Goal: Task Accomplishment & Management: Manage account settings

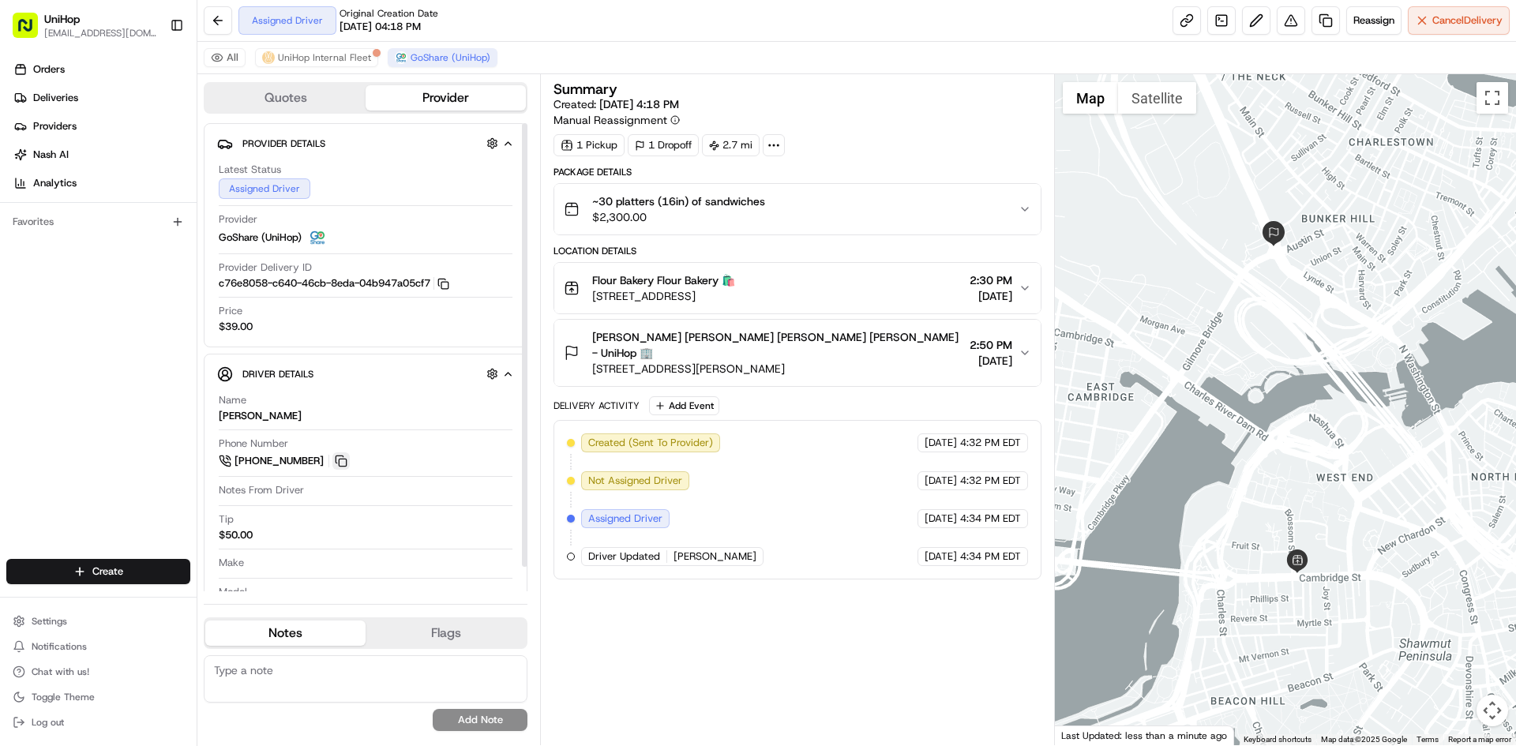
click at [345, 459] on button at bounding box center [340, 461] width 17 height 17
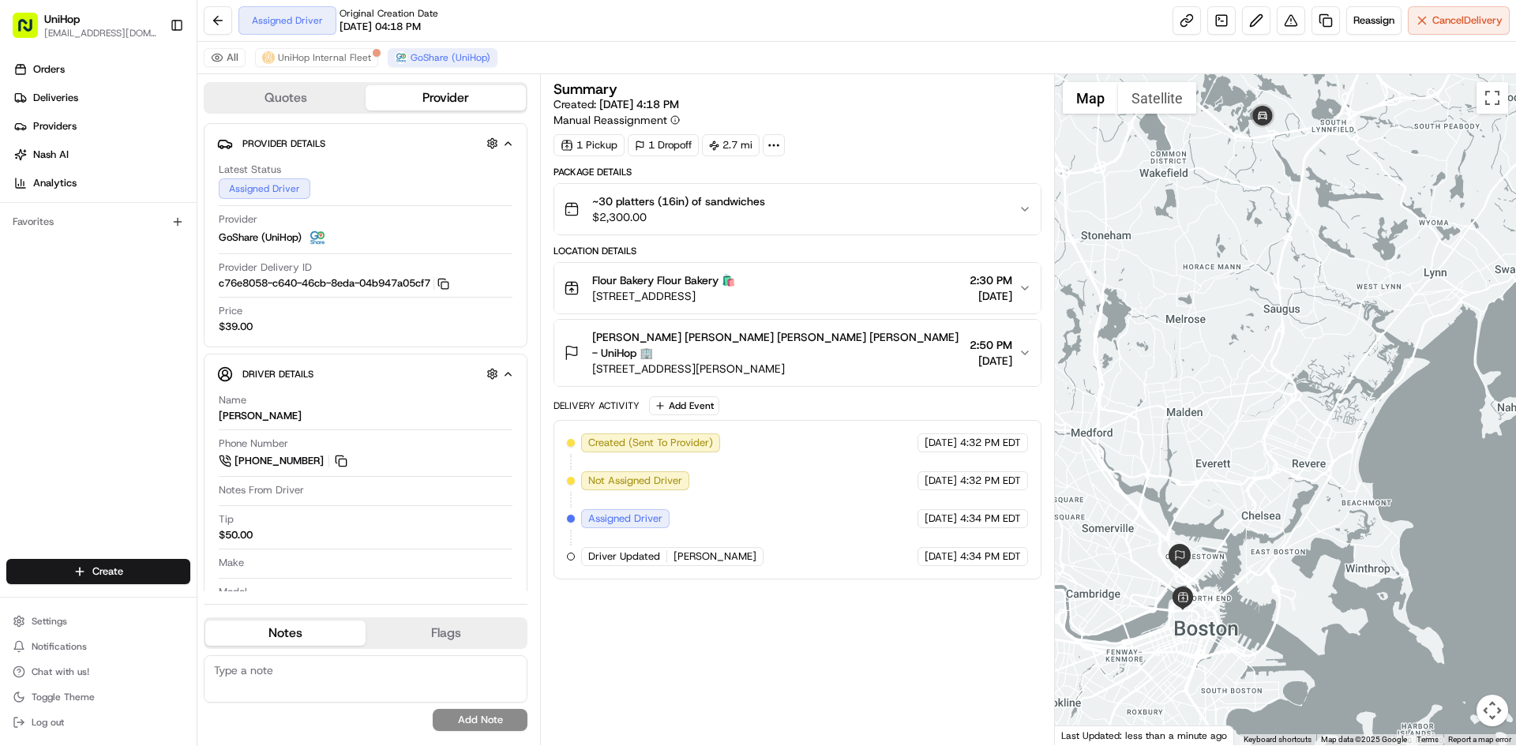
drag, startPoint x: 1290, startPoint y: 182, endPoint x: 1143, endPoint y: 344, distance: 219.2
click at [1143, 344] on div at bounding box center [1286, 409] width 462 height 671
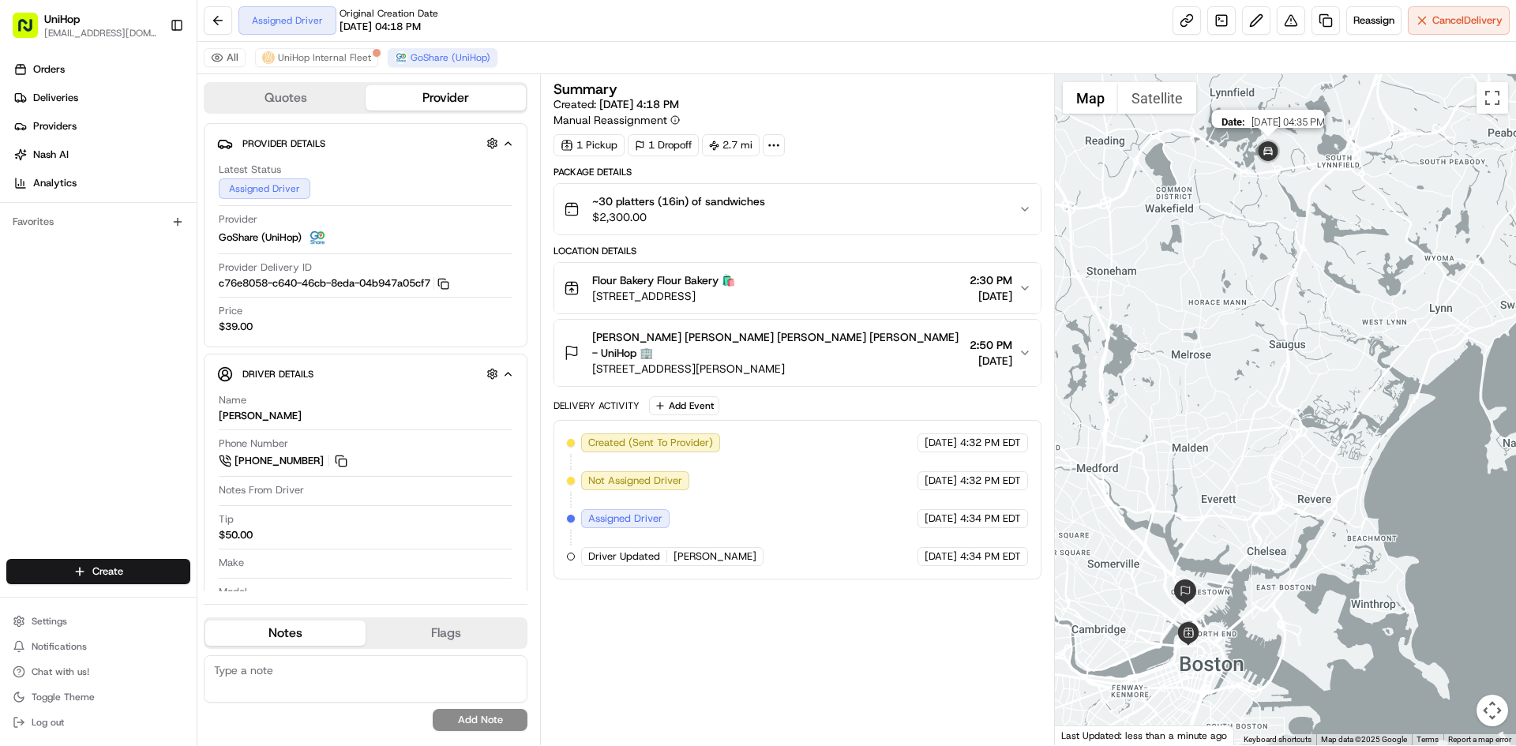
drag, startPoint x: 1251, startPoint y: 130, endPoint x: 1259, endPoint y: 194, distance: 64.5
click at [1262, 168] on img at bounding box center [1269, 153] width 32 height 32
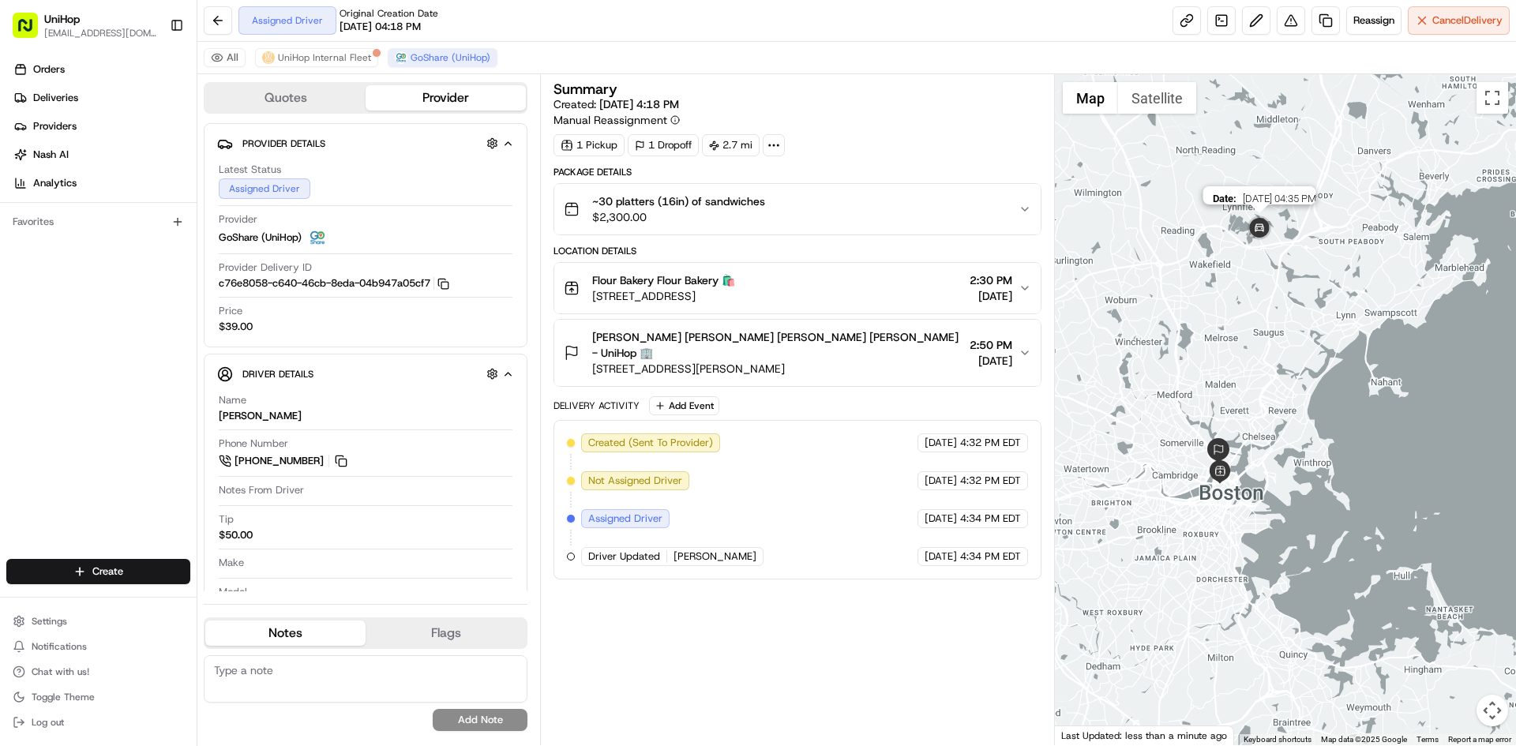
drag, startPoint x: 1253, startPoint y: 221, endPoint x: 1254, endPoint y: 237, distance: 15.9
click at [1254, 237] on img at bounding box center [1260, 229] width 32 height 32
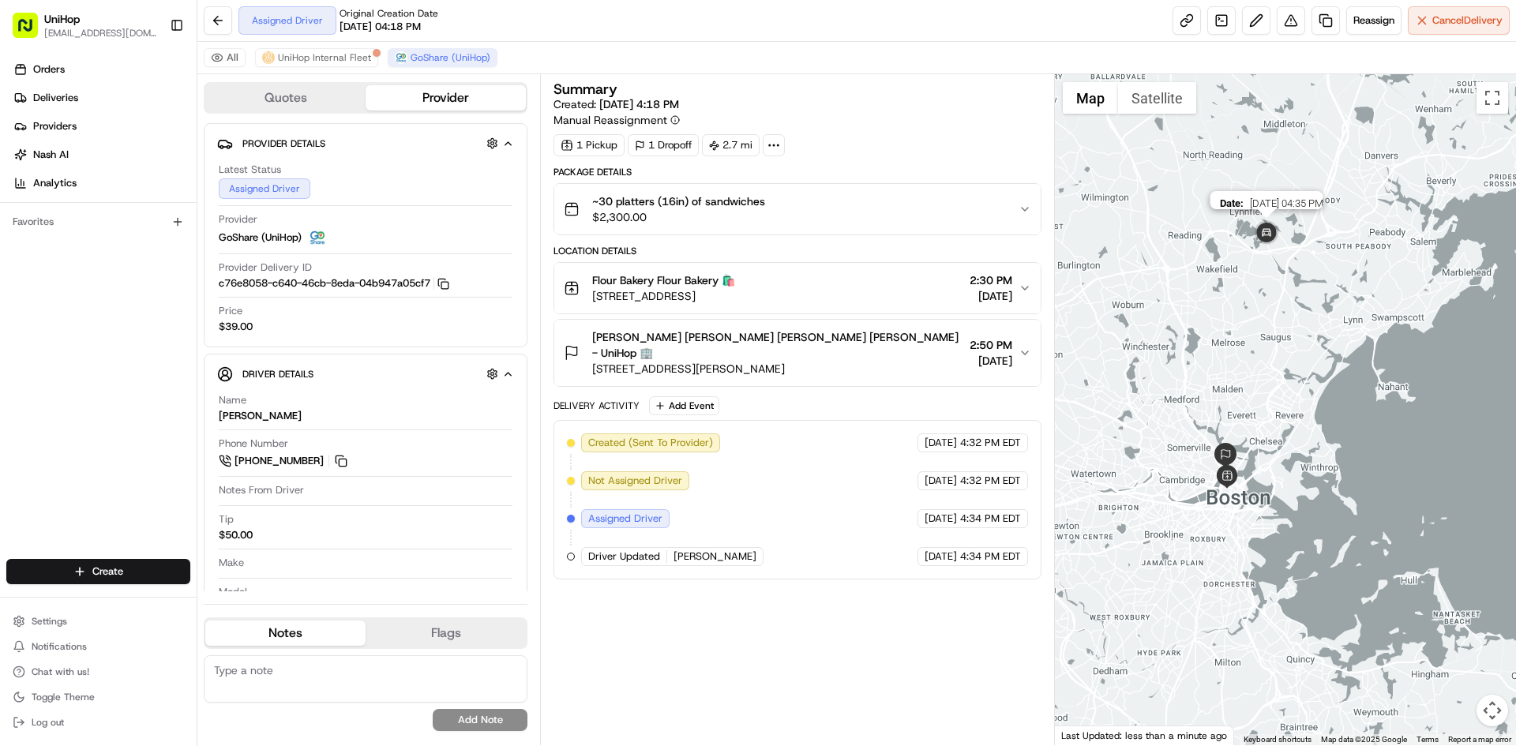
click at [1269, 230] on img at bounding box center [1267, 234] width 32 height 32
click at [1265, 229] on img at bounding box center [1267, 234] width 32 height 32
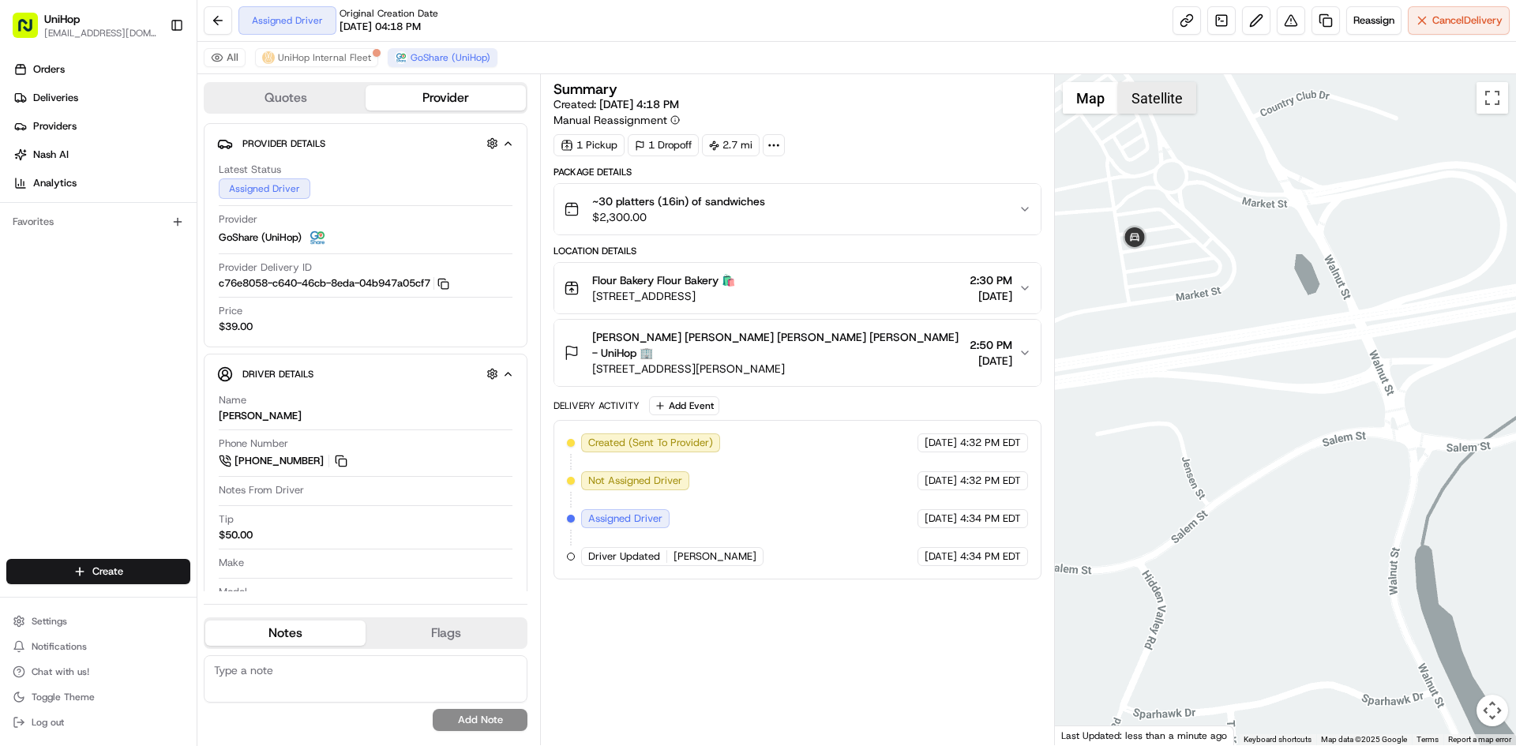
click at [1157, 92] on button "Satellite" at bounding box center [1157, 98] width 78 height 32
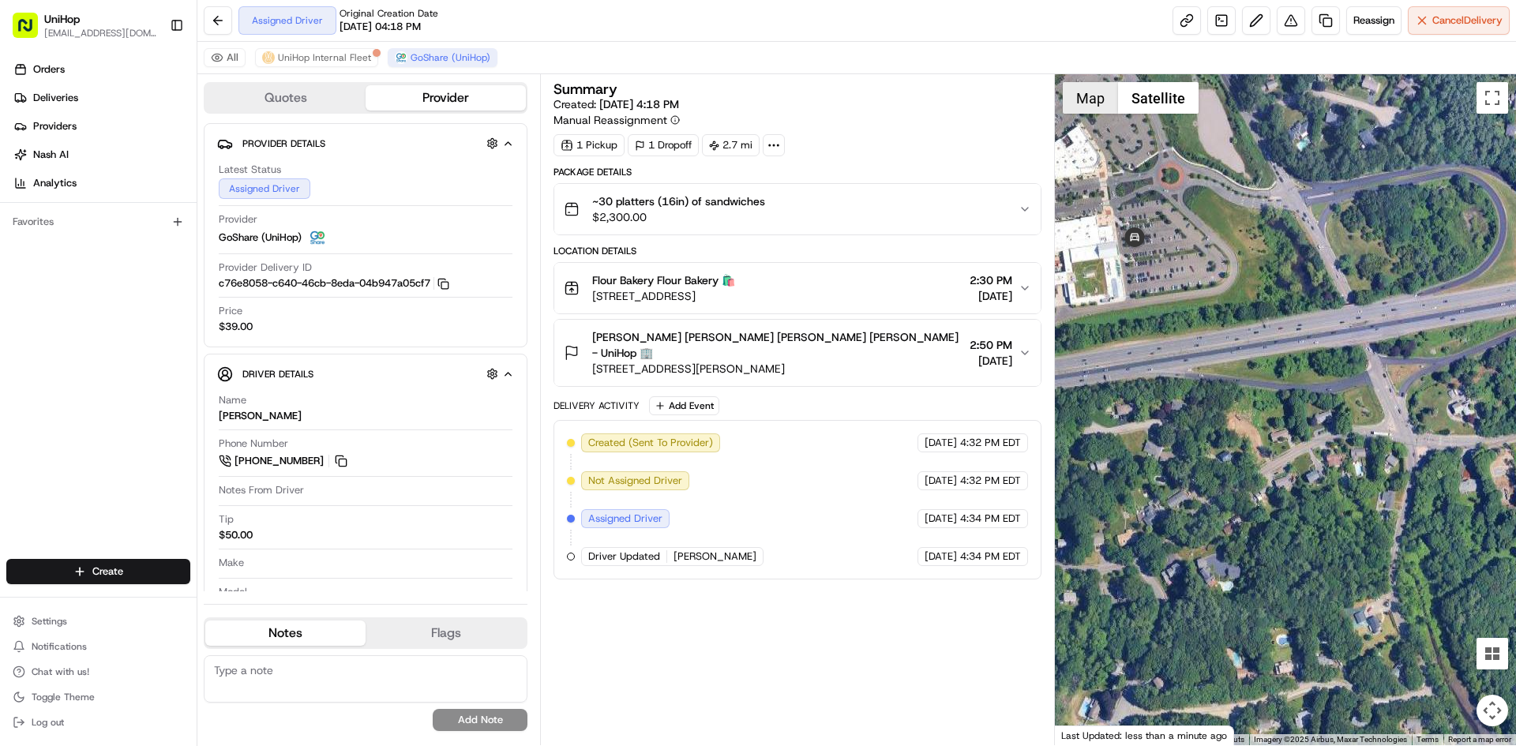
click at [1109, 107] on button "Map" at bounding box center [1090, 98] width 55 height 32
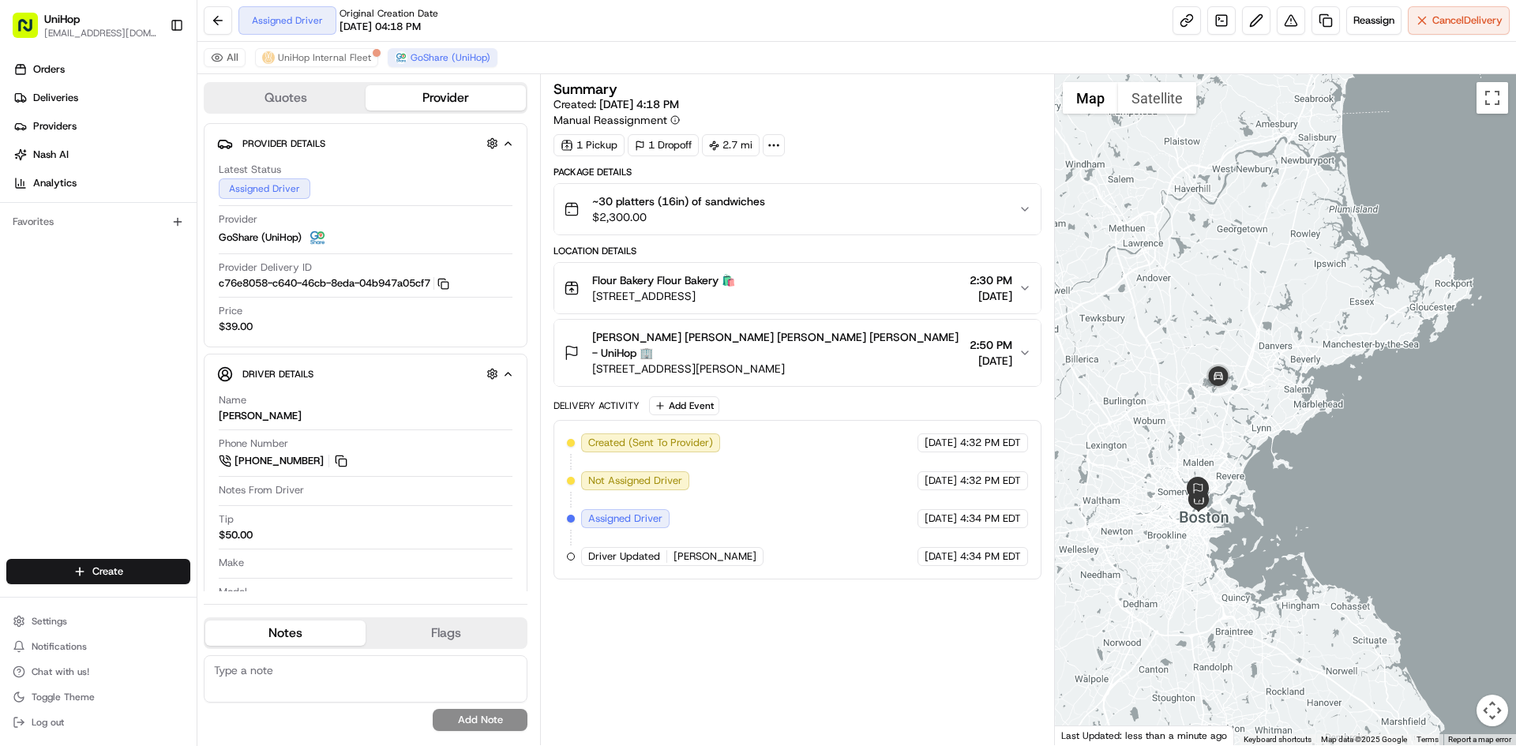
drag, startPoint x: 1273, startPoint y: 346, endPoint x: 1190, endPoint y: 373, distance: 87.2
click at [1238, 415] on div at bounding box center [1286, 409] width 462 height 671
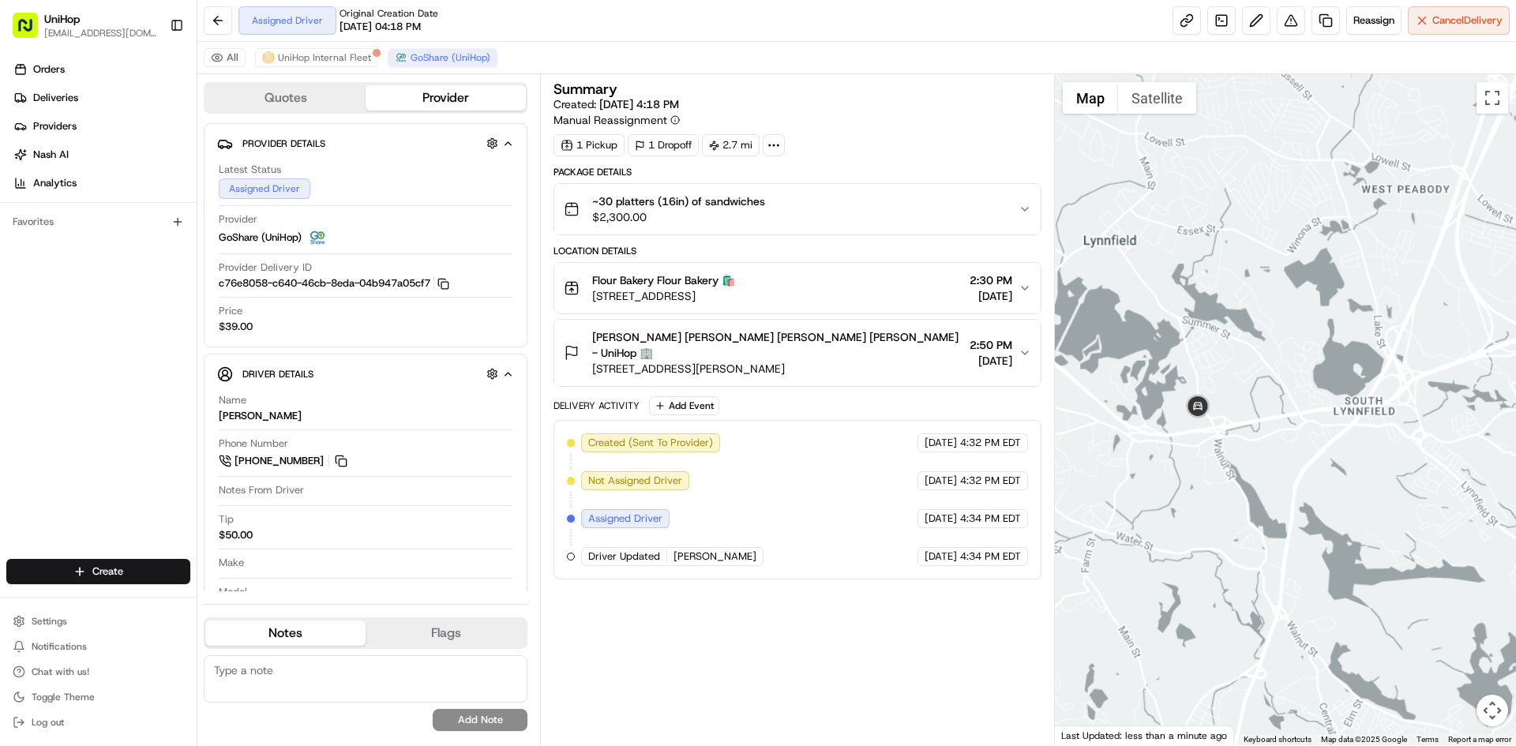
drag, startPoint x: 1198, startPoint y: 475, endPoint x: 1251, endPoint y: 354, distance: 131.9
click at [1246, 376] on div at bounding box center [1286, 409] width 462 height 671
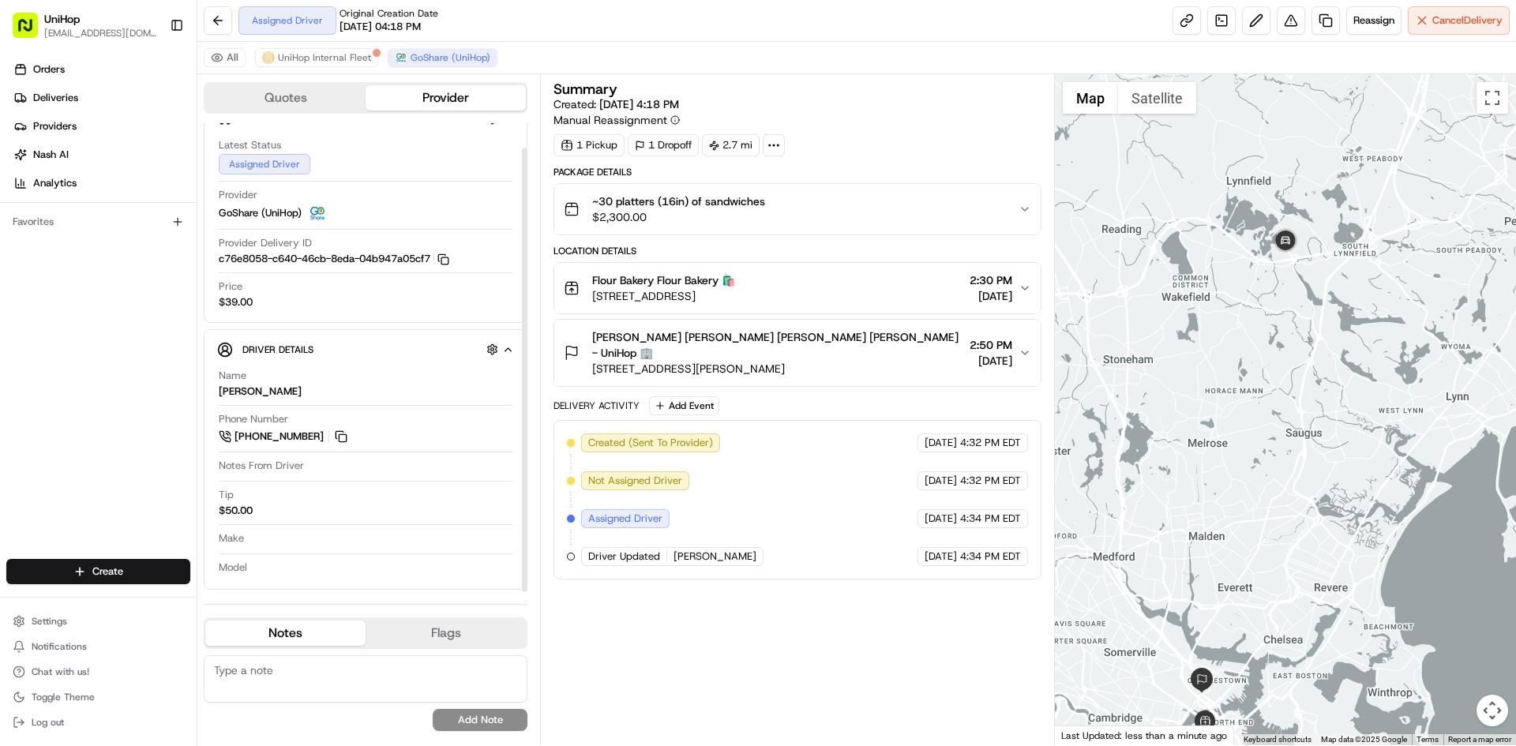
scroll to position [26, 0]
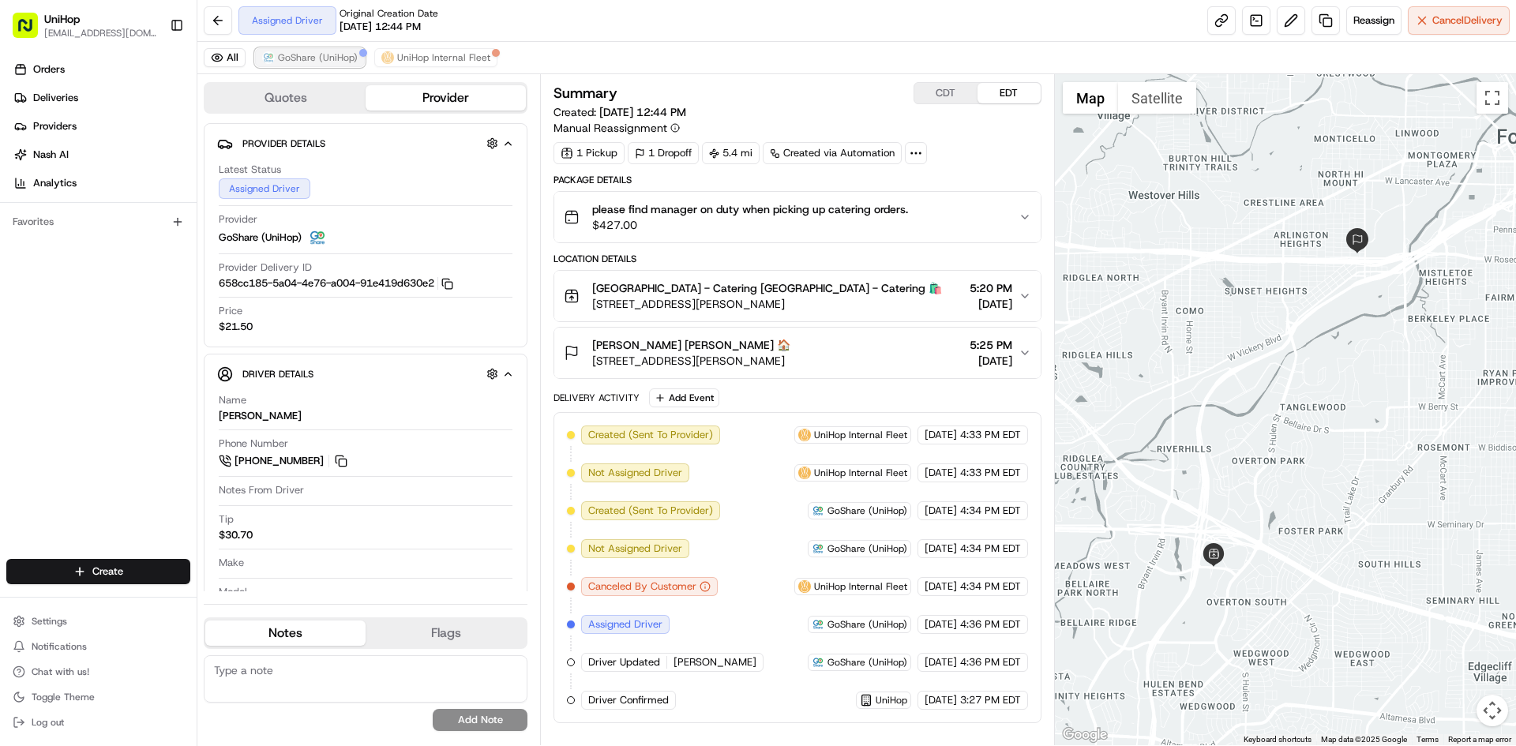
click at [310, 55] on span "GoShare (UniHop)" at bounding box center [318, 57] width 80 height 13
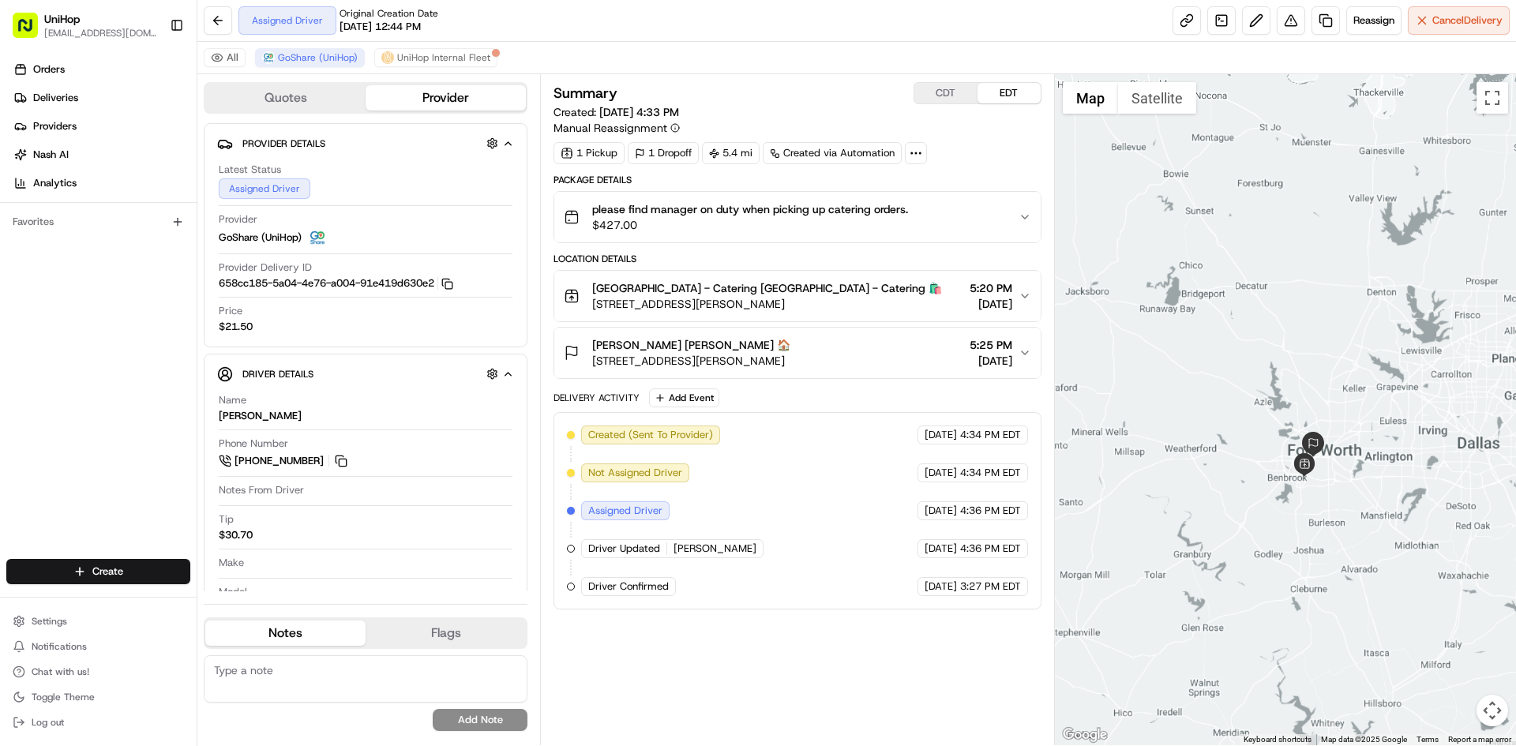
drag, startPoint x: 1350, startPoint y: 383, endPoint x: 1396, endPoint y: 468, distance: 97.2
click at [1396, 468] on div at bounding box center [1286, 409] width 462 height 671
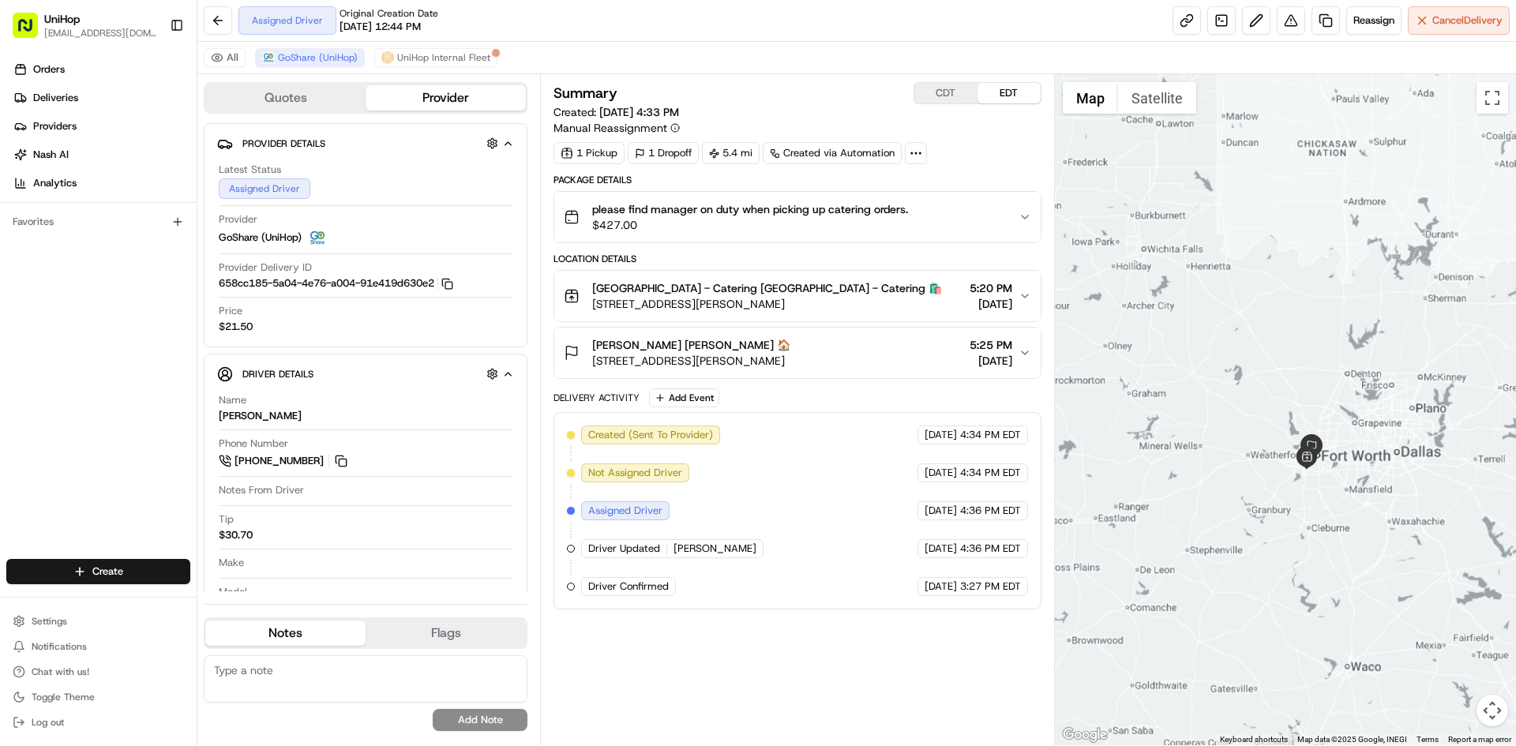
drag, startPoint x: 1351, startPoint y: 562, endPoint x: 1319, endPoint y: 504, distance: 66.1
click at [1328, 516] on div at bounding box center [1286, 409] width 462 height 671
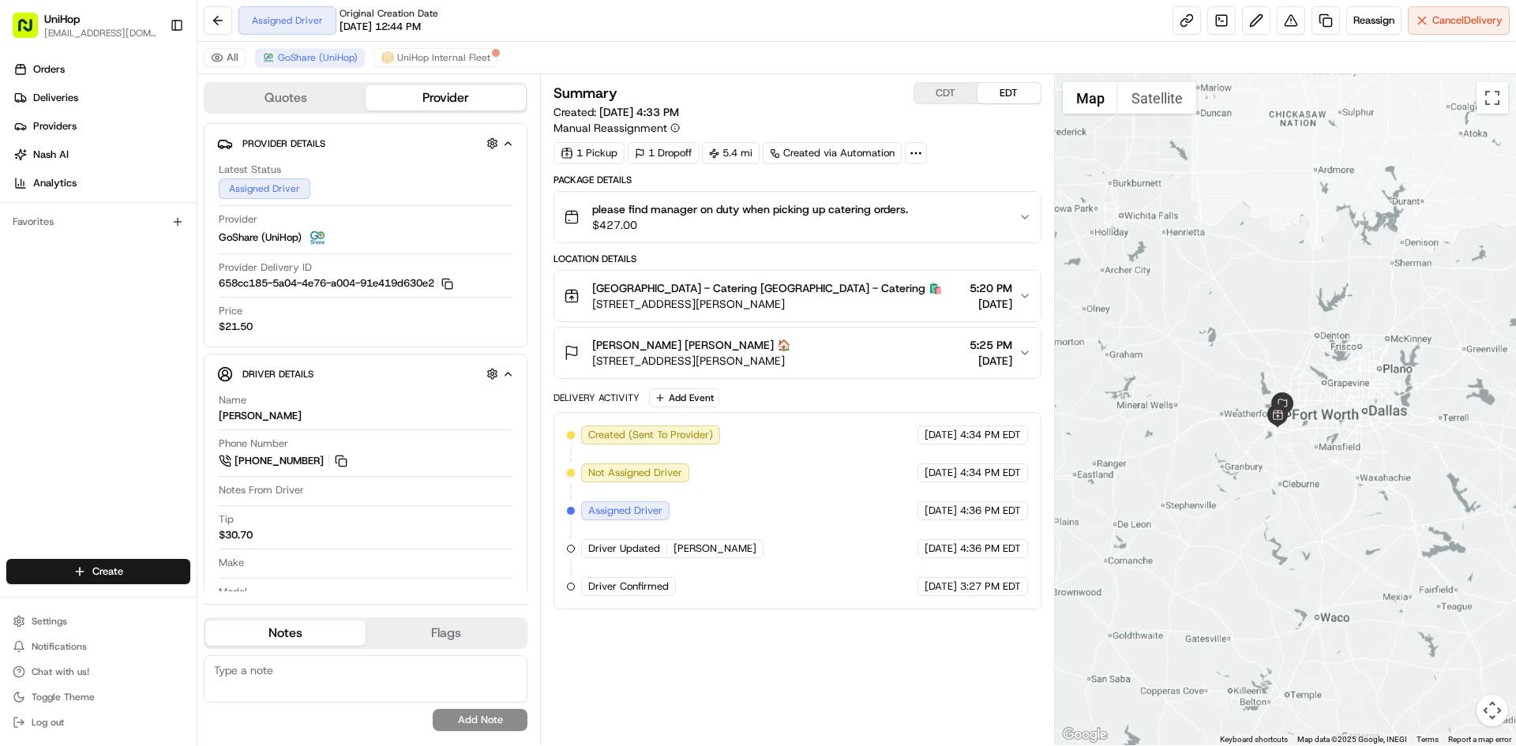
drag, startPoint x: 1306, startPoint y: 475, endPoint x: 1309, endPoint y: 488, distance: 12.9
click at [1309, 488] on div at bounding box center [1286, 409] width 462 height 671
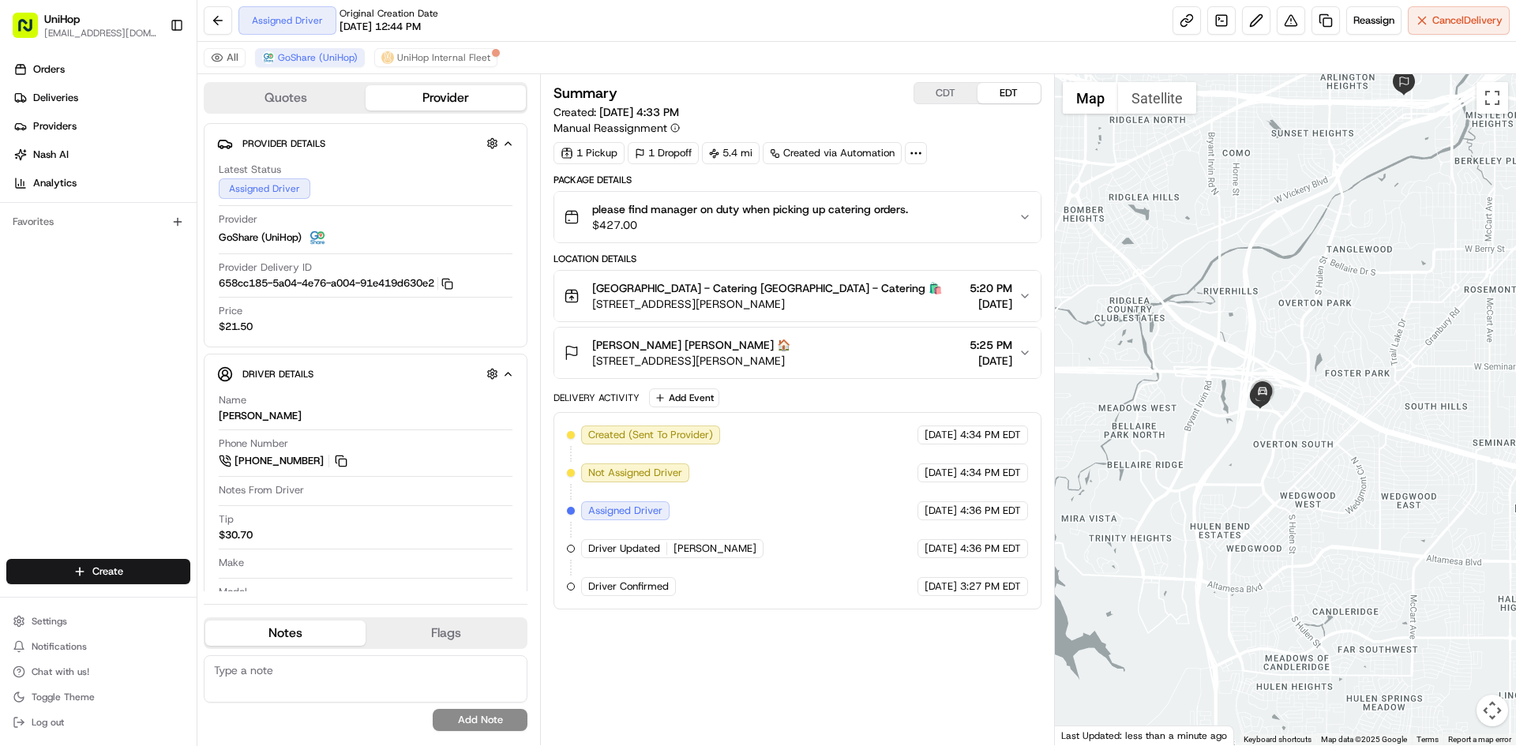
drag, startPoint x: 1307, startPoint y: 299, endPoint x: 1260, endPoint y: 505, distance: 211.5
click at [1268, 517] on div at bounding box center [1286, 409] width 462 height 671
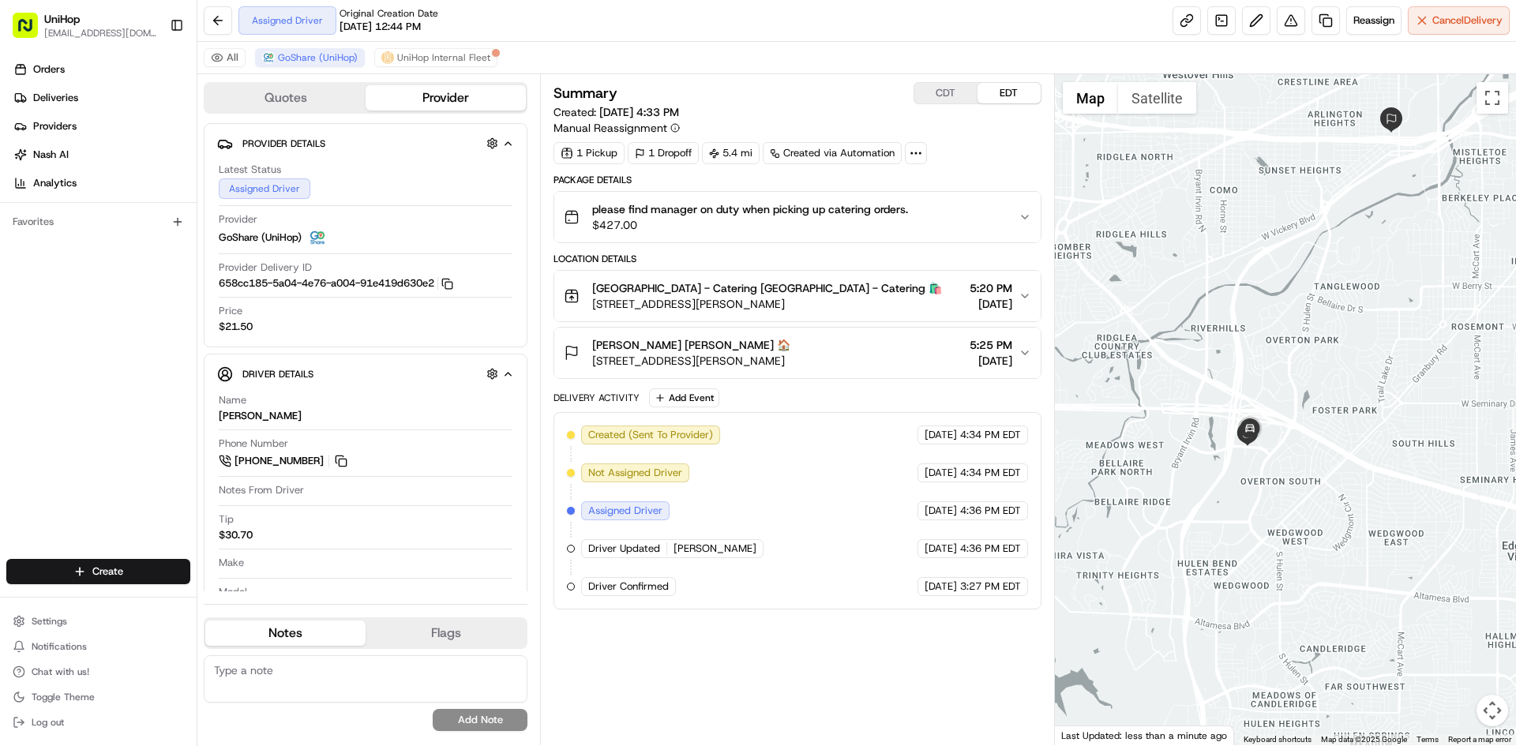
click at [945, 95] on button "CDT" at bounding box center [946, 93] width 63 height 21
click at [994, 90] on button "EDT" at bounding box center [1009, 93] width 63 height 21
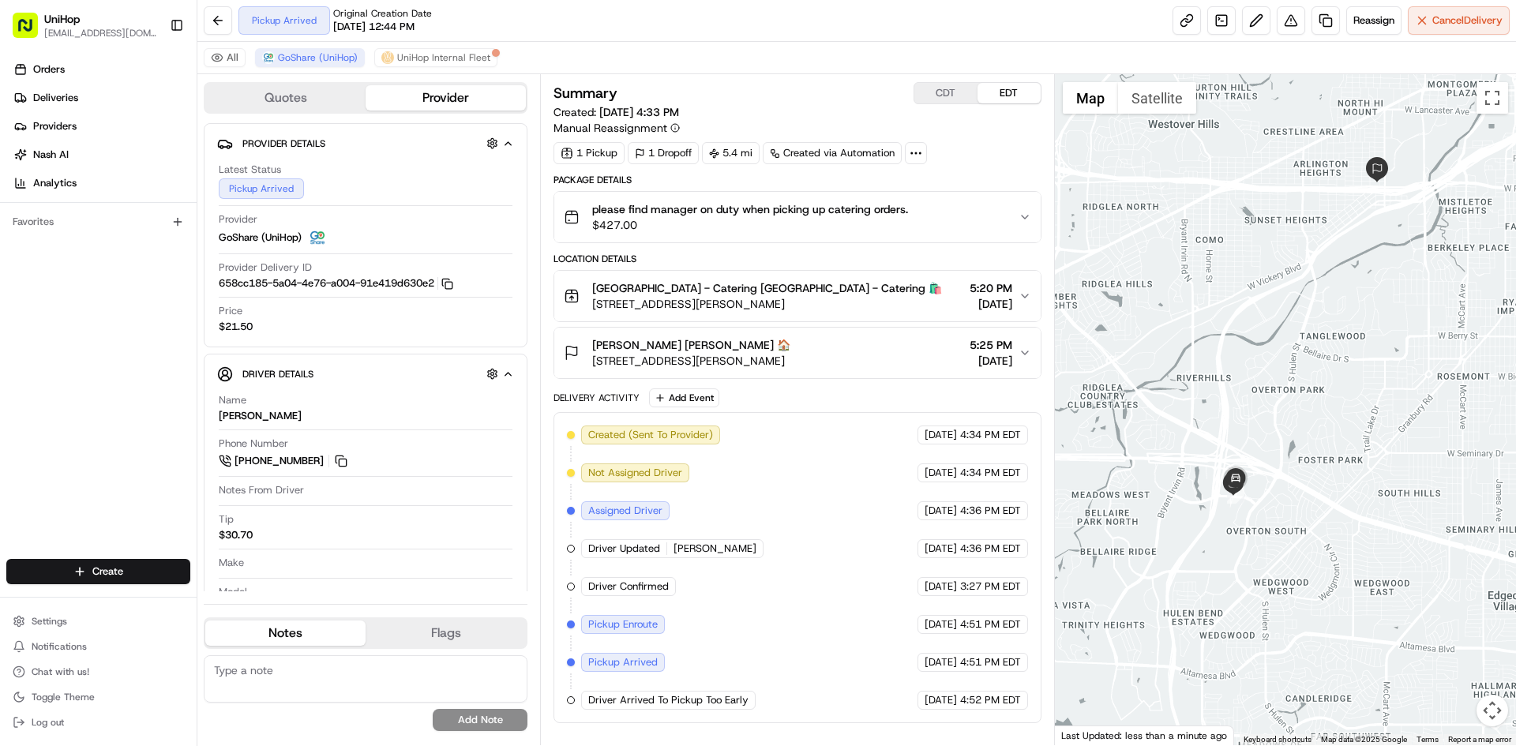
drag, startPoint x: 1277, startPoint y: 186, endPoint x: 1263, endPoint y: 233, distance: 49.5
click at [1263, 233] on div at bounding box center [1286, 409] width 462 height 671
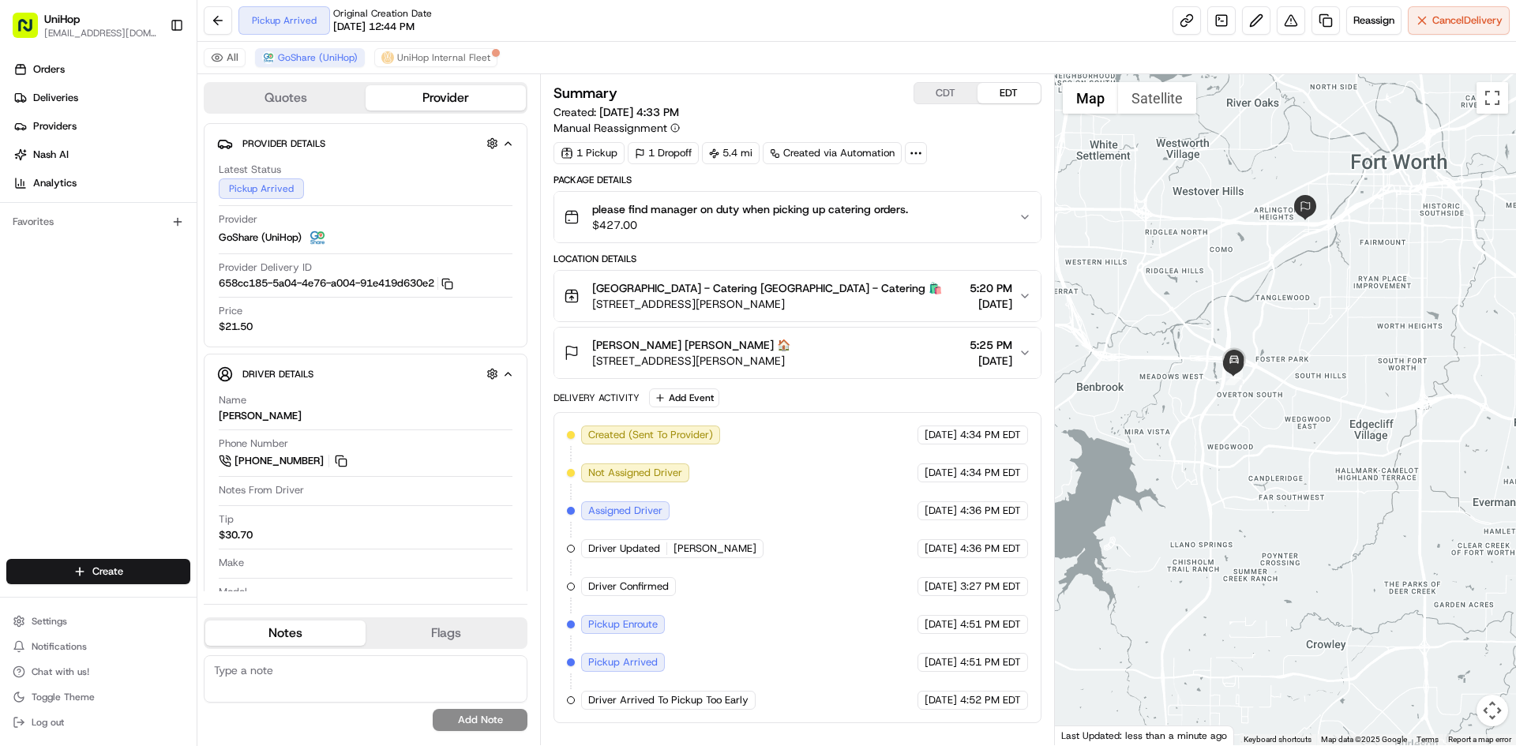
drag, startPoint x: 1140, startPoint y: 239, endPoint x: 1150, endPoint y: 252, distance: 16.9
click at [1150, 252] on div at bounding box center [1286, 409] width 462 height 671
click at [952, 92] on button "CDT" at bounding box center [946, 93] width 63 height 21
click at [1015, 95] on button "EDT" at bounding box center [1009, 93] width 63 height 21
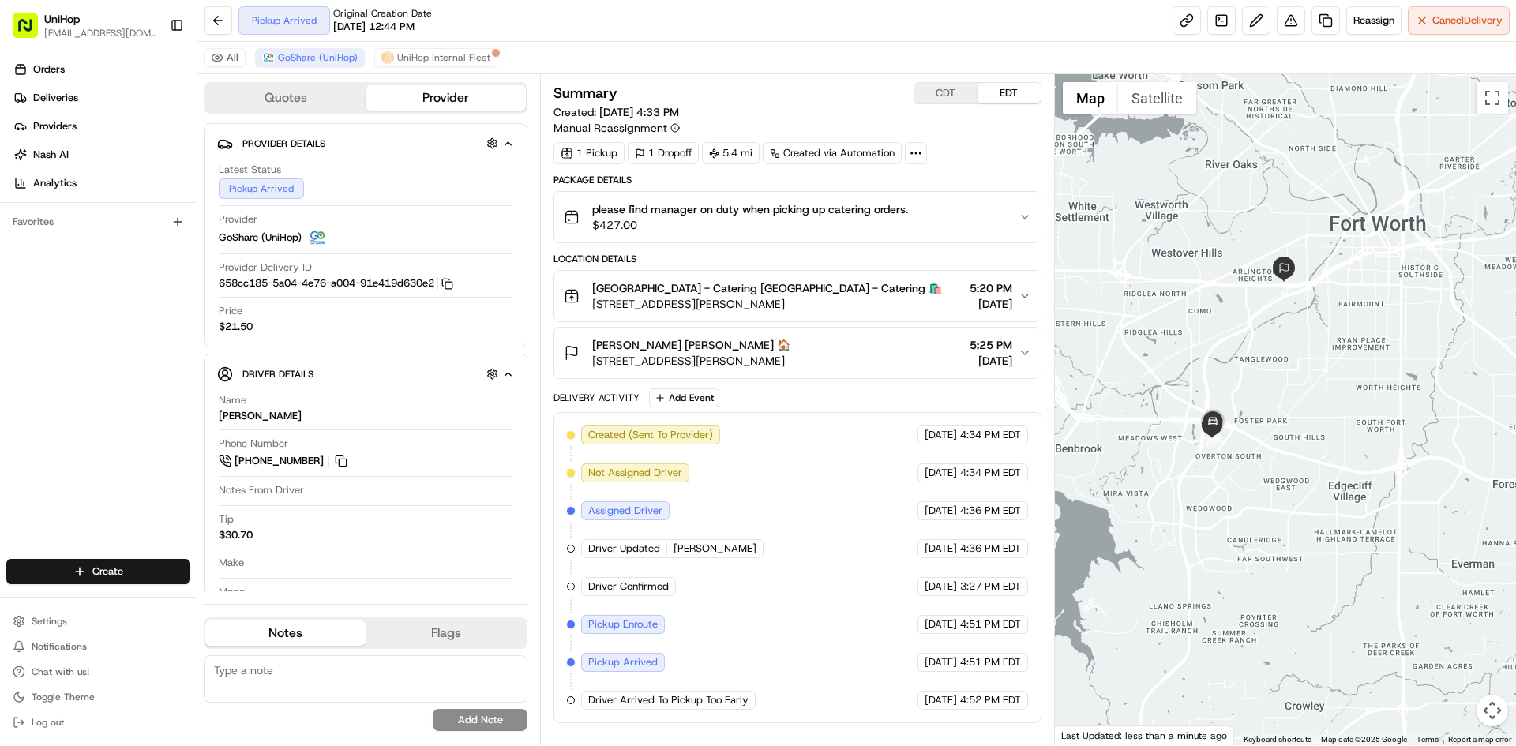
drag, startPoint x: 1161, startPoint y: 252, endPoint x: 1164, endPoint y: 278, distance: 26.3
click at [1164, 278] on div at bounding box center [1286, 409] width 462 height 671
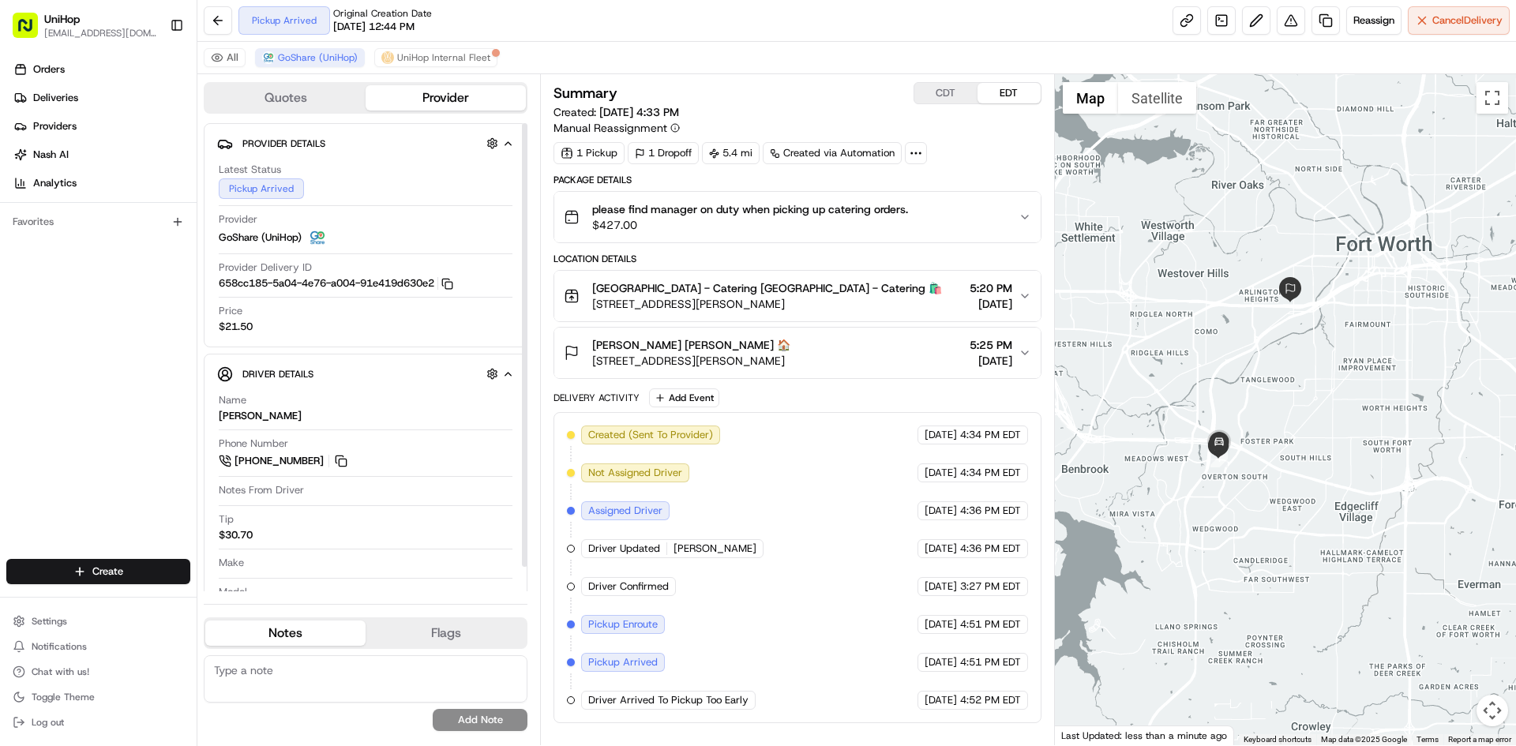
click at [88, 398] on div "Orders Deliveries Providers Nash AI Analytics Favorites" at bounding box center [98, 310] width 197 height 518
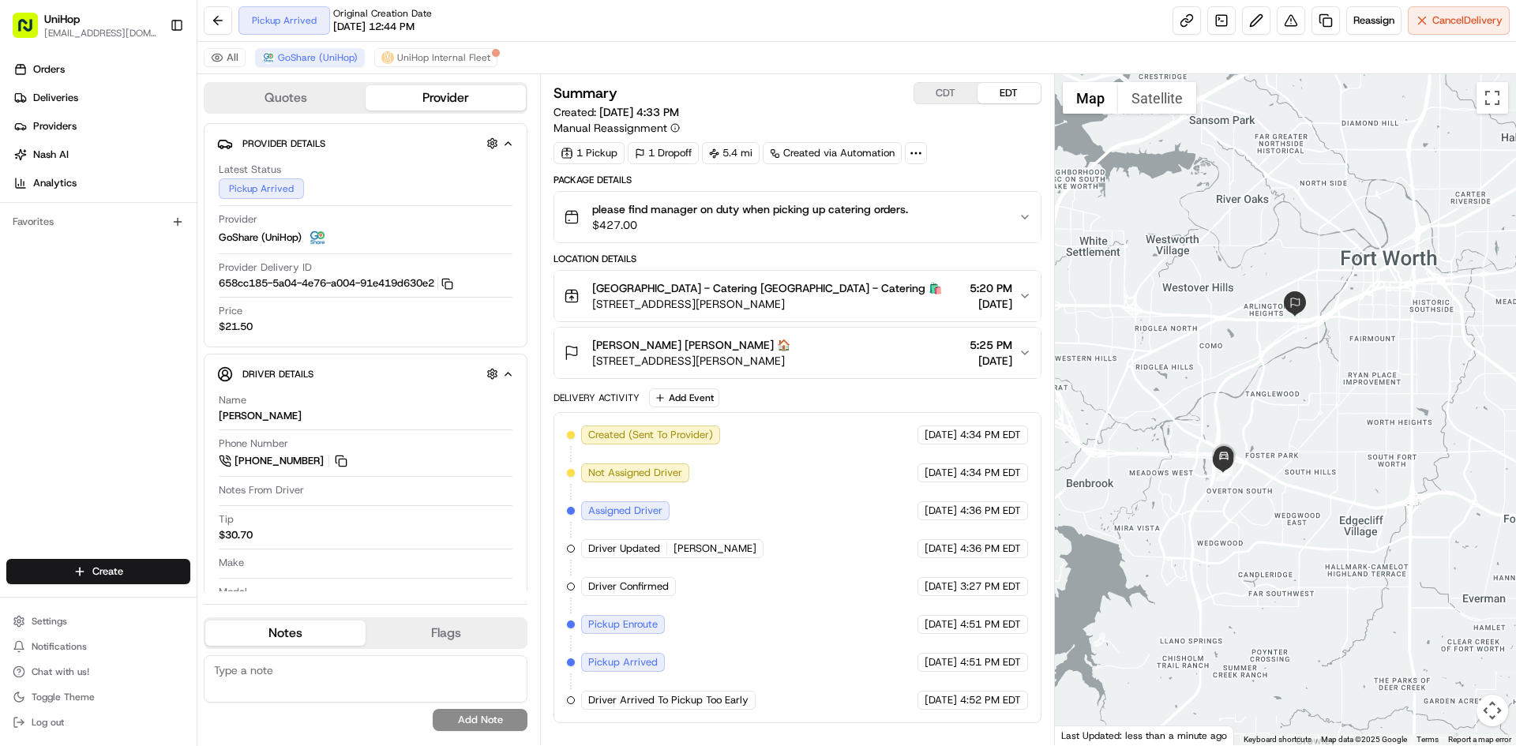
drag, startPoint x: 1178, startPoint y: 377, endPoint x: 1184, endPoint y: 393, distance: 16.7
click at [1184, 393] on div at bounding box center [1286, 409] width 462 height 671
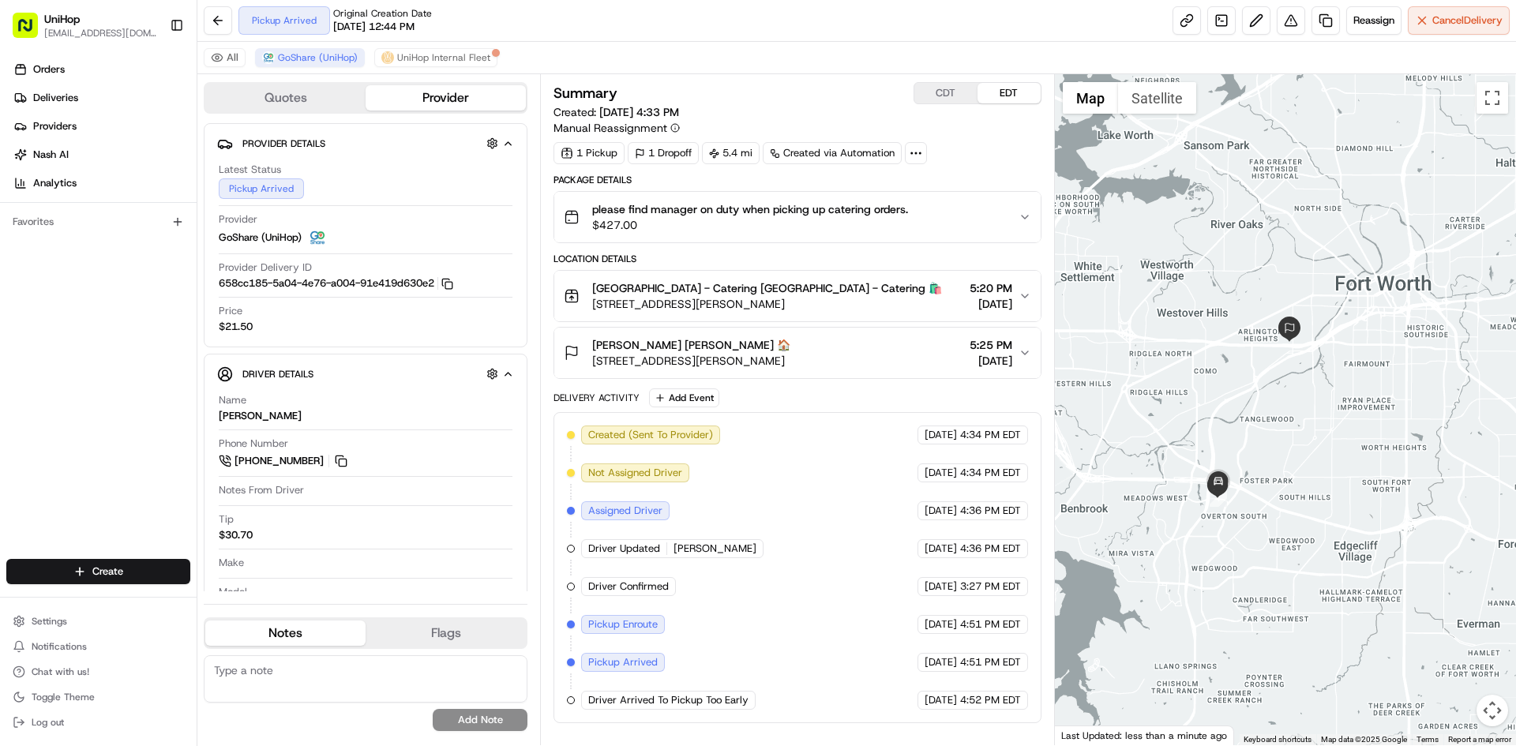
drag, startPoint x: 1159, startPoint y: 261, endPoint x: 1153, endPoint y: 274, distance: 14.8
click at [1153, 274] on div at bounding box center [1286, 409] width 462 height 671
click at [866, 363] on div "Justin Lee Justin Lee 🏠 3701 Birchman Ave, Fort Worth, TX 76107, USA 5:25 PM Au…" at bounding box center [791, 353] width 454 height 32
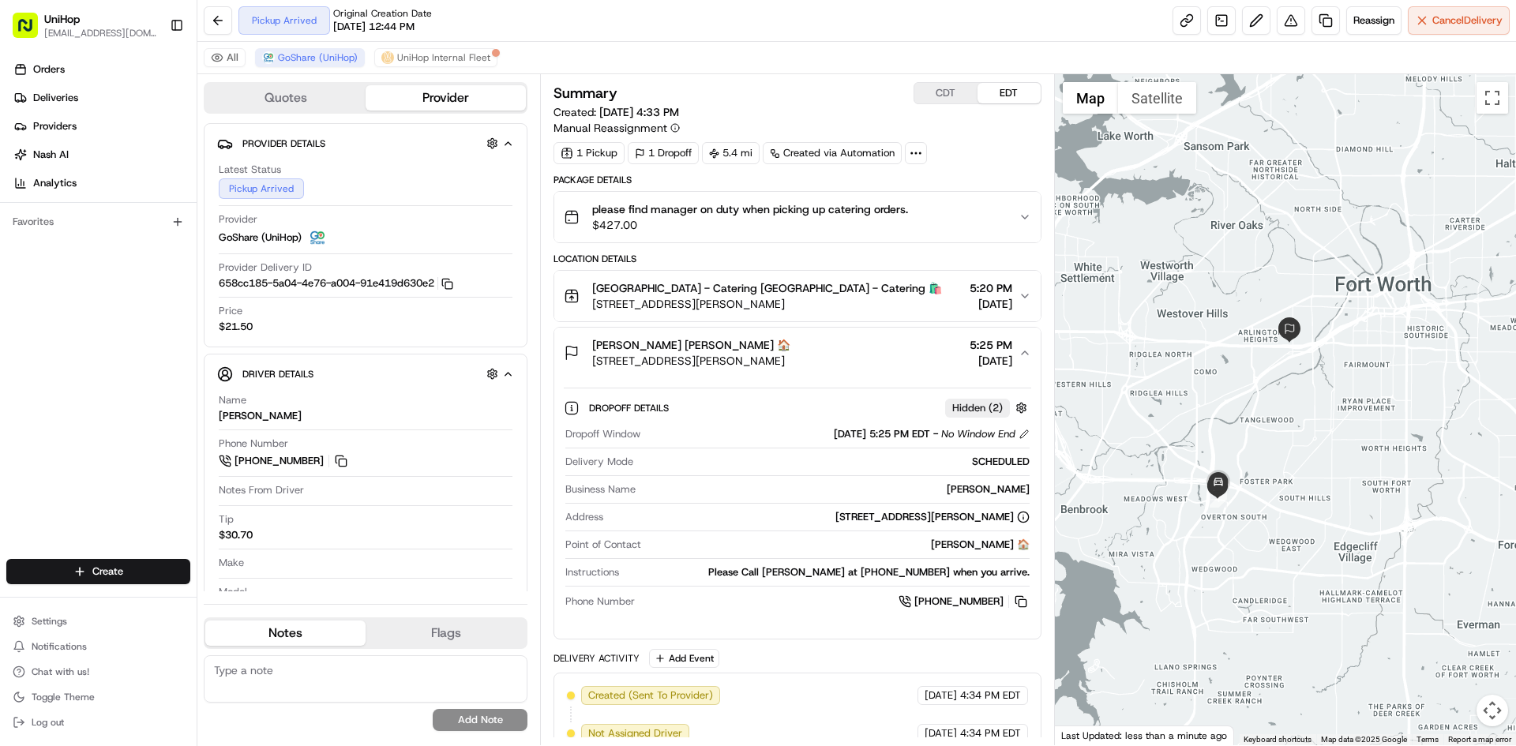
click at [866, 363] on div "Justin Lee Justin Lee 🏠 3701 Birchman Ave, Fort Worth, TX 76107, USA 5:25 PM Au…" at bounding box center [791, 353] width 454 height 32
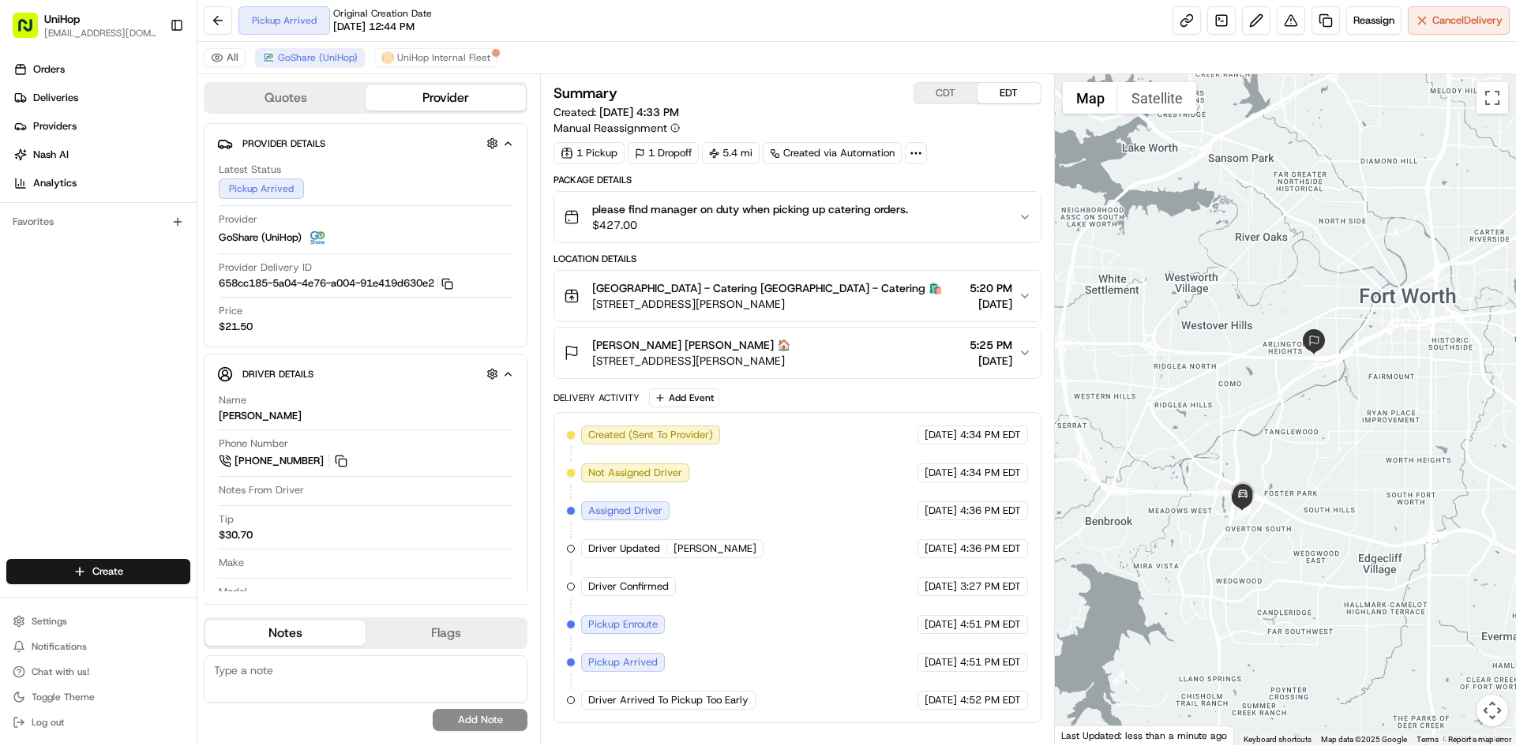
drag, startPoint x: 1114, startPoint y: 334, endPoint x: 1134, endPoint y: 344, distance: 23.0
click at [1134, 344] on div at bounding box center [1286, 409] width 462 height 671
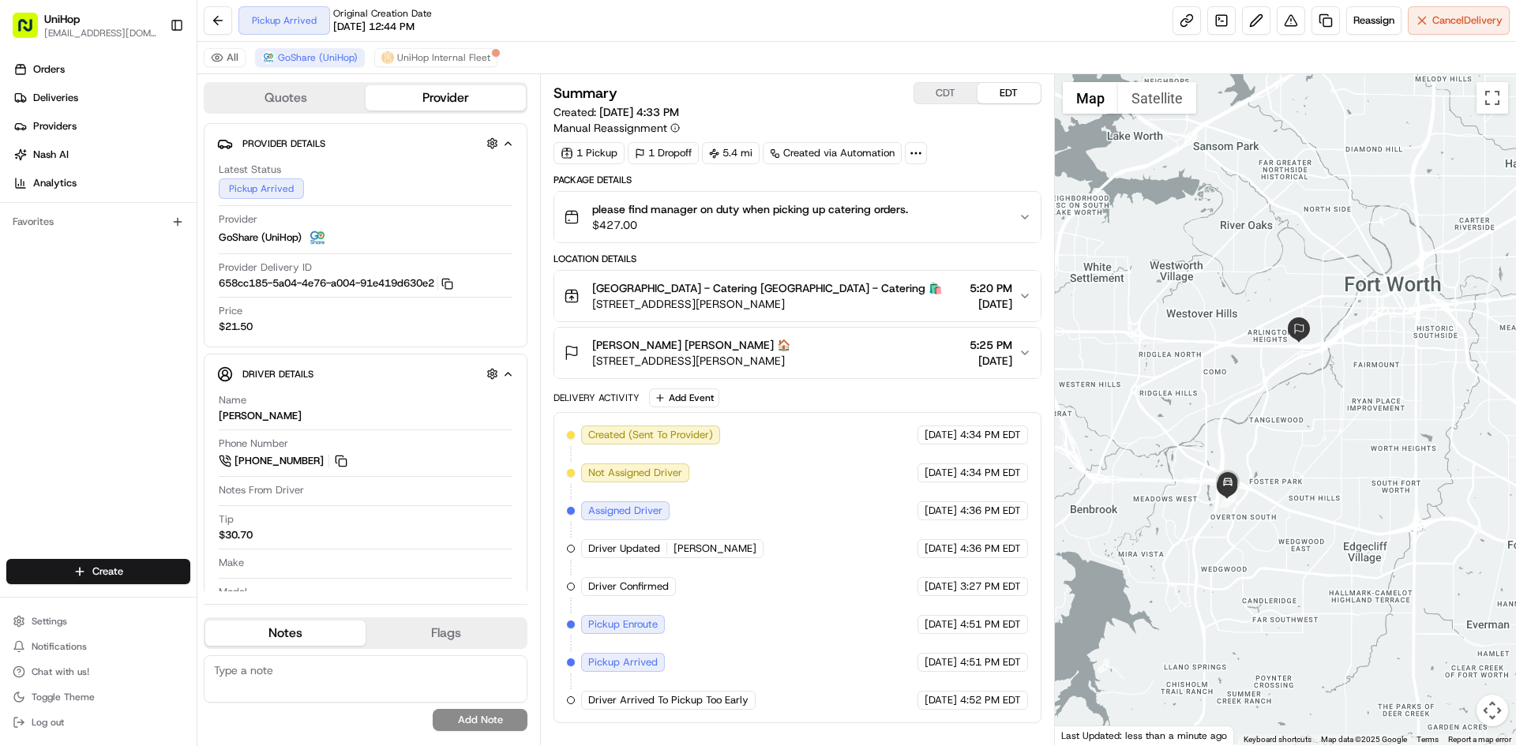
drag, startPoint x: 1294, startPoint y: 423, endPoint x: 1279, endPoint y: 413, distance: 17.5
click at [1279, 413] on div at bounding box center [1286, 409] width 462 height 671
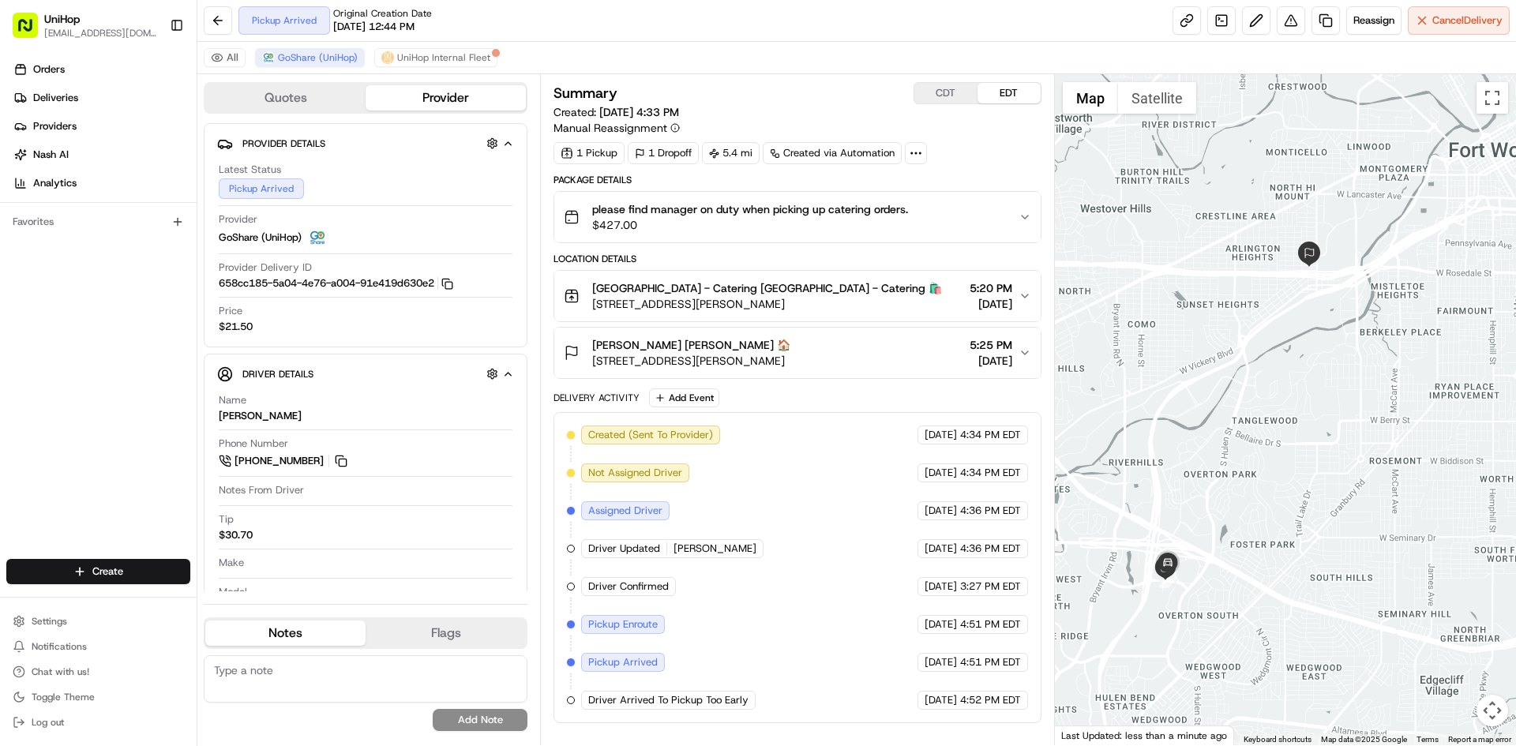
click at [1278, 413] on div at bounding box center [1286, 409] width 462 height 671
click at [1170, 457] on div at bounding box center [1286, 409] width 462 height 671
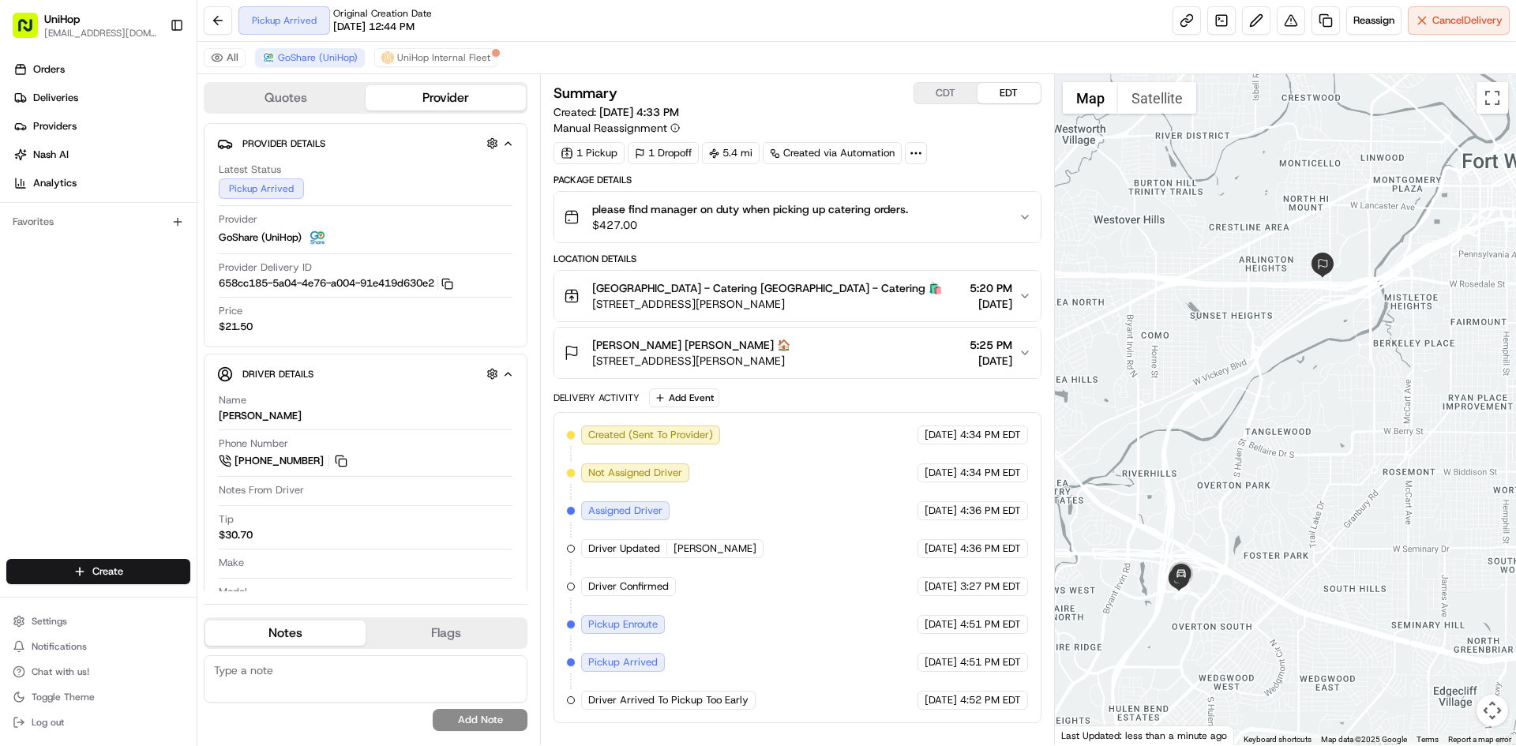
drag, startPoint x: 1227, startPoint y: 317, endPoint x: 1241, endPoint y: 329, distance: 19.0
click at [1241, 329] on div at bounding box center [1286, 409] width 462 height 671
click at [952, 92] on button "CDT" at bounding box center [946, 93] width 63 height 21
click at [1004, 93] on button "EDT" at bounding box center [1009, 93] width 63 height 21
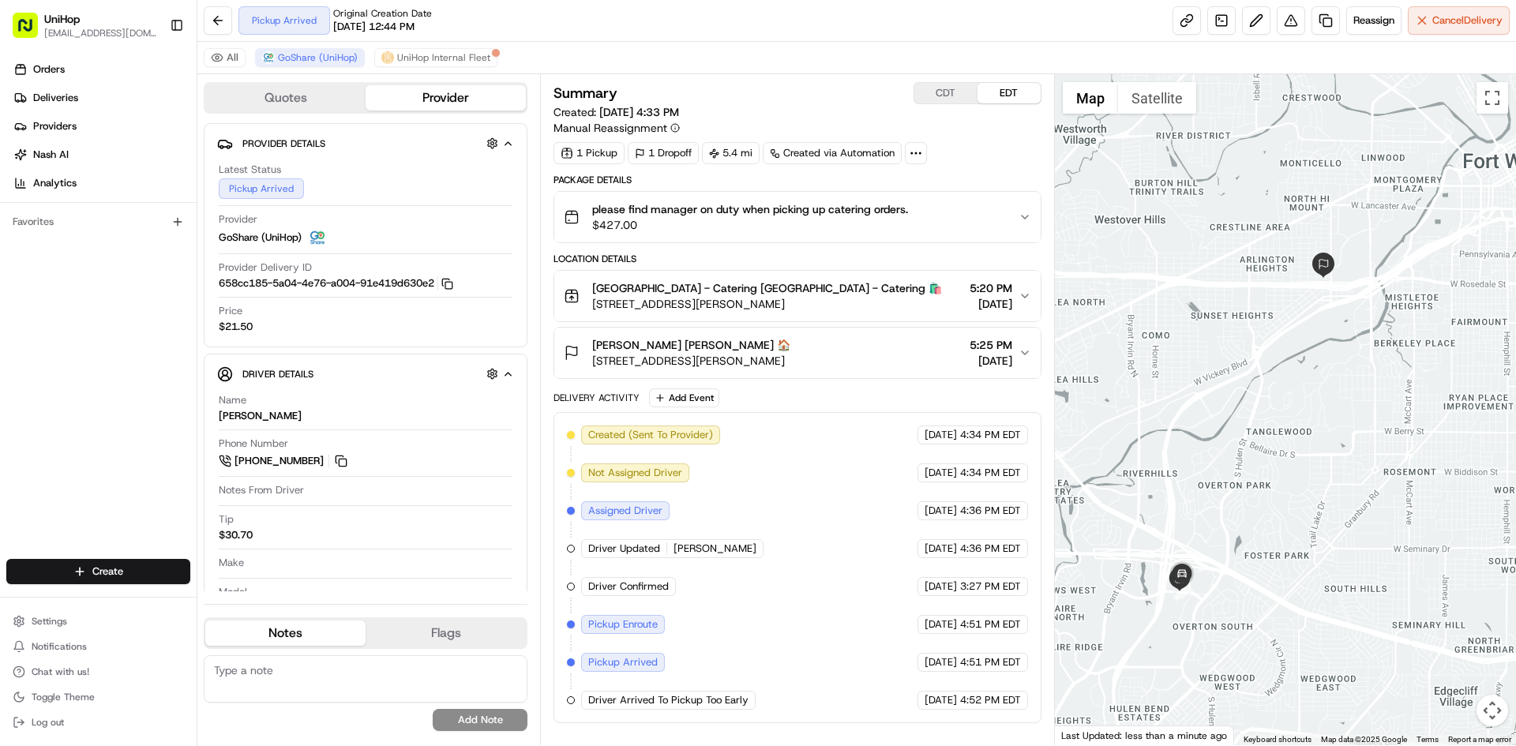
drag, startPoint x: 882, startPoint y: 301, endPoint x: 592, endPoint y: 302, distance: 289.8
click at [592, 302] on div "Fort Worth - Catering Fort Worth - Catering 🛍️ 4972 Overton Ridge Blvd, Fort Wo…" at bounding box center [791, 296] width 454 height 32
drag, startPoint x: 851, startPoint y: 364, endPoint x: 590, endPoint y: 366, distance: 260.6
click at [590, 366] on div "Justin Lee Justin Lee 🏠 3701 Birchman Ave, Fort Worth, TX 76107, USA 5:25 PM Au…" at bounding box center [791, 353] width 454 height 32
copy span "3701 Birchman Ave, Fort Worth, TX 76107, USA"
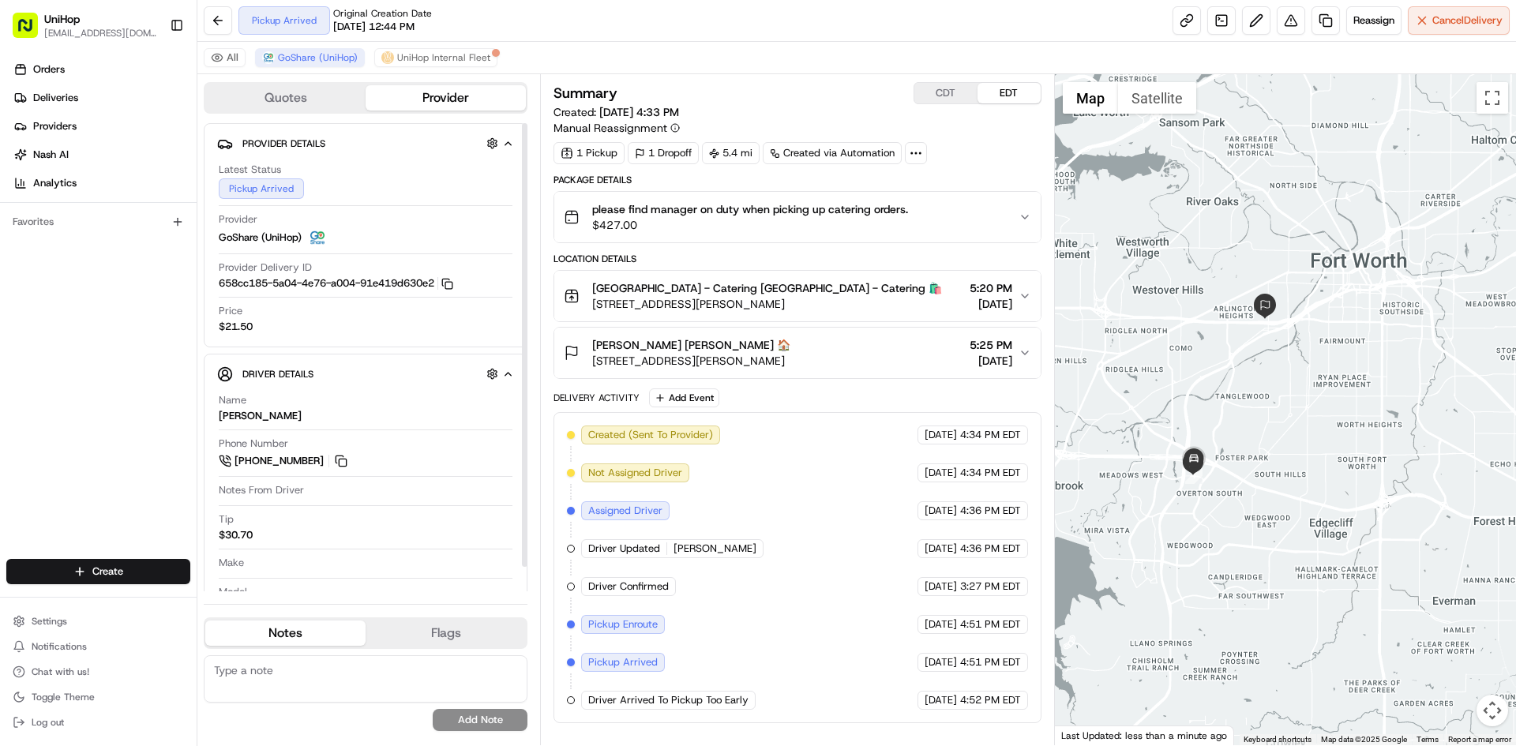
click at [109, 336] on div "Orders Deliveries Providers Nash AI Analytics Favorites" at bounding box center [98, 310] width 197 height 518
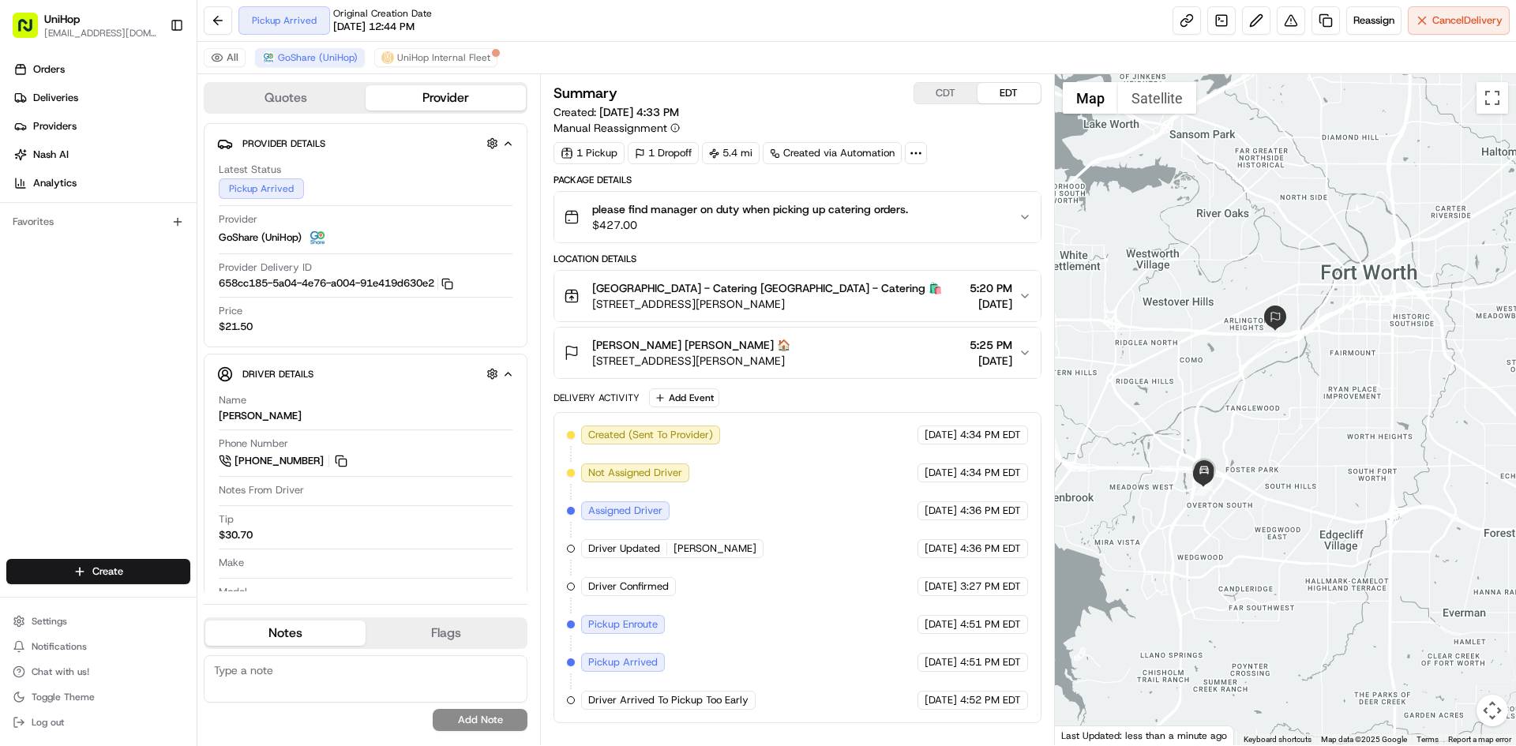
drag, startPoint x: 1193, startPoint y: 342, endPoint x: 1206, endPoint y: 356, distance: 19.0
click at [1206, 356] on div at bounding box center [1286, 409] width 462 height 671
click at [951, 96] on button "CDT" at bounding box center [946, 93] width 63 height 21
click at [1014, 95] on button "EDT" at bounding box center [1009, 93] width 63 height 21
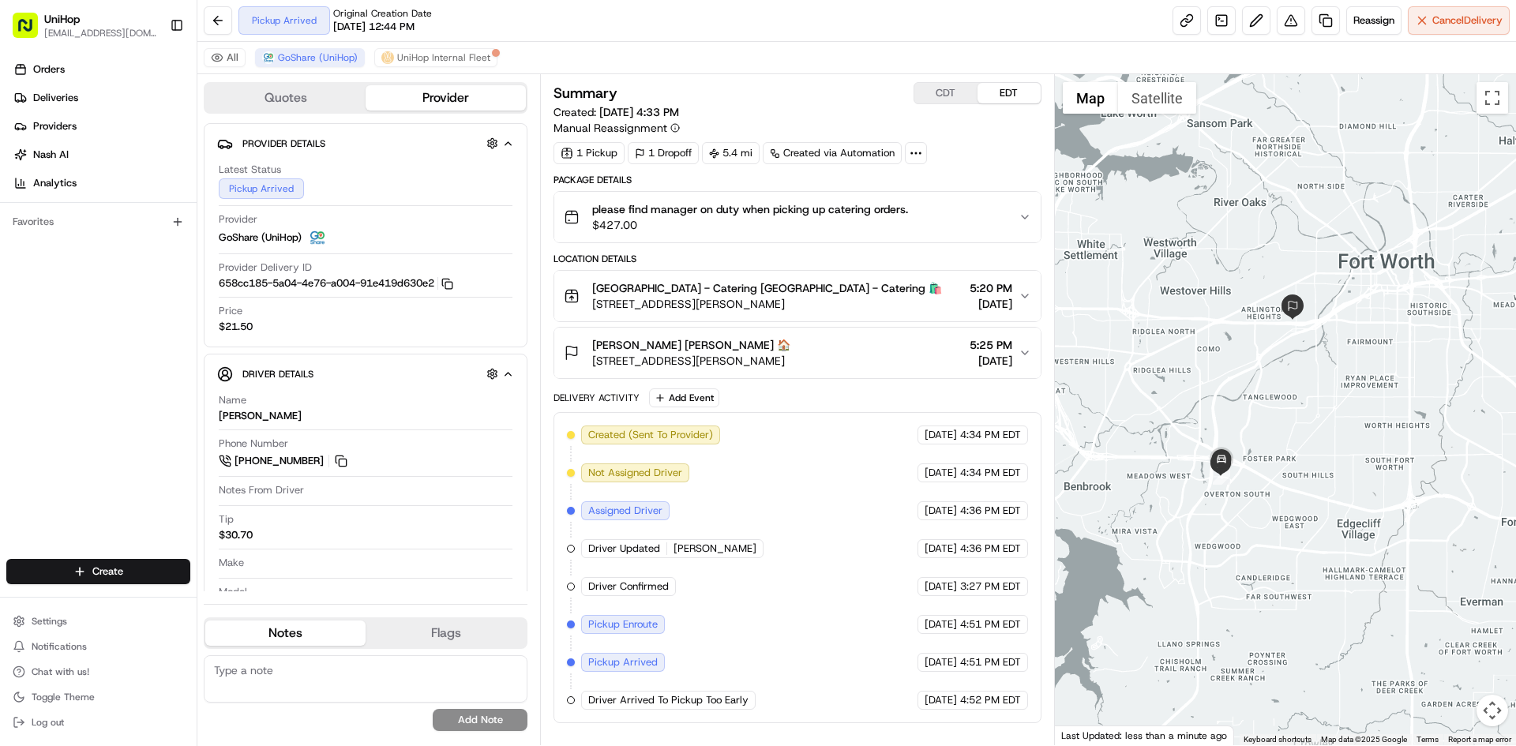
drag, startPoint x: 1164, startPoint y: 193, endPoint x: 1183, endPoint y: 182, distance: 22.4
click at [1183, 182] on div at bounding box center [1286, 409] width 462 height 671
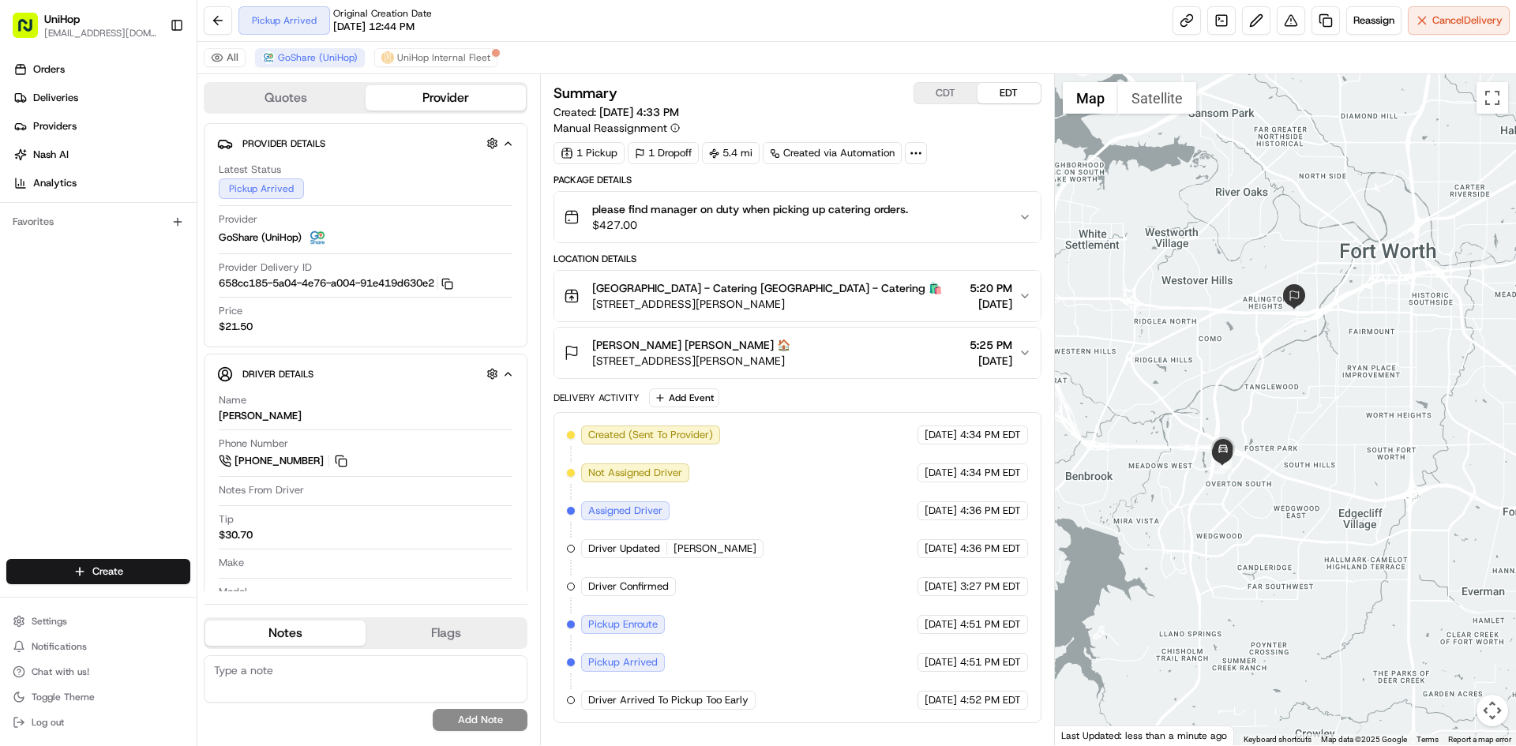
drag, startPoint x: 1187, startPoint y: 204, endPoint x: 1189, endPoint y: 192, distance: 12.1
click at [1189, 192] on div at bounding box center [1286, 409] width 462 height 671
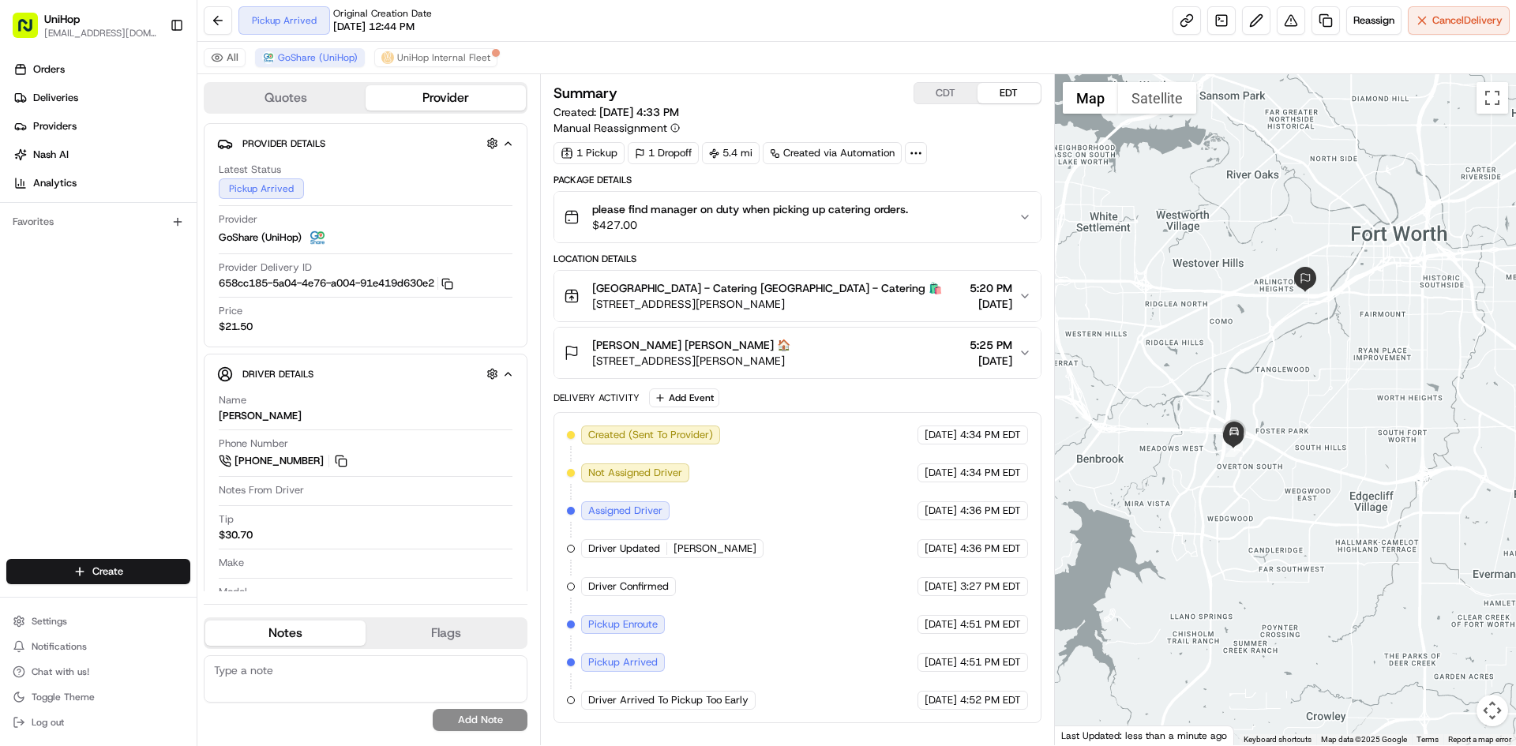
drag, startPoint x: 1165, startPoint y: 334, endPoint x: 1175, endPoint y: 315, distance: 21.6
click at [1175, 315] on div at bounding box center [1286, 409] width 462 height 671
click at [962, 94] on button "CDT" at bounding box center [946, 93] width 63 height 21
click at [1016, 100] on button "EDT" at bounding box center [1009, 93] width 63 height 21
click at [984, 293] on span "5:20 PM" at bounding box center [991, 288] width 43 height 16
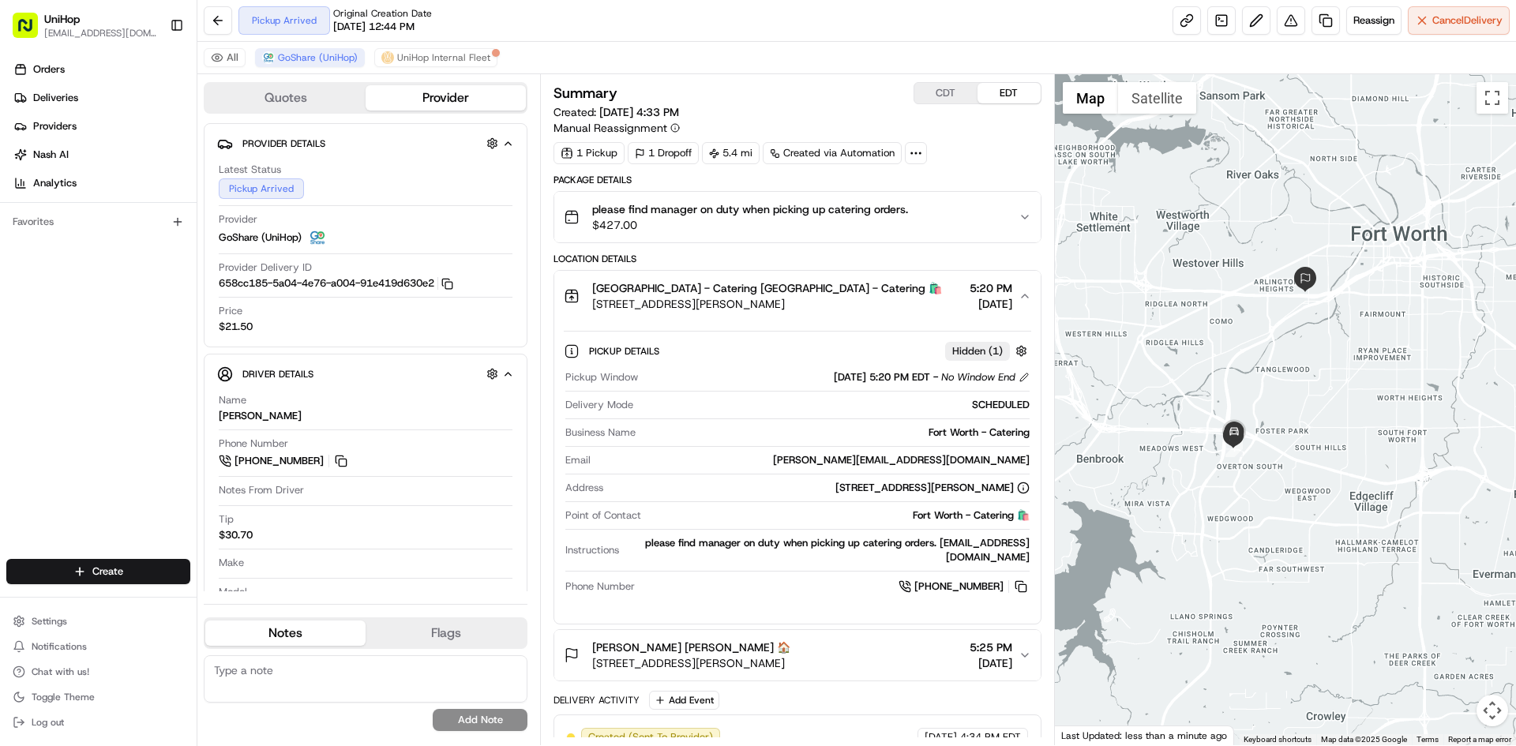
click at [984, 293] on span "5:20 PM" at bounding box center [991, 288] width 43 height 16
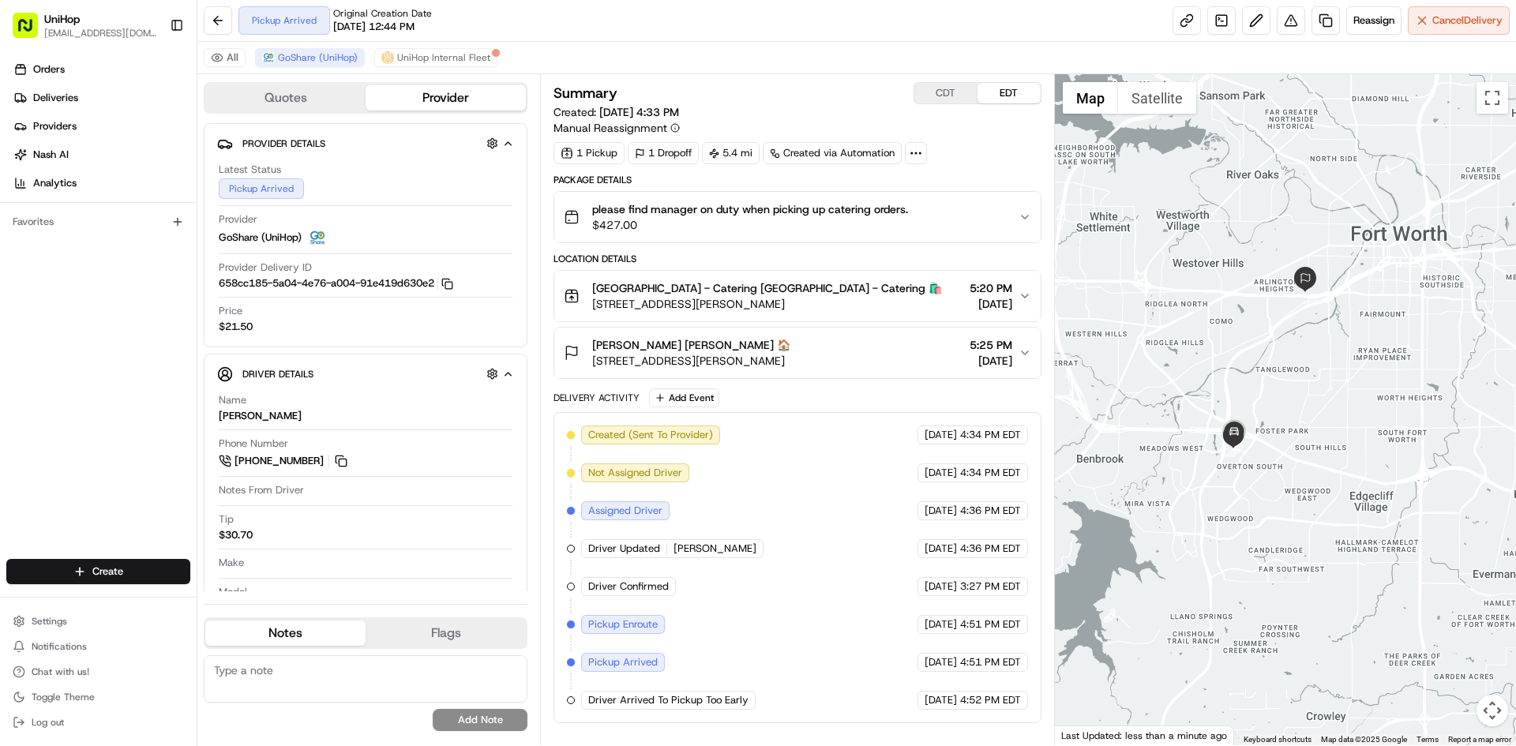
click at [1208, 213] on div at bounding box center [1286, 409] width 462 height 671
click at [937, 94] on button "CDT" at bounding box center [946, 93] width 63 height 21
click at [997, 98] on button "EDT" at bounding box center [1009, 93] width 63 height 21
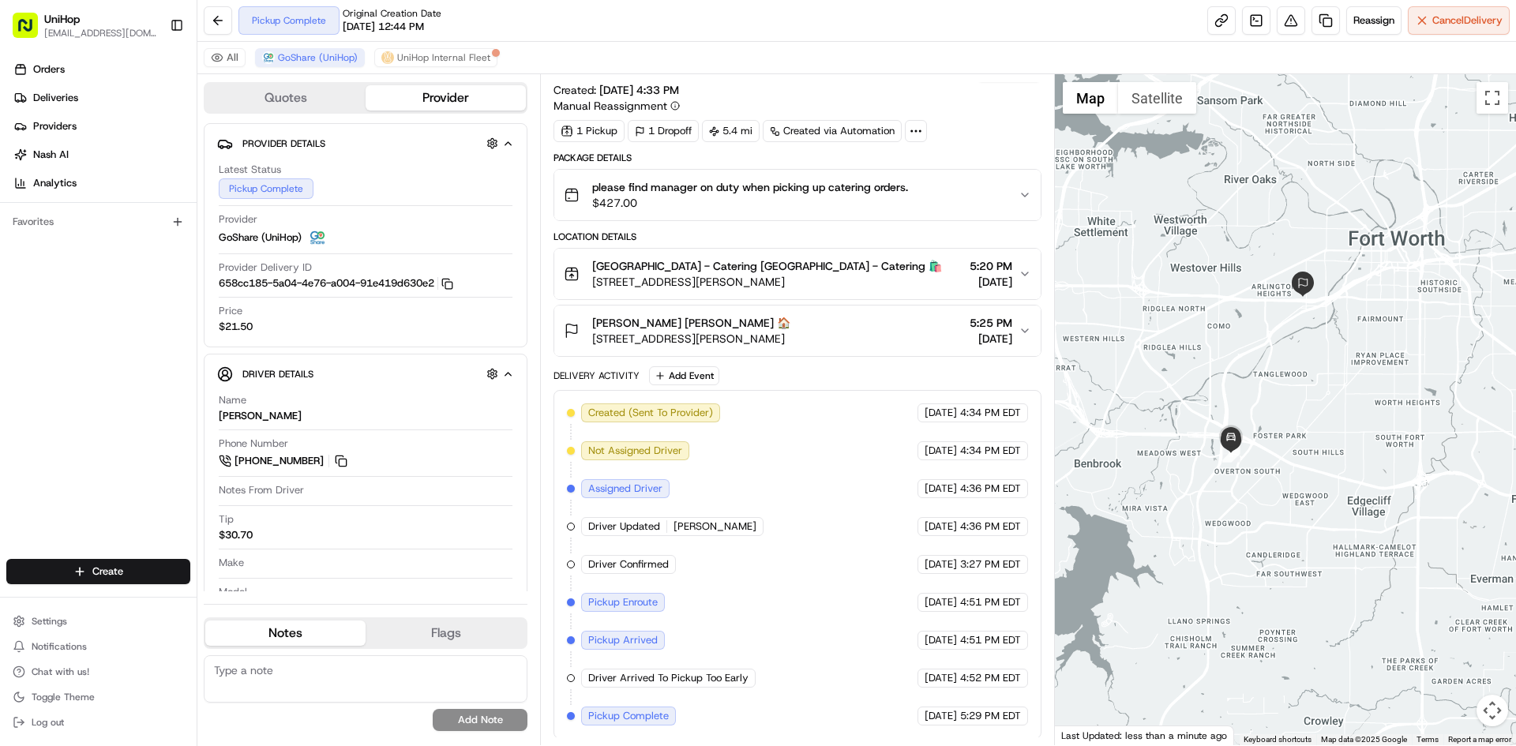
scroll to position [24, 0]
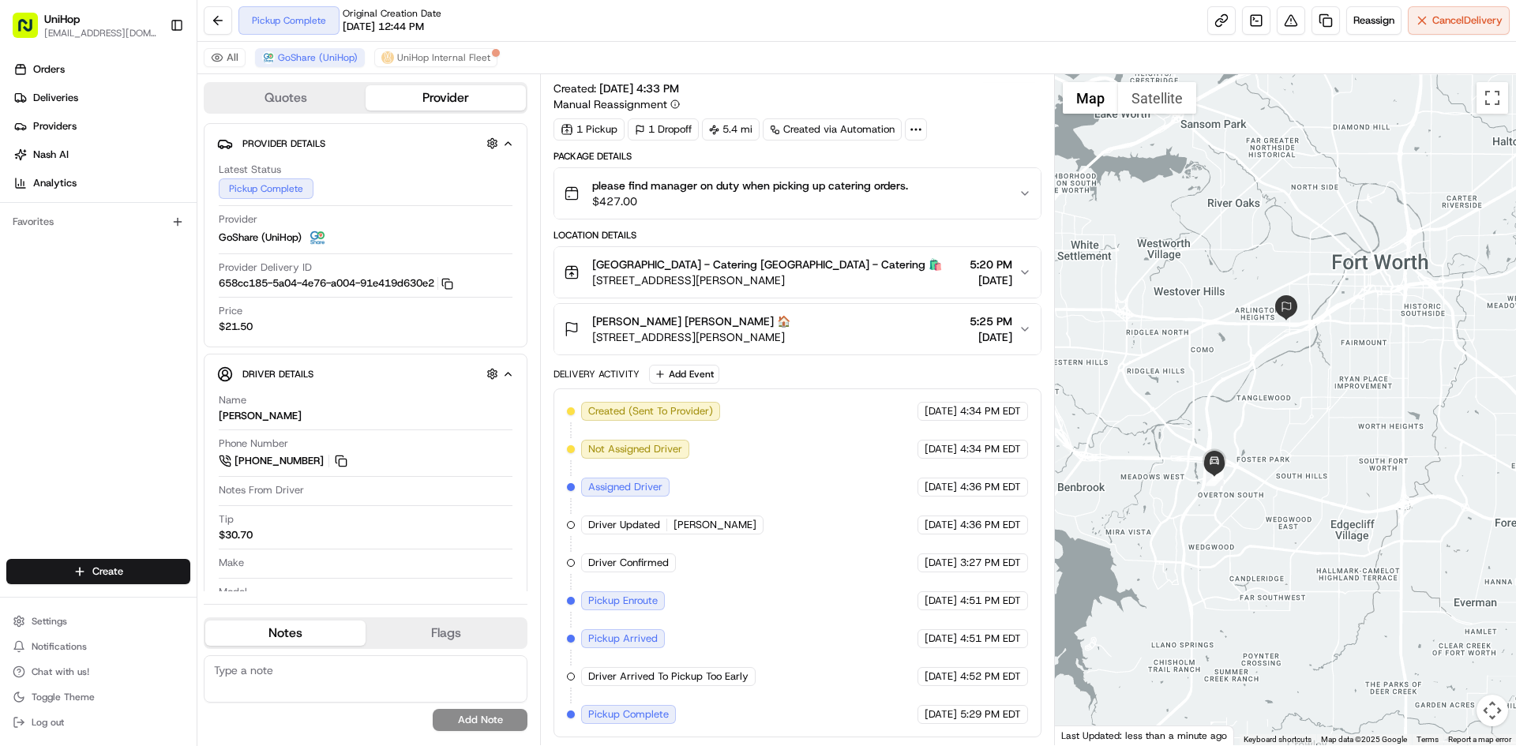
drag, startPoint x: 1308, startPoint y: 383, endPoint x: 1300, endPoint y: 398, distance: 17.0
click at [1301, 398] on div at bounding box center [1286, 409] width 462 height 671
drag, startPoint x: 1149, startPoint y: 356, endPoint x: 1141, endPoint y: 349, distance: 10.6
click at [1141, 349] on div at bounding box center [1286, 409] width 462 height 671
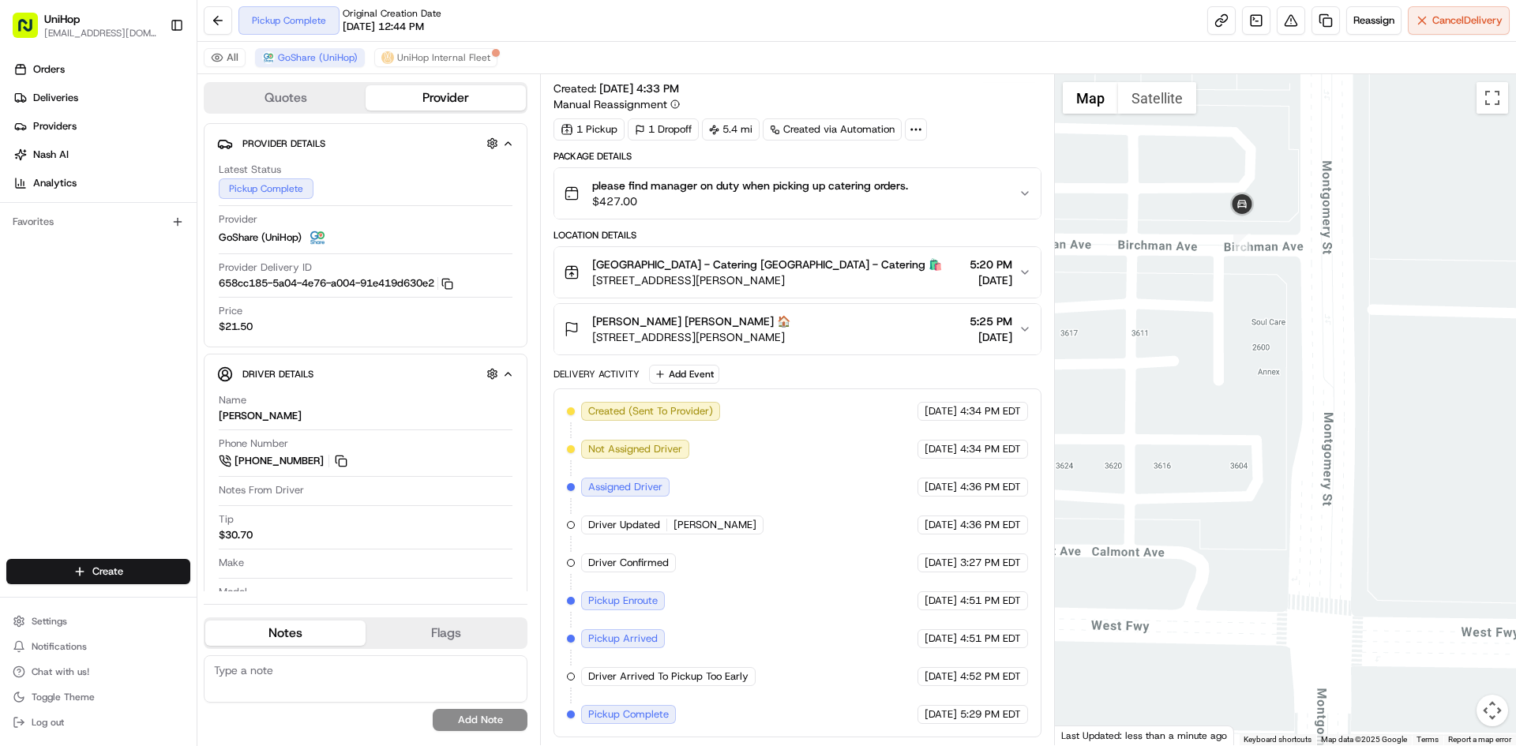
drag, startPoint x: 1170, startPoint y: 262, endPoint x: 1195, endPoint y: 248, distance: 28.3
click at [1193, 250] on div at bounding box center [1286, 409] width 462 height 671
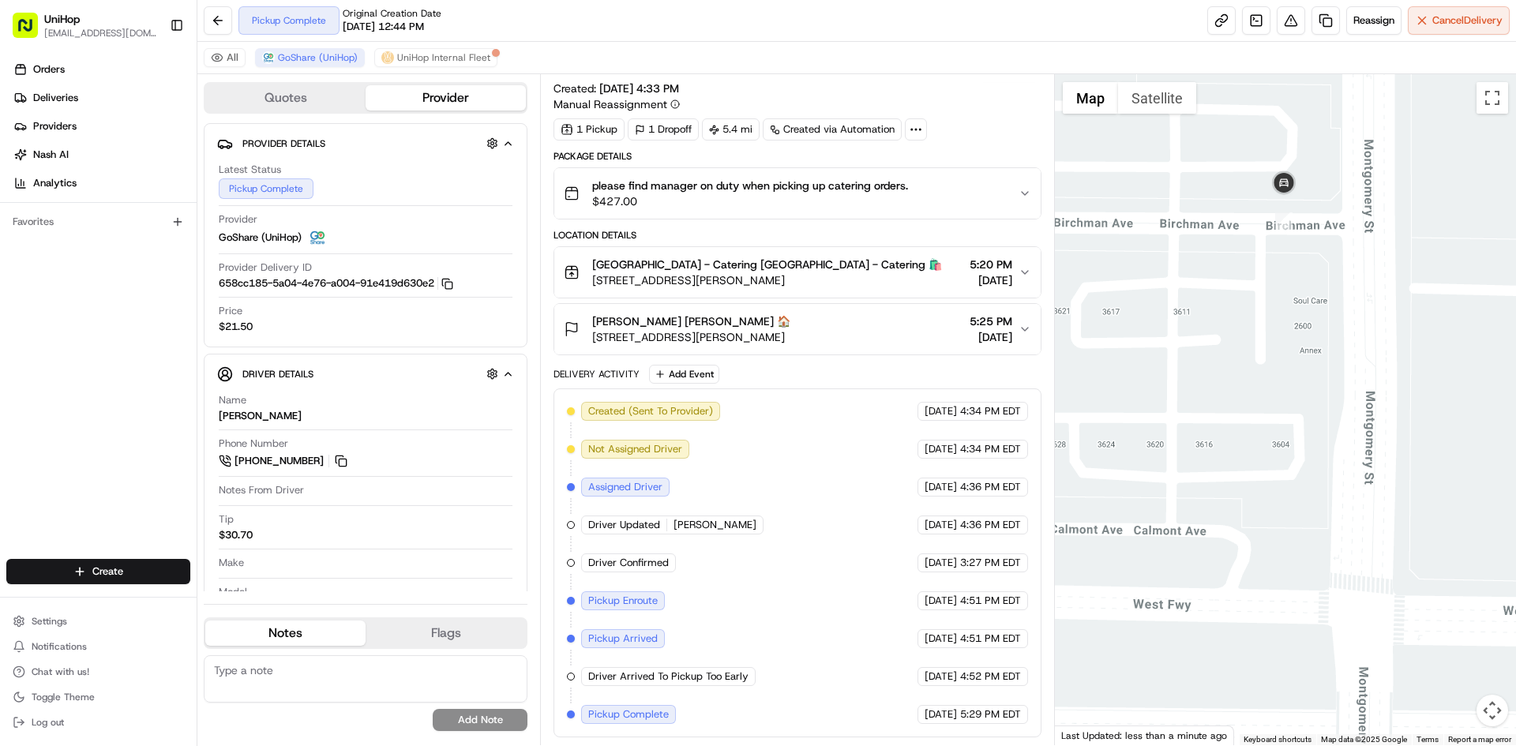
click at [1149, 88] on button "Satellite" at bounding box center [1157, 98] width 78 height 32
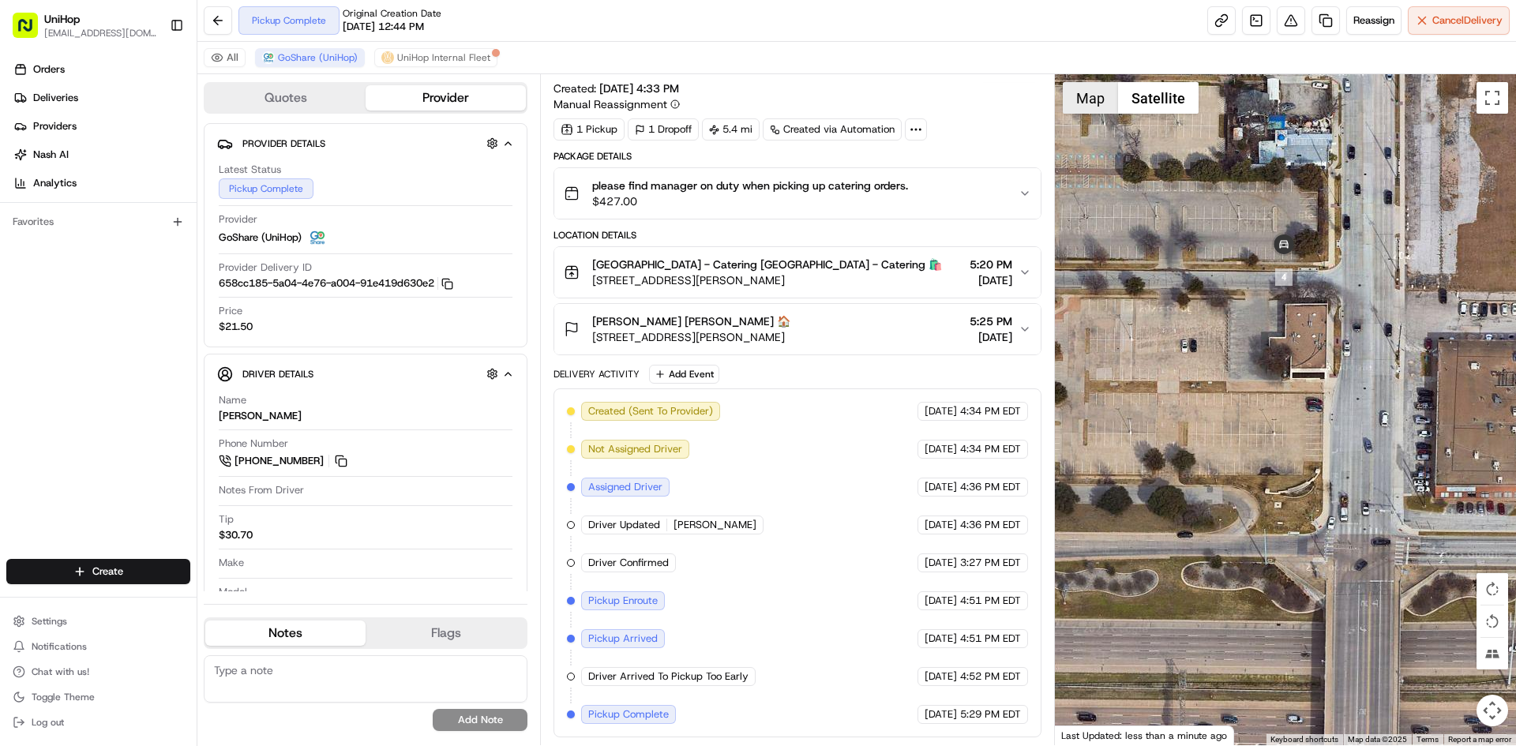
click at [1068, 100] on button "Map" at bounding box center [1090, 98] width 55 height 32
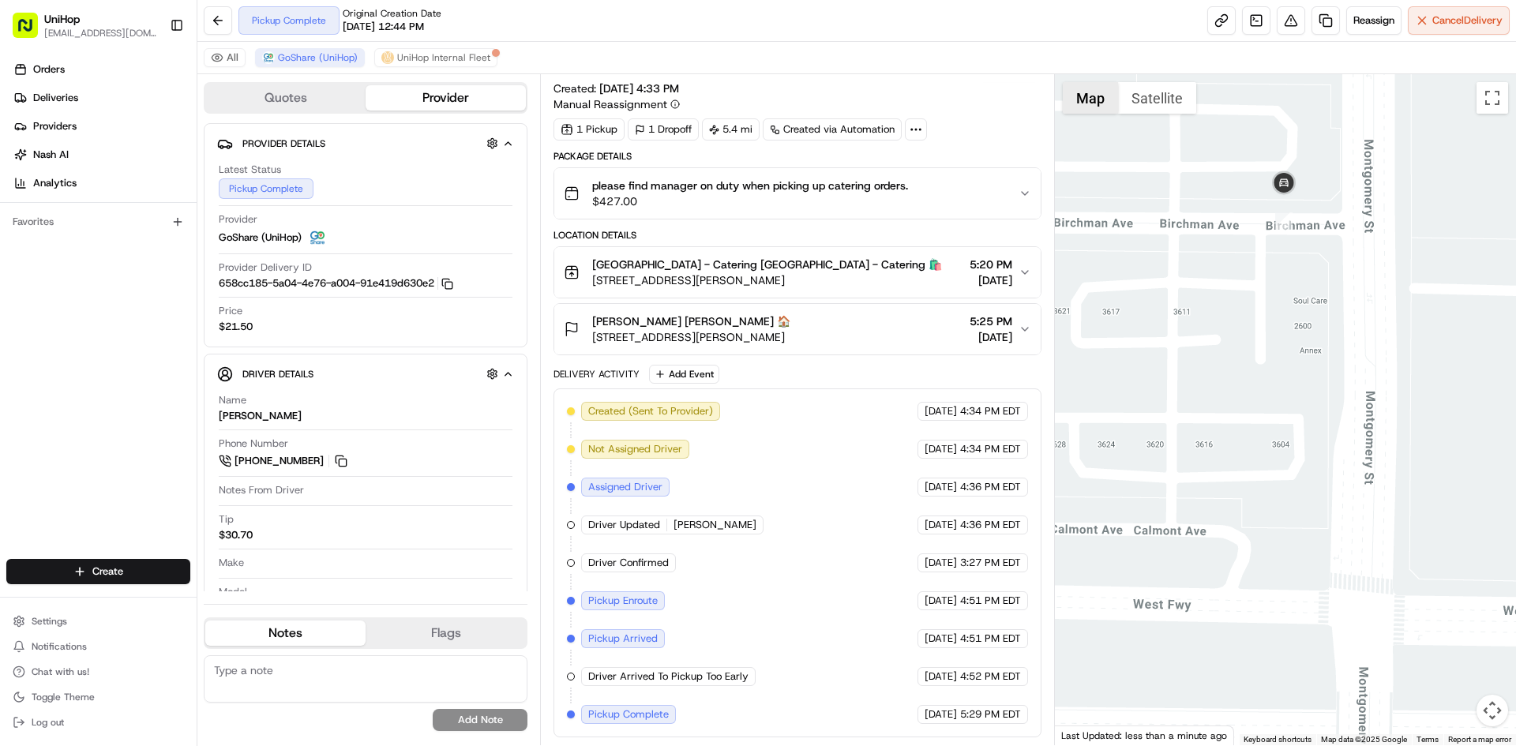
drag, startPoint x: 1076, startPoint y: 96, endPoint x: 1085, endPoint y: 103, distance: 11.7
click at [1078, 94] on button "Map" at bounding box center [1090, 98] width 55 height 32
click at [1096, 104] on button "Map" at bounding box center [1090, 98] width 55 height 32
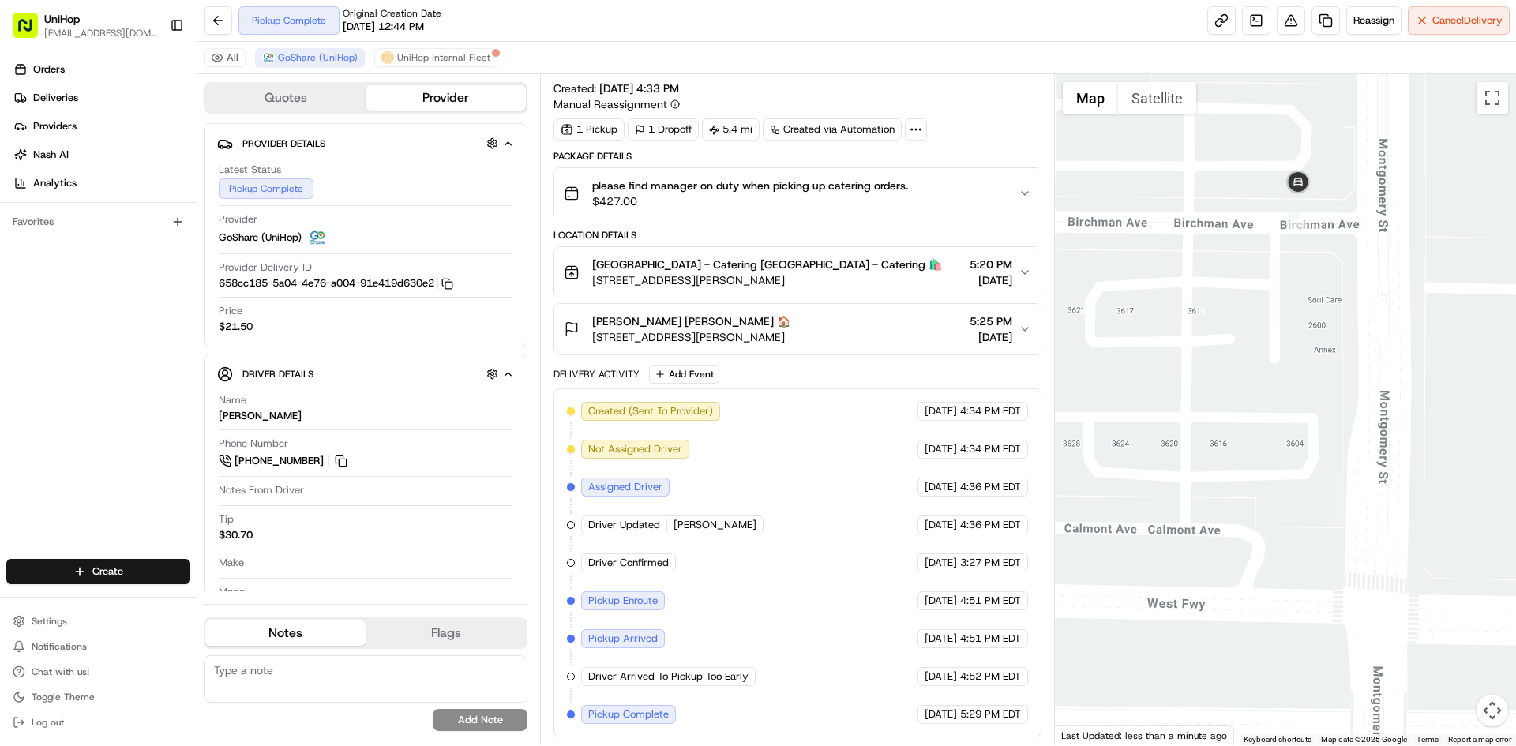
drag, startPoint x: 1127, startPoint y: 186, endPoint x: 1127, endPoint y: 152, distance: 34.0
click at [1129, 186] on div at bounding box center [1286, 409] width 462 height 671
click at [1094, 99] on button "Map" at bounding box center [1090, 98] width 55 height 32
click at [1150, 102] on button "Satellite" at bounding box center [1157, 98] width 78 height 32
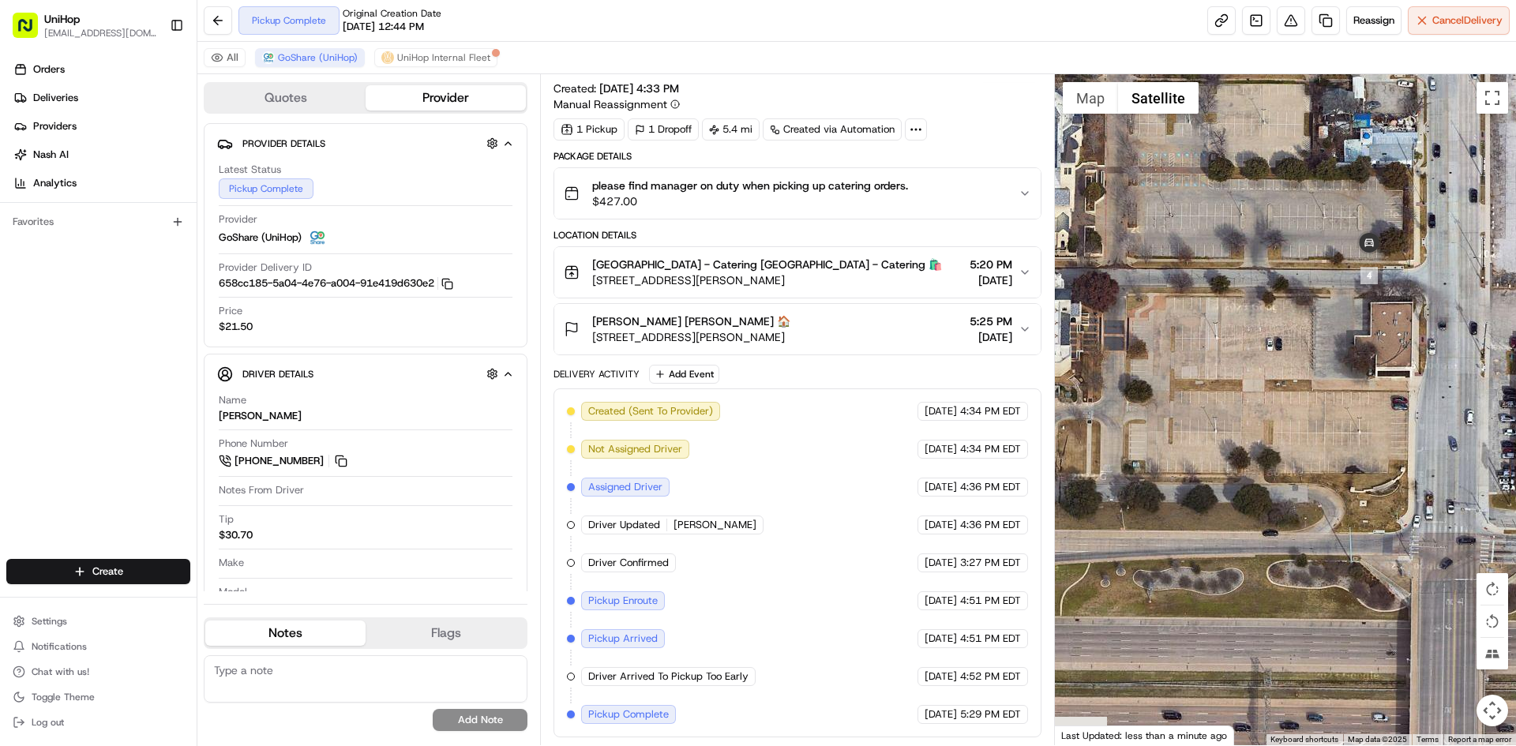
drag, startPoint x: 1205, startPoint y: 181, endPoint x: 1312, endPoint y: 184, distance: 106.7
click at [1301, 184] on div at bounding box center [1286, 409] width 462 height 671
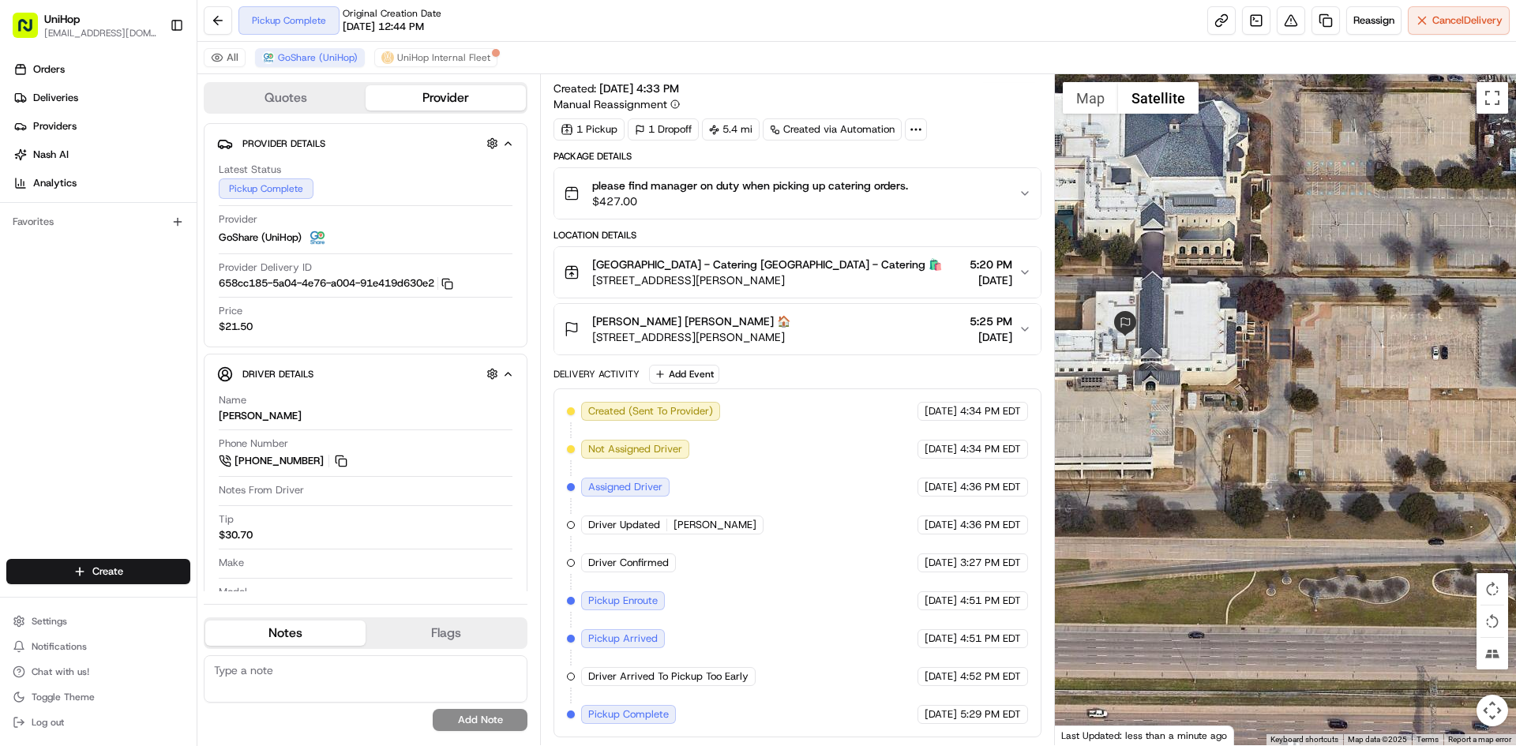
drag, startPoint x: 854, startPoint y: 335, endPoint x: 586, endPoint y: 344, distance: 267.9
click at [586, 344] on div "Justin Lee Justin Lee 🏠 3701 Birchman Ave, Fort Worth, TX 76107, USA 5:25 PM Au…" at bounding box center [791, 330] width 454 height 32
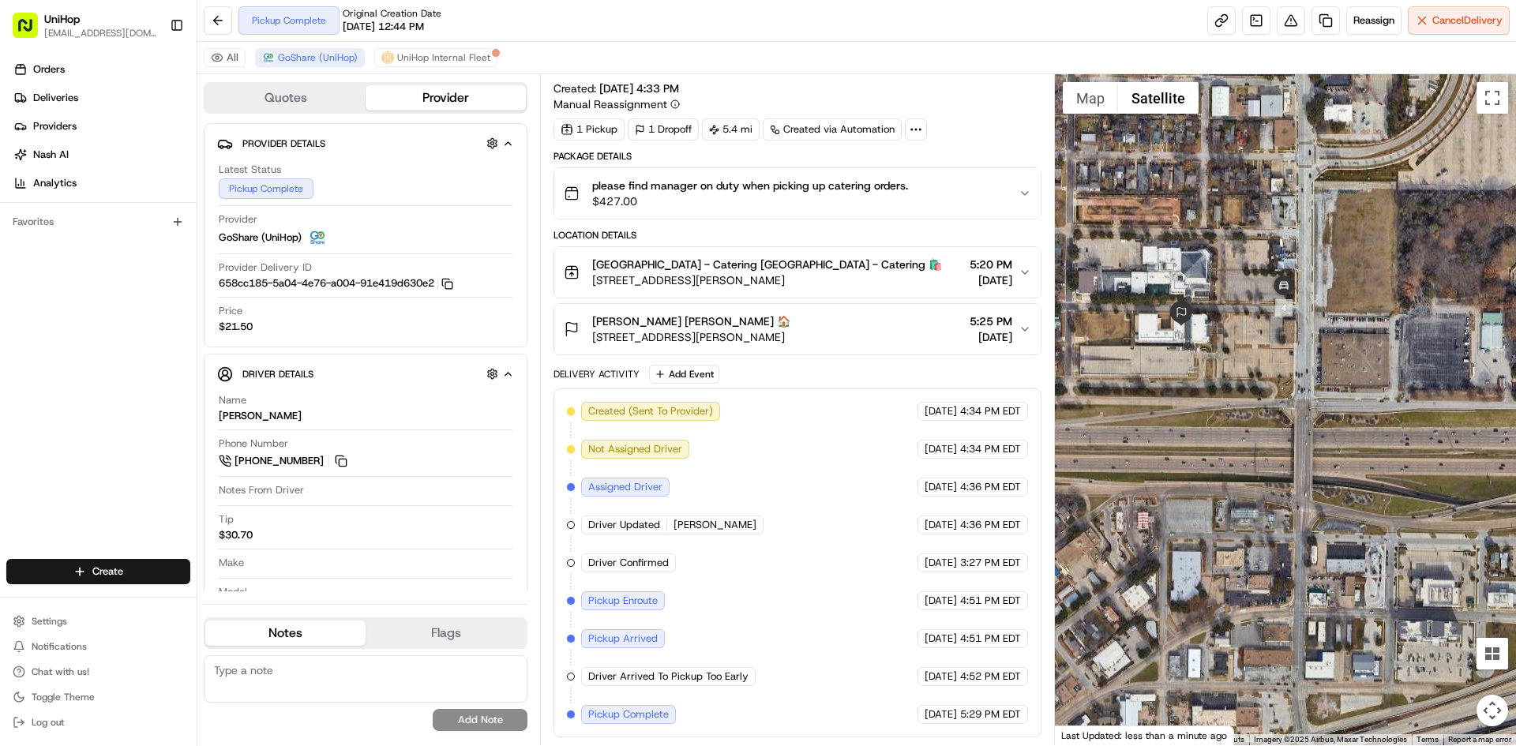
click at [1098, 108] on button "Map" at bounding box center [1090, 98] width 55 height 32
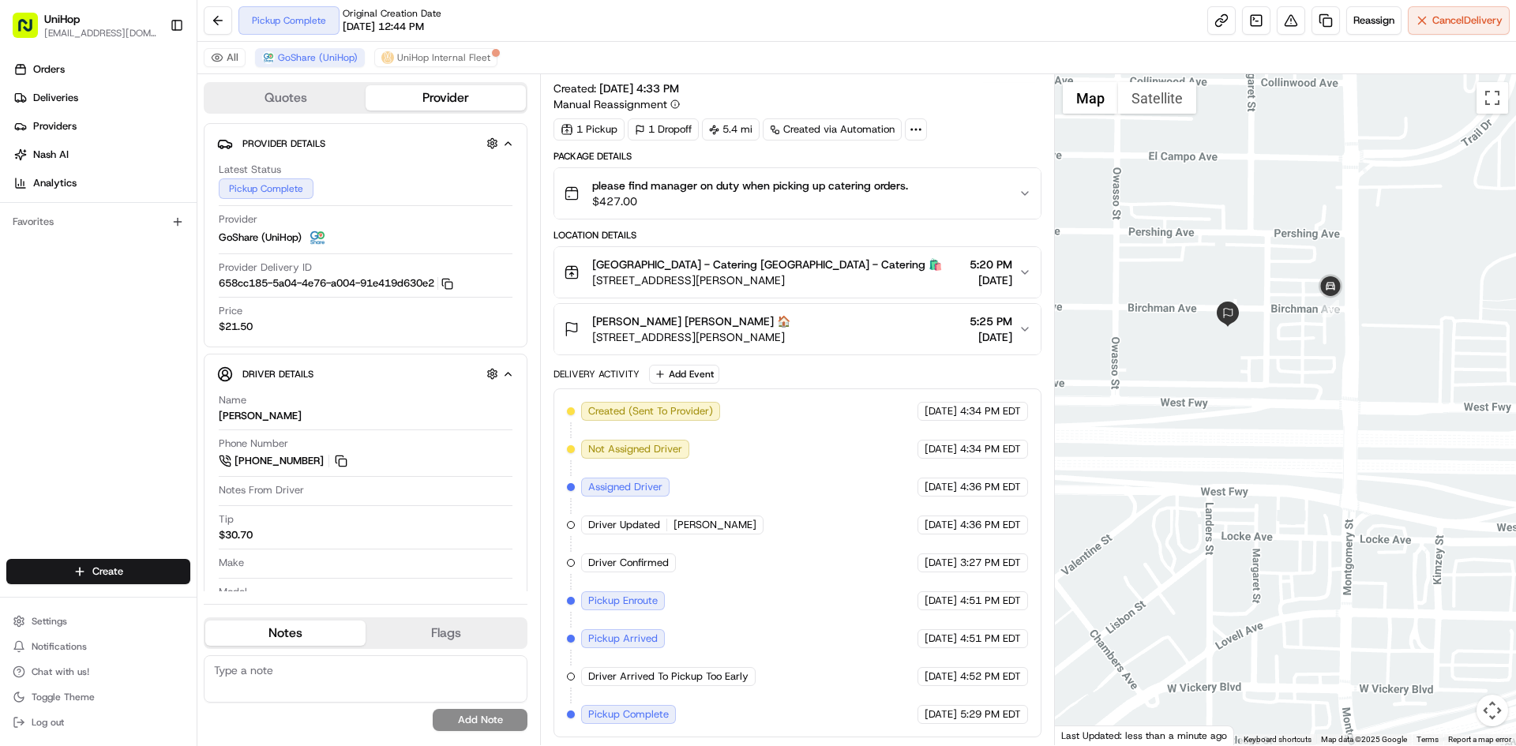
click at [1209, 415] on div at bounding box center [1286, 409] width 462 height 671
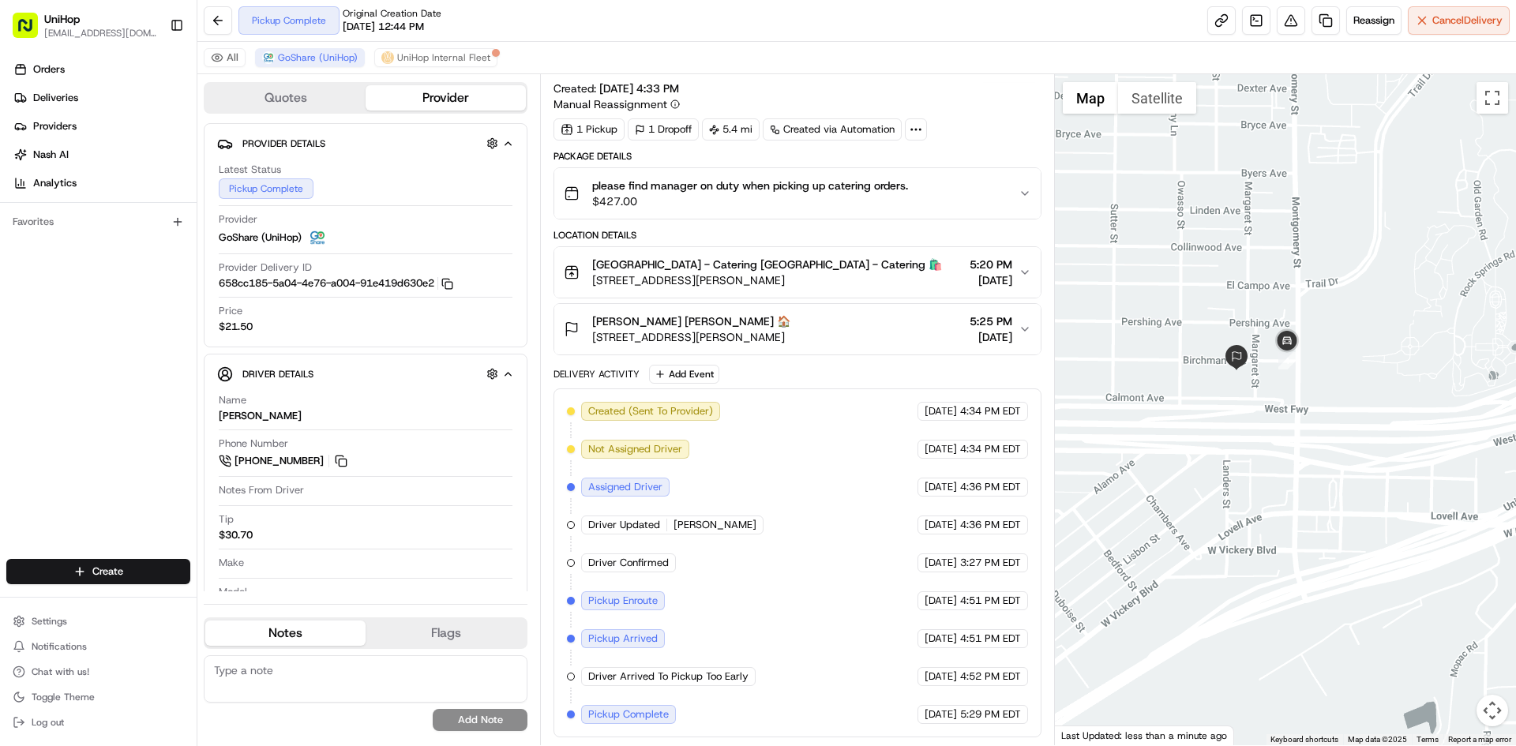
click at [1200, 414] on div at bounding box center [1286, 409] width 462 height 671
click at [76, 347] on div "Orders Deliveries Providers [PERSON_NAME] Analytics Favorites" at bounding box center [98, 310] width 197 height 518
drag, startPoint x: 1297, startPoint y: 471, endPoint x: 1317, endPoint y: 440, distance: 36.6
click at [1317, 440] on div at bounding box center [1286, 409] width 462 height 671
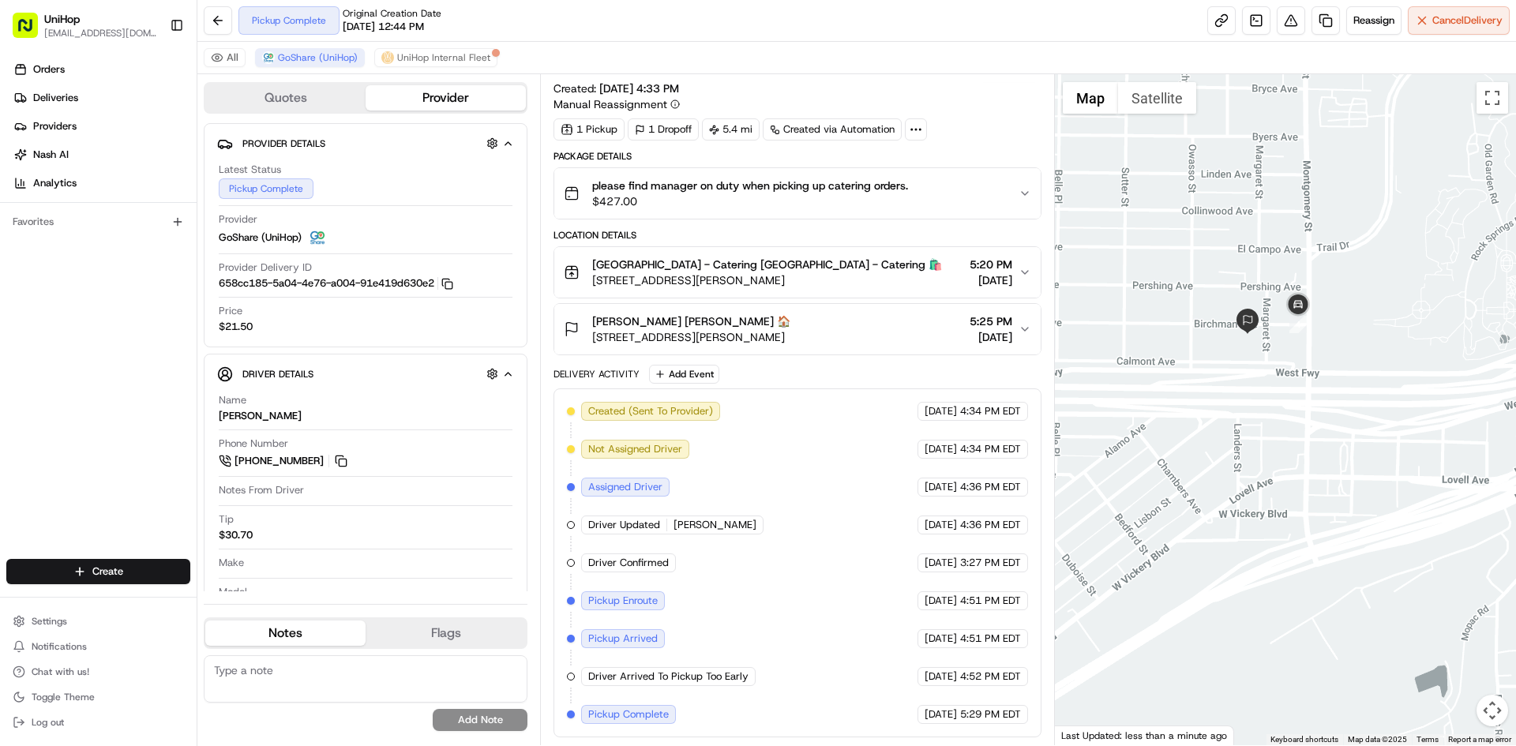
drag, startPoint x: 1273, startPoint y: 492, endPoint x: 1284, endPoint y: 456, distance: 38.0
click at [1284, 456] on div at bounding box center [1286, 409] width 462 height 671
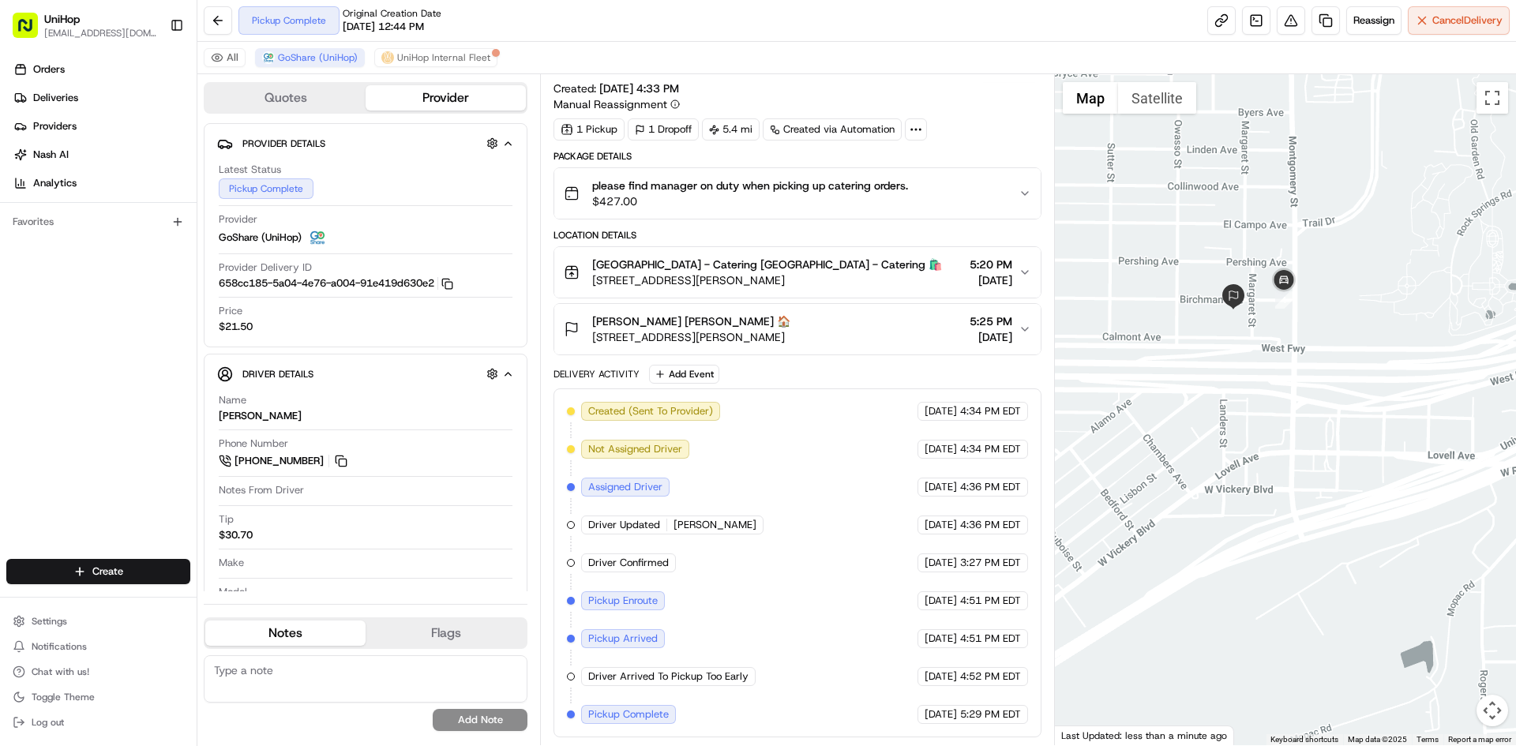
drag, startPoint x: 1283, startPoint y: 456, endPoint x: 1267, endPoint y: 425, distance: 34.6
click at [1267, 427] on div at bounding box center [1286, 409] width 462 height 671
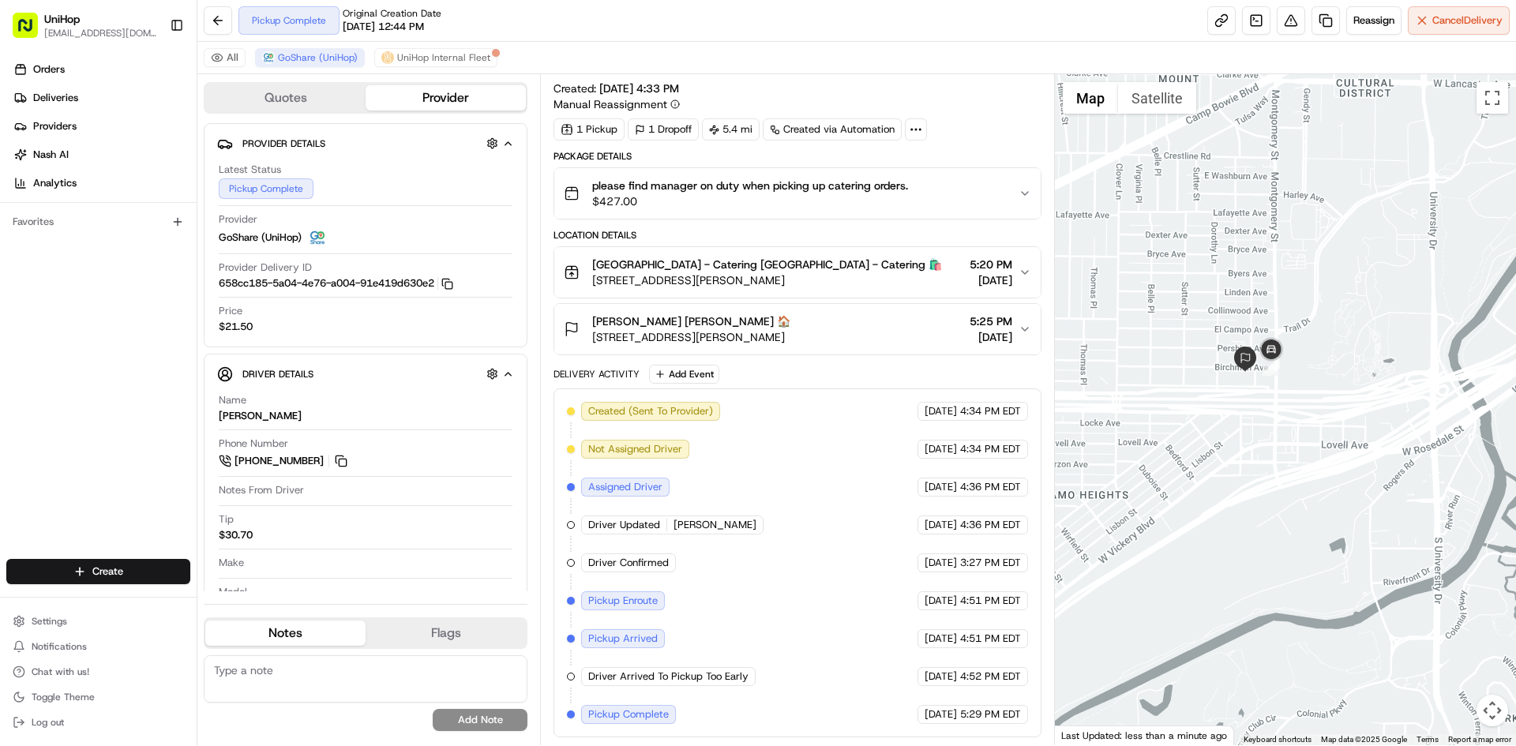
drag, startPoint x: 1265, startPoint y: 424, endPoint x: 1261, endPoint y: 435, distance: 11.7
click at [1261, 435] on div at bounding box center [1286, 409] width 462 height 671
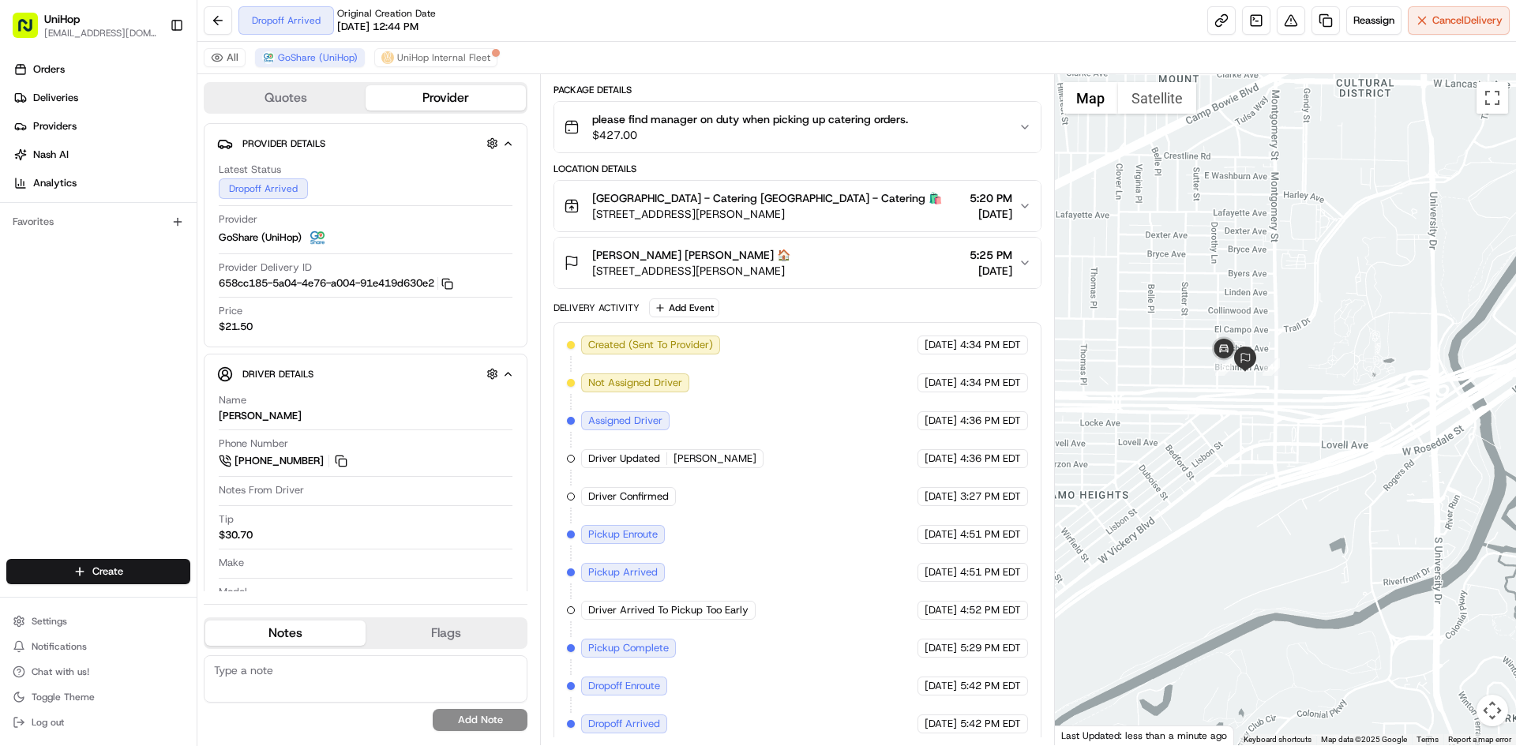
scroll to position [100, 0]
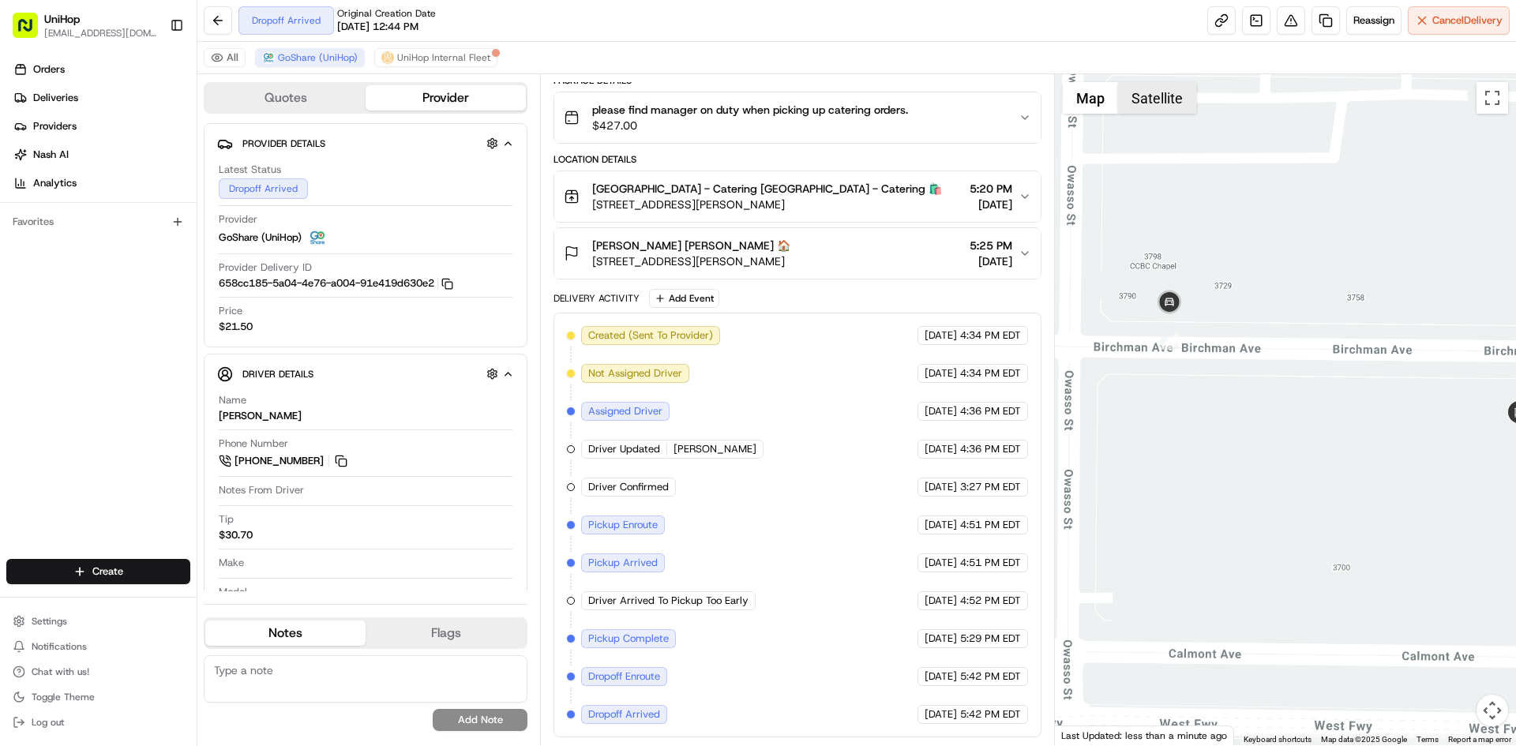
click at [1157, 98] on button "Satellite" at bounding box center [1157, 98] width 78 height 32
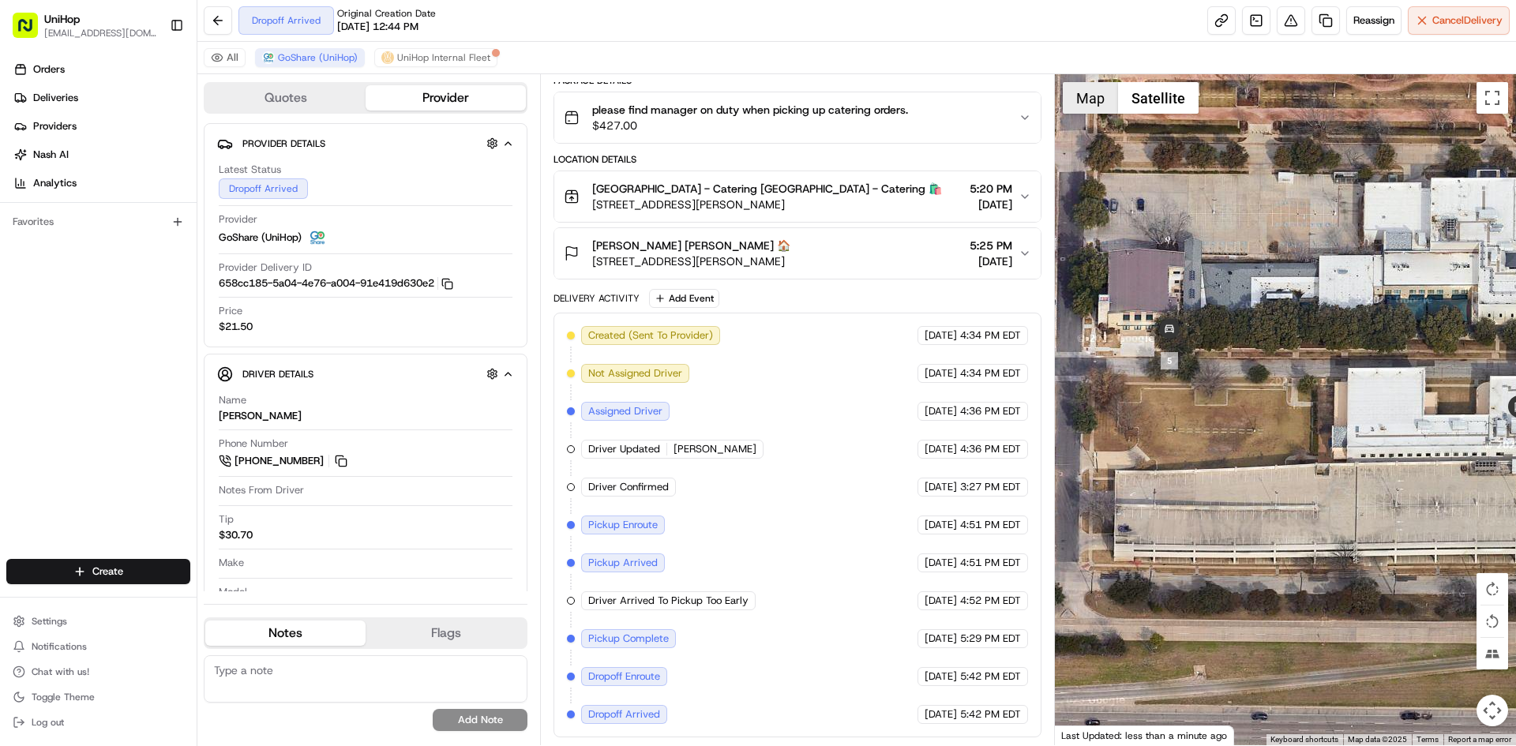
click at [1107, 99] on button "Map" at bounding box center [1090, 98] width 55 height 32
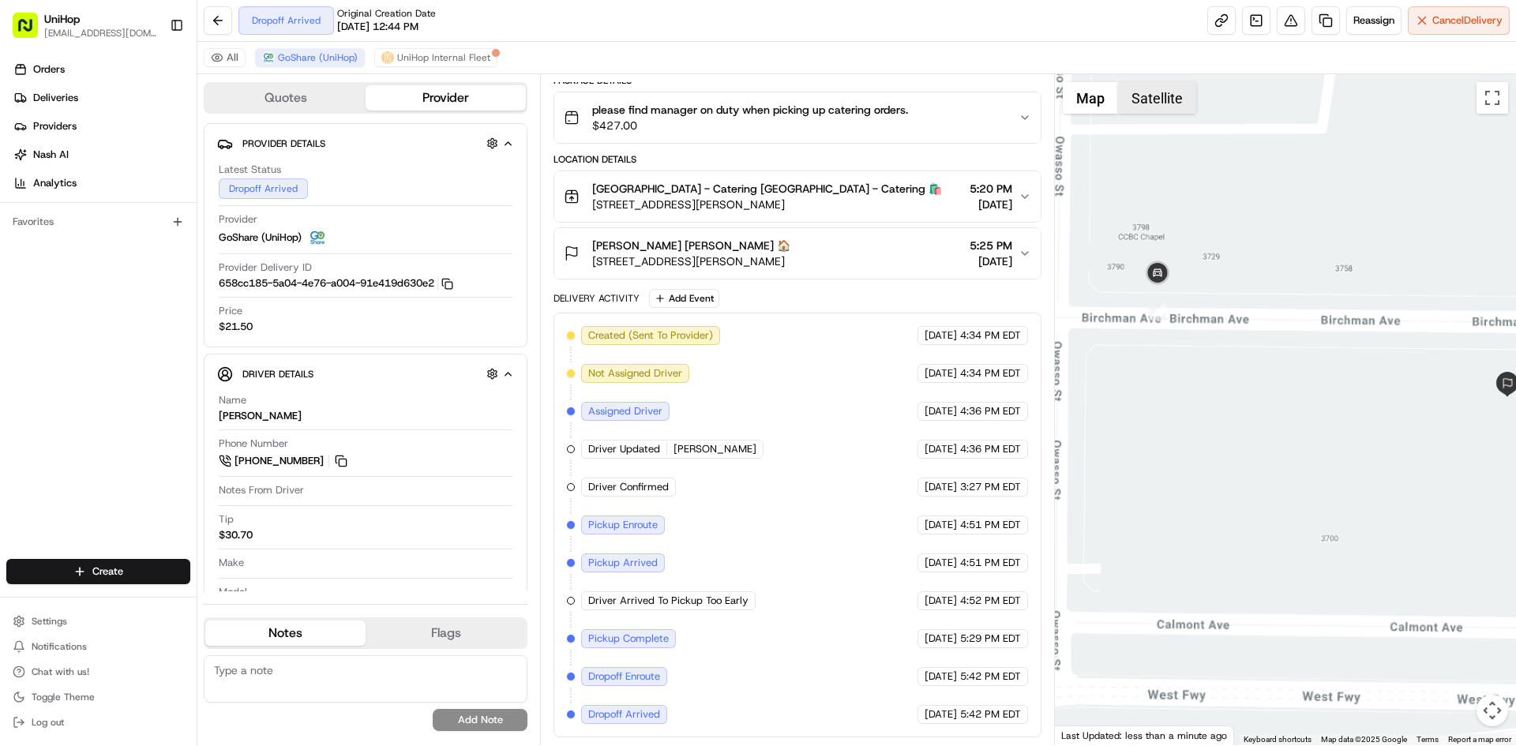
click at [1151, 85] on button "Satellite" at bounding box center [1157, 98] width 78 height 32
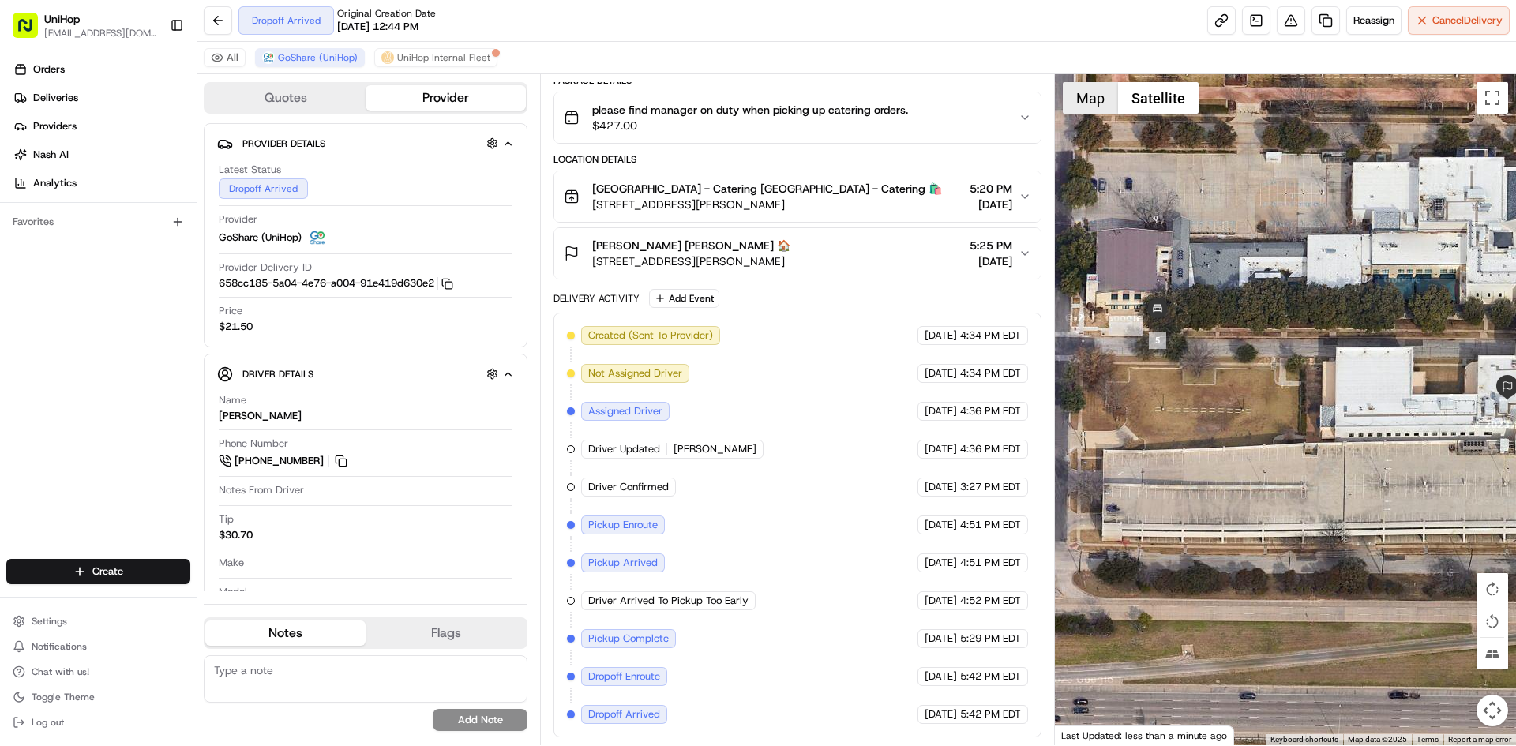
click at [1090, 96] on button "Map" at bounding box center [1090, 98] width 55 height 32
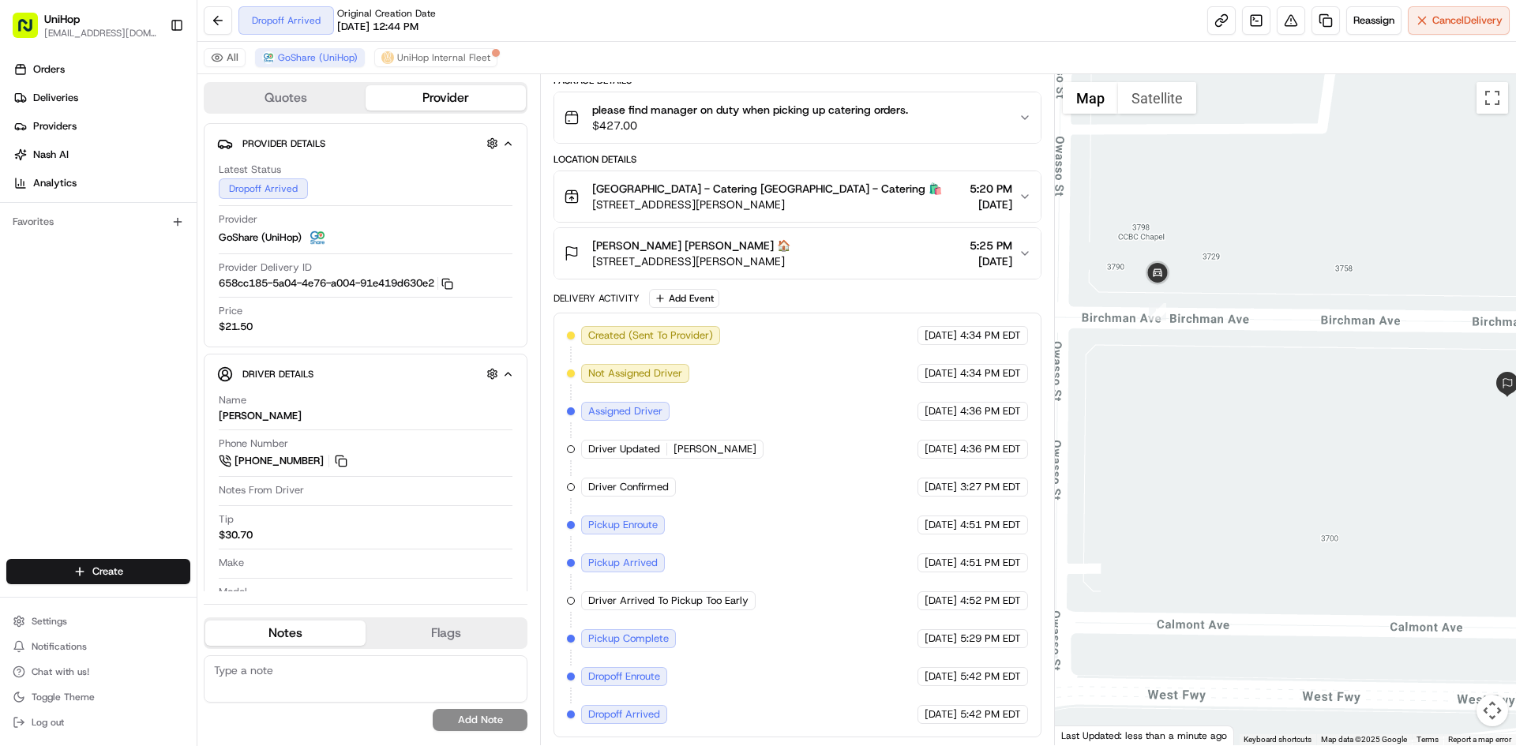
drag, startPoint x: 1328, startPoint y: 438, endPoint x: 1290, endPoint y: 453, distance: 40.5
click at [1305, 452] on div at bounding box center [1286, 409] width 462 height 671
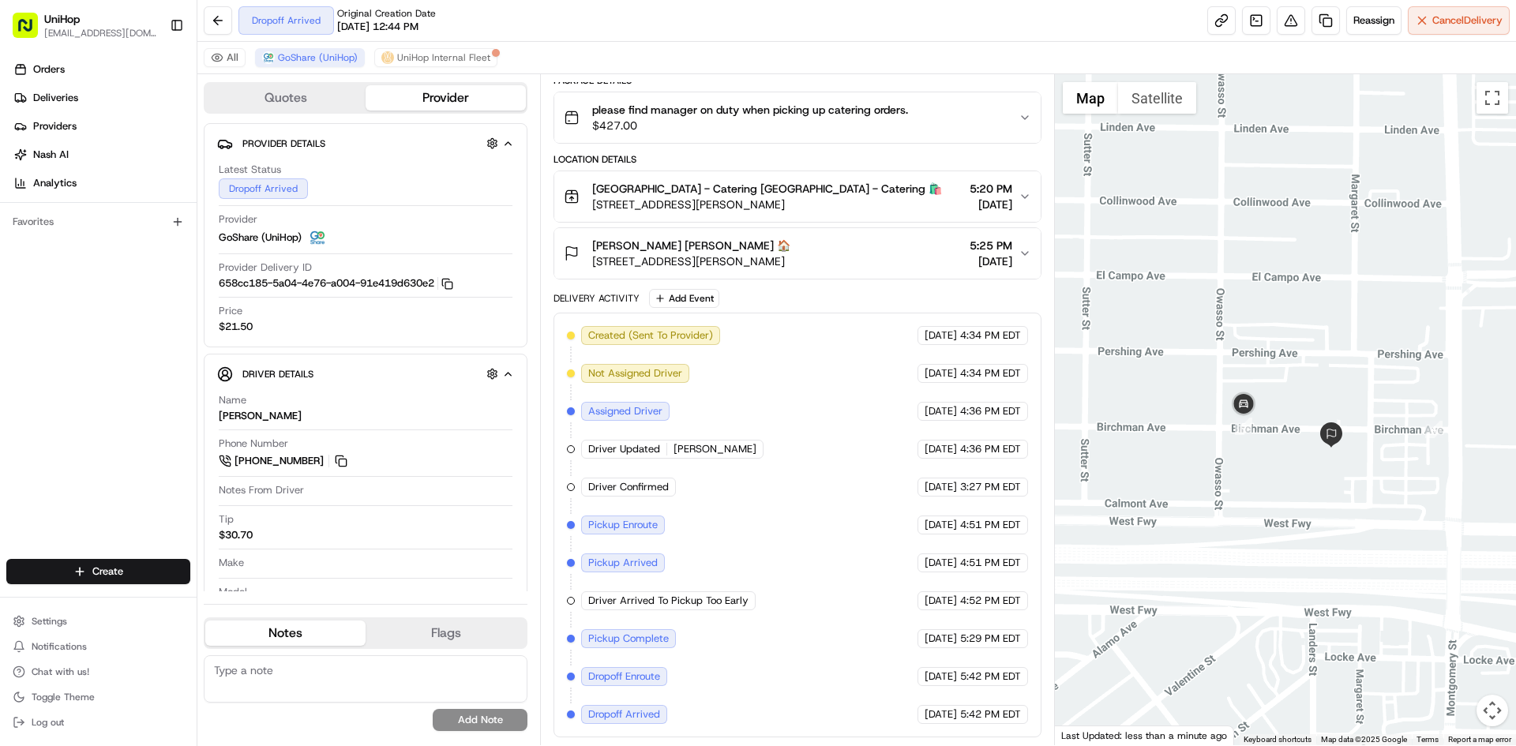
click at [1208, 484] on div at bounding box center [1286, 409] width 462 height 671
click at [910, 236] on button "Justin Lee Justin Lee 🏠 3701 Birchman Ave, Fort Worth, TX 76107, USA 5:25 PM Au…" at bounding box center [797, 253] width 486 height 51
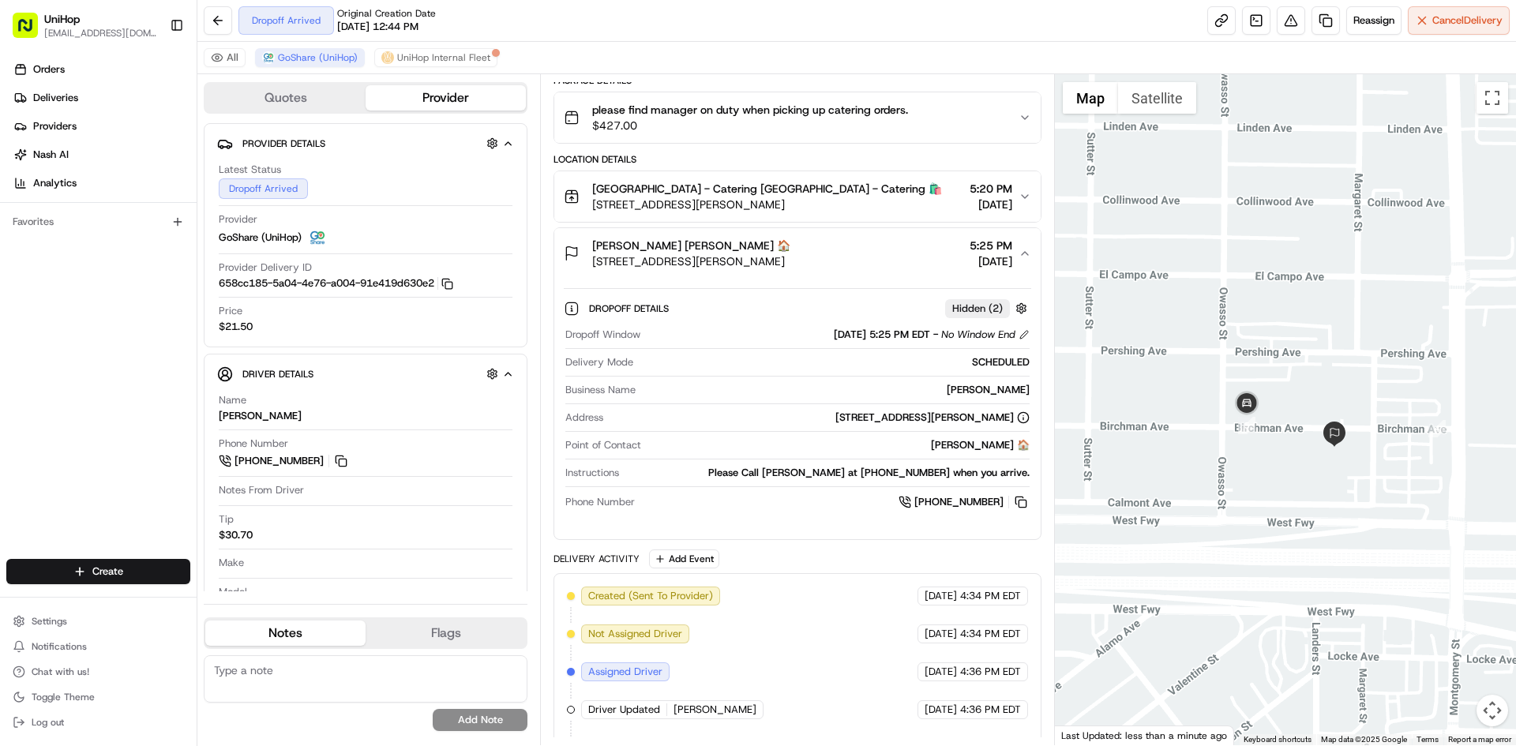
click at [791, 251] on div "Justin Lee Justin Lee 🏠" at bounding box center [691, 246] width 198 height 16
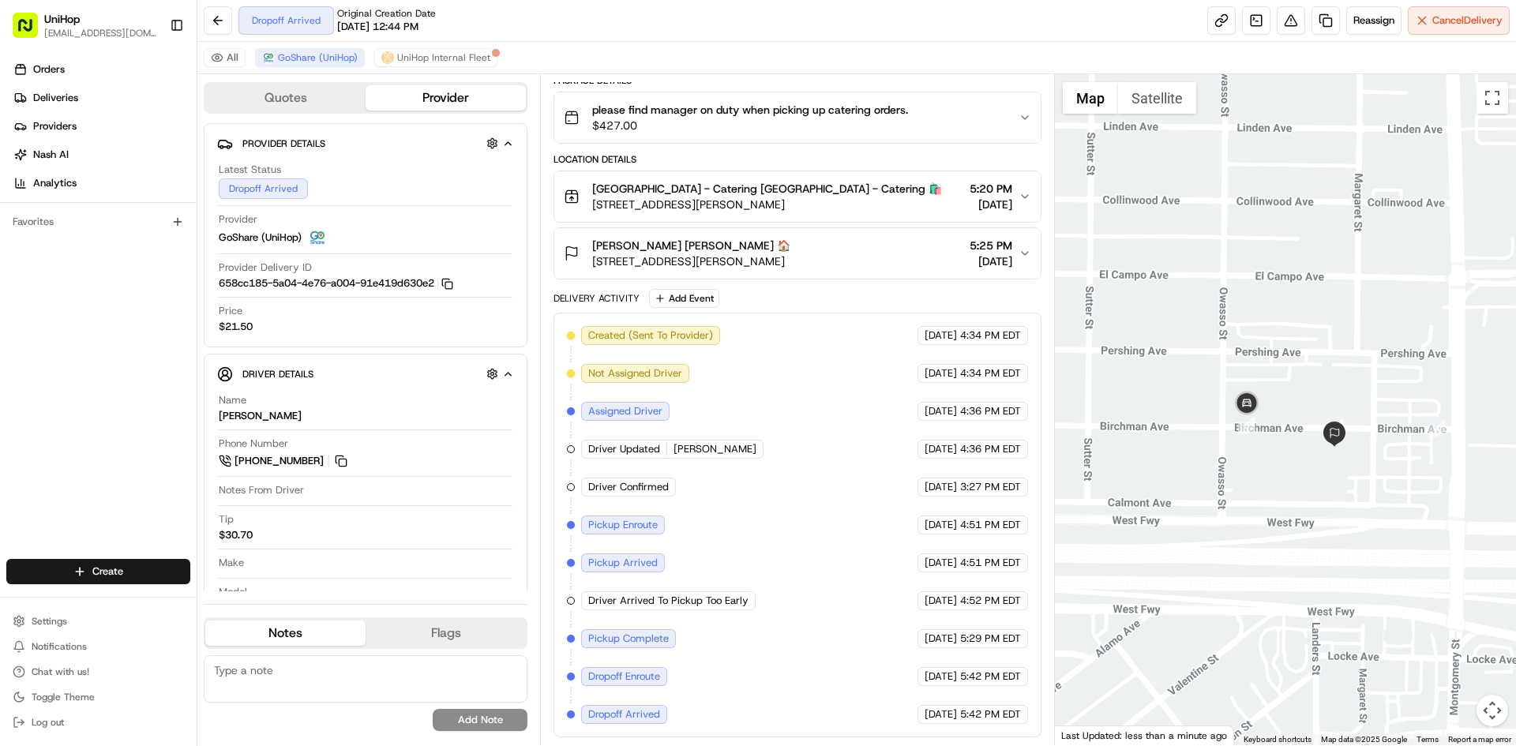
click at [896, 253] on div "Justin Lee Justin Lee 🏠 3701 Birchman Ave, Fort Worth, TX 76107, USA 5:25 PM Au…" at bounding box center [791, 254] width 454 height 32
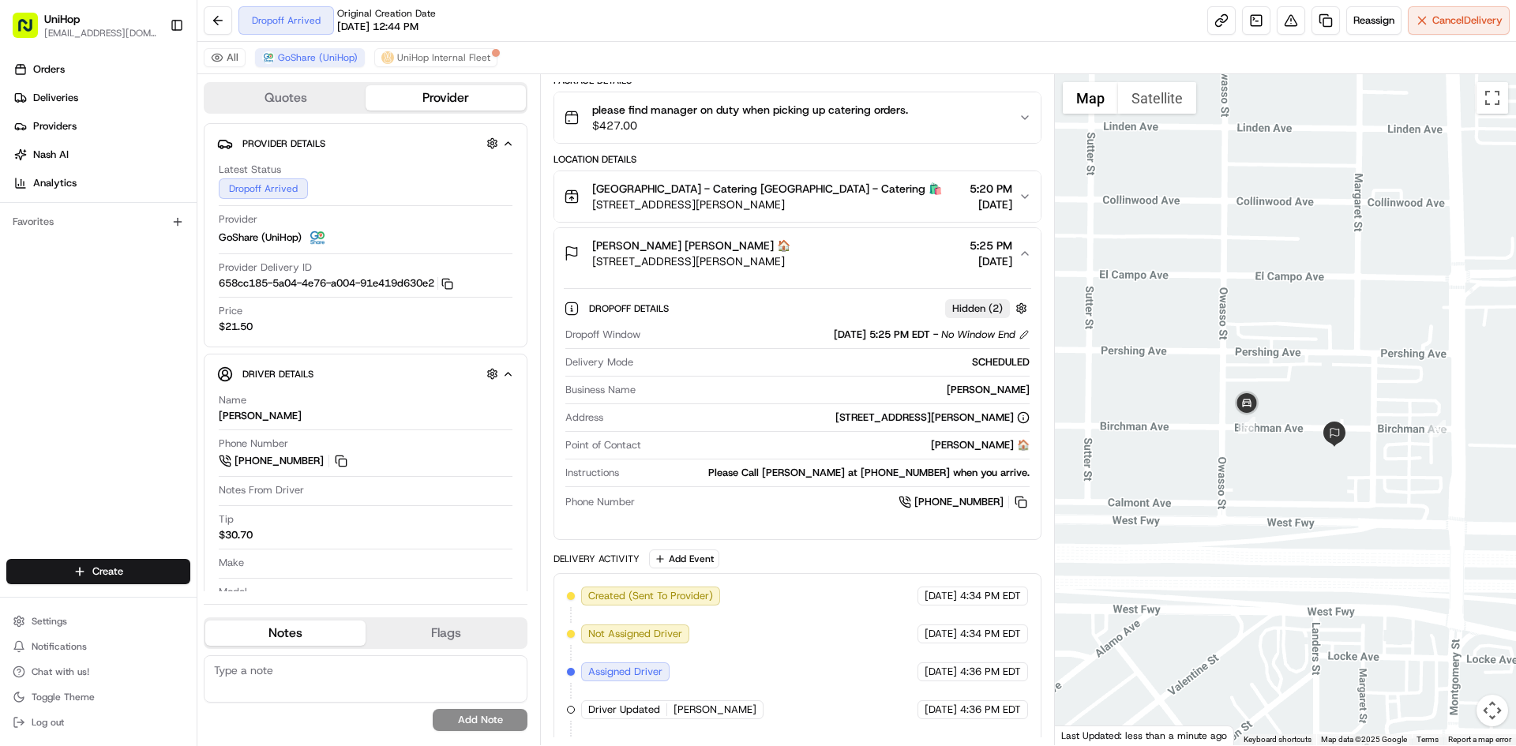
click at [896, 253] on div "Justin Lee Justin Lee 🏠 3701 Birchman Ave, Fort Worth, TX 76107, USA 5:25 PM Au…" at bounding box center [791, 254] width 454 height 32
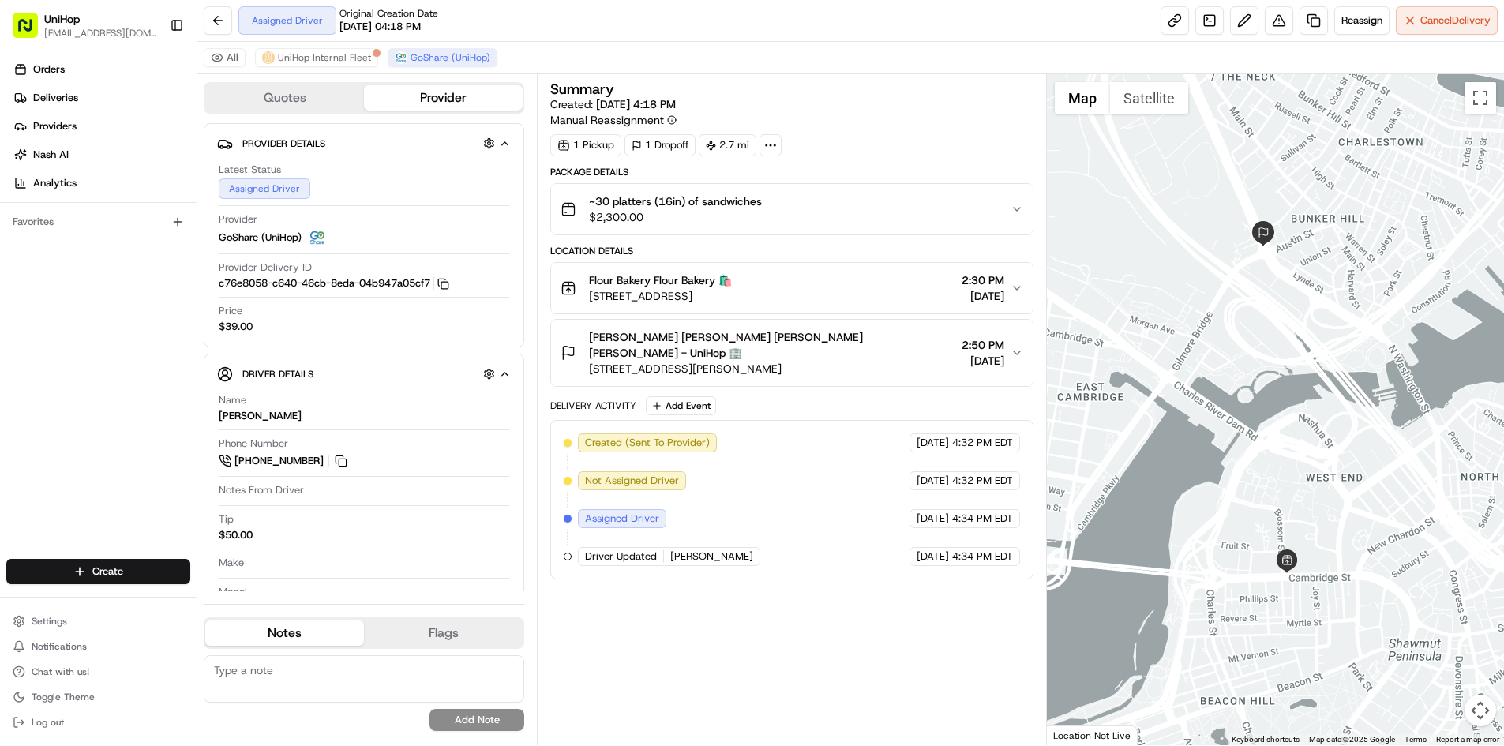
click at [1251, 408] on div at bounding box center [1275, 409] width 457 height 671
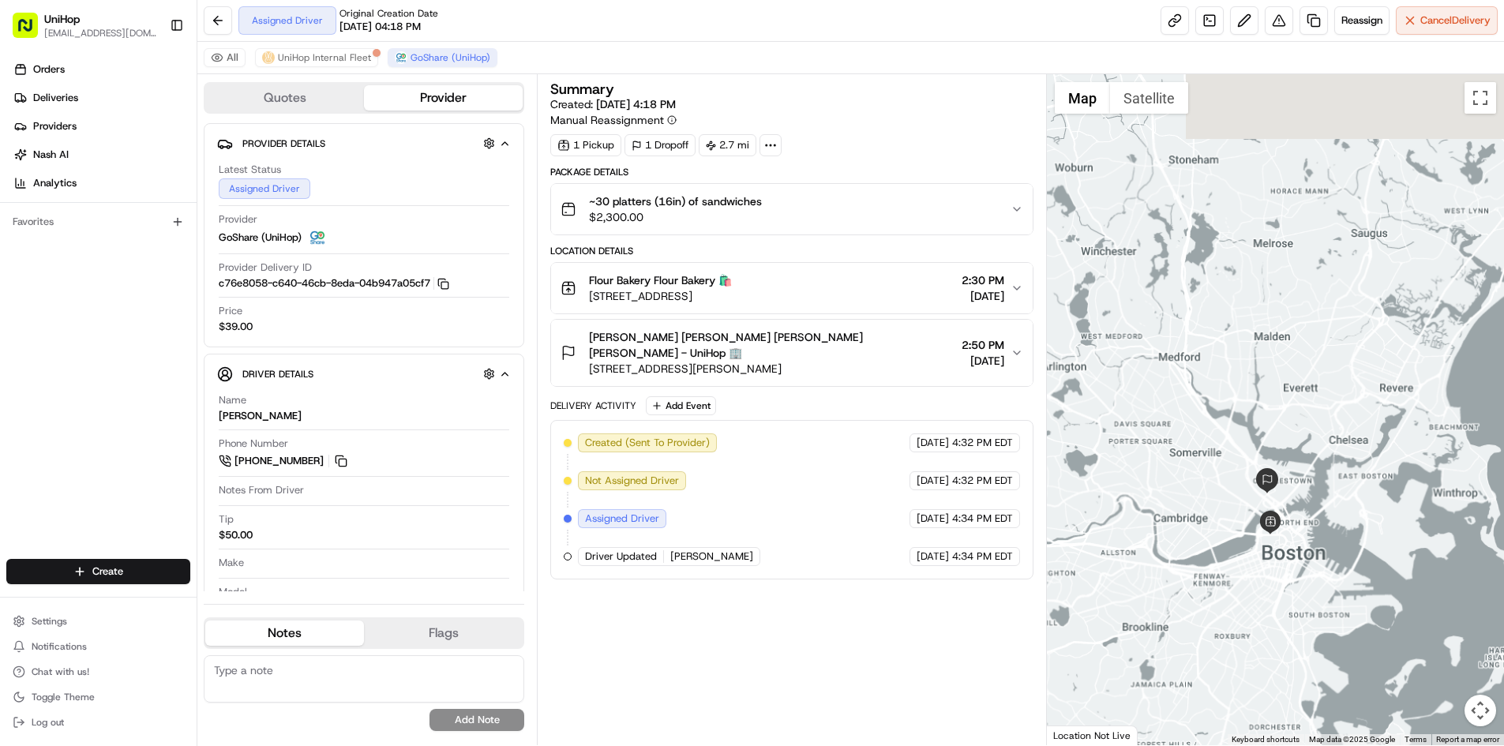
drag, startPoint x: 1274, startPoint y: 201, endPoint x: 1290, endPoint y: 357, distance: 157.2
click at [1294, 363] on div at bounding box center [1275, 409] width 457 height 671
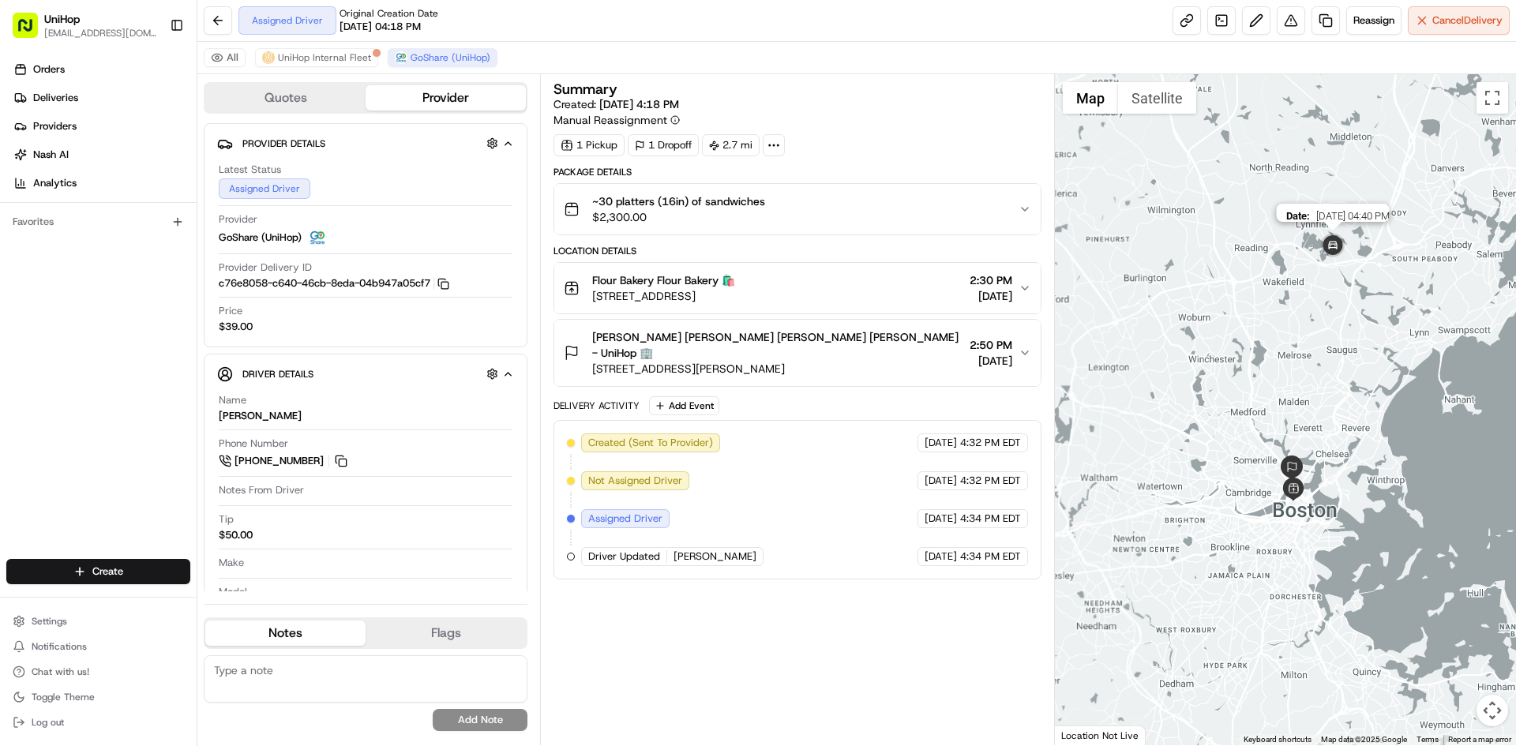
click at [1330, 240] on img at bounding box center [1333, 247] width 32 height 32
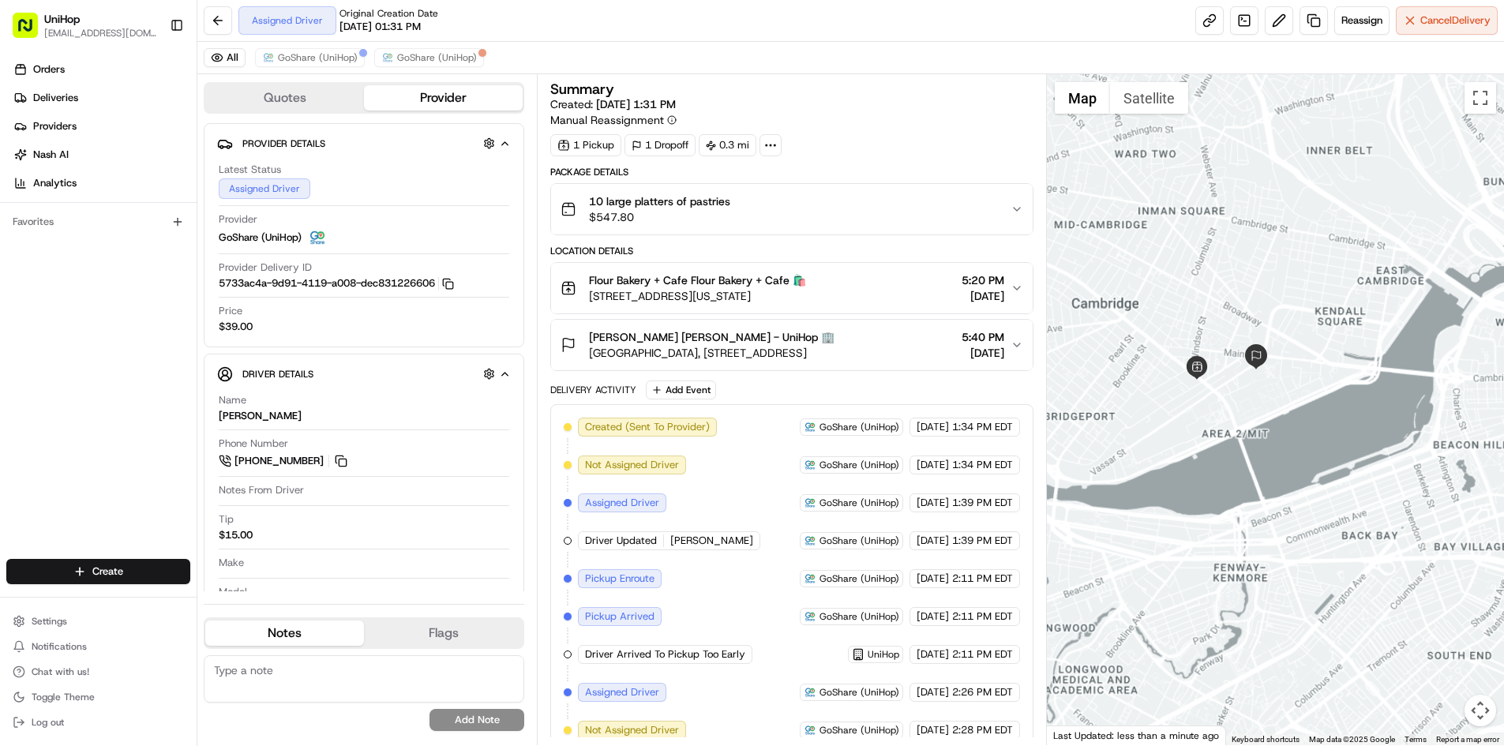
drag, startPoint x: 1185, startPoint y: 464, endPoint x: 1230, endPoint y: 434, distance: 53.7
click at [1221, 449] on div at bounding box center [1275, 409] width 457 height 671
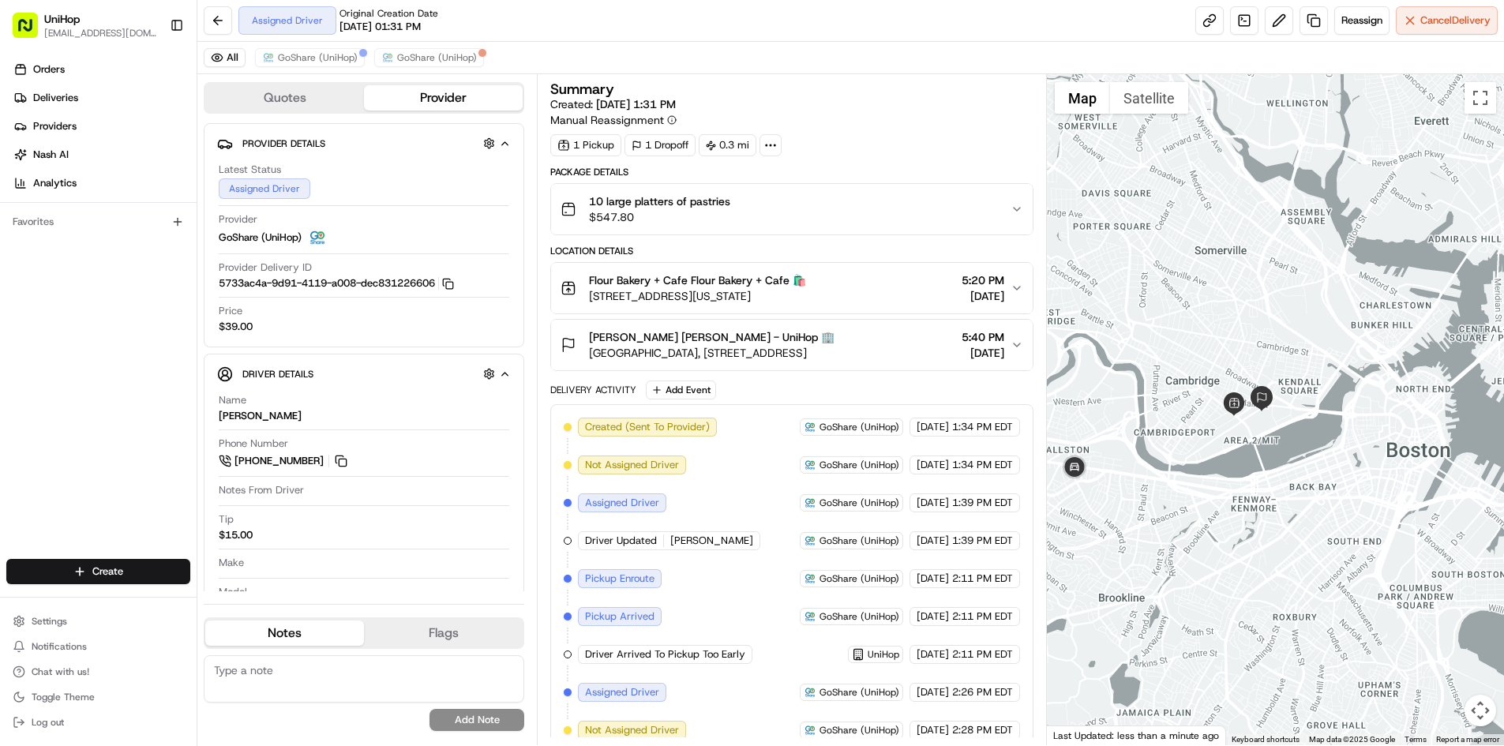
click at [1125, 475] on div at bounding box center [1275, 409] width 457 height 671
click at [1080, 466] on img at bounding box center [1075, 469] width 32 height 32
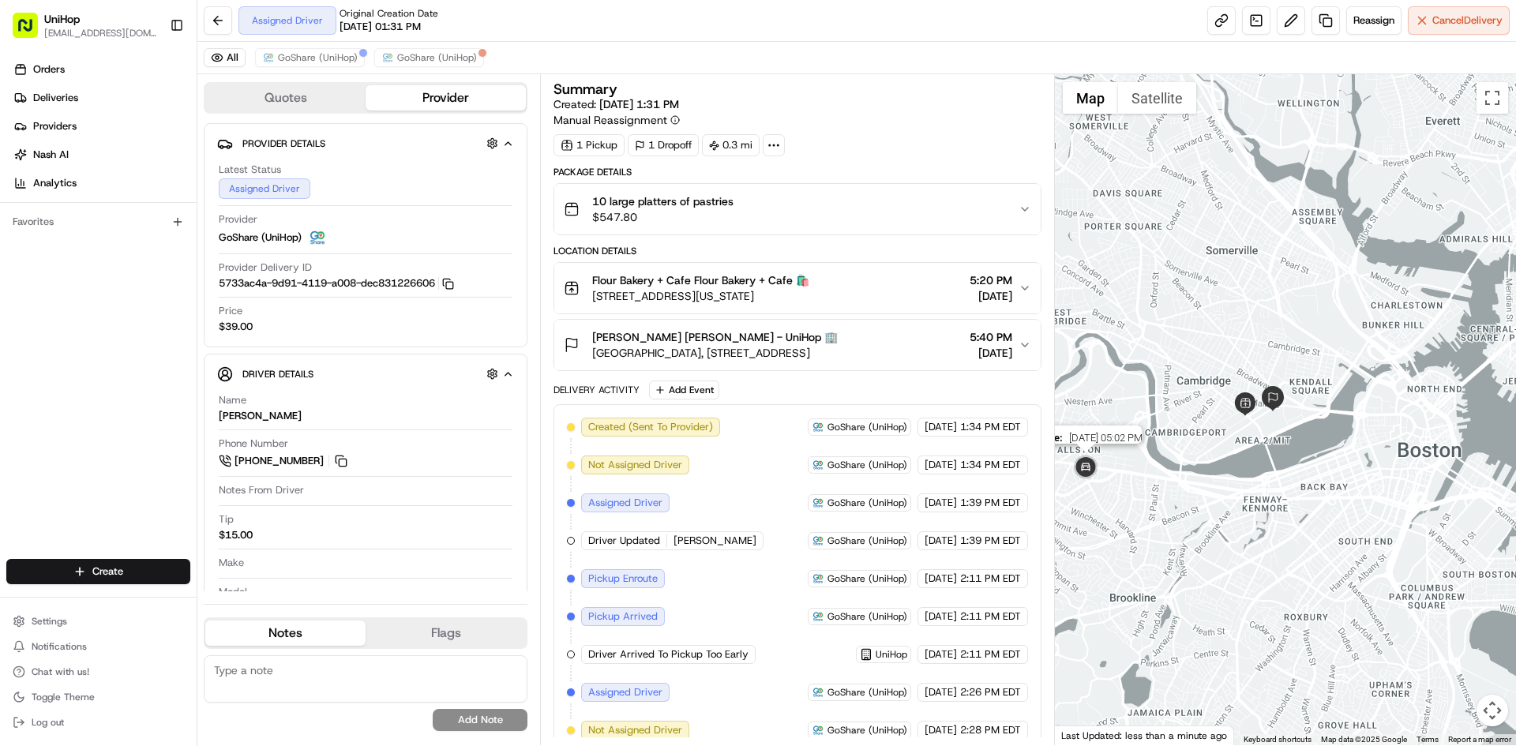
drag, startPoint x: 1099, startPoint y: 476, endPoint x: 1144, endPoint y: 483, distance: 45.5
click at [1102, 483] on img at bounding box center [1086, 469] width 32 height 32
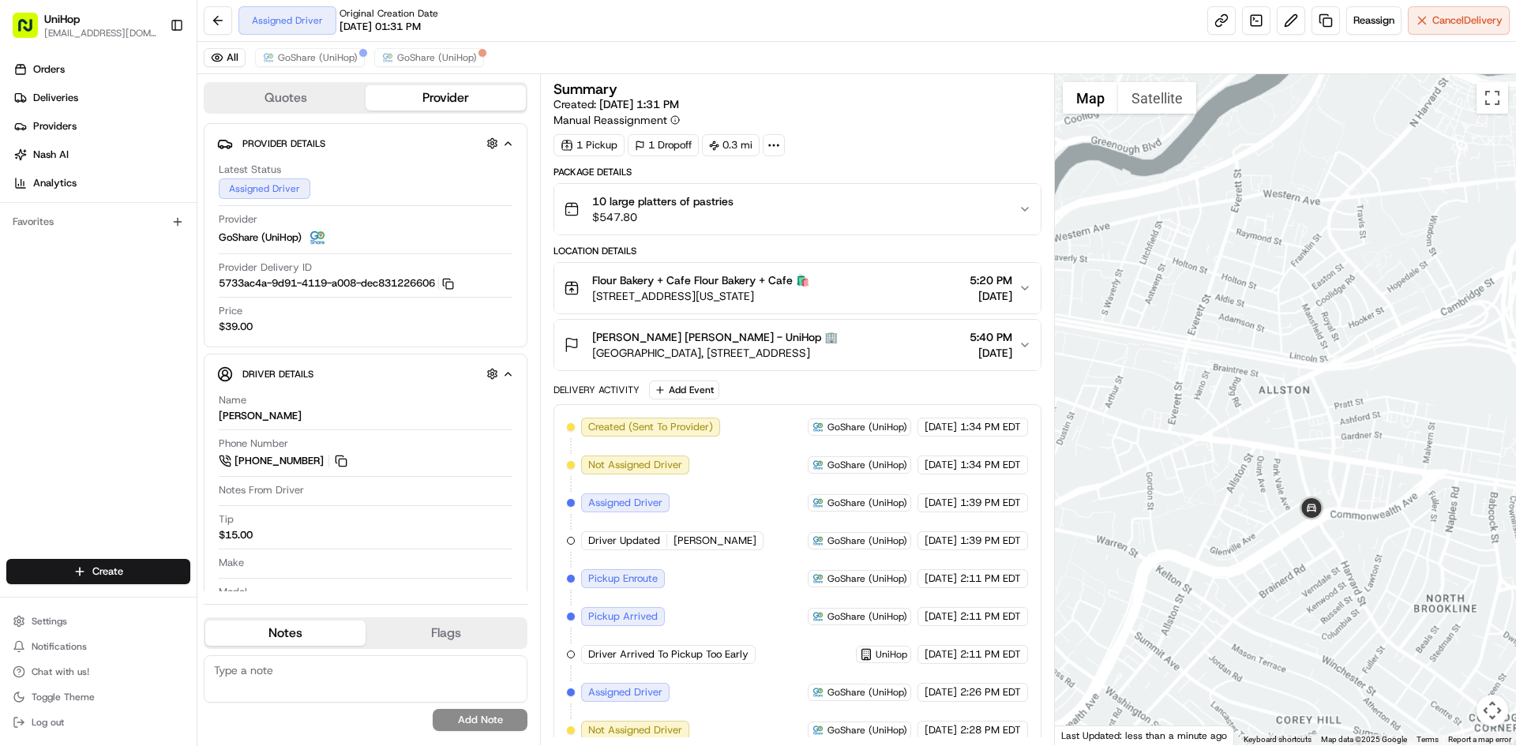
drag, startPoint x: 1380, startPoint y: 515, endPoint x: 1307, endPoint y: 521, distance: 73.7
click at [1313, 521] on div "To navigate, press the arrow keys." at bounding box center [1286, 409] width 462 height 671
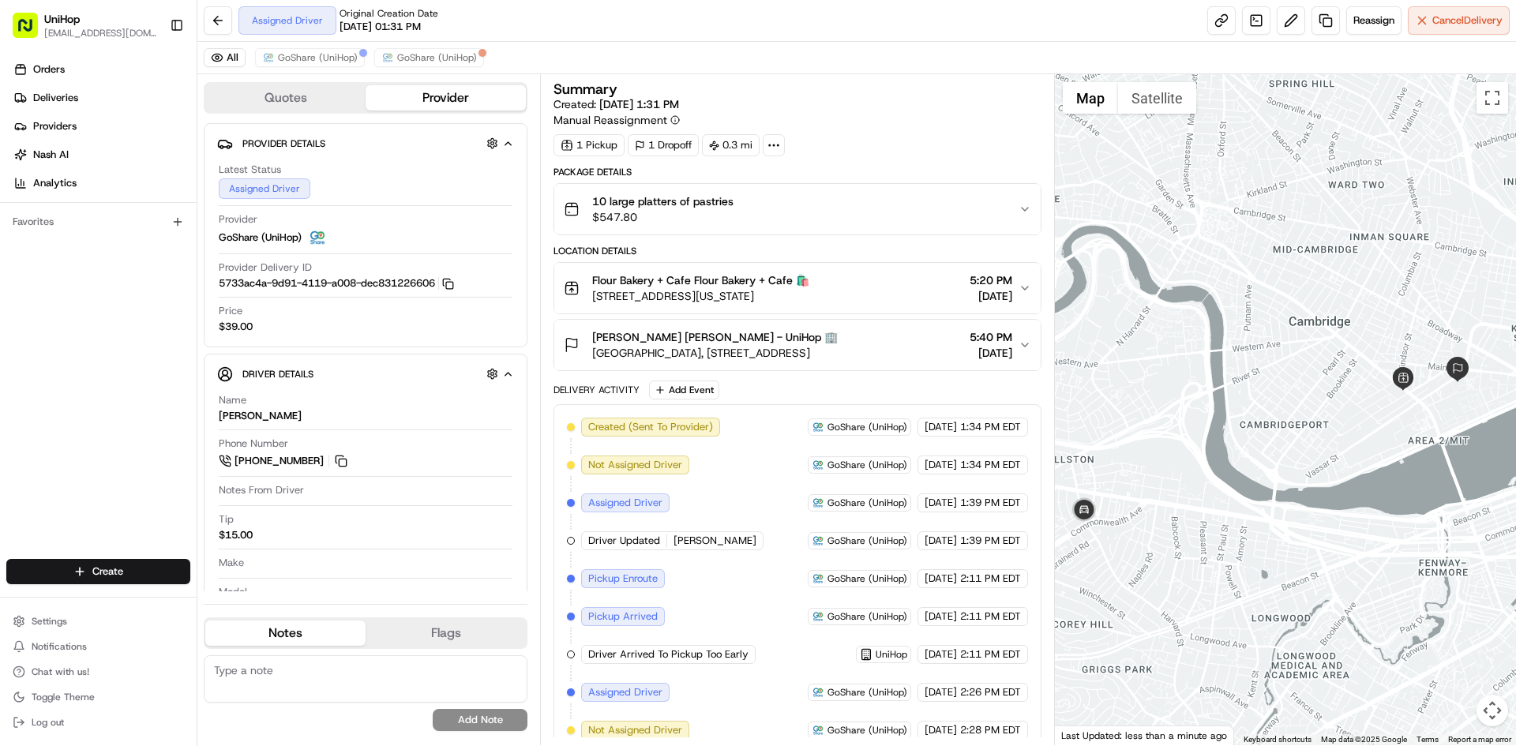
drag, startPoint x: 1290, startPoint y: 483, endPoint x: 1189, endPoint y: 483, distance: 101.1
click at [1189, 483] on div at bounding box center [1286, 409] width 462 height 671
click at [47, 404] on div "Orders Deliveries Providers Nash AI Analytics Favorites" at bounding box center [98, 310] width 197 height 518
click at [102, 406] on div "Orders Deliveries Providers Nash AI Analytics Favorites" at bounding box center [98, 310] width 197 height 518
click at [275, 54] on button "GoShare (UniHop)" at bounding box center [310, 57] width 110 height 19
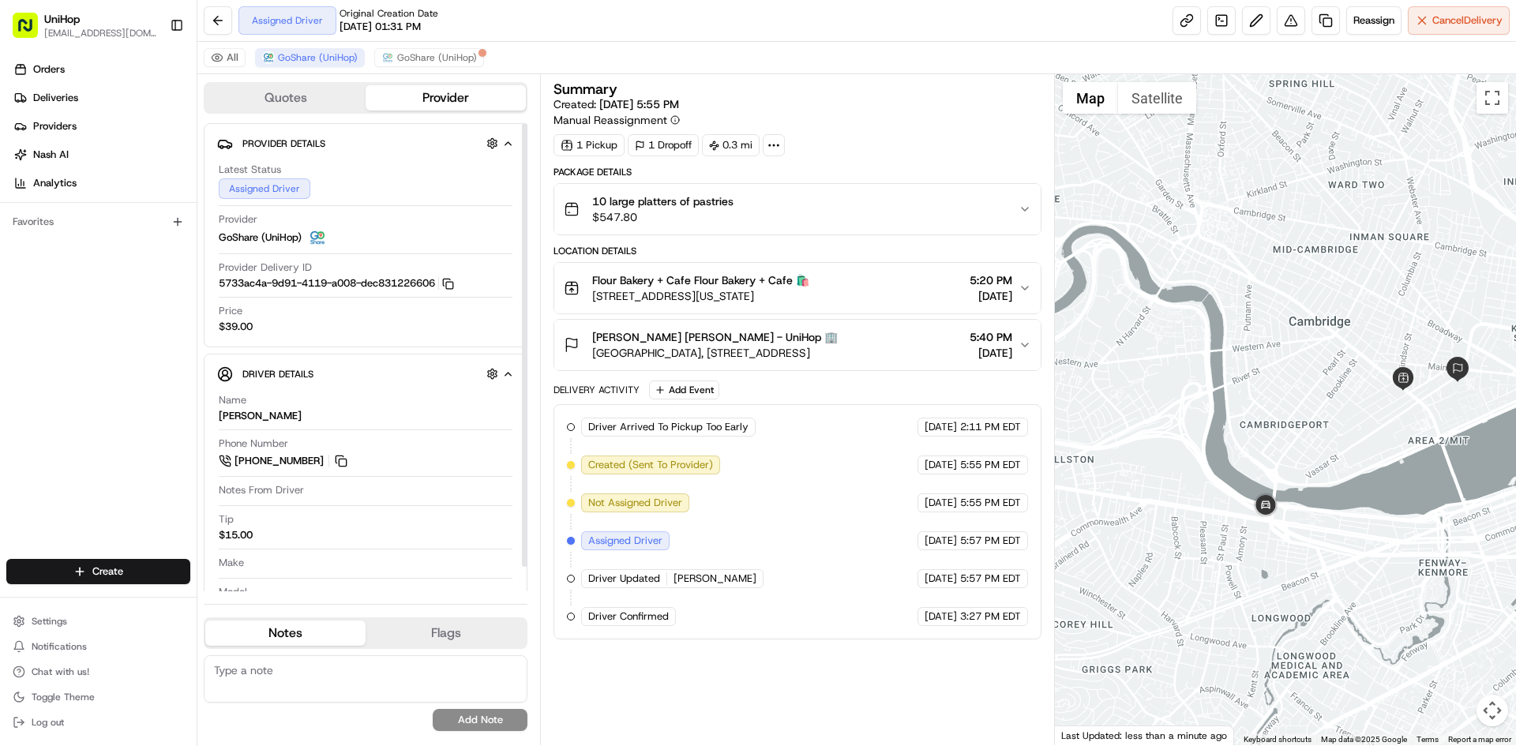
click at [72, 398] on div "Orders Deliveries Providers Nash AI Analytics Favorites" at bounding box center [98, 310] width 197 height 518
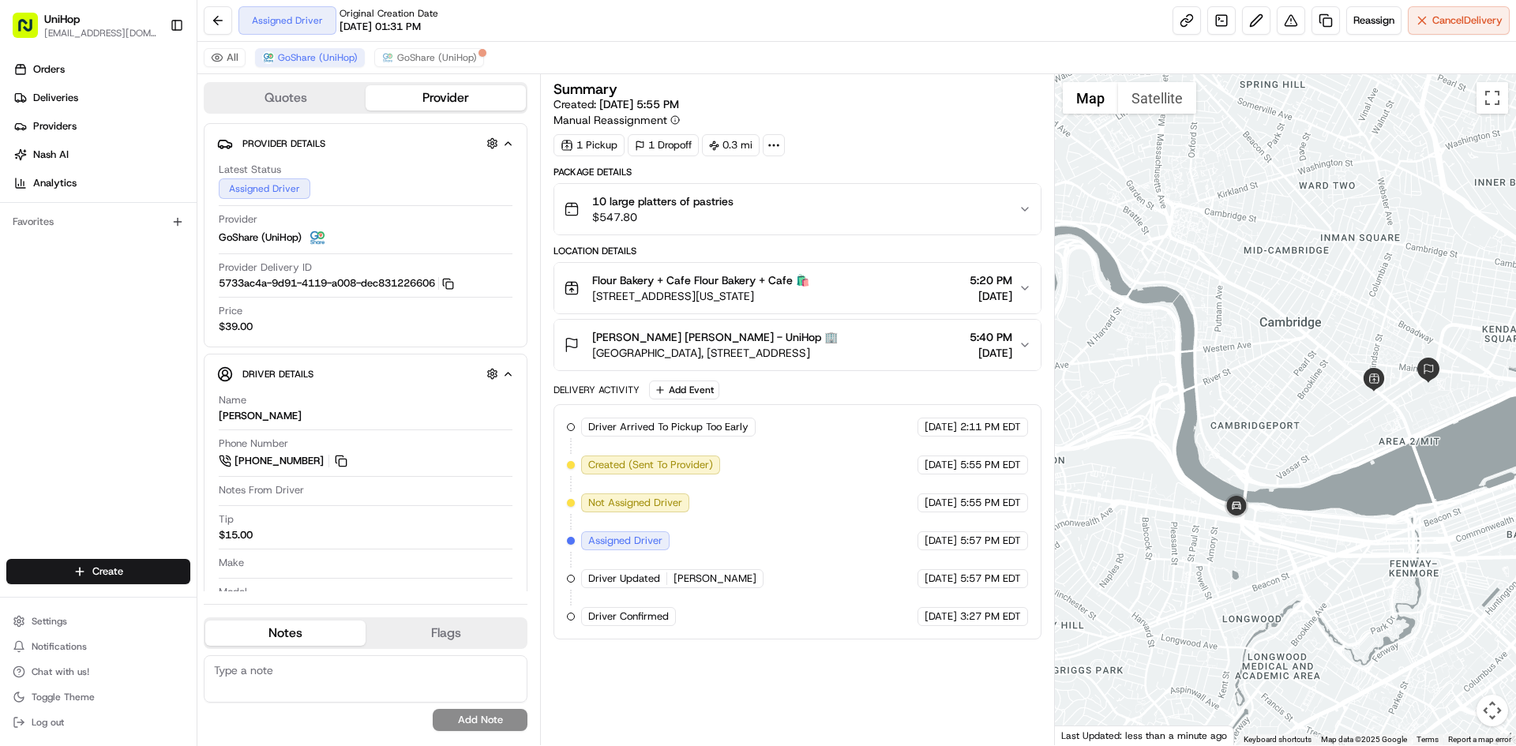
drag, startPoint x: 1377, startPoint y: 421, endPoint x: 1329, endPoint y: 431, distance: 49.3
click at [1329, 431] on div at bounding box center [1286, 409] width 462 height 671
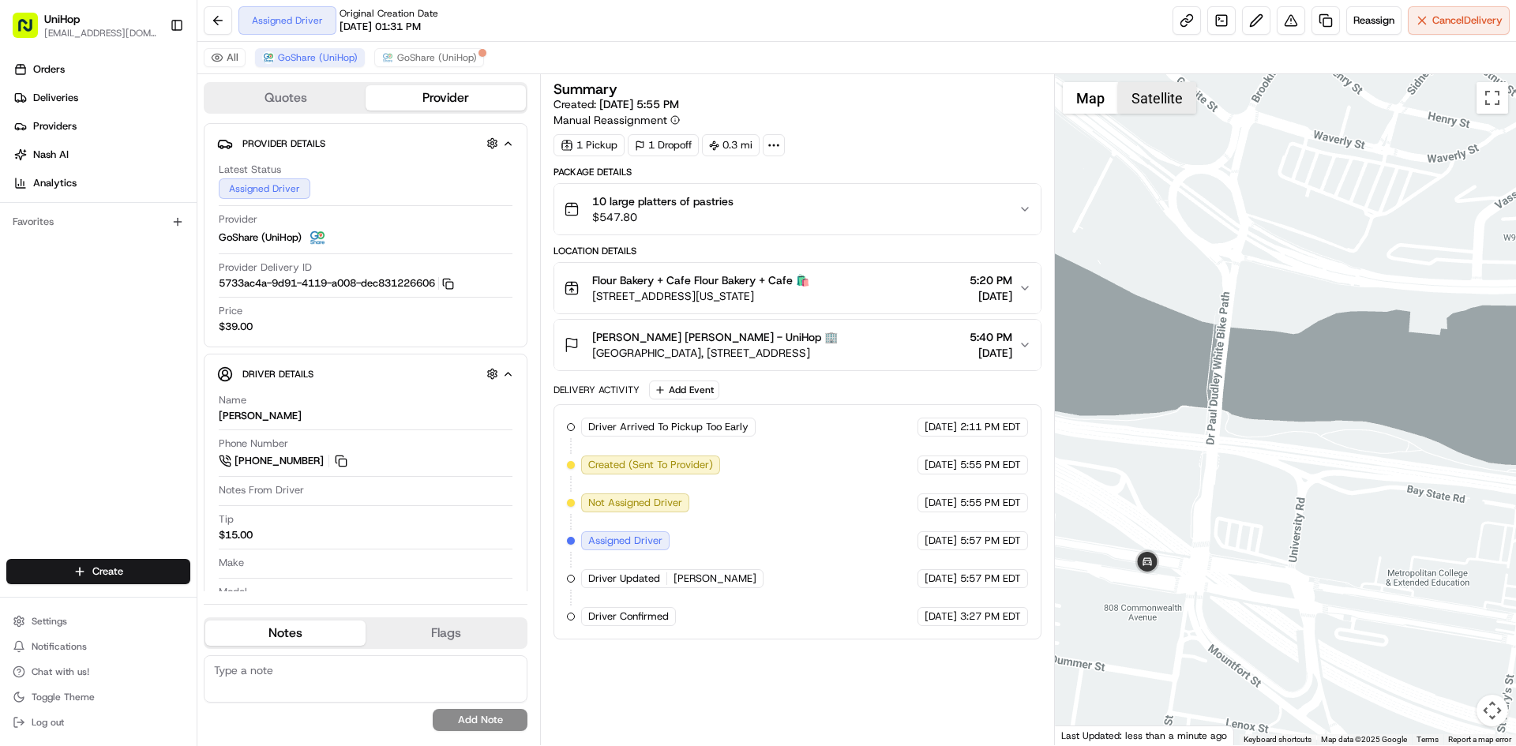
click at [1159, 96] on button "Satellite" at bounding box center [1157, 98] width 78 height 32
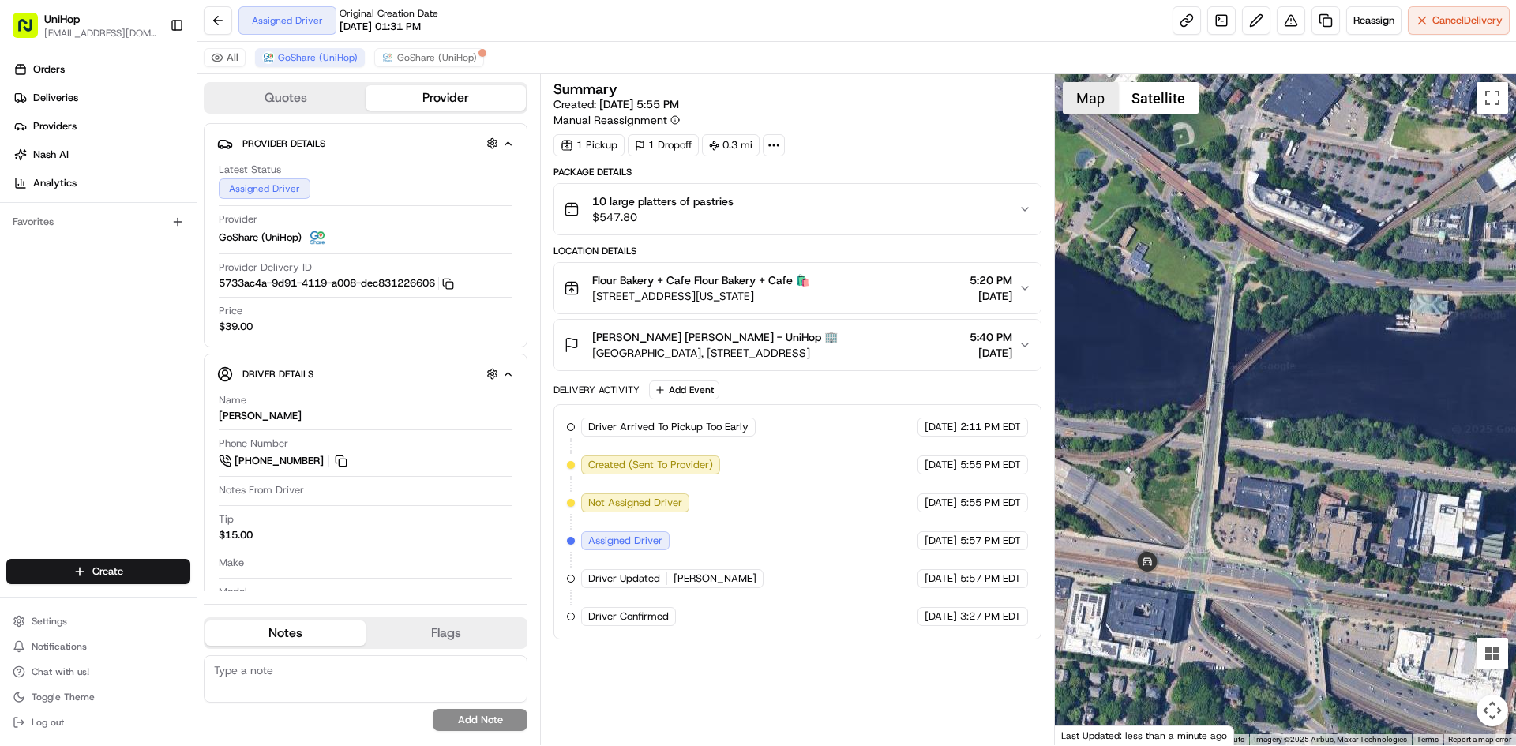
click at [1100, 107] on button "Map" at bounding box center [1090, 98] width 55 height 32
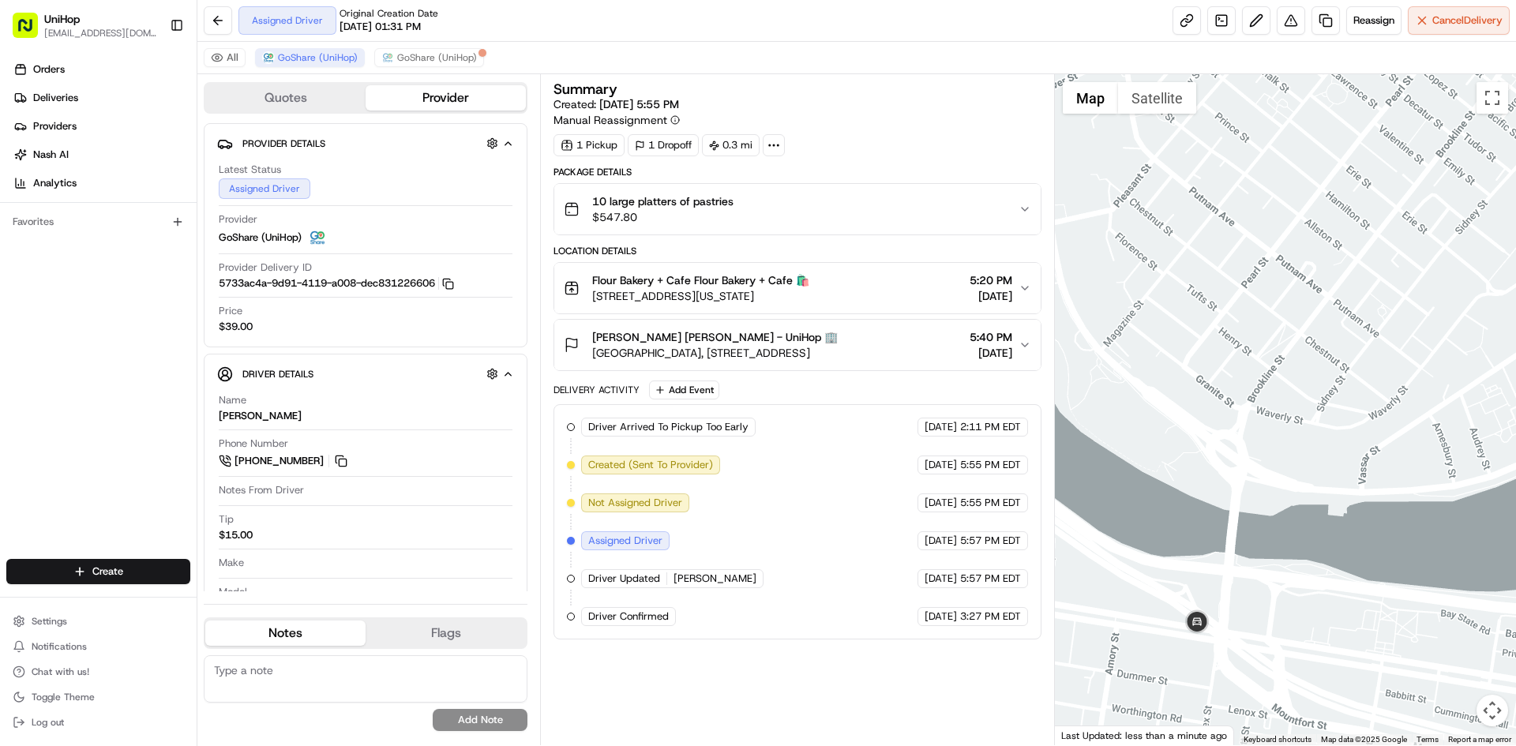
drag, startPoint x: 1493, startPoint y: 384, endPoint x: 1341, endPoint y: 527, distance: 208.4
click at [1345, 524] on div at bounding box center [1286, 409] width 462 height 671
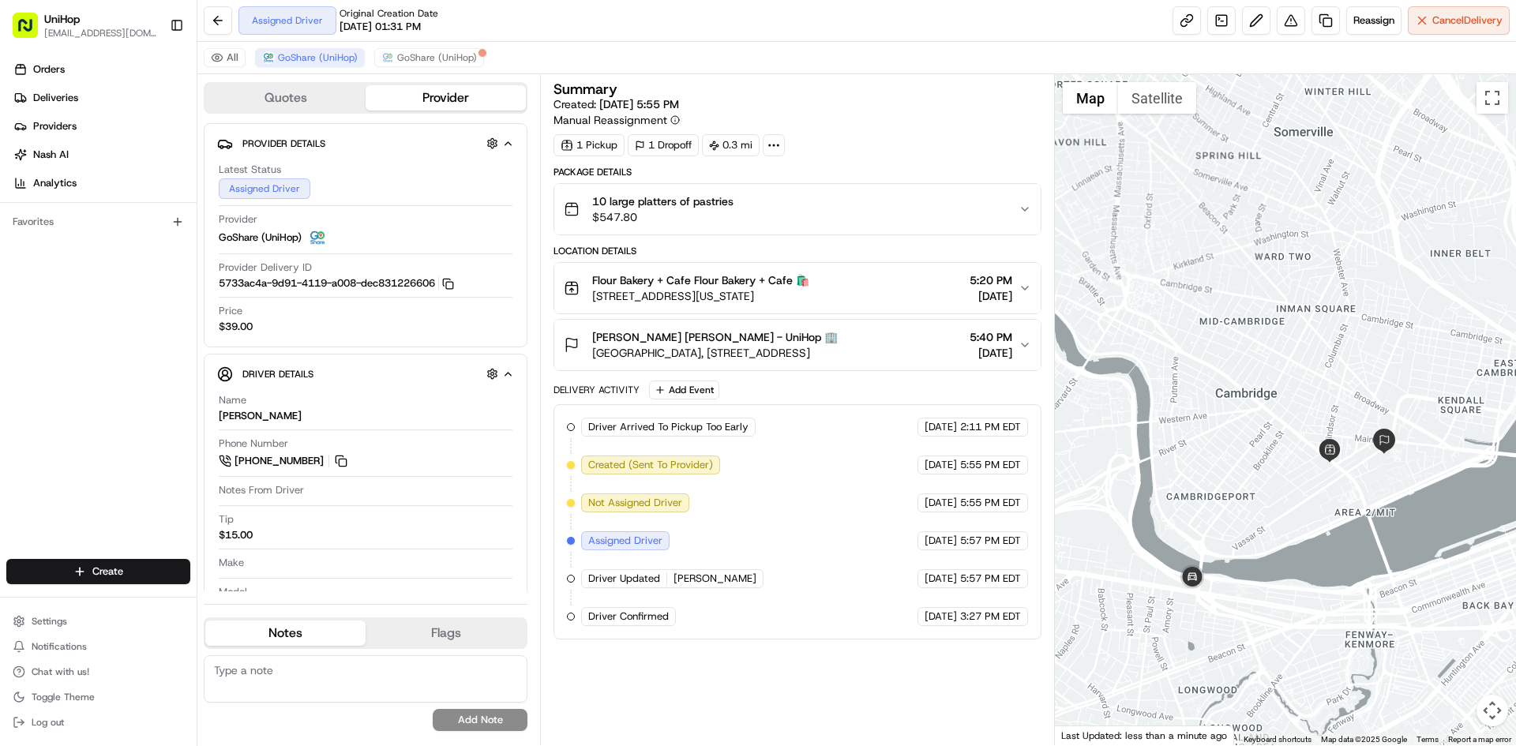
drag, startPoint x: 1414, startPoint y: 472, endPoint x: 1309, endPoint y: 491, distance: 106.0
click at [1309, 491] on div at bounding box center [1286, 409] width 462 height 671
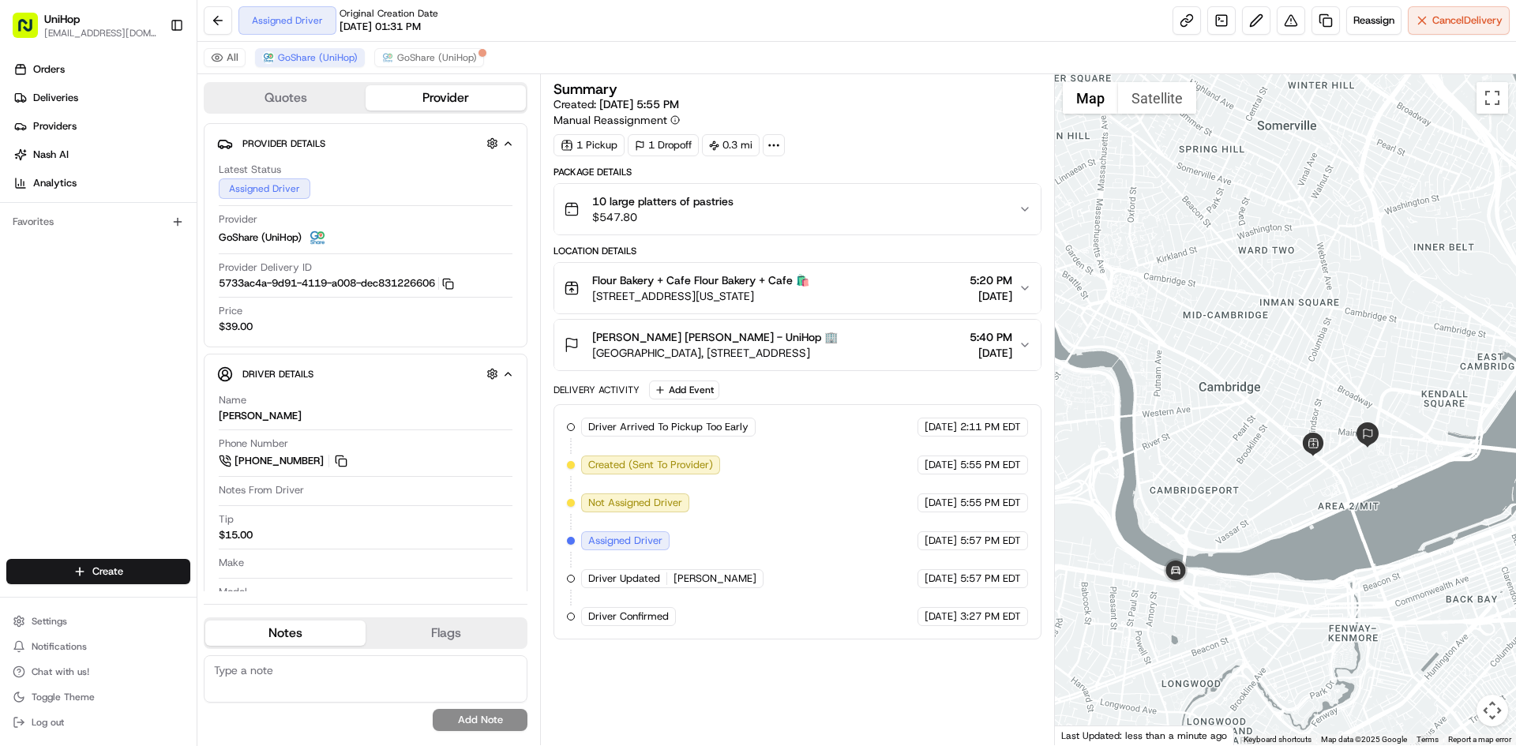
drag, startPoint x: 1294, startPoint y: 509, endPoint x: 1282, endPoint y: 501, distance: 14.2
click at [1282, 501] on div at bounding box center [1286, 409] width 462 height 671
click at [1178, 573] on img at bounding box center [1176, 571] width 32 height 32
click at [64, 369] on div "Orders Deliveries Providers Nash AI Analytics Favorites" at bounding box center [98, 310] width 197 height 518
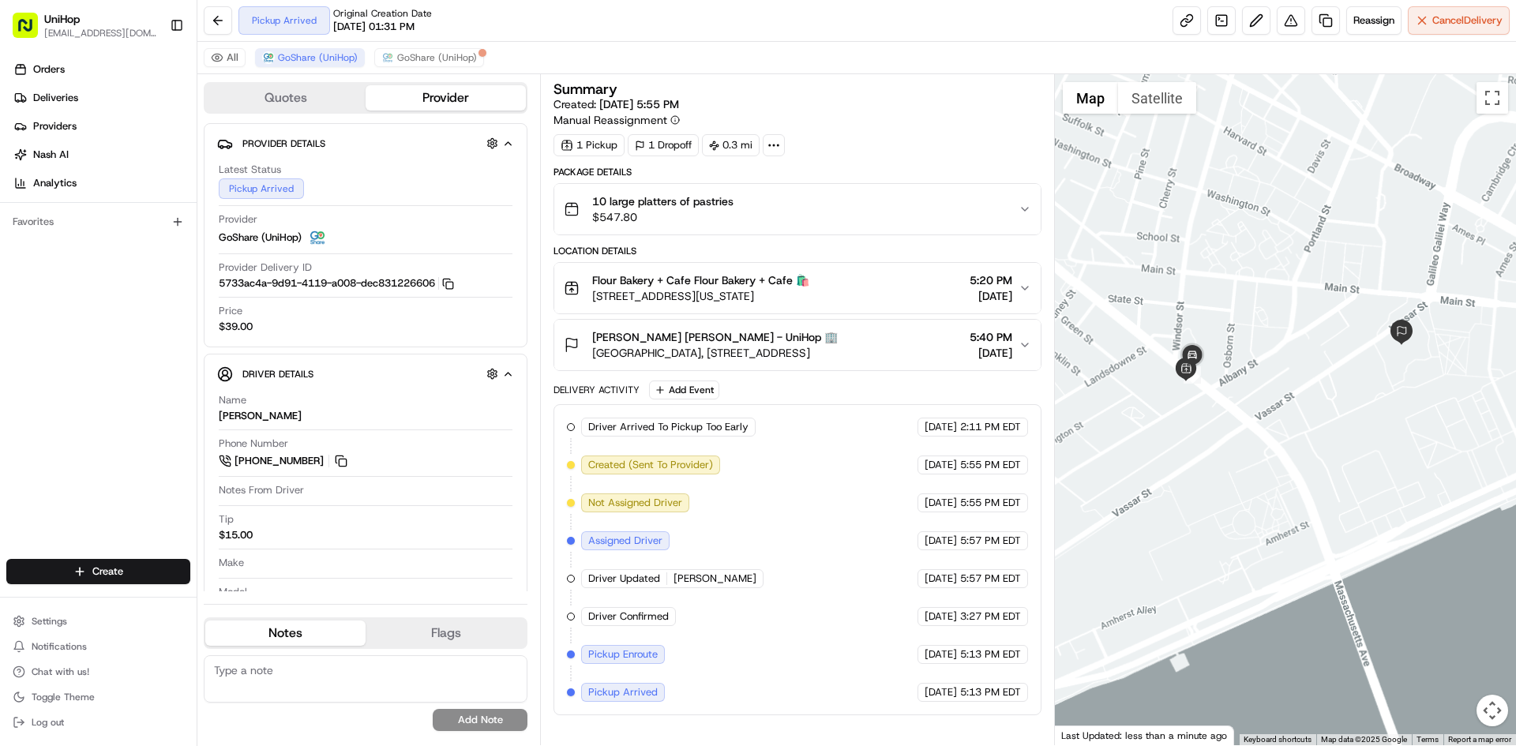
drag, startPoint x: 1300, startPoint y: 474, endPoint x: 1257, endPoint y: 517, distance: 60.9
click at [1257, 517] on div at bounding box center [1286, 409] width 462 height 671
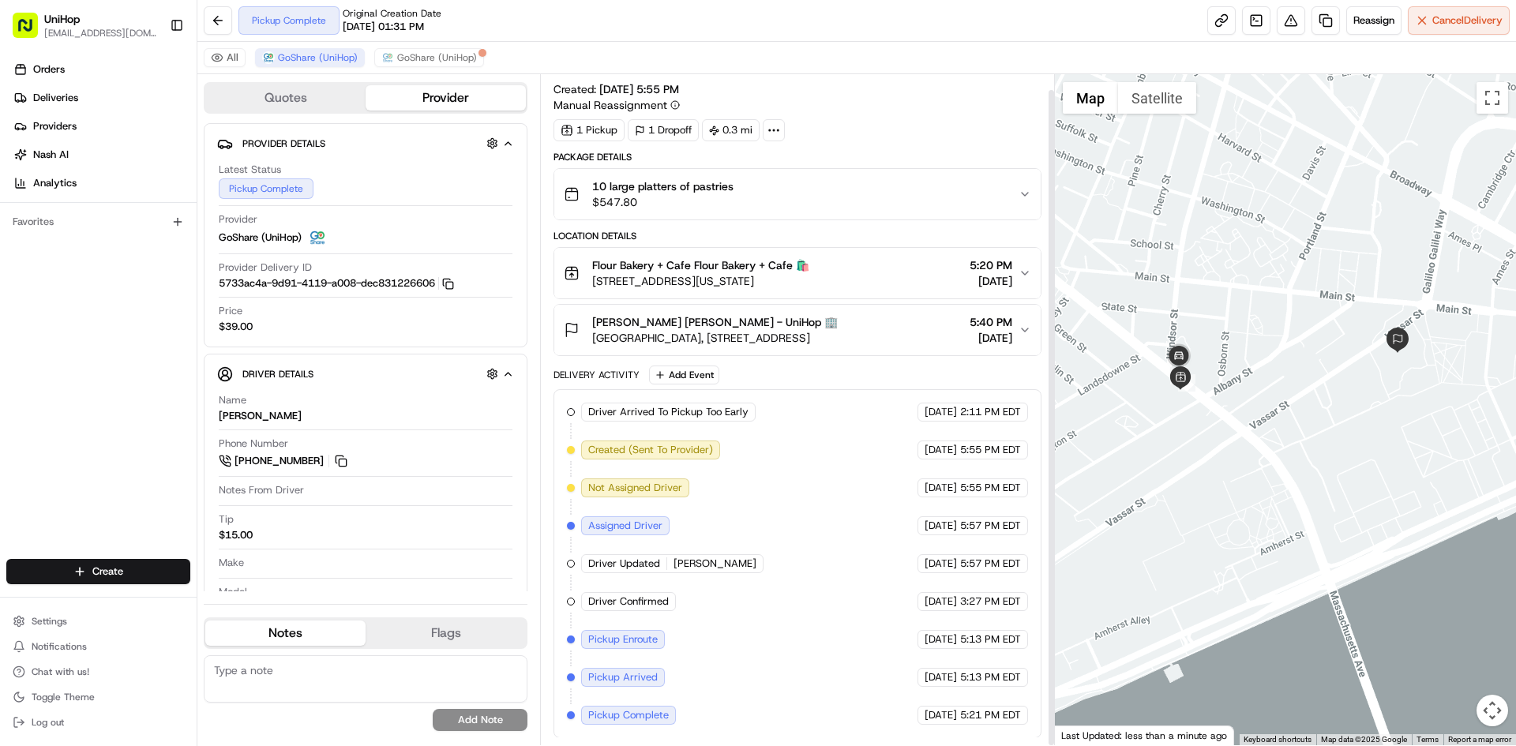
scroll to position [16, 0]
click at [923, 332] on div "Clement Jambon Clement Jambon - UniHop 🏢 Stata Center, 32 Vassar St, Cambridge,…" at bounding box center [791, 330] width 454 height 32
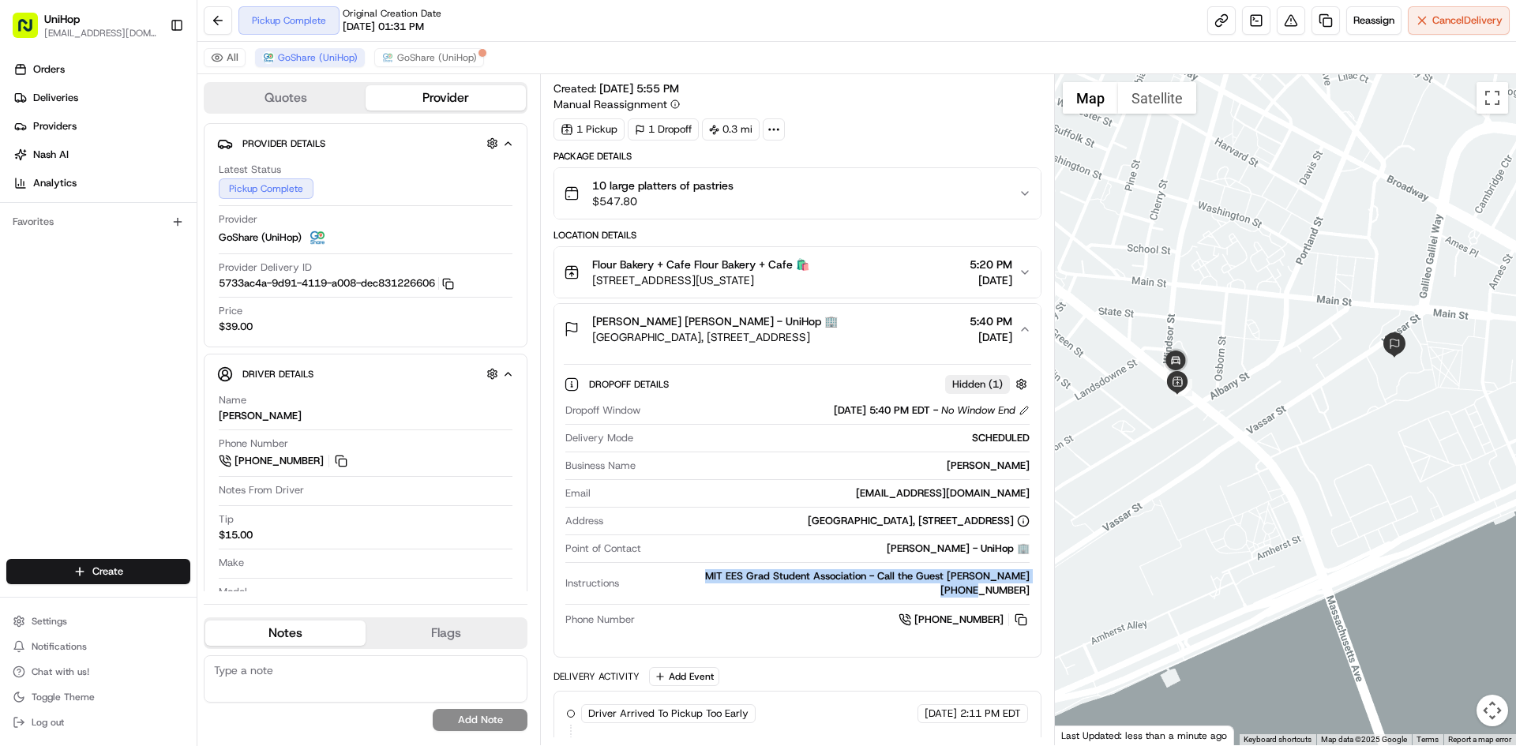
drag, startPoint x: 674, startPoint y: 579, endPoint x: 1031, endPoint y: 575, distance: 356.2
click at [1031, 575] on div "Dropoff Window Aug 24 2025 5:40 PM EDT - No Window End Delivery Mode SCHEDULED …" at bounding box center [797, 516] width 467 height 238
copy div "MIT EES Grad Student Association - Call the Guest Clement 517 233 7502"
click at [930, 329] on div "Clement Jambon Clement Jambon - UniHop 🏢 Stata Center, 32 Vassar St, Cambridge,…" at bounding box center [791, 330] width 454 height 32
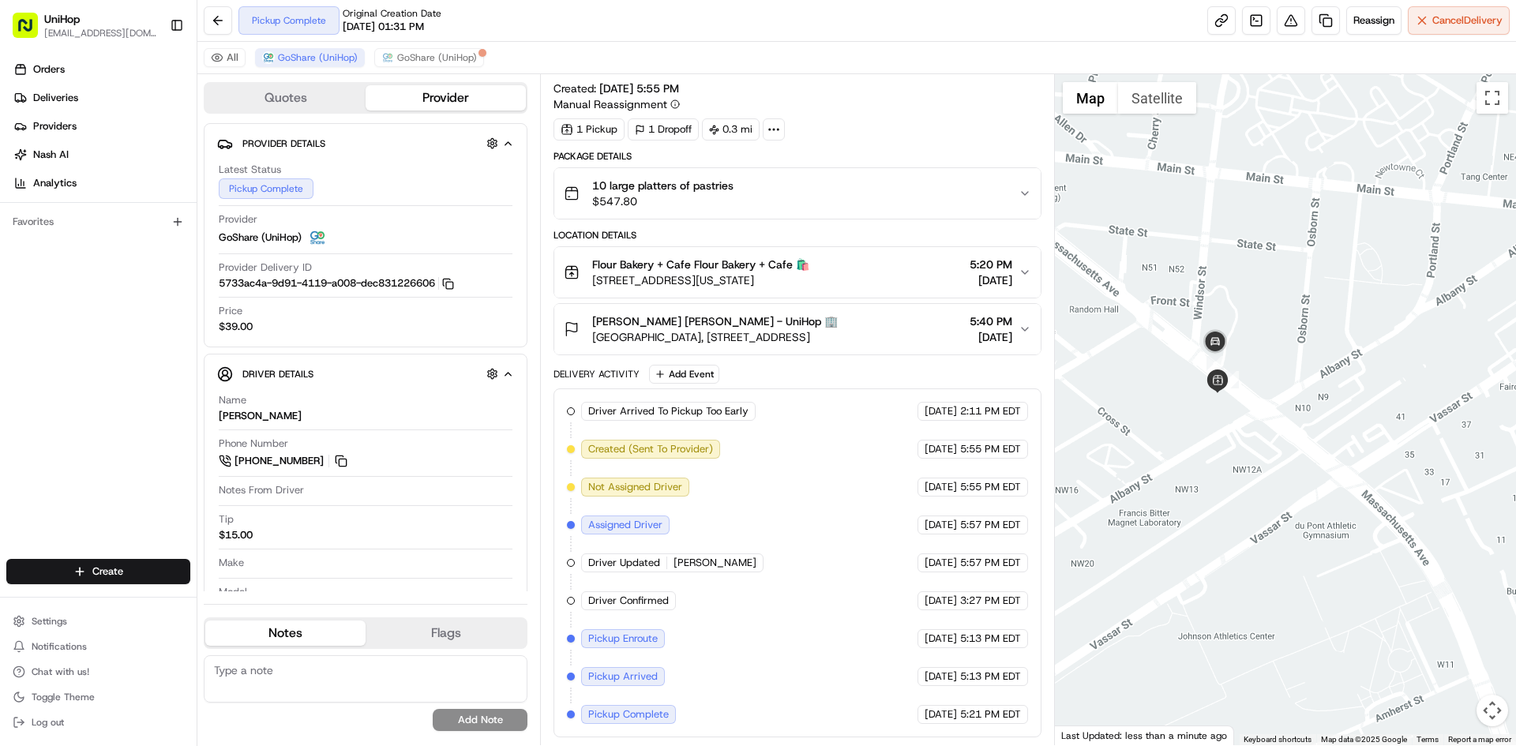
drag, startPoint x: 1283, startPoint y: 317, endPoint x: 1213, endPoint y: 343, distance: 75.0
click at [1241, 325] on div at bounding box center [1286, 409] width 462 height 671
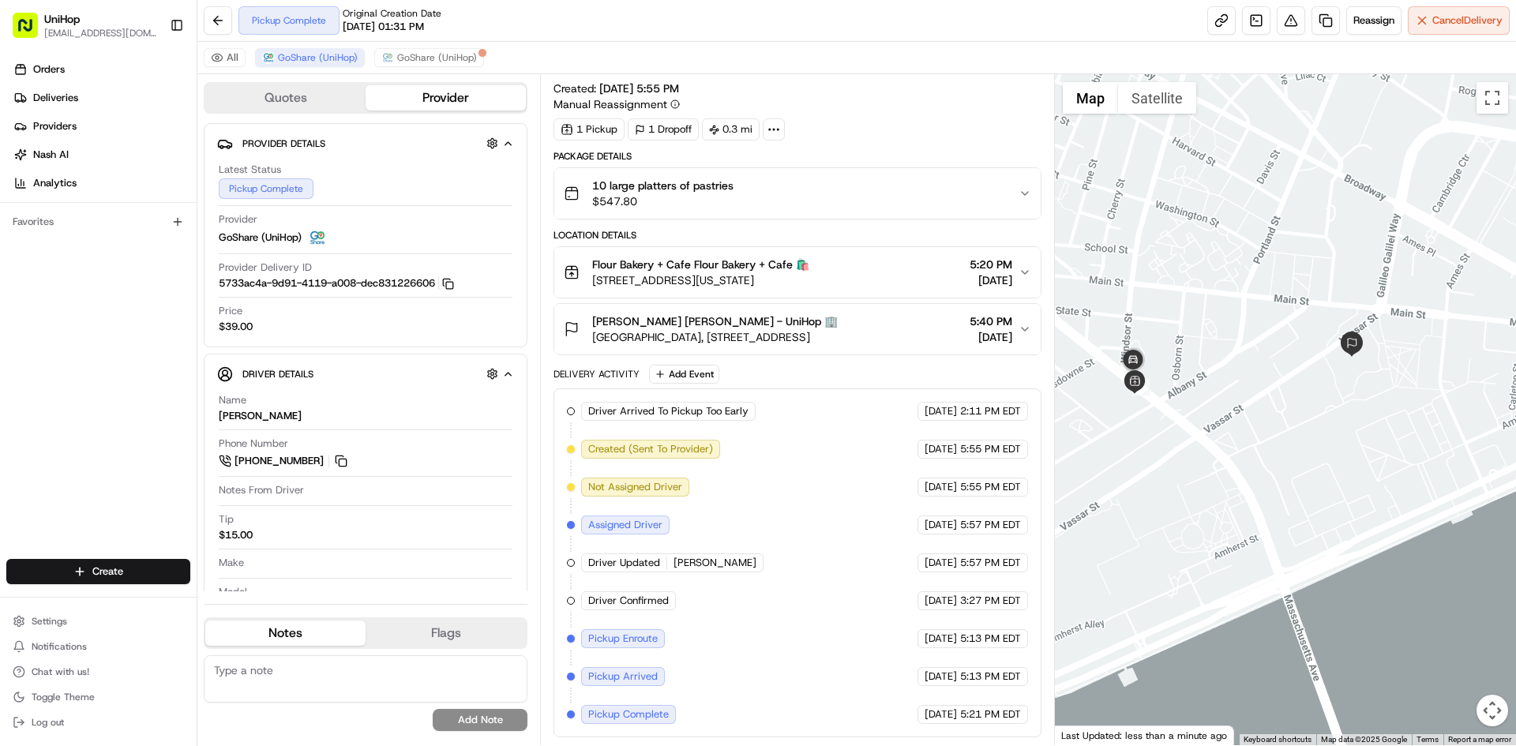
click at [1215, 355] on div at bounding box center [1286, 409] width 462 height 671
click at [1136, 355] on img at bounding box center [1136, 364] width 32 height 32
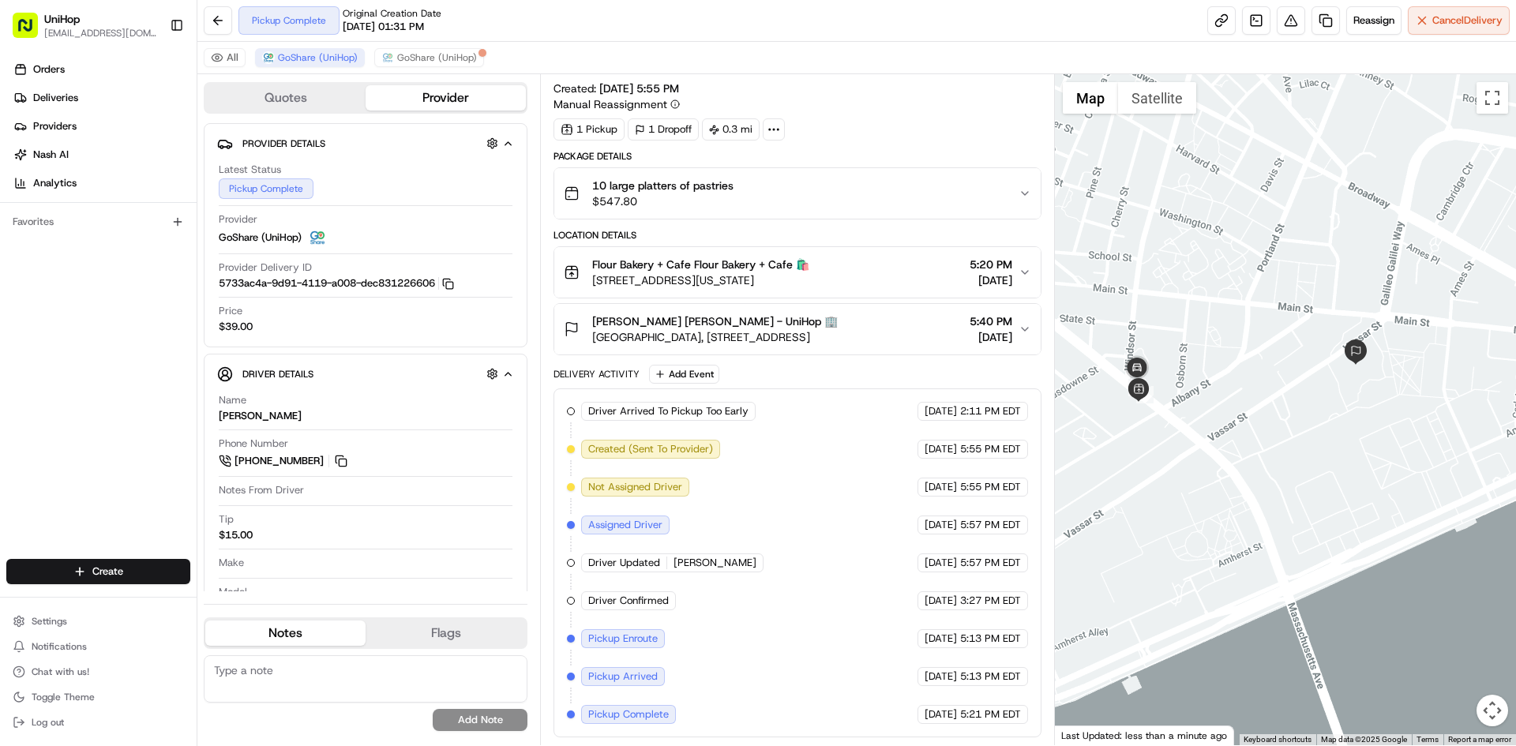
click at [1183, 307] on div at bounding box center [1286, 409] width 462 height 671
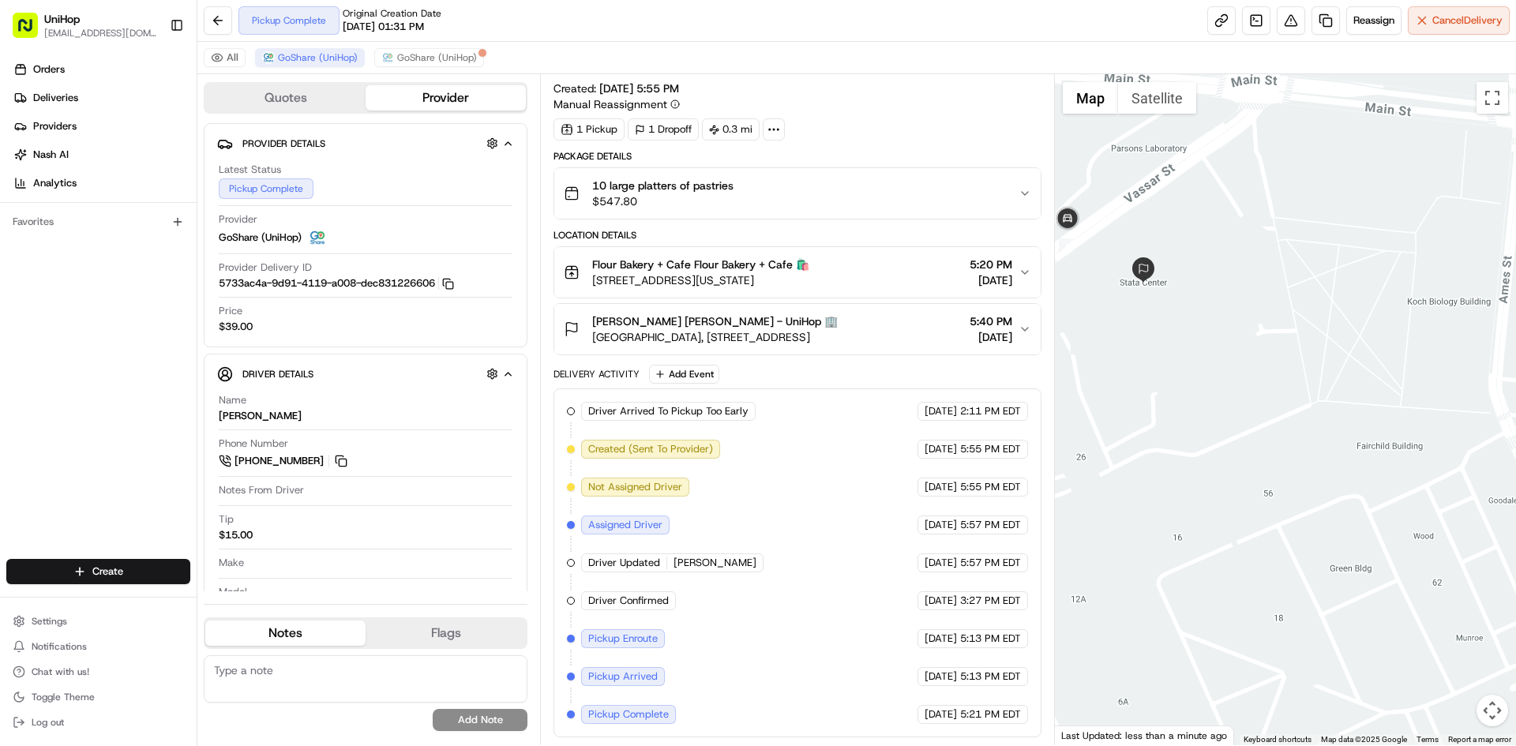
drag, startPoint x: 1256, startPoint y: 389, endPoint x: 1419, endPoint y: 419, distance: 165.6
click at [1413, 419] on div at bounding box center [1286, 409] width 462 height 671
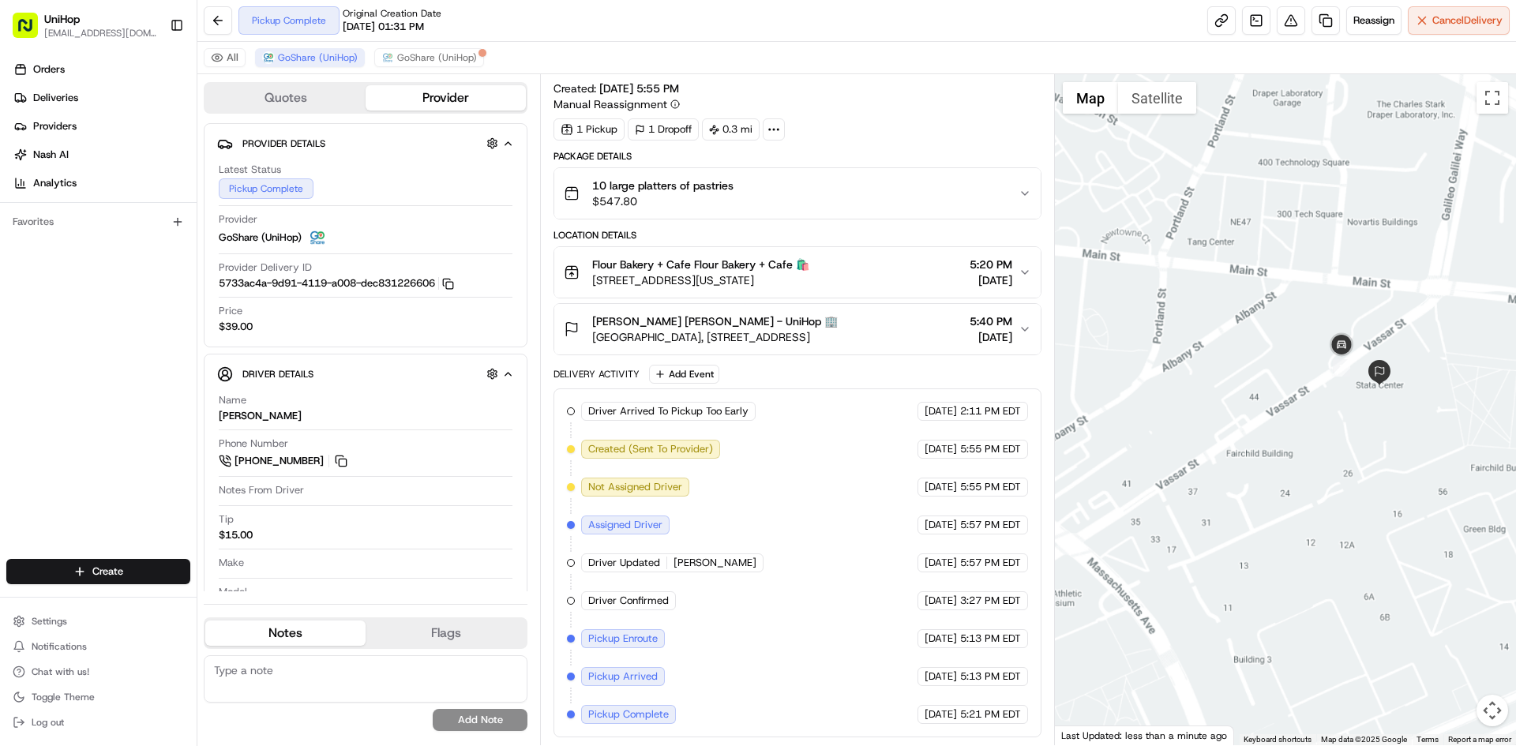
click at [1351, 430] on div at bounding box center [1286, 409] width 462 height 671
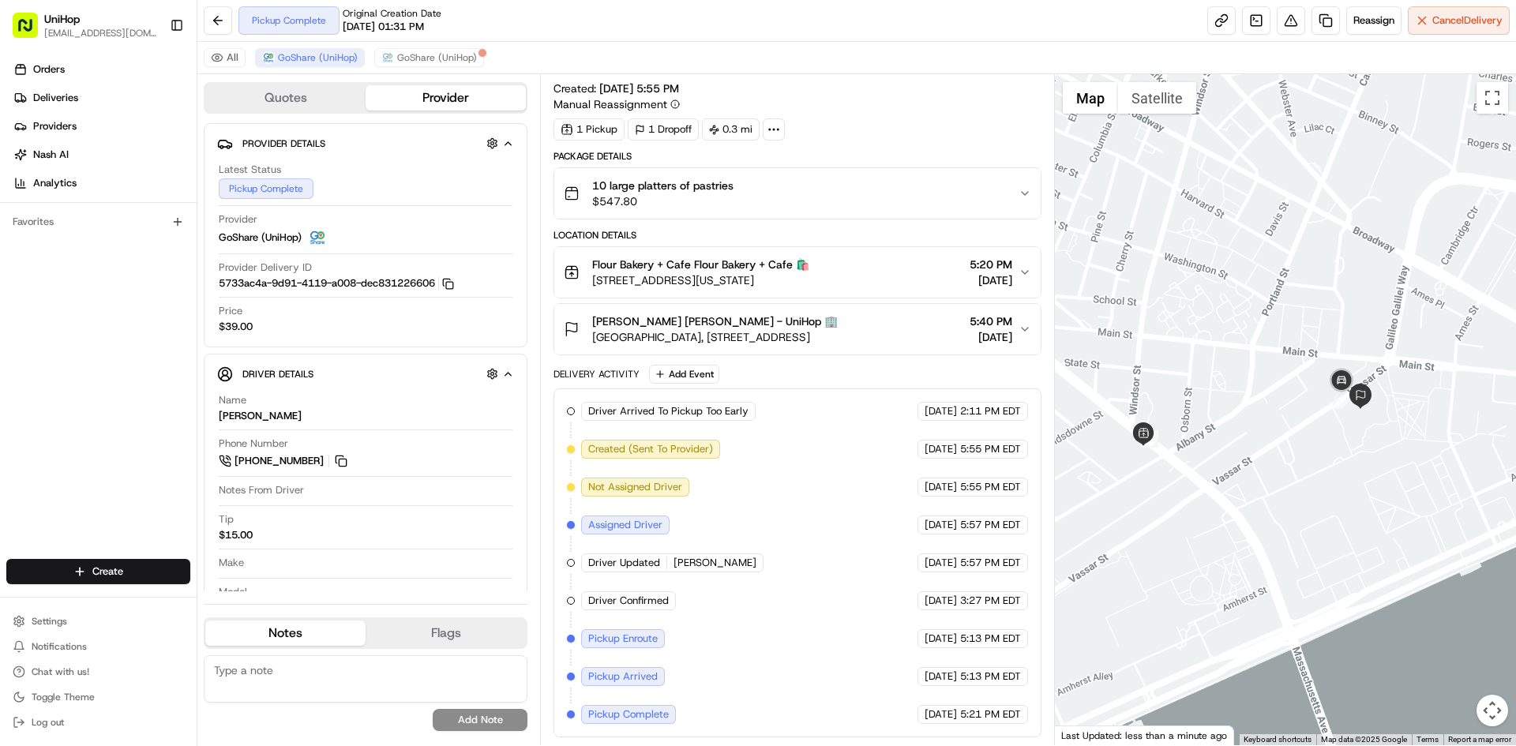
click at [1313, 446] on div at bounding box center [1286, 409] width 462 height 671
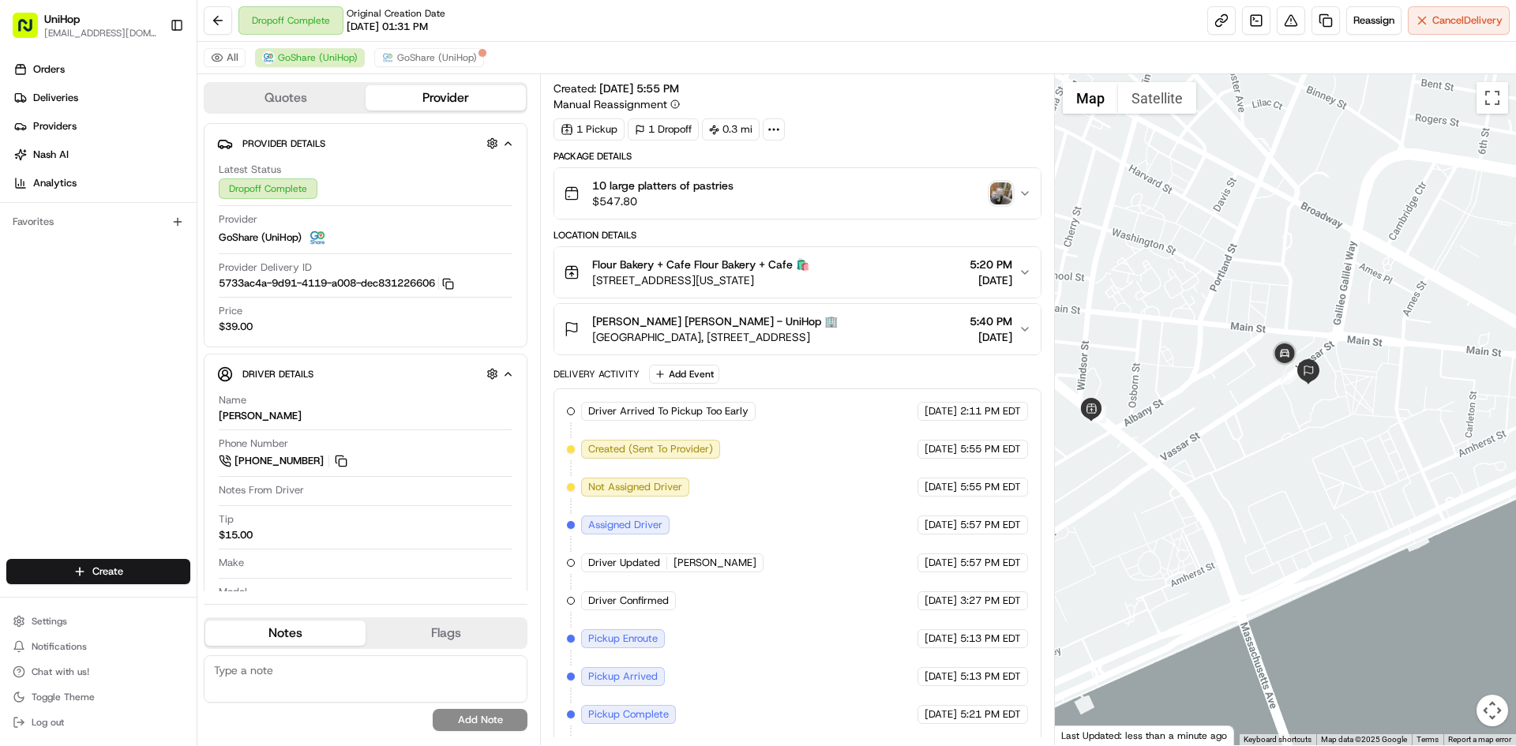
click at [1011, 197] on img "button" at bounding box center [1001, 193] width 22 height 22
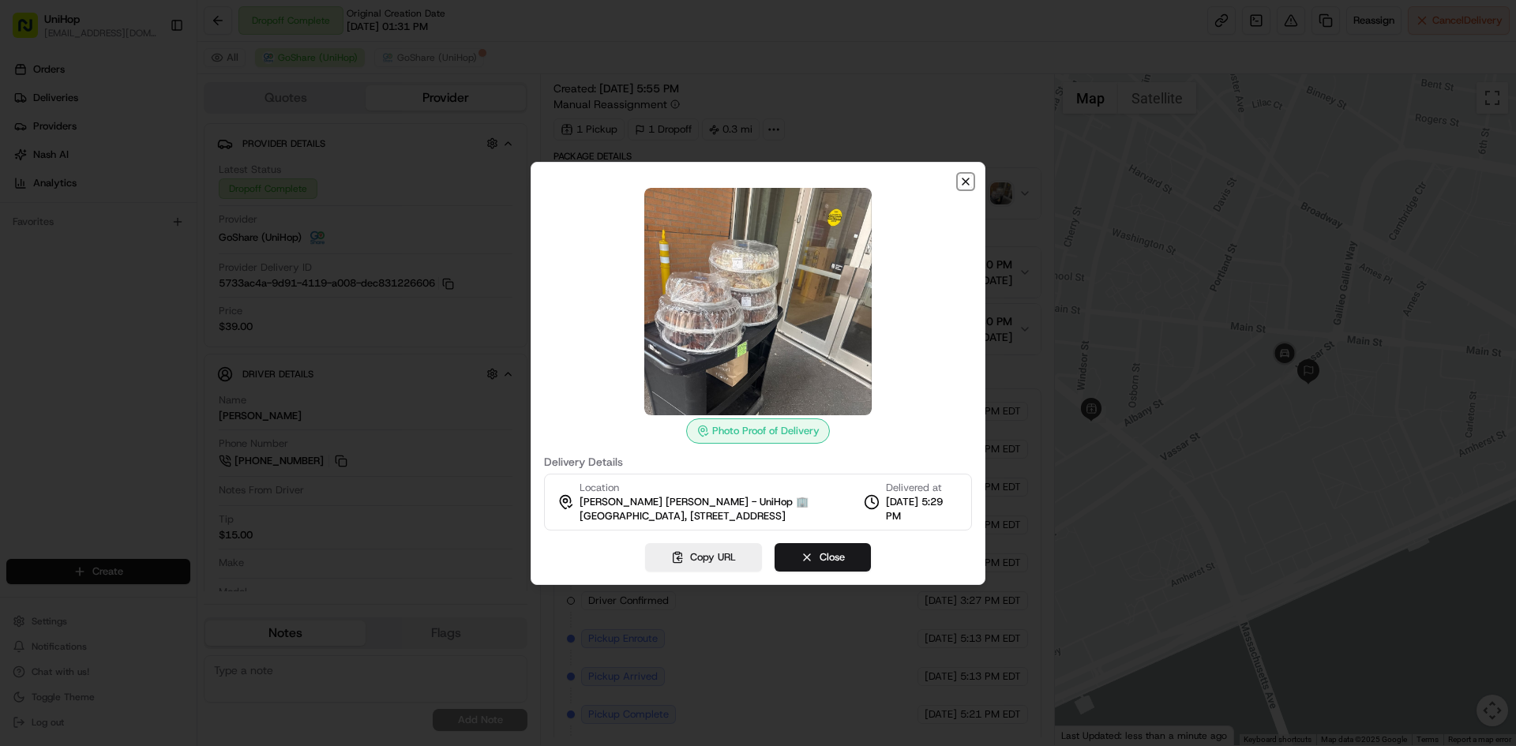
click at [966, 185] on icon "button" at bounding box center [966, 181] width 13 height 13
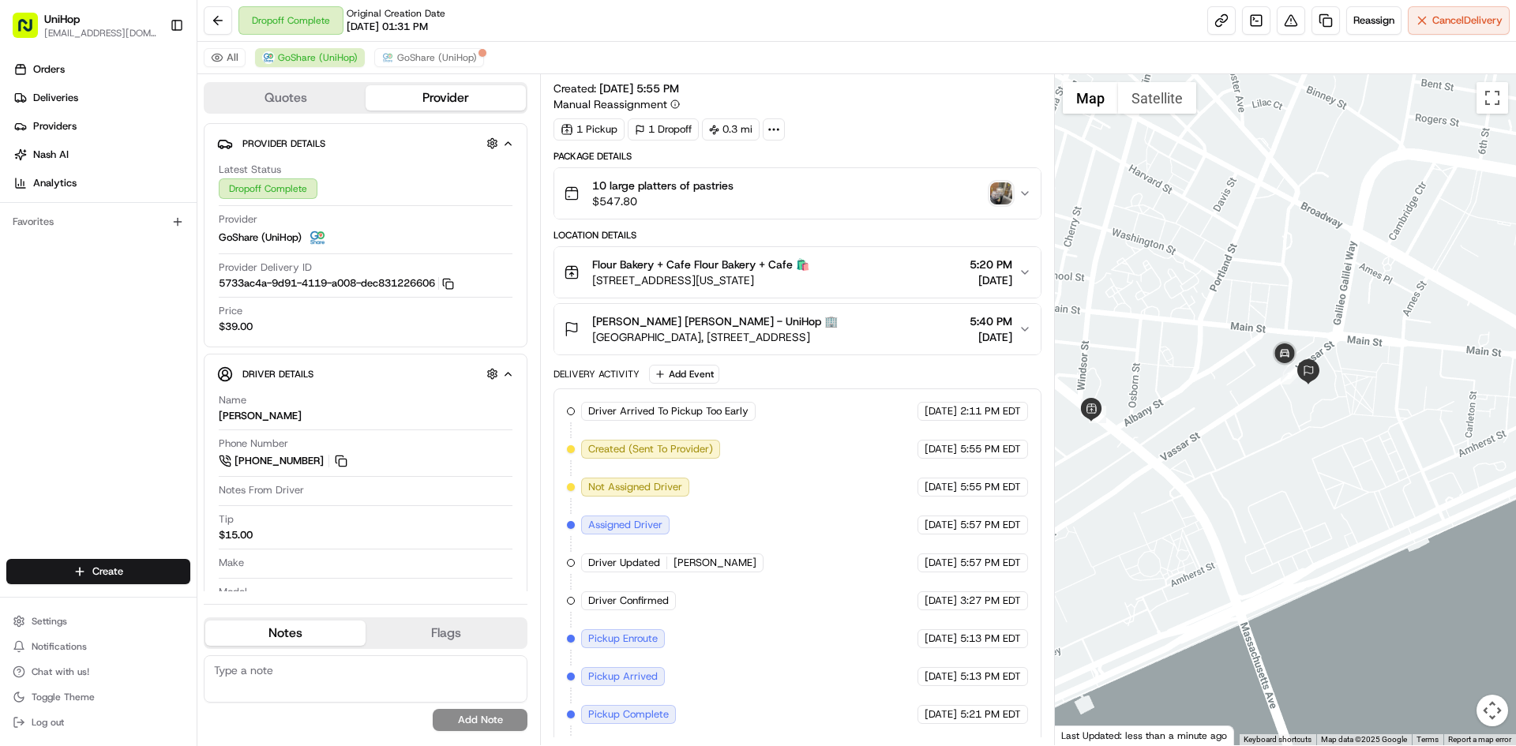
click at [838, 327] on div "Clement Jambon Clement Jambon - UniHop 🏢" at bounding box center [715, 322] width 246 height 16
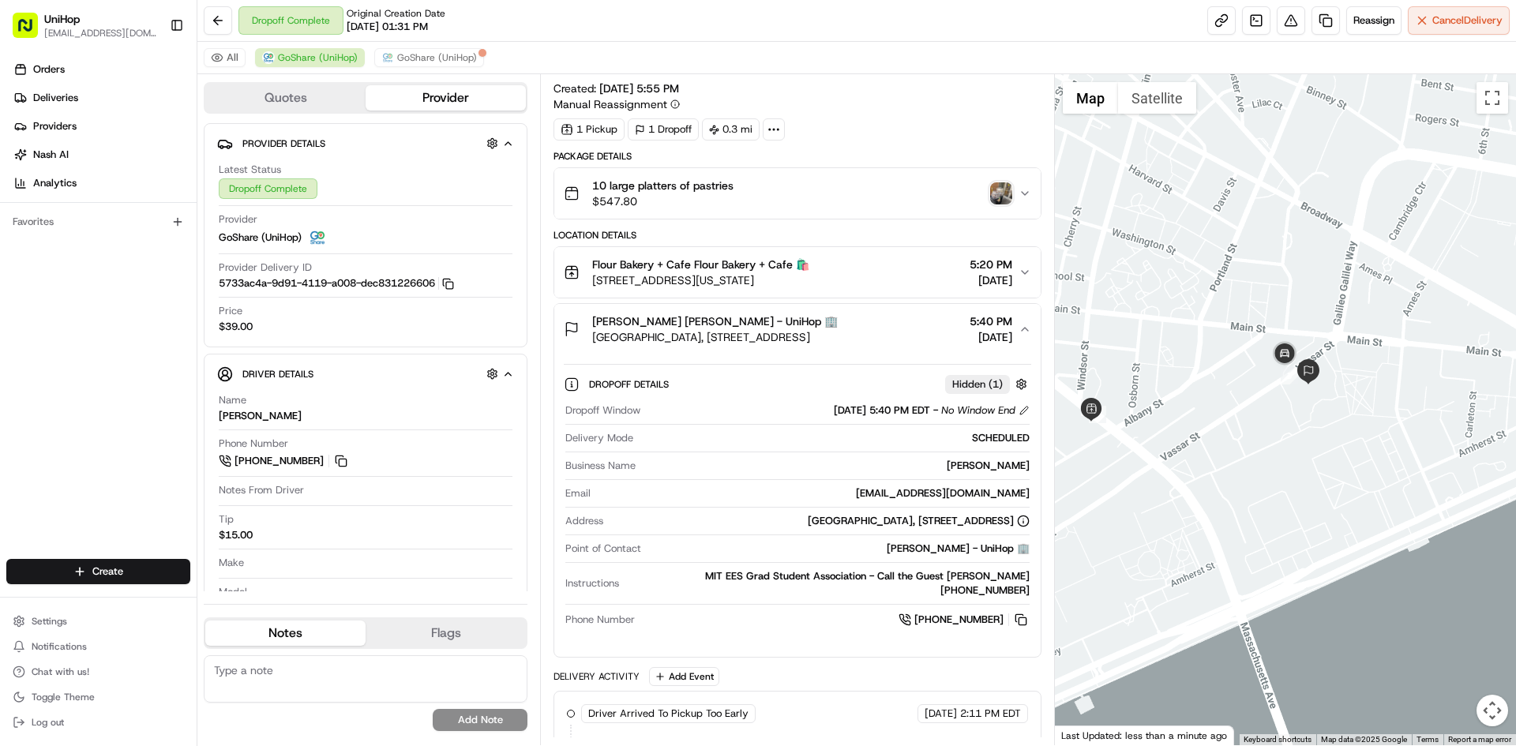
click at [838, 329] on div "Clement Jambon Clement Jambon - UniHop 🏢" at bounding box center [715, 322] width 246 height 16
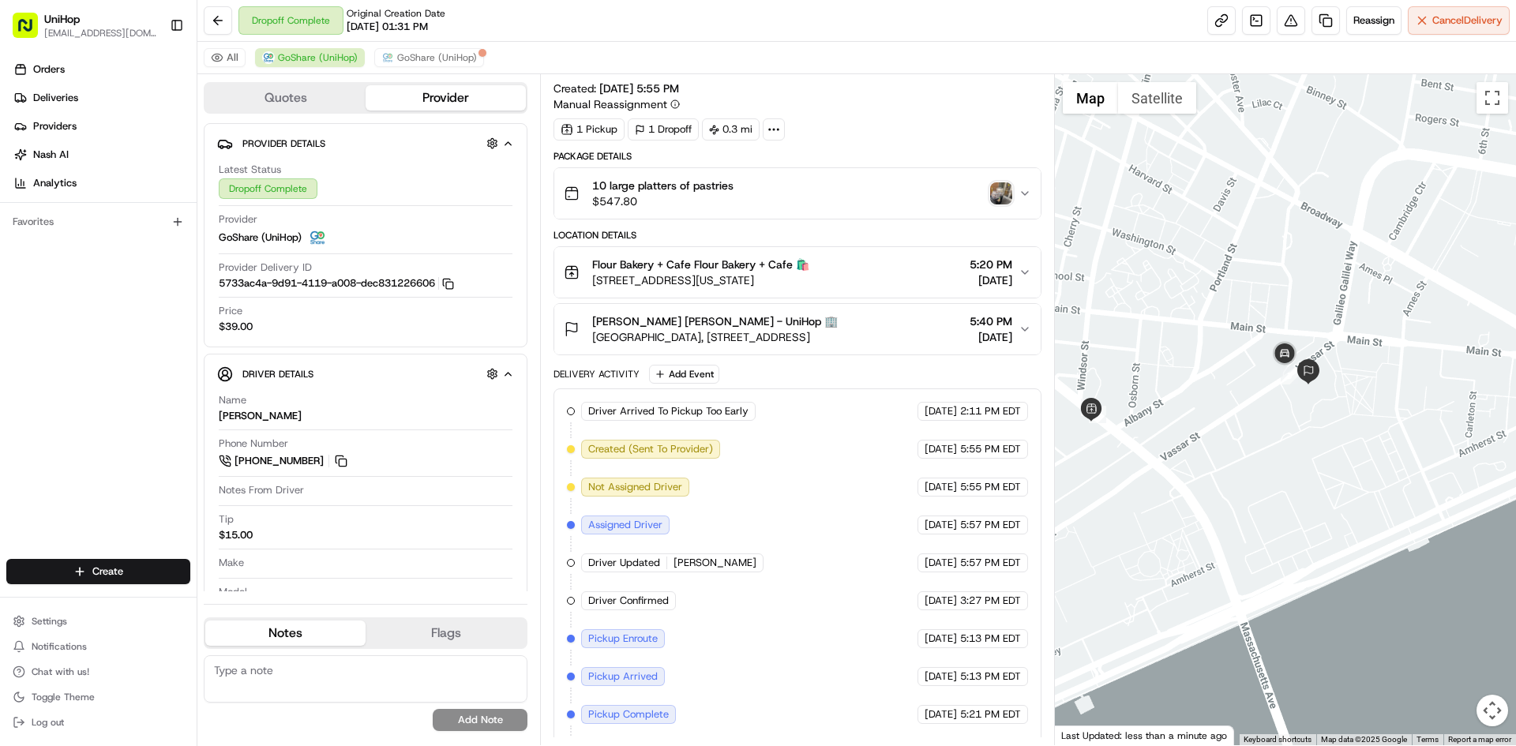
click at [999, 198] on img "button" at bounding box center [1001, 193] width 22 height 22
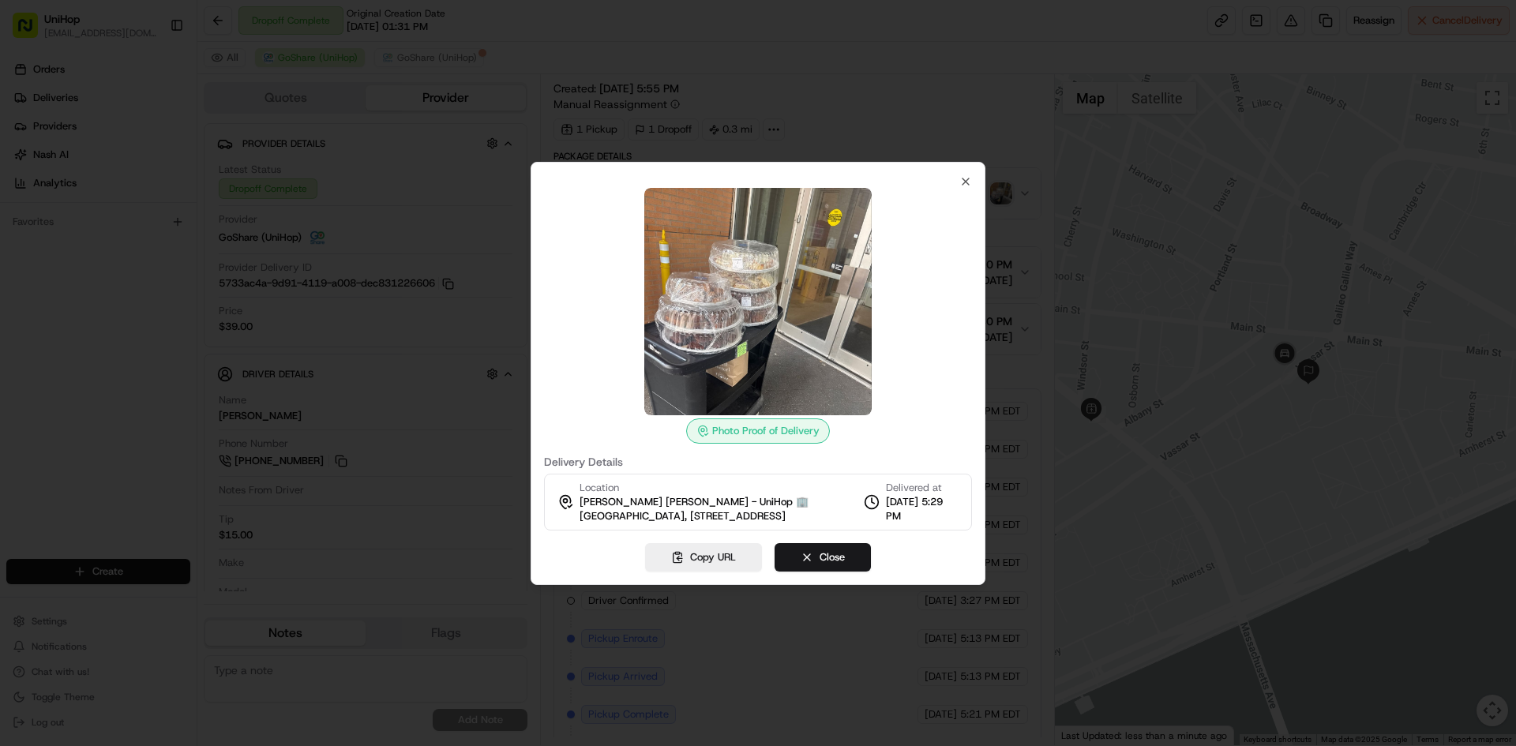
click at [788, 265] on img at bounding box center [757, 301] width 227 height 227
click at [963, 182] on icon "button" at bounding box center [966, 181] width 13 height 13
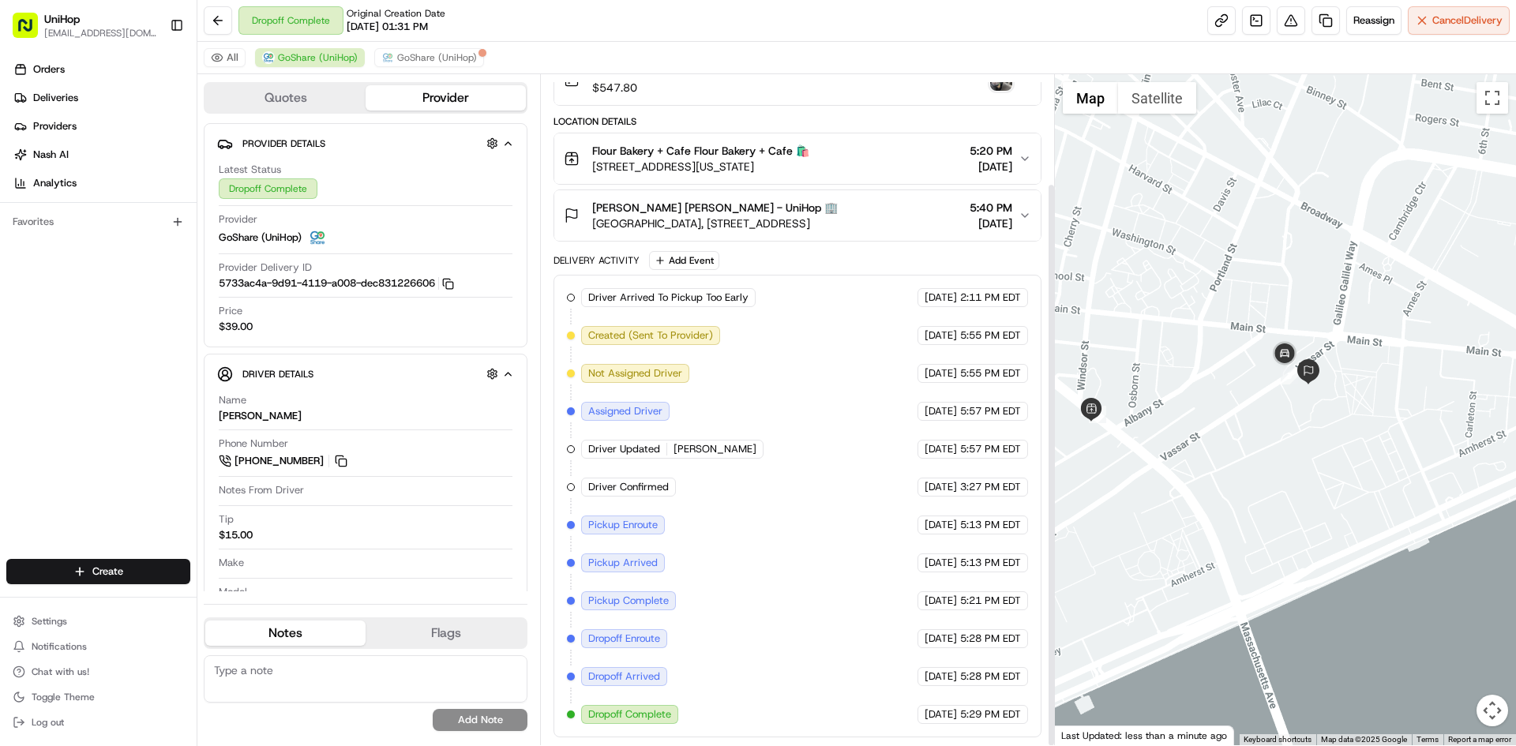
scroll to position [0, 0]
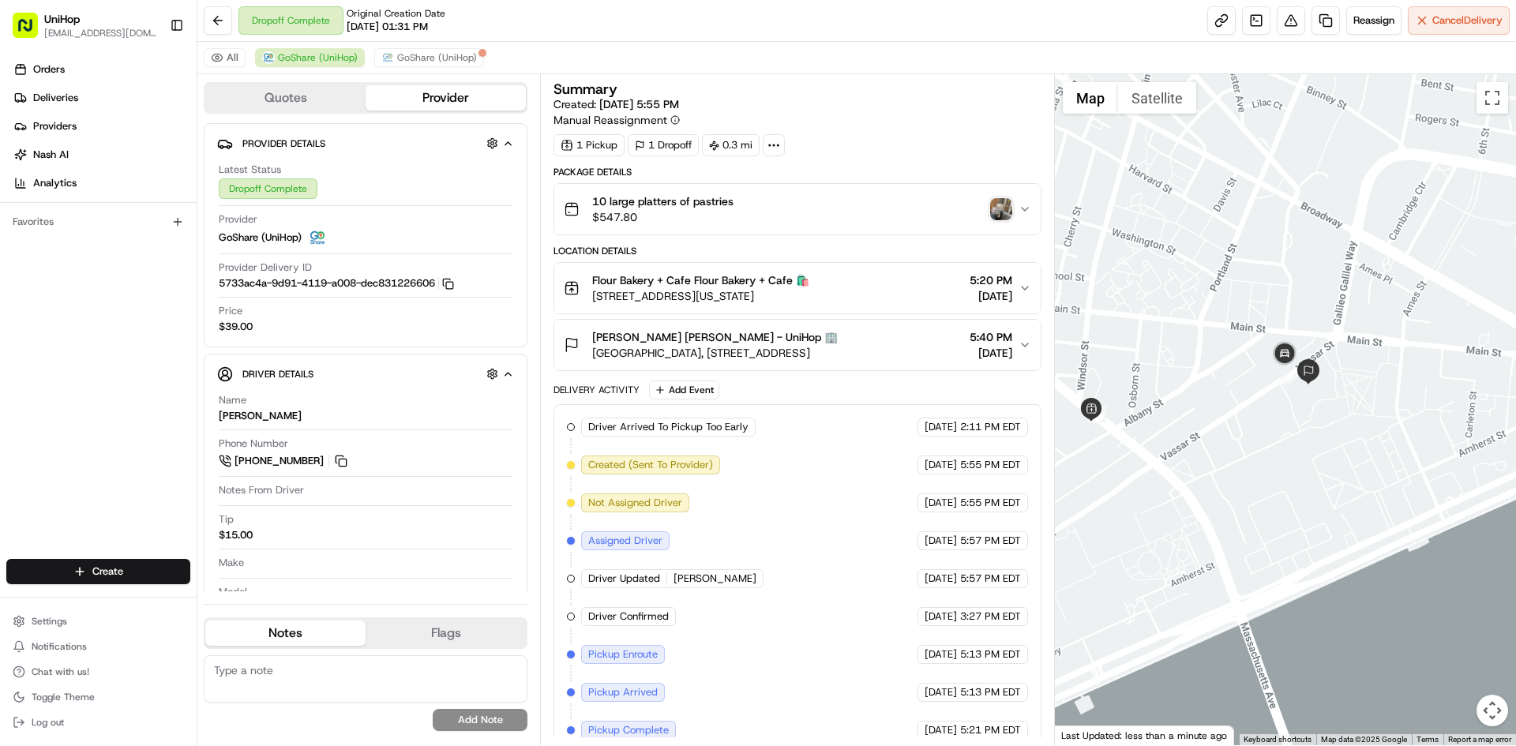
click at [995, 210] on img "button" at bounding box center [1001, 209] width 22 height 22
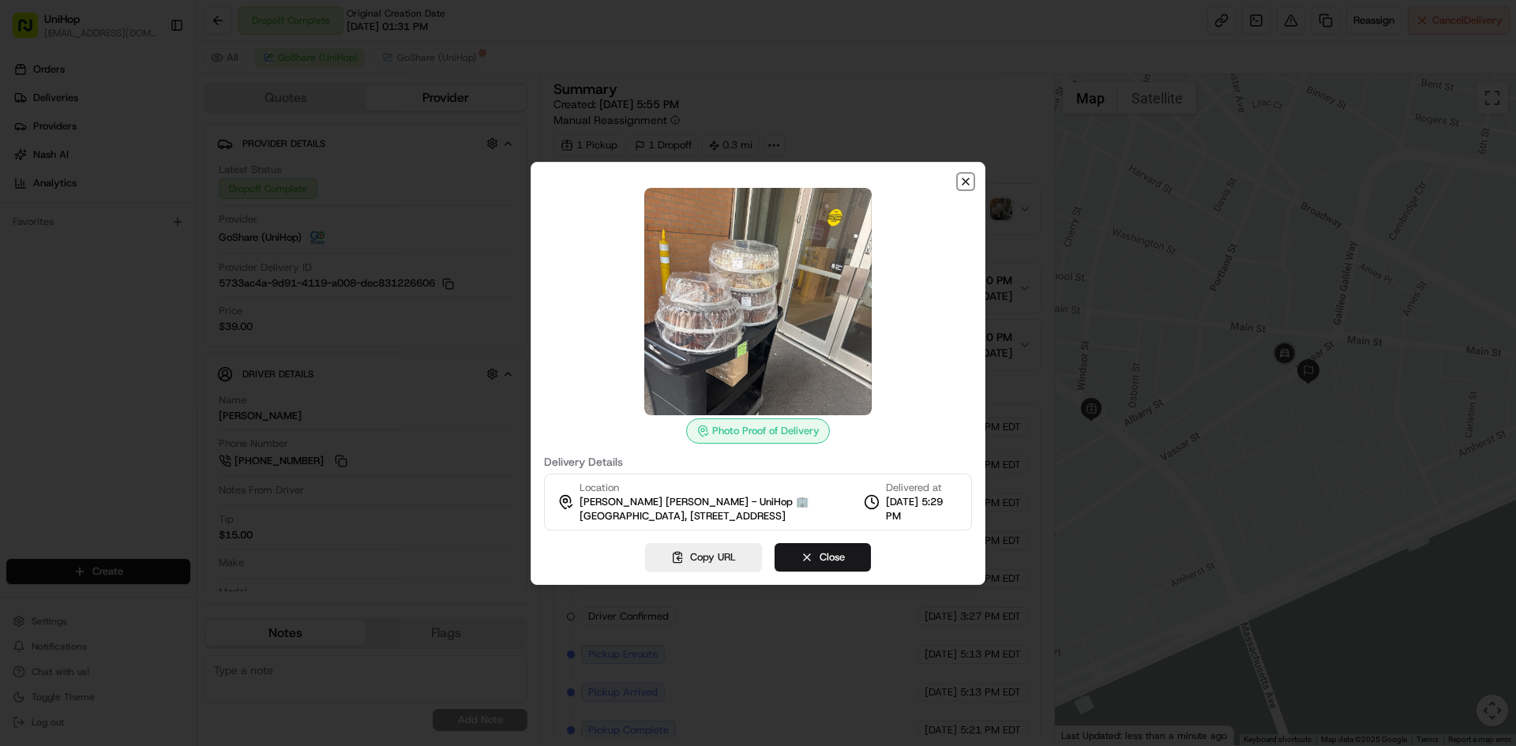
click at [967, 185] on icon "button" at bounding box center [966, 181] width 13 height 13
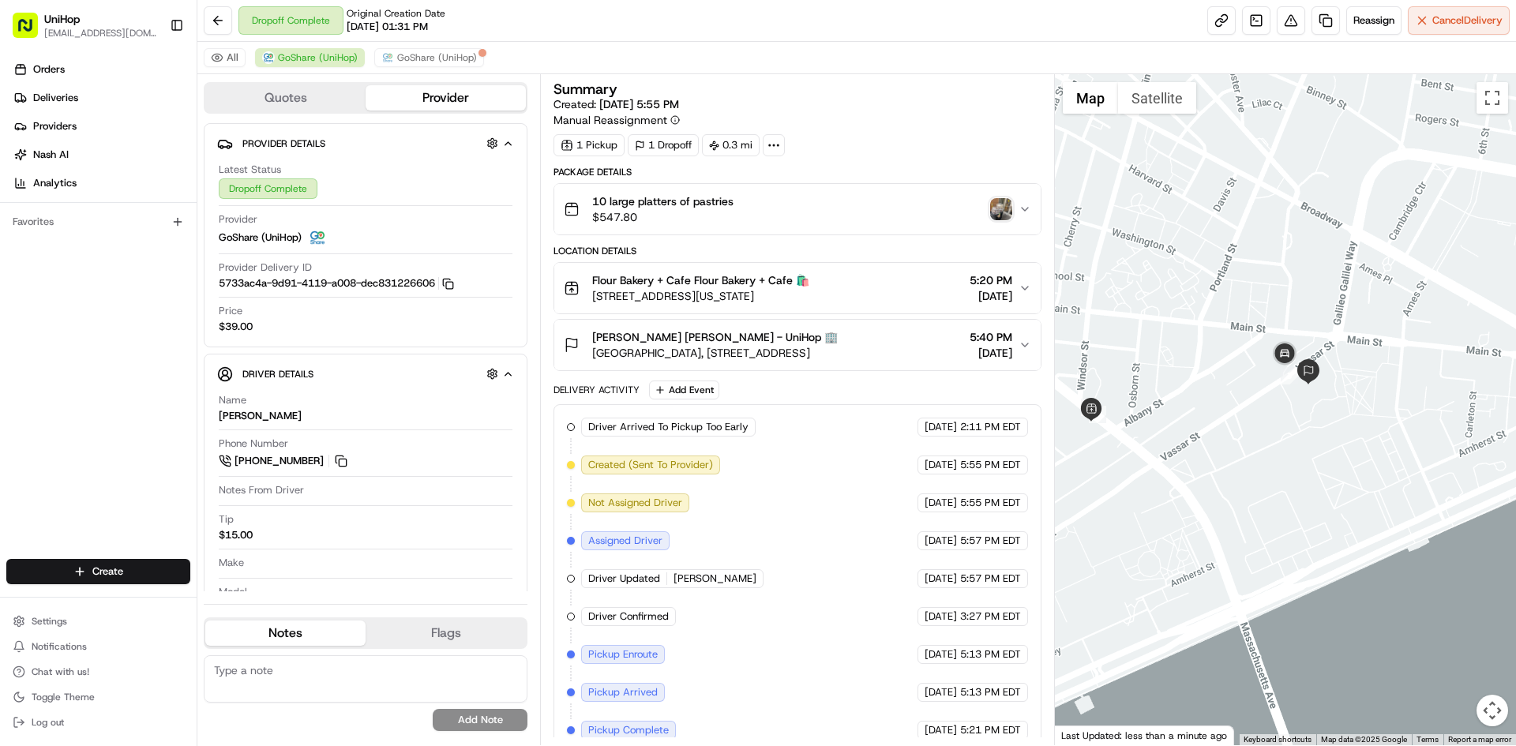
click at [970, 339] on span "5:40 PM" at bounding box center [991, 337] width 43 height 16
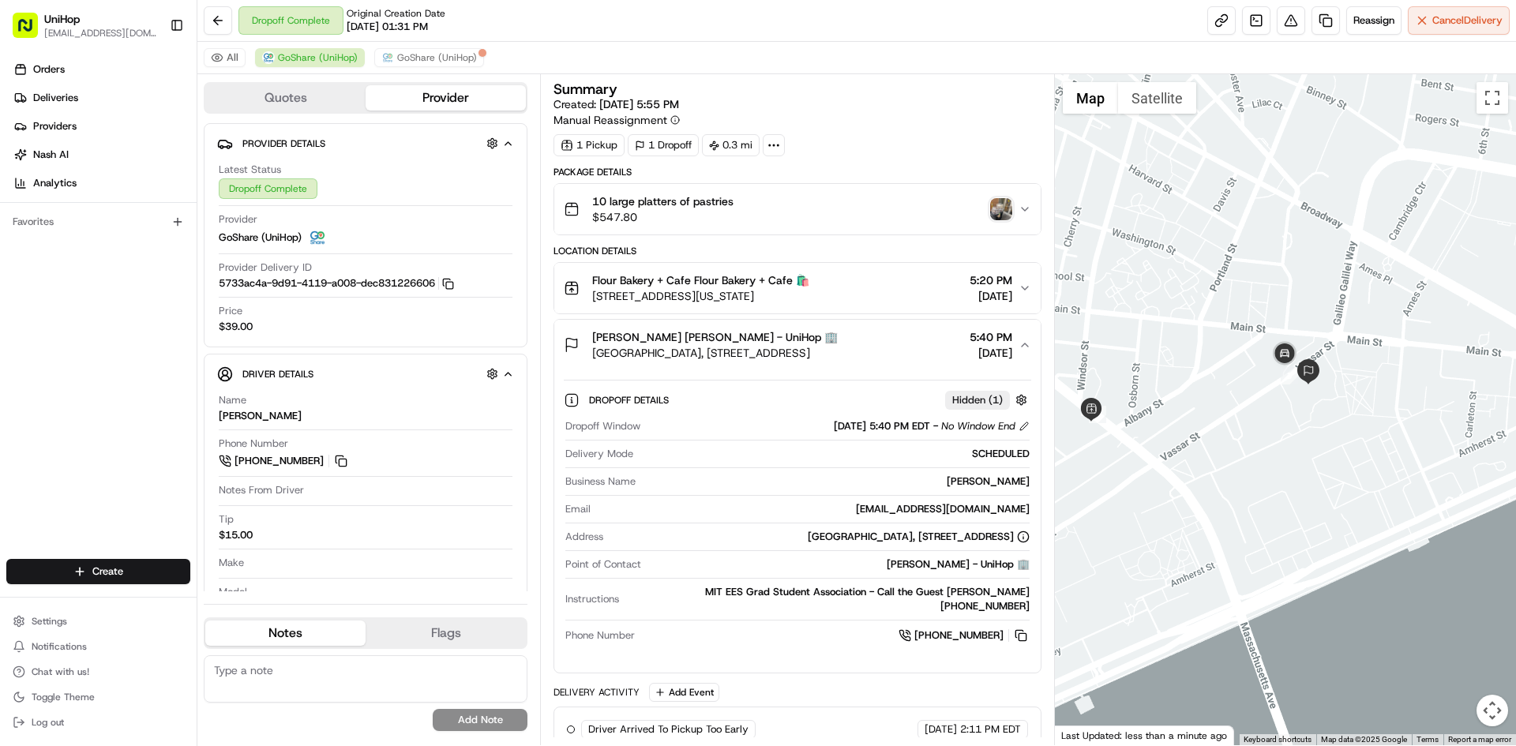
click at [937, 343] on div "Clement Jambon Clement Jambon - UniHop 🏢 Stata Center, 32 Vassar St, Cambridge,…" at bounding box center [791, 345] width 454 height 32
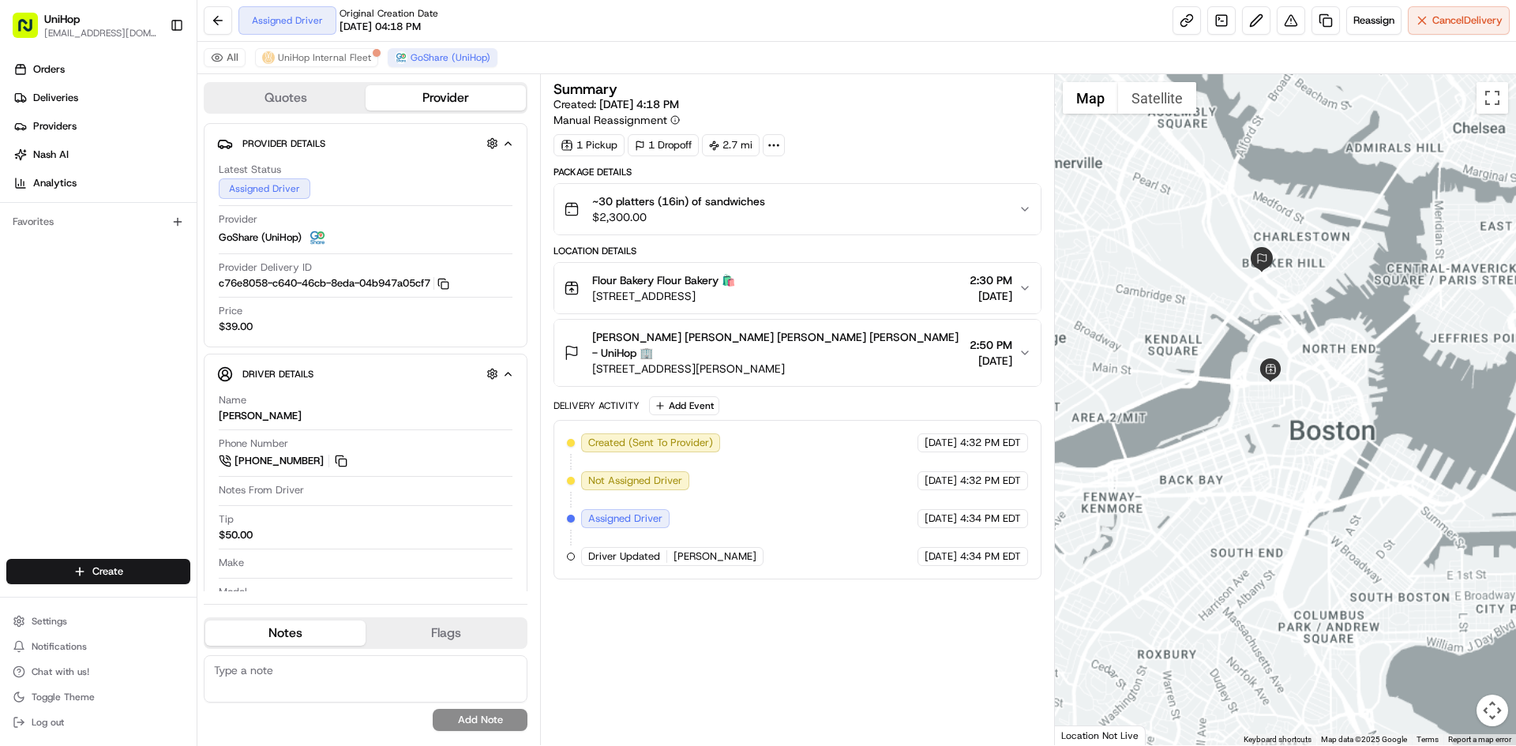
drag, startPoint x: 1360, startPoint y: 149, endPoint x: 1343, endPoint y: 262, distance: 114.3
click at [1344, 259] on div at bounding box center [1286, 409] width 462 height 671
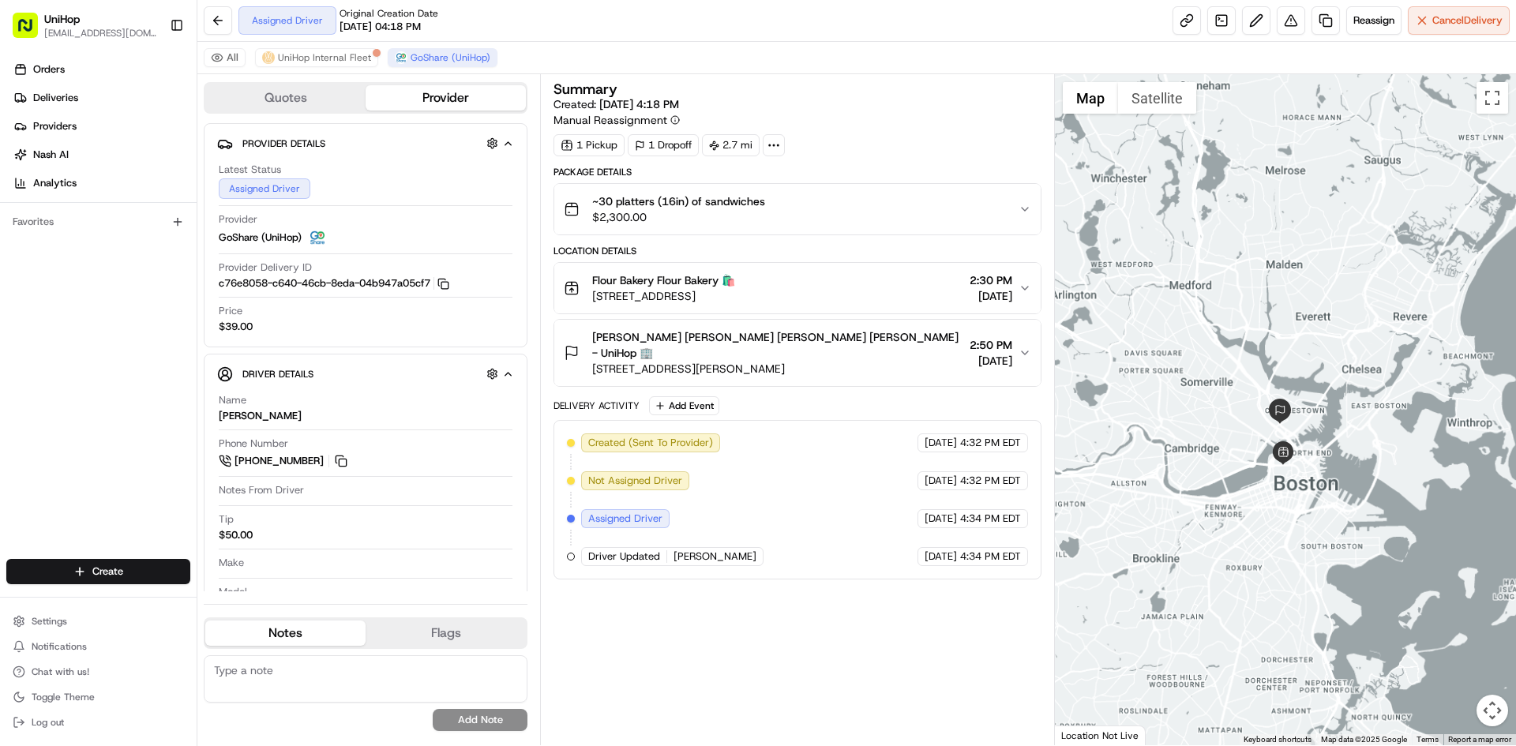
drag, startPoint x: 1290, startPoint y: 227, endPoint x: 1286, endPoint y: 325, distance: 97.2
click at [1288, 325] on div at bounding box center [1286, 409] width 462 height 671
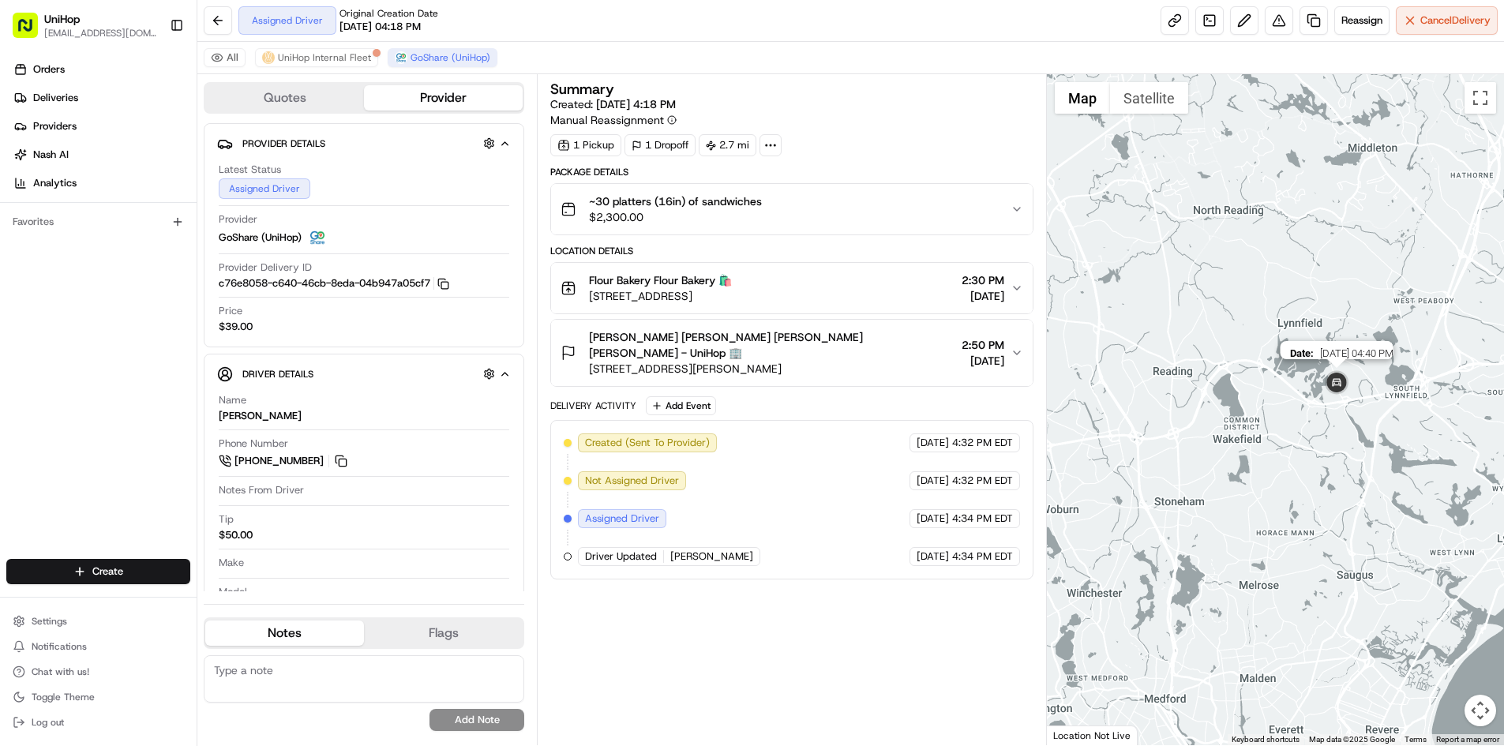
drag, startPoint x: 1378, startPoint y: 489, endPoint x: 1162, endPoint y: 315, distance: 277.5
click at [1260, 325] on div "To navigate, press the arrow keys. Date : 08/24/2025 04:40 PM" at bounding box center [1275, 409] width 457 height 671
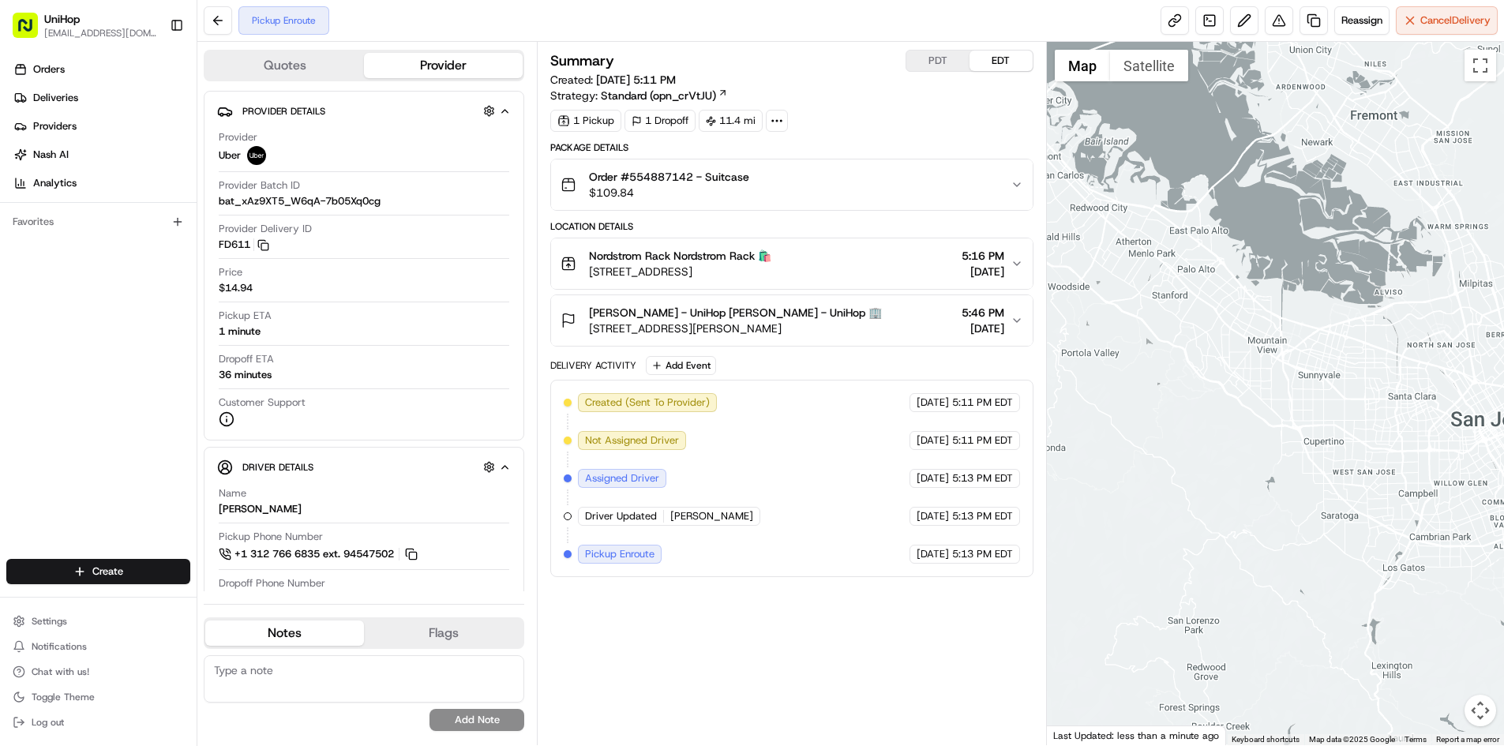
drag, startPoint x: 1196, startPoint y: 301, endPoint x: 1320, endPoint y: 354, distance: 134.8
click at [1320, 354] on div at bounding box center [1275, 394] width 457 height 704
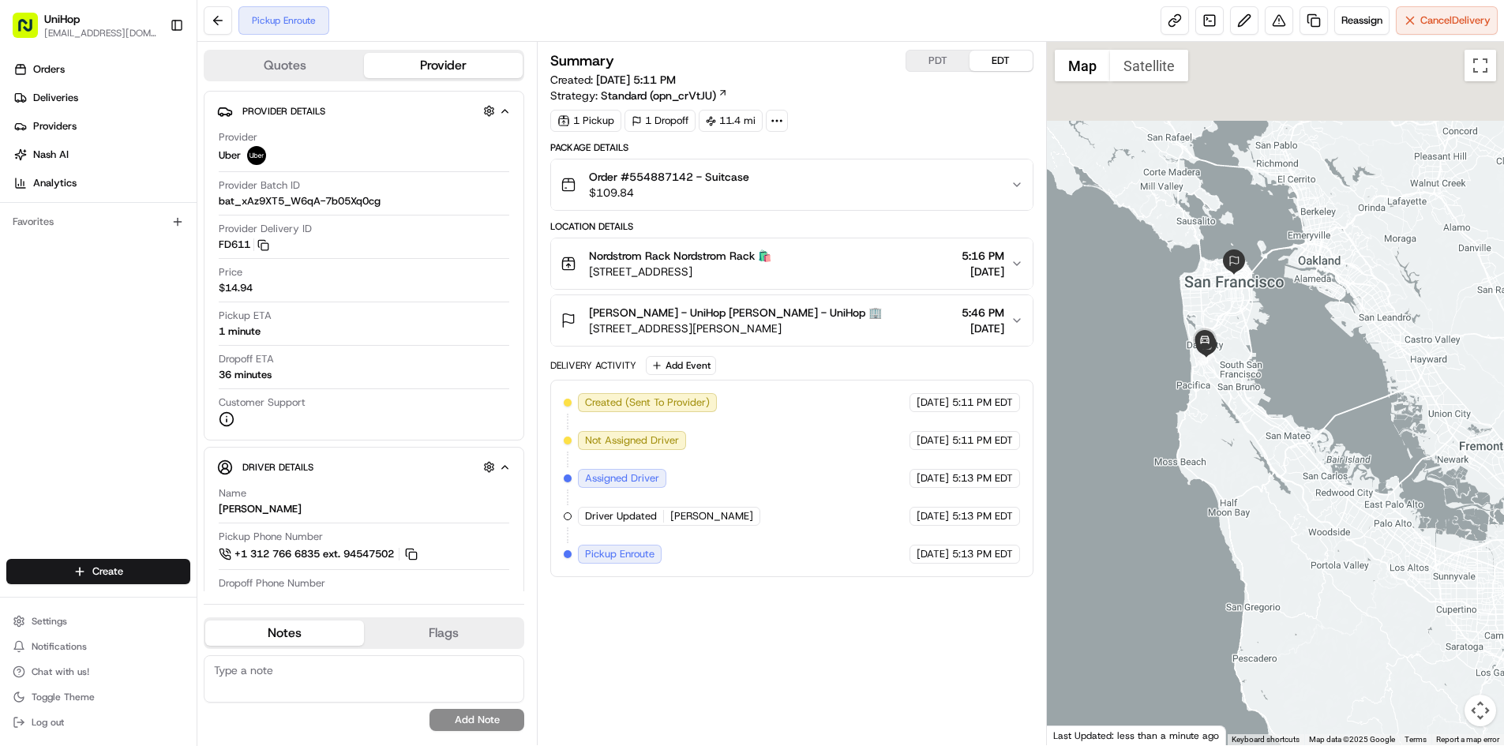
drag, startPoint x: 1238, startPoint y: 246, endPoint x: 1238, endPoint y: 406, distance: 160.3
click at [1245, 414] on div at bounding box center [1275, 394] width 457 height 704
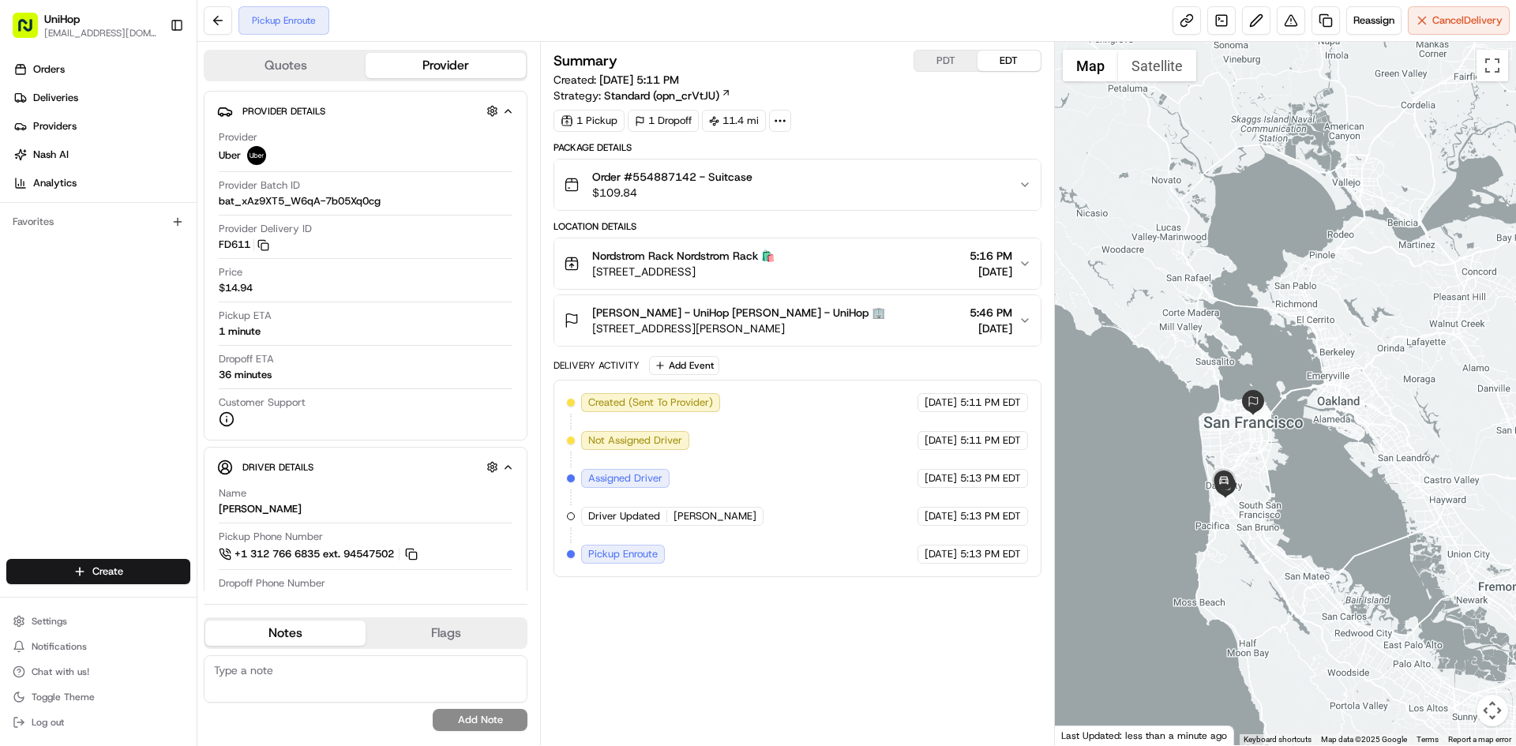
drag, startPoint x: 870, startPoint y: 272, endPoint x: 594, endPoint y: 276, distance: 275.7
click at [594, 276] on div "Nordstrom Rack Nordstrom Rack 🛍️ [STREET_ADDRESS] 5:16 PM [DATE]" at bounding box center [791, 264] width 454 height 32
drag, startPoint x: 632, startPoint y: 176, endPoint x: 697, endPoint y: 182, distance: 65.0
click at [697, 182] on span "Order #554887142 - Suitcase" at bounding box center [672, 177] width 160 height 16
copy span "554887142"
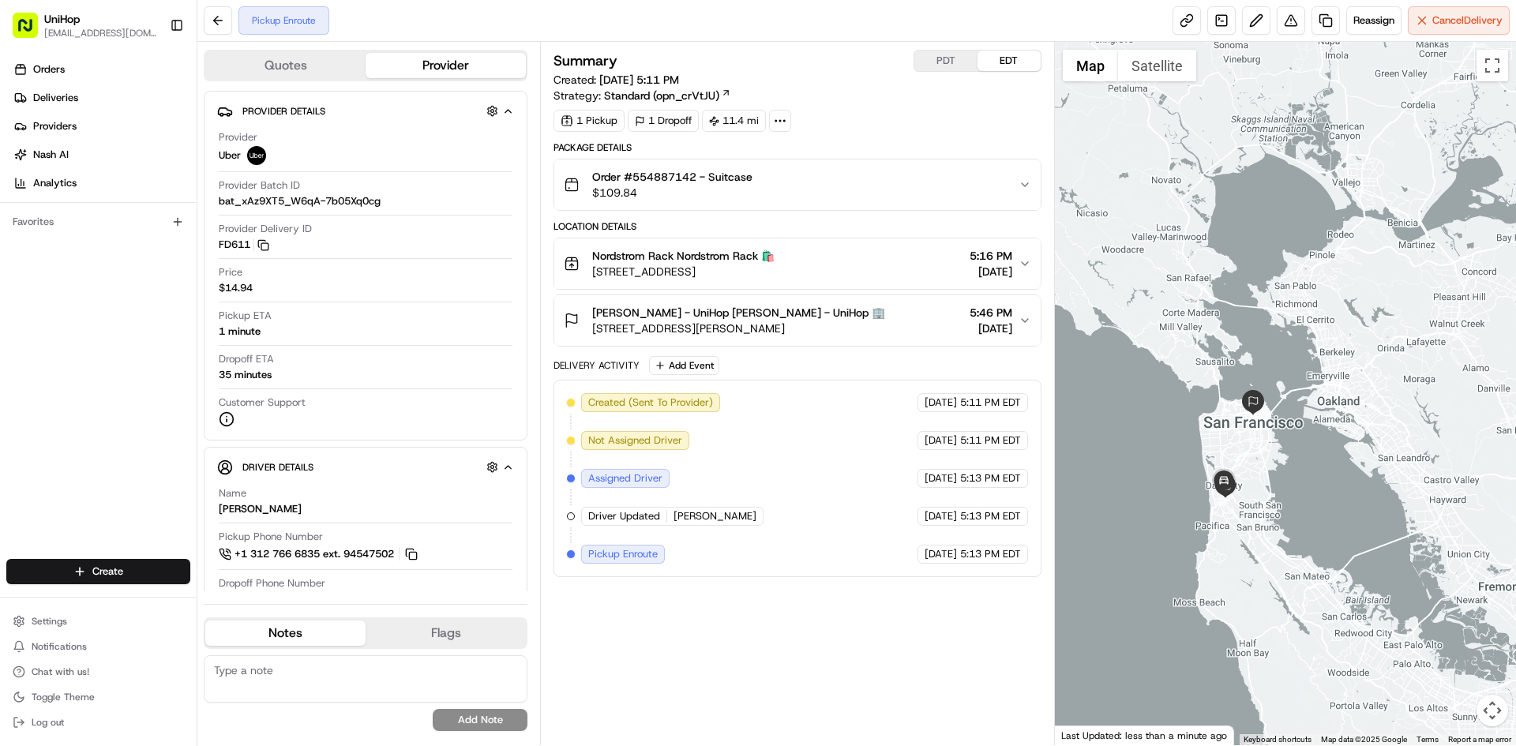
click at [723, 319] on span "[PERSON_NAME] - UniHop [PERSON_NAME] - UniHop 🏢" at bounding box center [738, 313] width 293 height 16
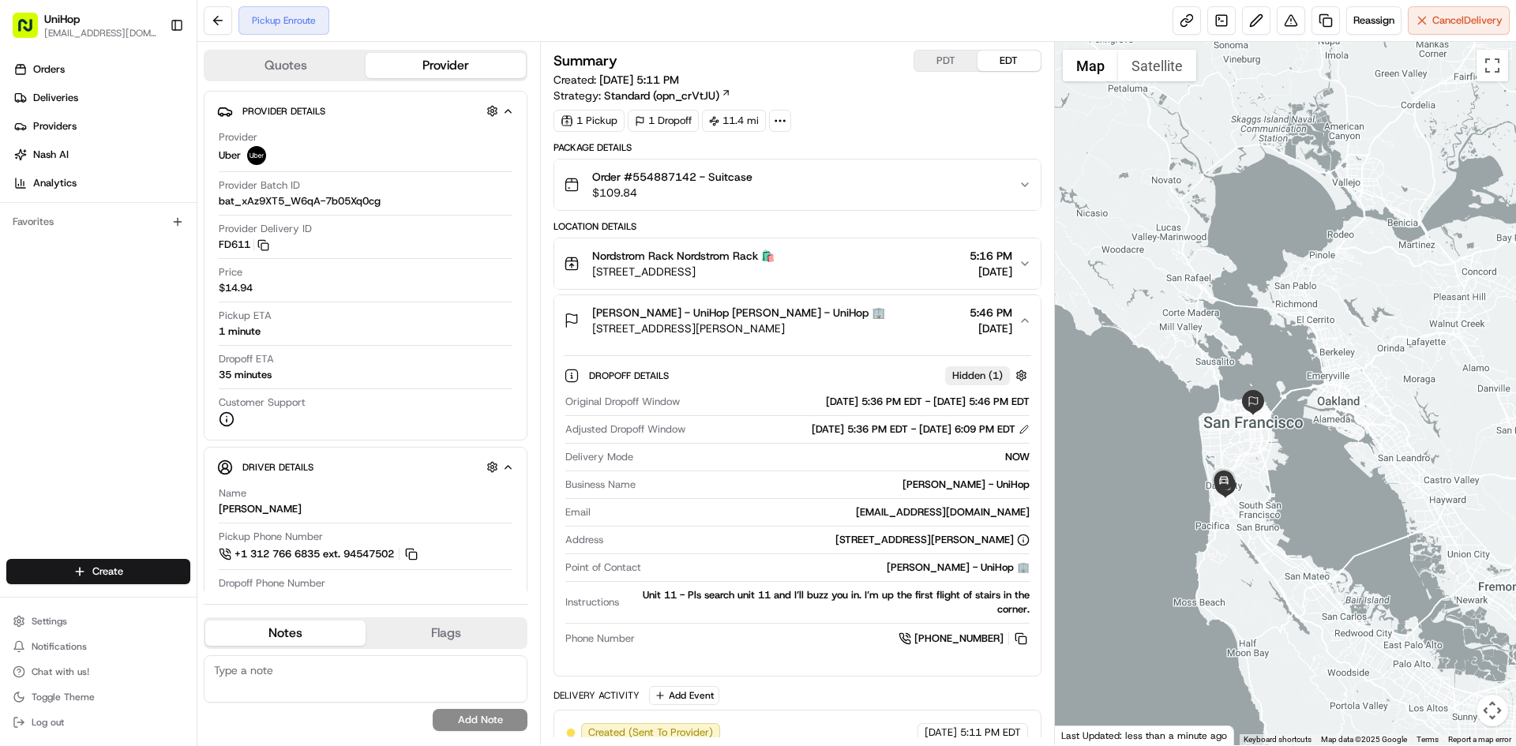
drag, startPoint x: 789, startPoint y: 344, endPoint x: 780, endPoint y: 339, distance: 10.3
click at [788, 344] on button "[PERSON_NAME] - UniHop [PERSON_NAME] - UniHop 🏢 [STREET_ADDRESS][PERSON_NAME] 5…" at bounding box center [797, 320] width 486 height 51
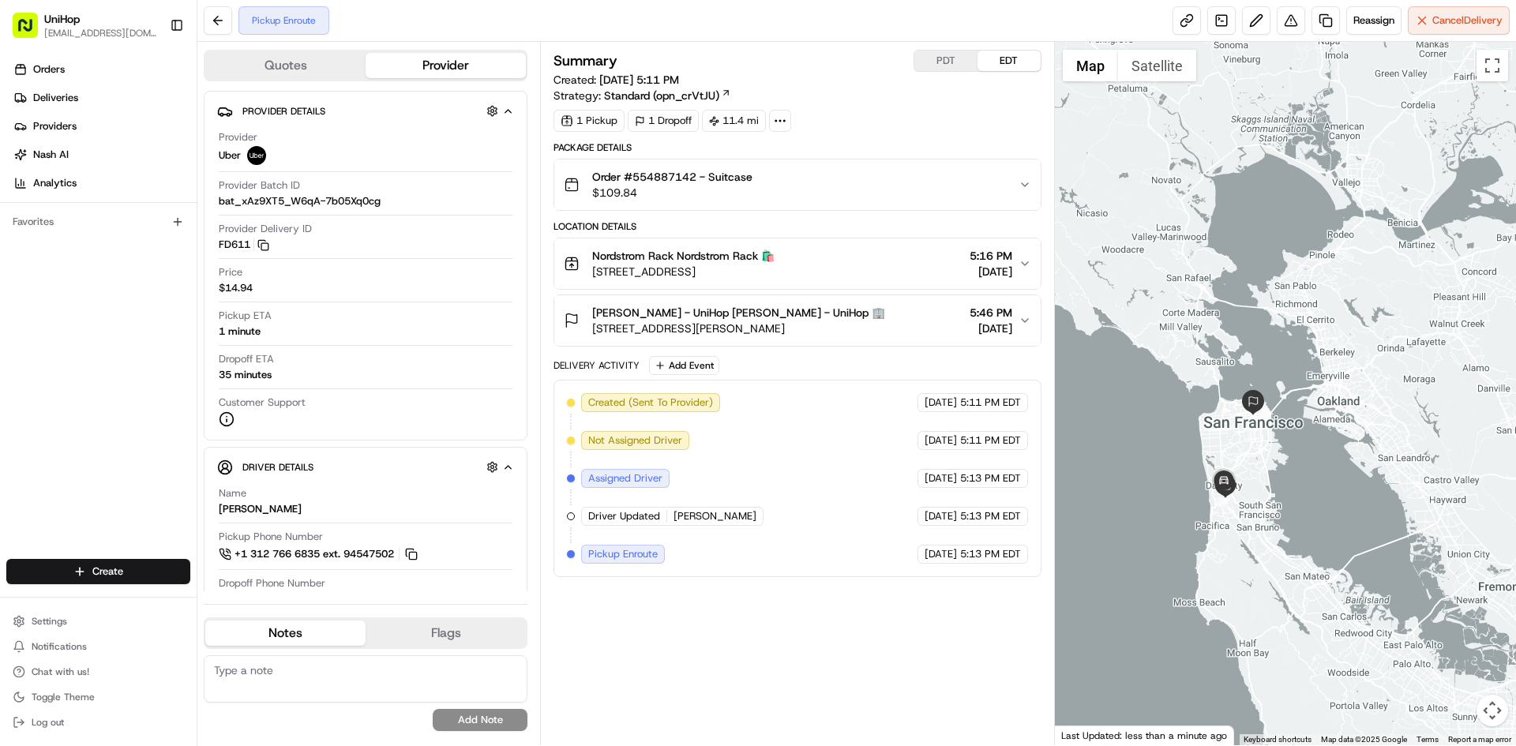
drag, startPoint x: 775, startPoint y: 329, endPoint x: 806, endPoint y: 329, distance: 31.6
click at [806, 329] on span "[STREET_ADDRESS][PERSON_NAME]" at bounding box center [738, 329] width 293 height 16
copy span "94109"
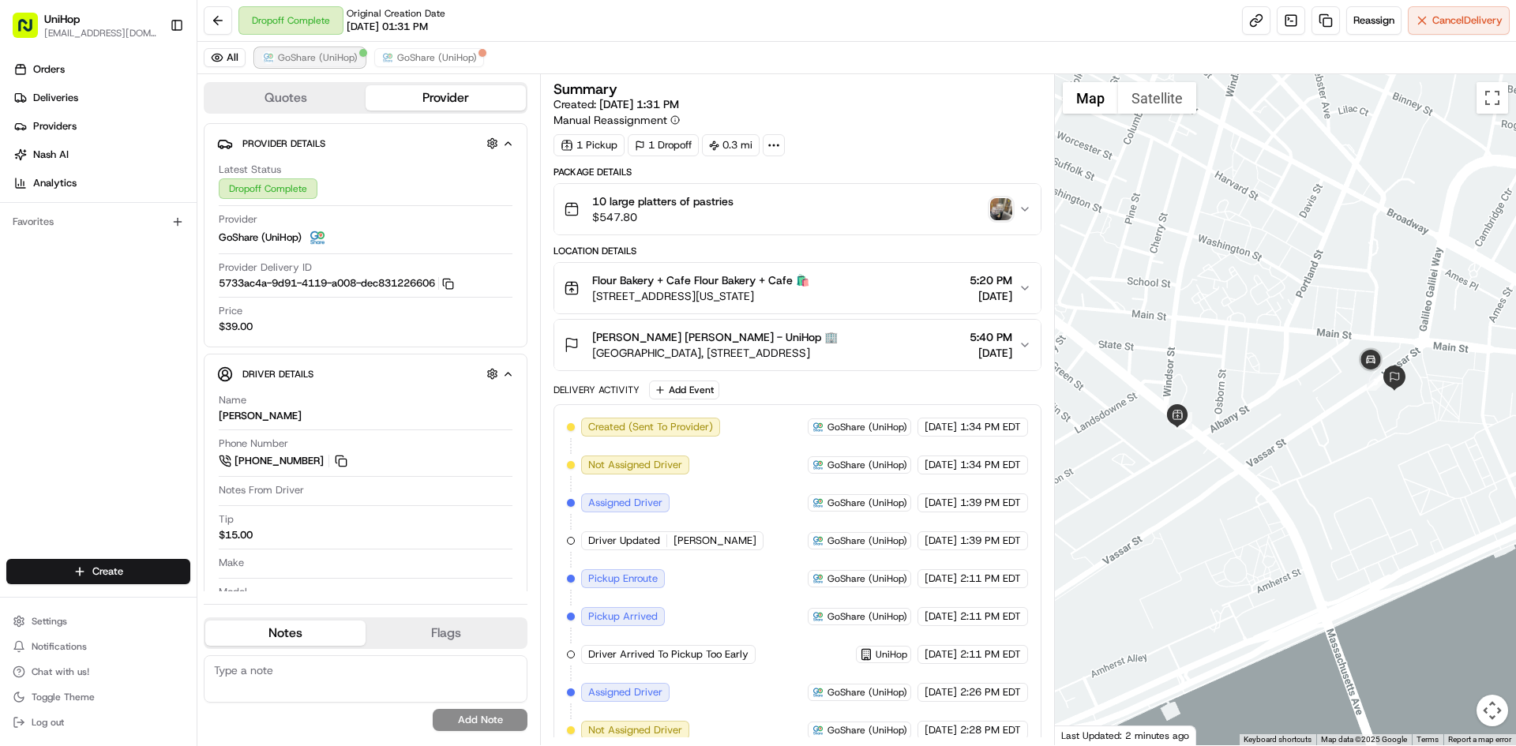
click at [343, 56] on span "GoShare (UniHop)" at bounding box center [318, 57] width 80 height 13
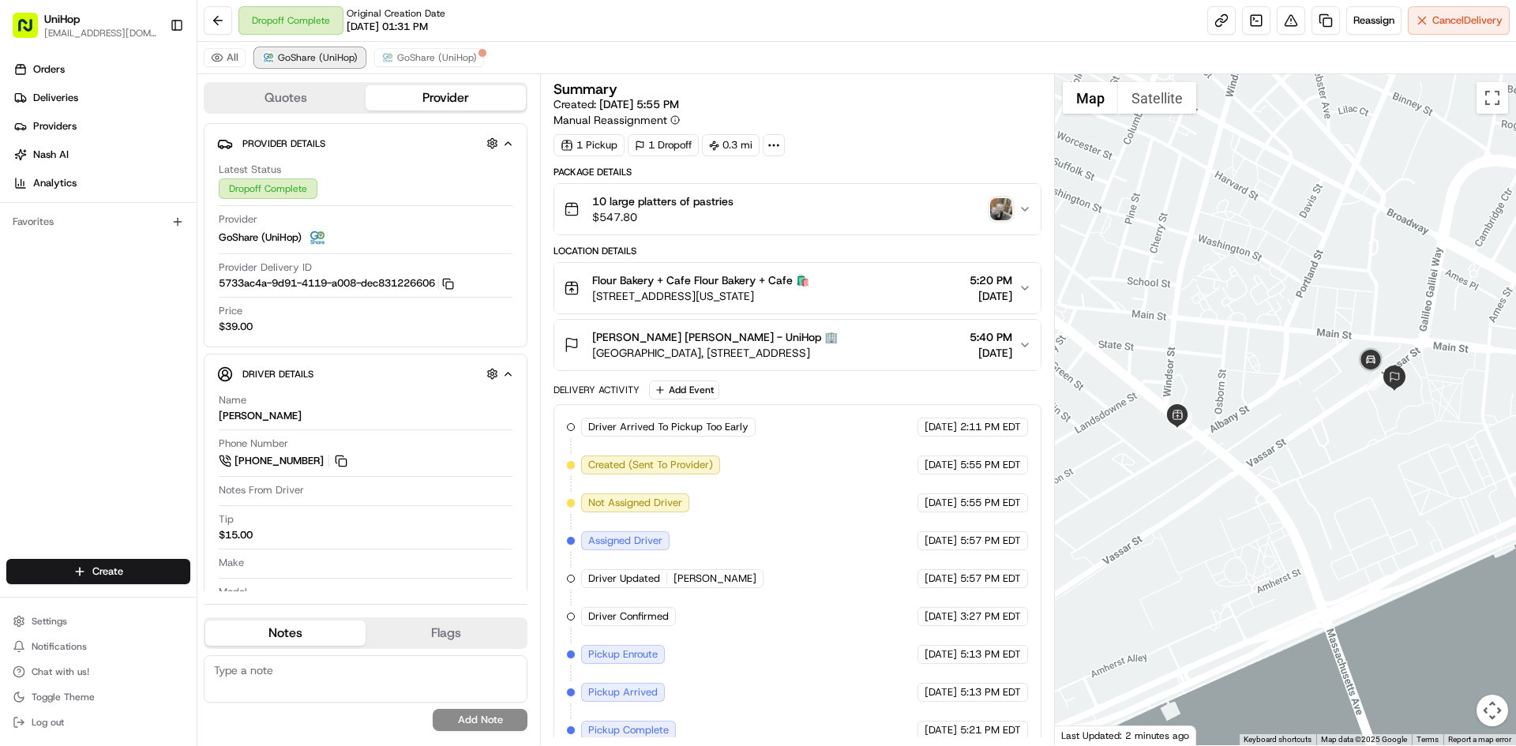
click at [343, 56] on span "GoShare (UniHop)" at bounding box center [318, 57] width 80 height 13
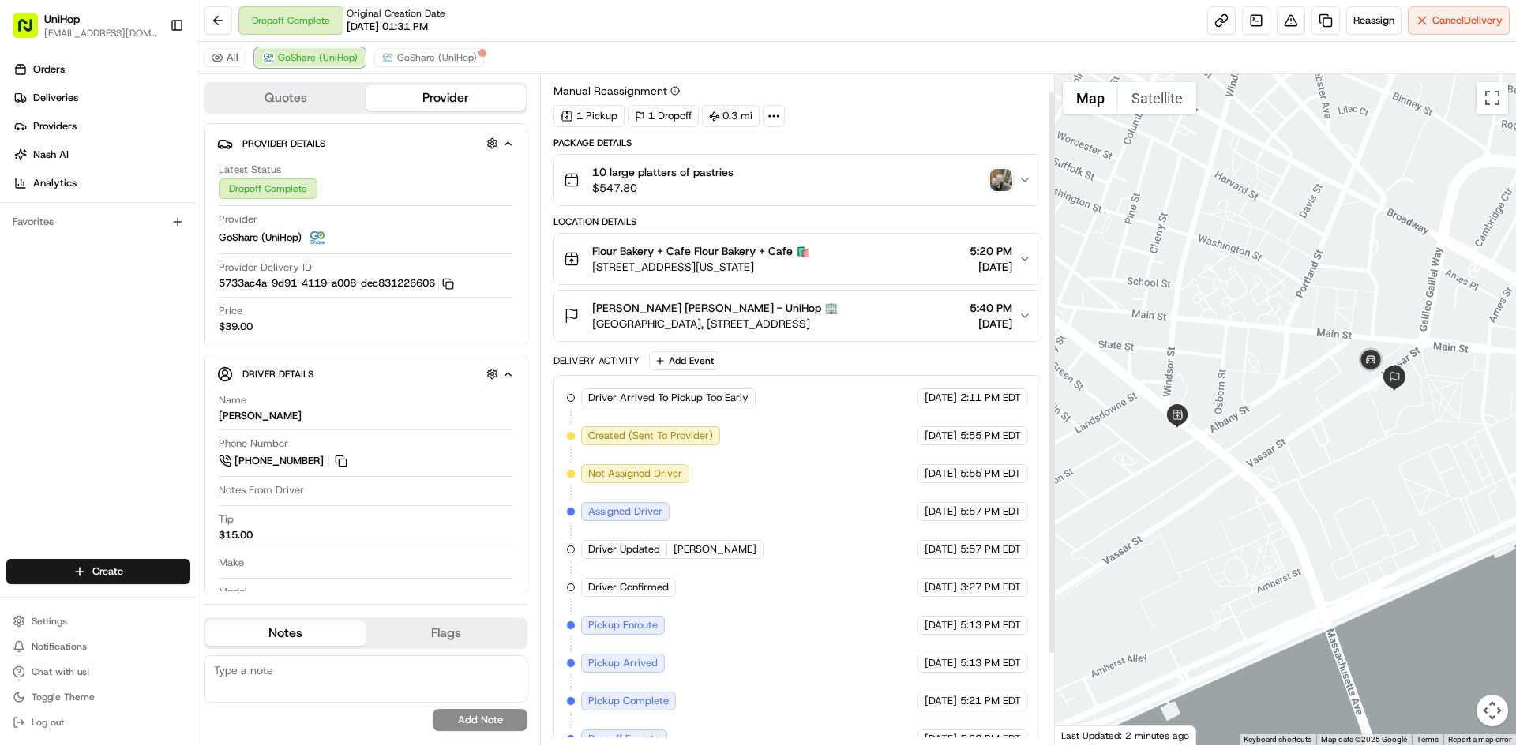
scroll to position [130, 0]
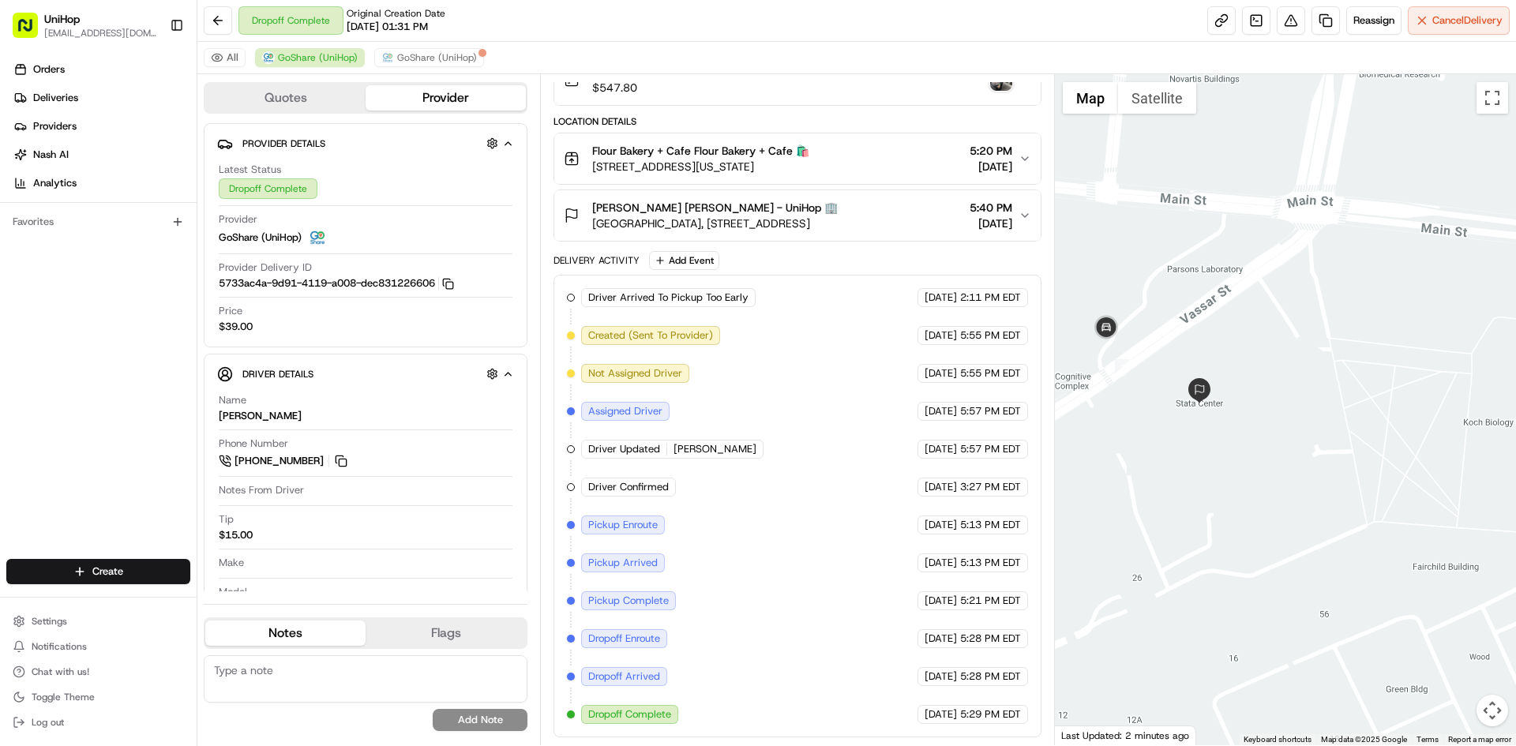
click at [1155, 98] on button "Satellite" at bounding box center [1157, 98] width 78 height 32
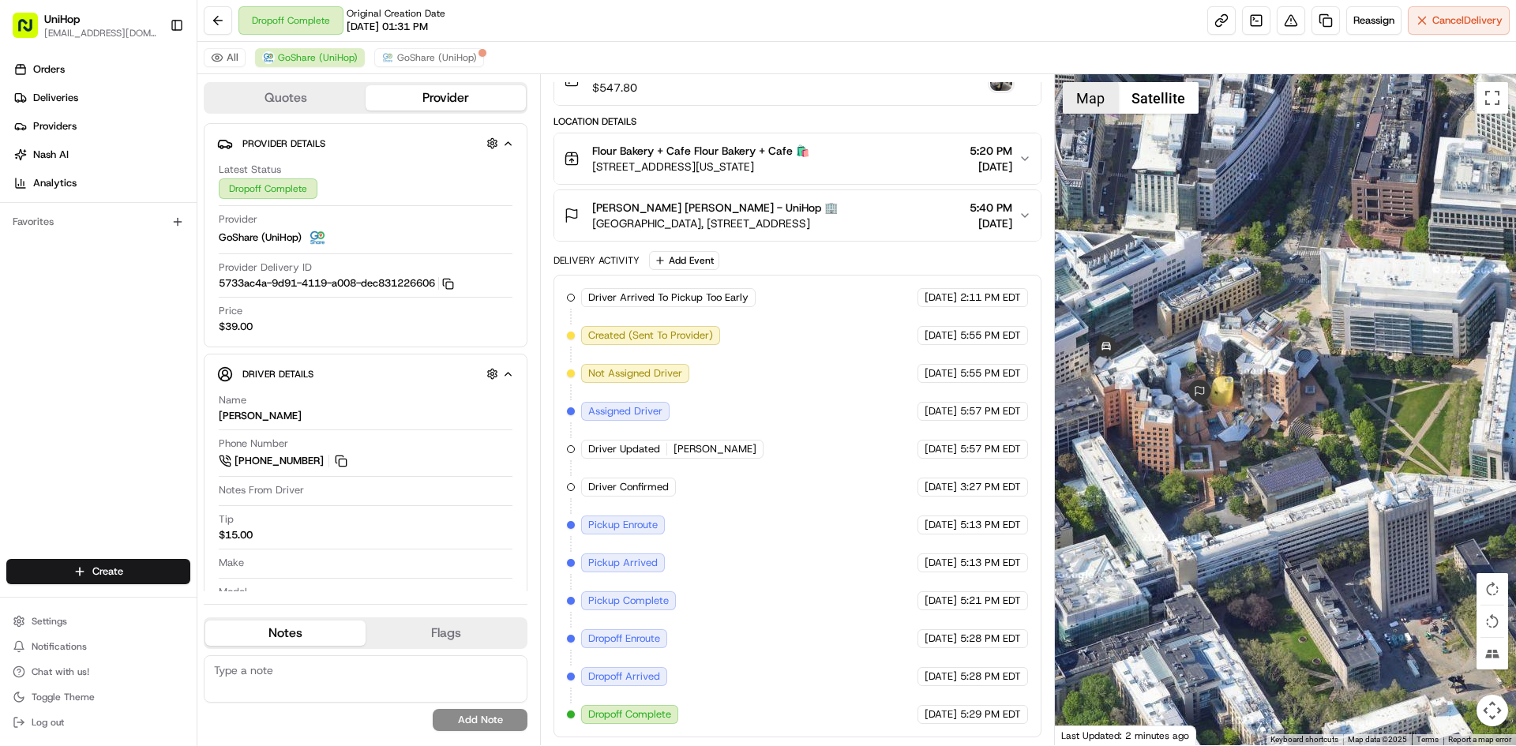
click at [1088, 100] on button "Map" at bounding box center [1090, 98] width 55 height 32
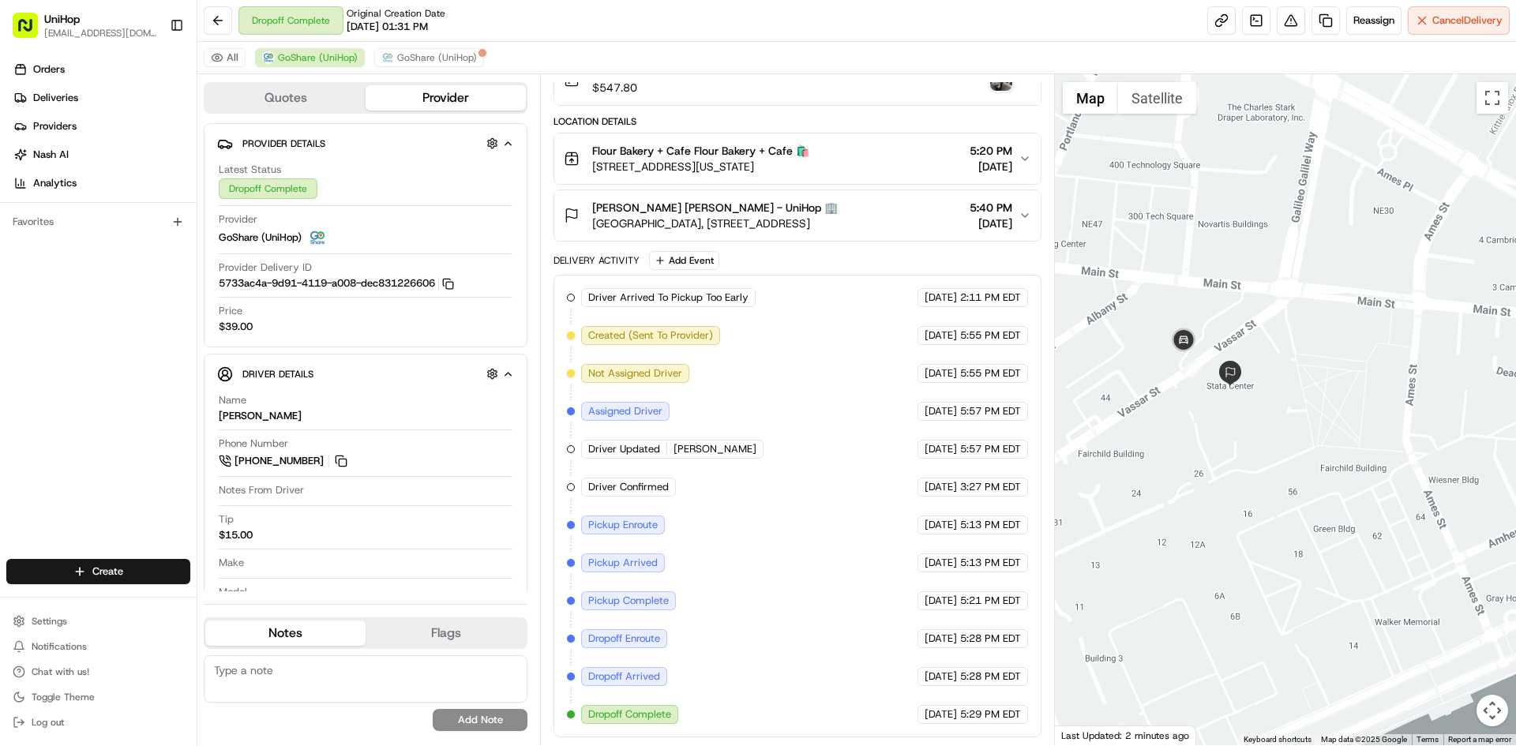
drag, startPoint x: 1170, startPoint y: 336, endPoint x: 1285, endPoint y: 376, distance: 121.1
click at [1285, 376] on div at bounding box center [1286, 409] width 462 height 671
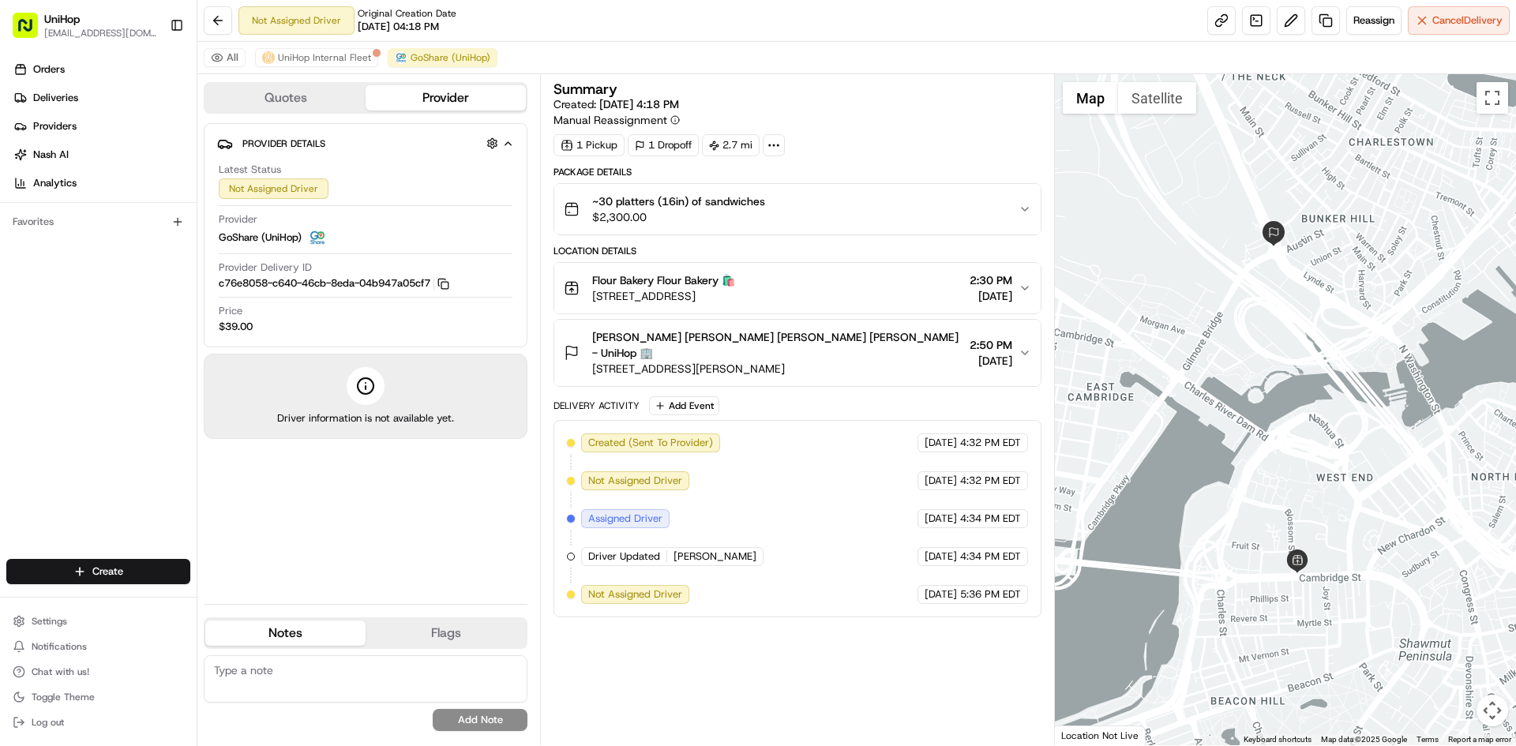
click at [704, 222] on span "$2,300.00" at bounding box center [678, 217] width 173 height 16
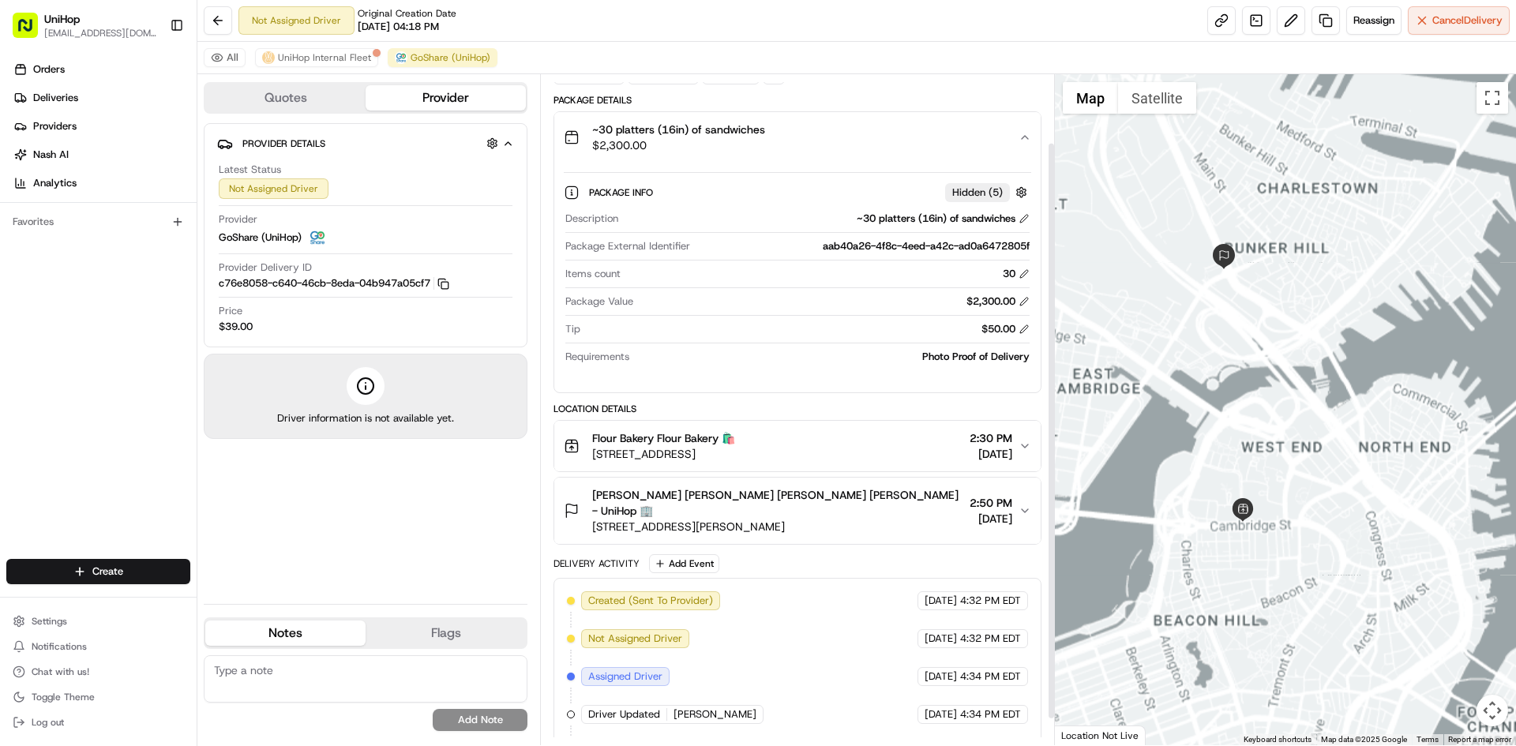
scroll to position [79, 0]
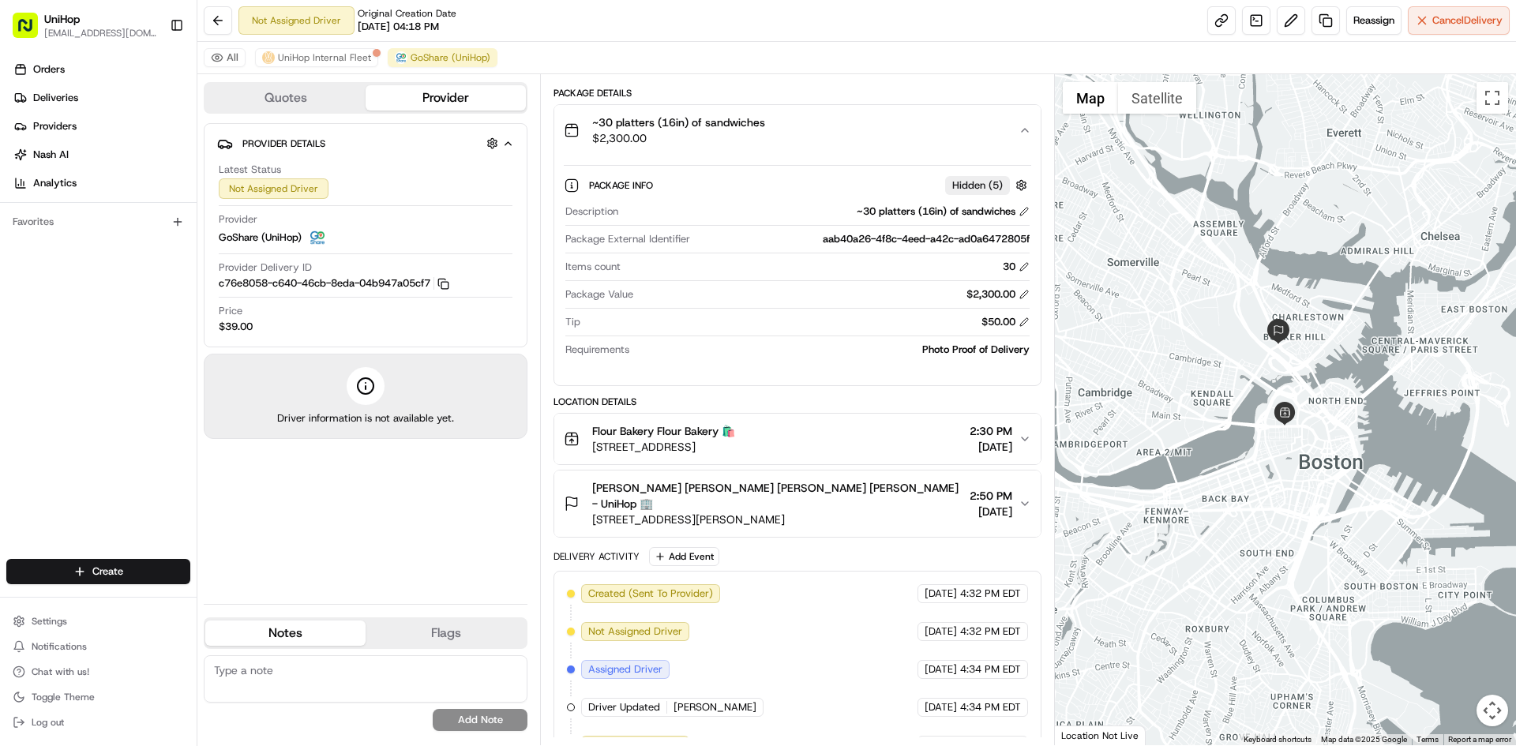
drag, startPoint x: 1247, startPoint y: 357, endPoint x: 1312, endPoint y: 370, distance: 66.0
click at [1311, 370] on div at bounding box center [1286, 409] width 462 height 671
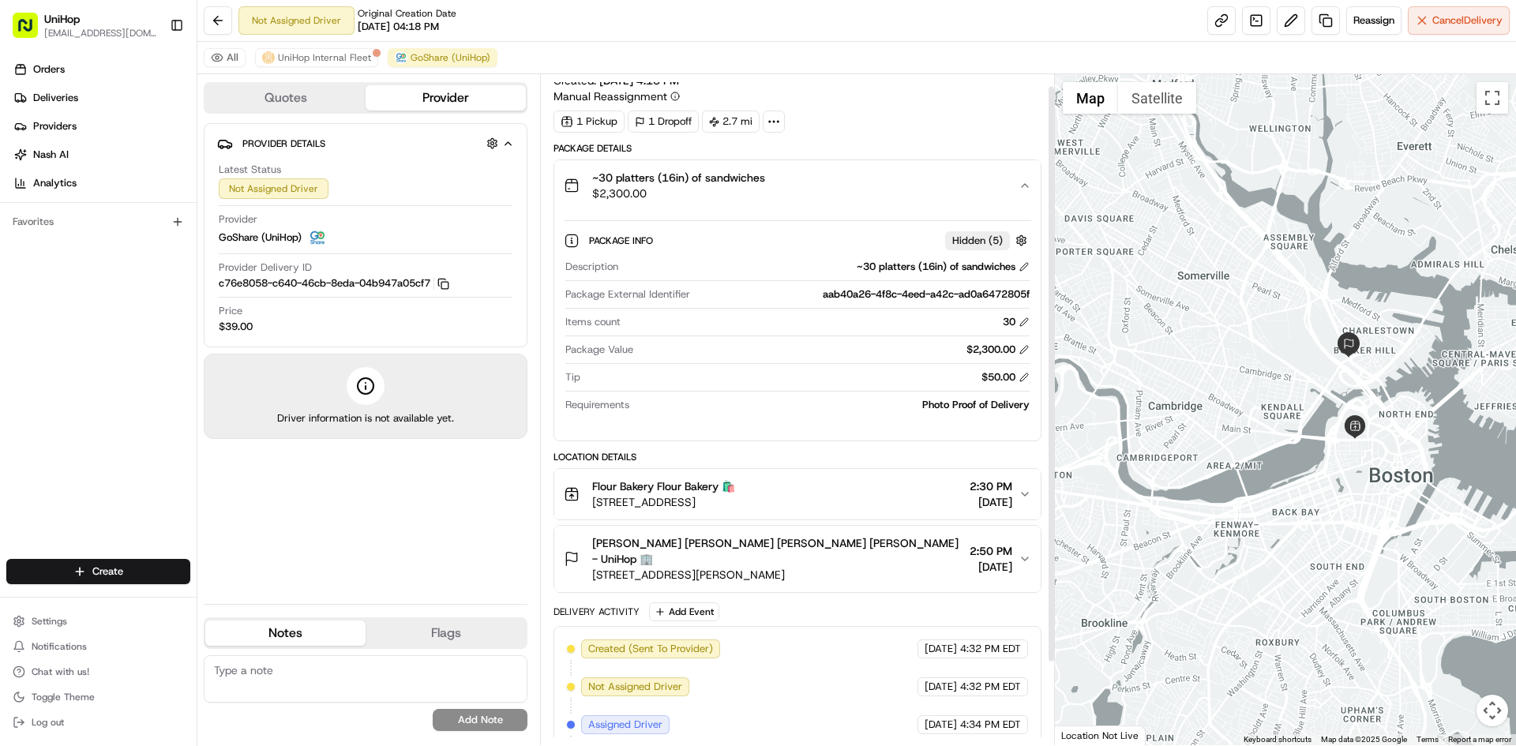
scroll to position [0, 0]
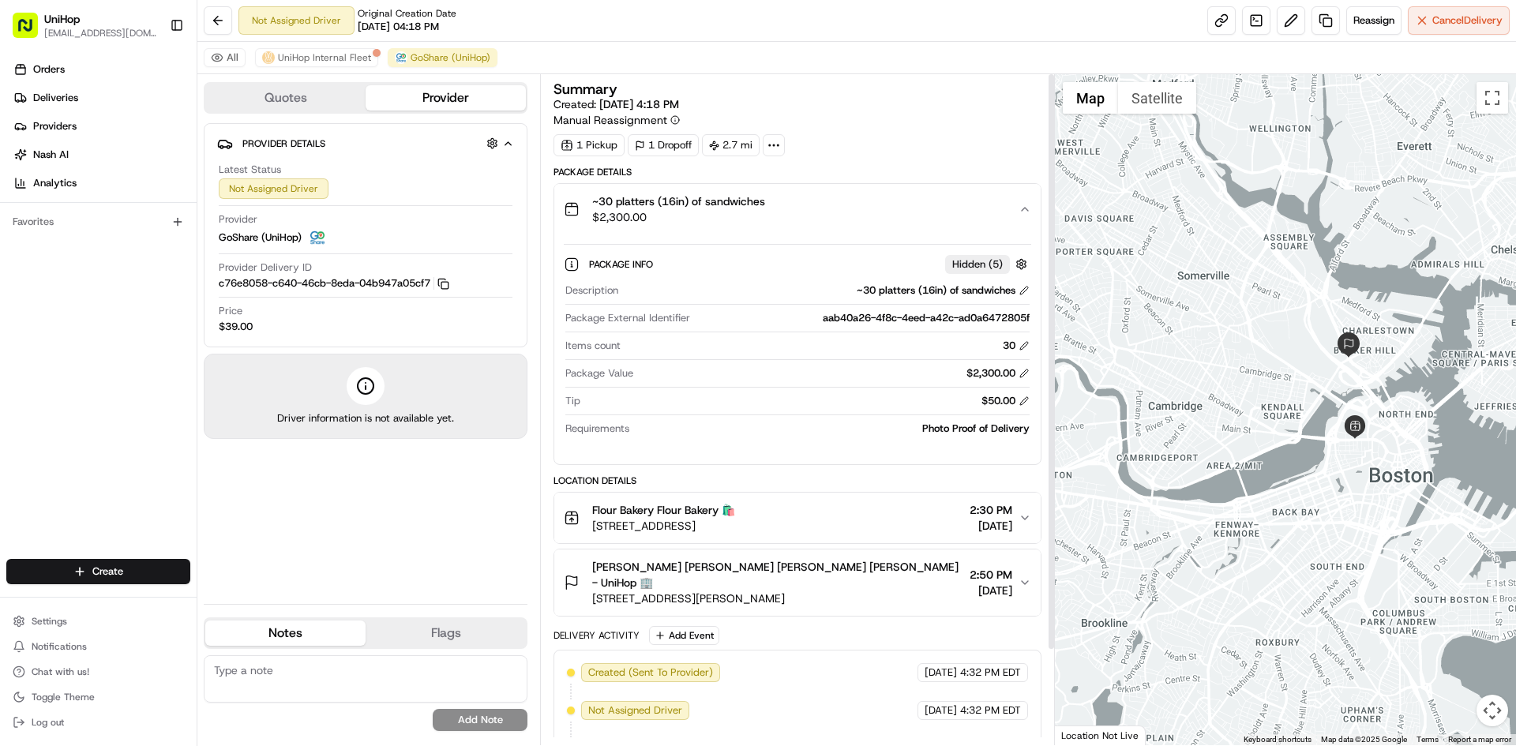
click at [828, 190] on button "~30 platters (16in) of sandwiches $2,300.00" at bounding box center [797, 209] width 486 height 51
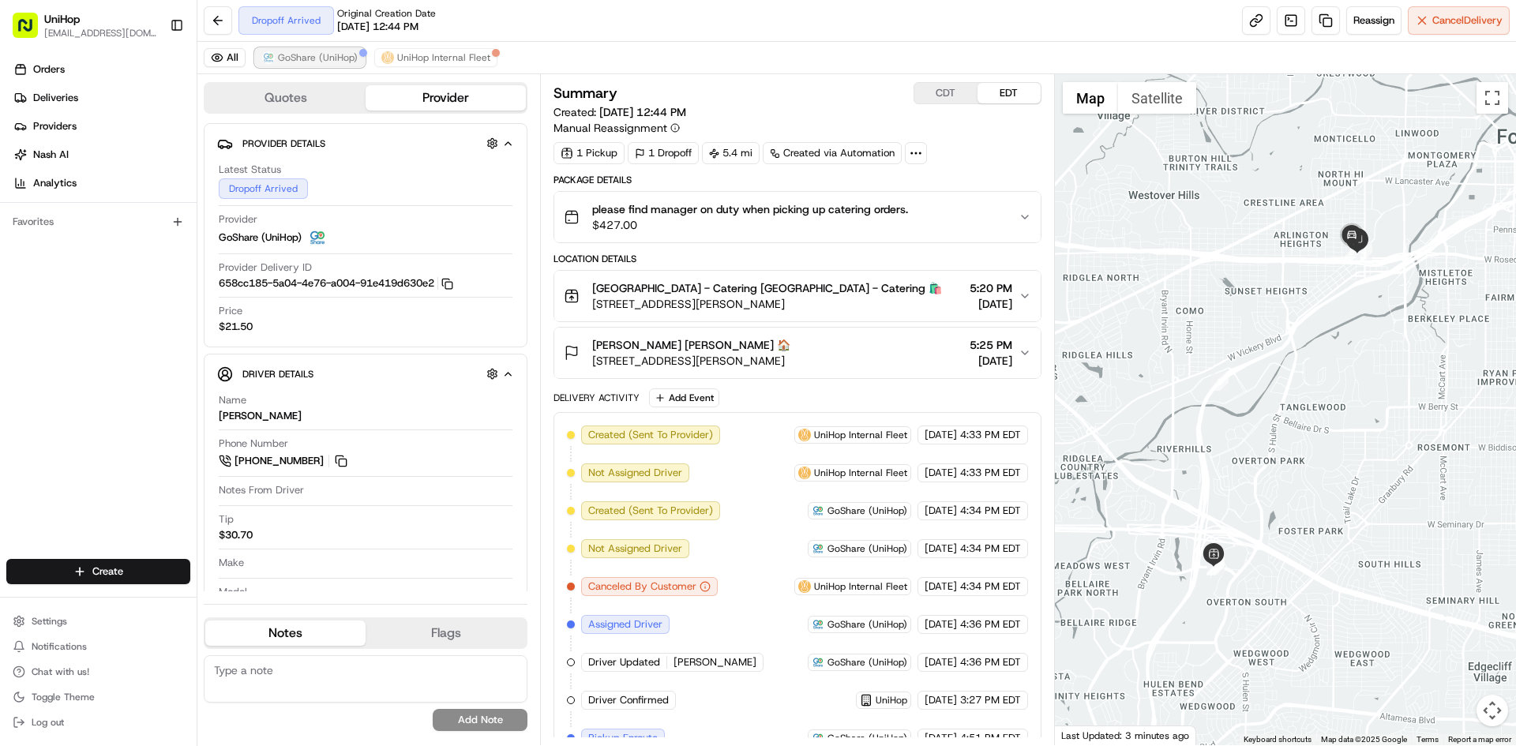
click at [338, 54] on span "GoShare (UniHop)" at bounding box center [318, 57] width 80 height 13
drag, startPoint x: 338, startPoint y: 54, endPoint x: 346, endPoint y: 56, distance: 8.1
click at [340, 54] on span "GoShare (UniHop)" at bounding box center [318, 57] width 80 height 13
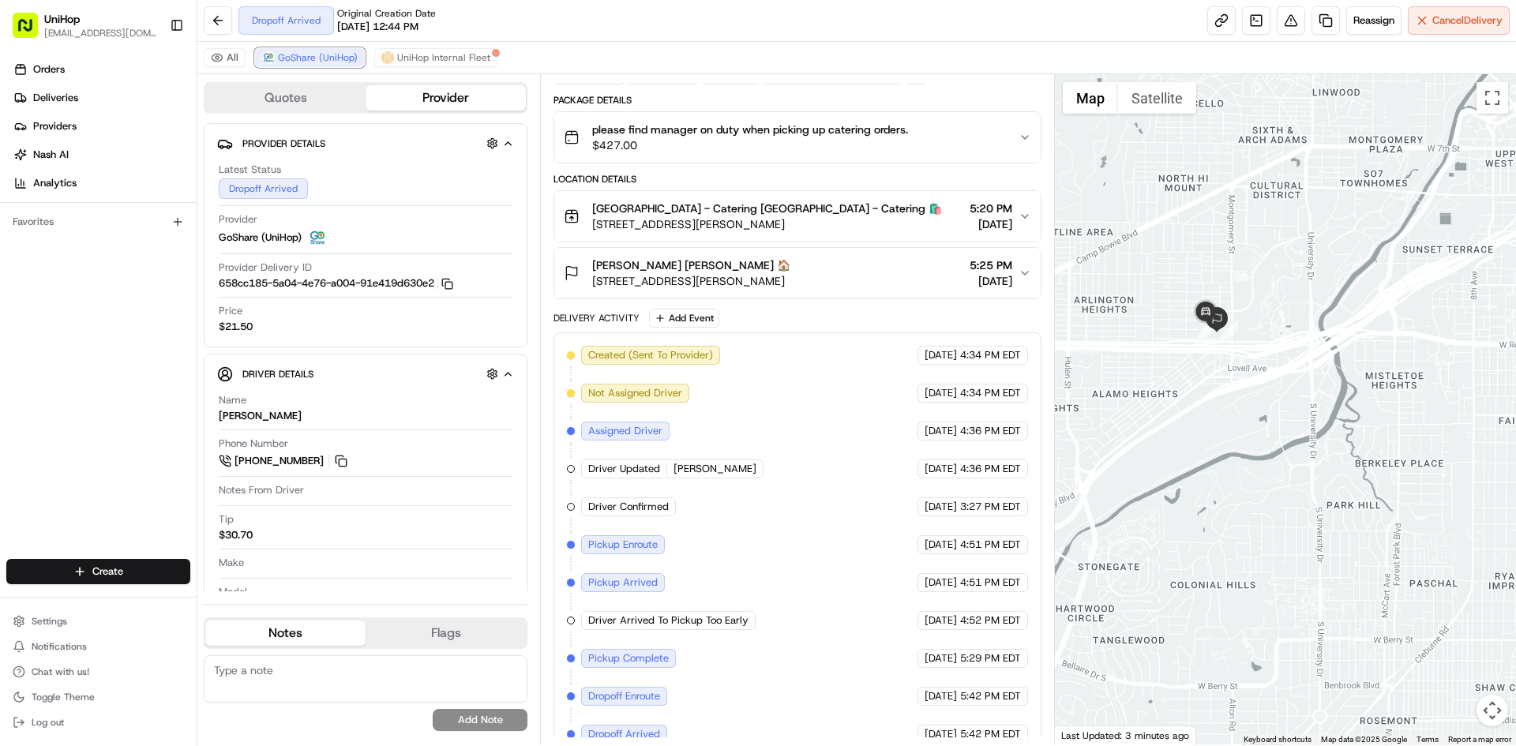
scroll to position [100, 0]
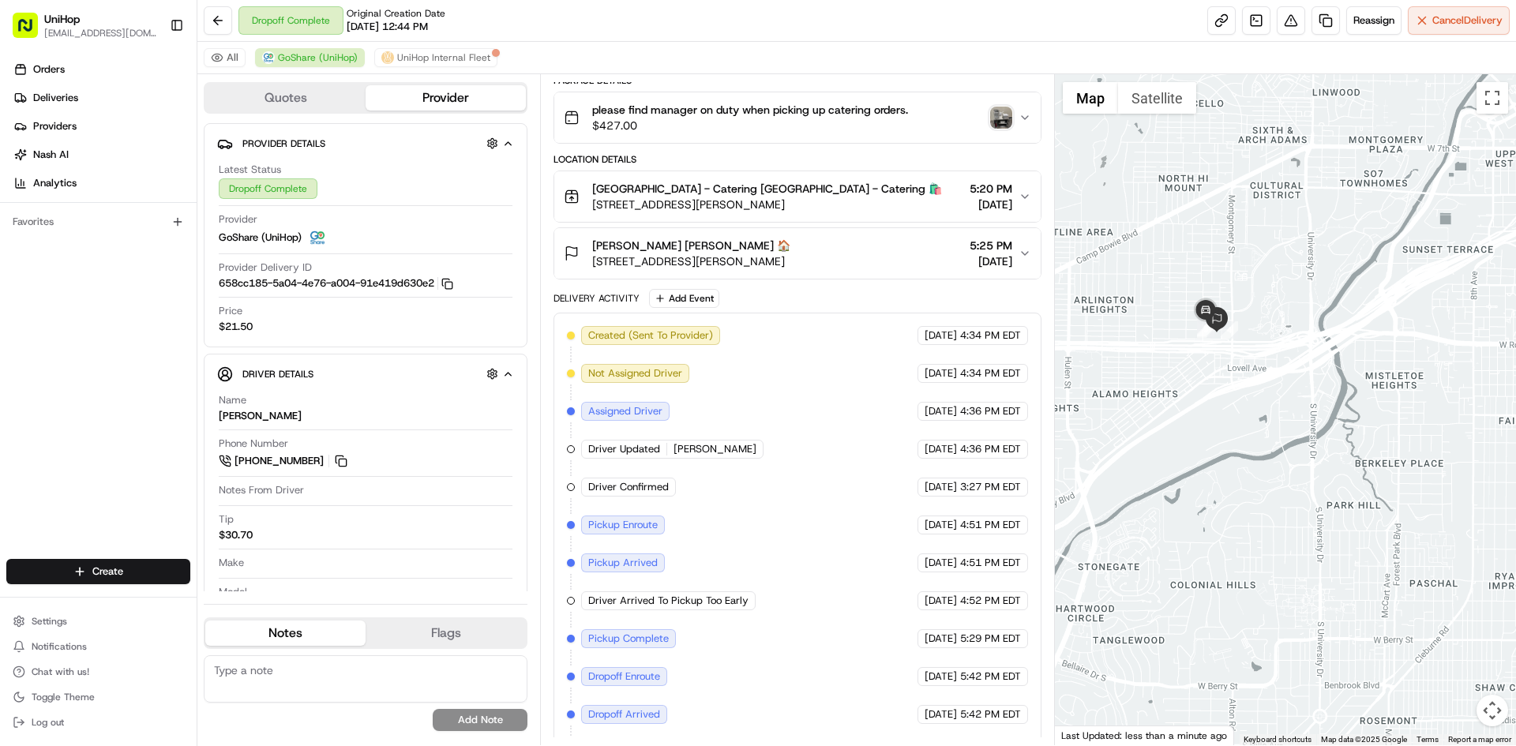
click at [993, 119] on img "button" at bounding box center [1001, 118] width 22 height 22
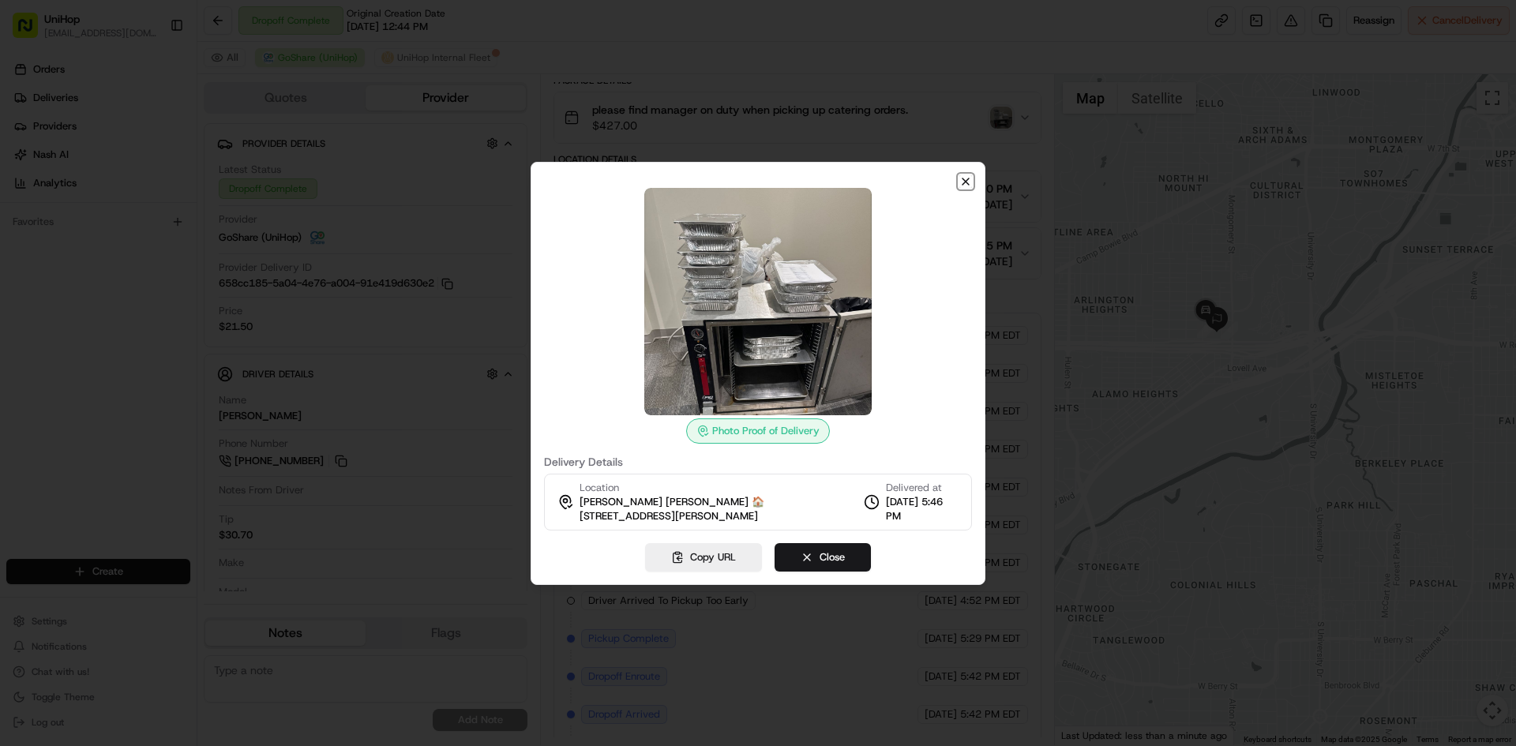
click at [968, 184] on icon "button" at bounding box center [966, 181] width 6 height 6
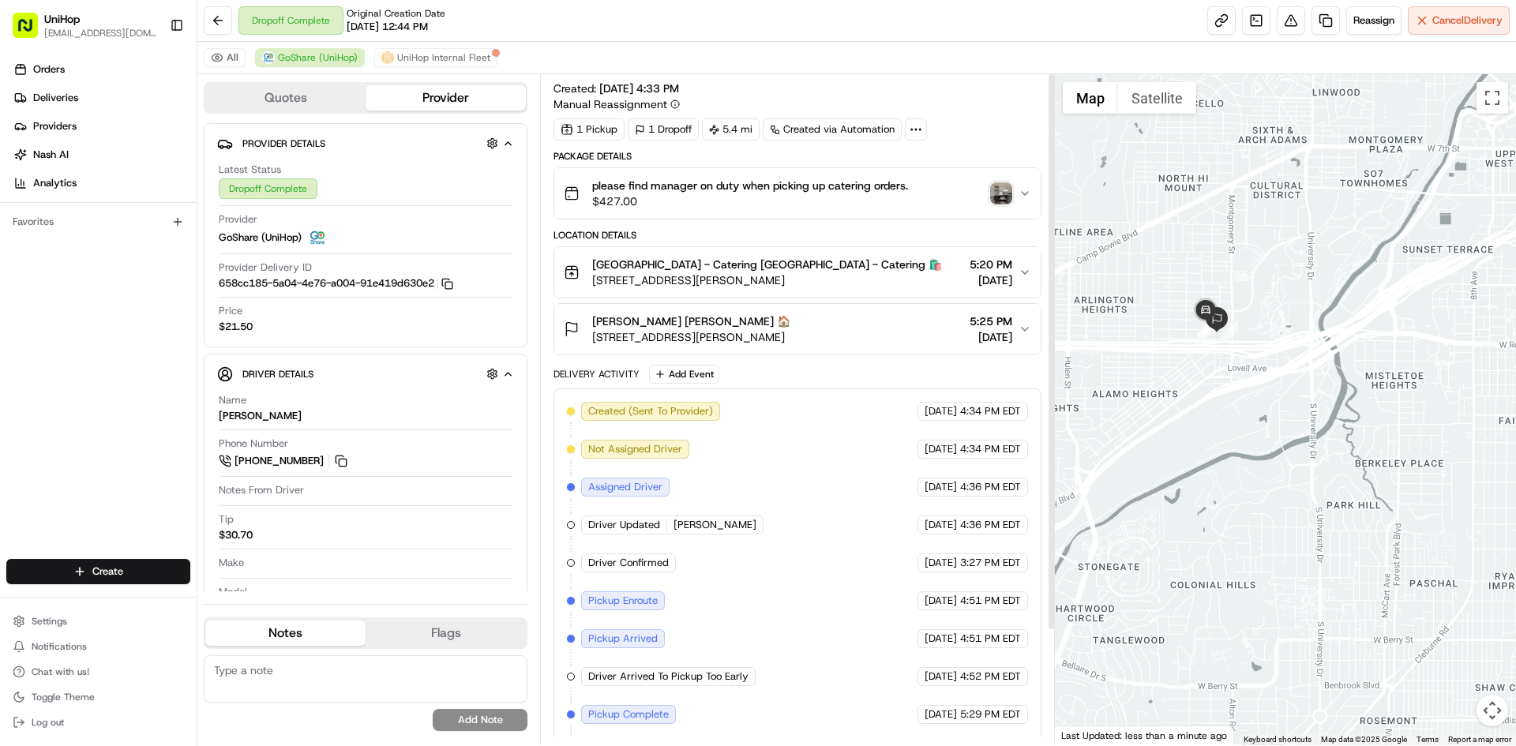
scroll to position [0, 0]
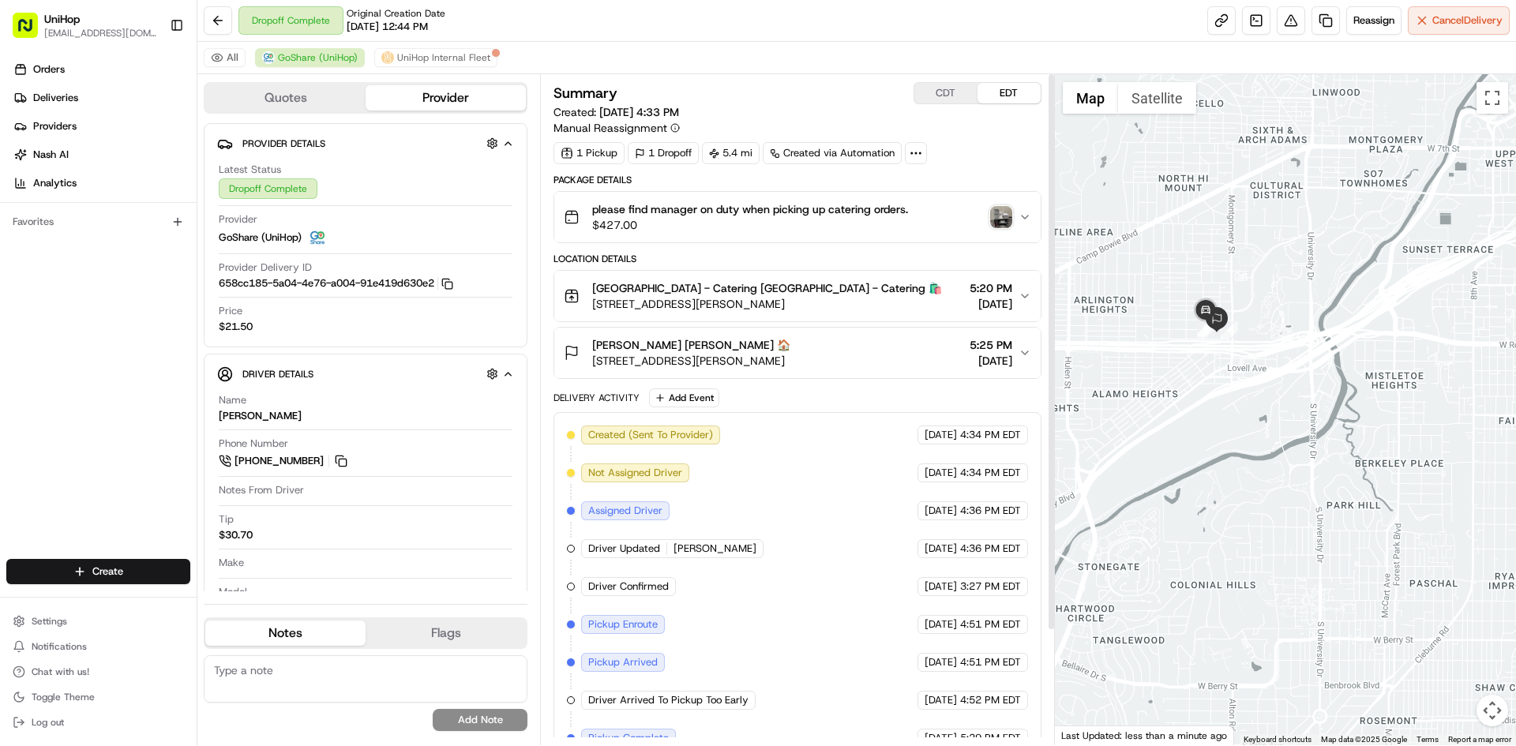
click at [1001, 209] on img "button" at bounding box center [1001, 217] width 22 height 22
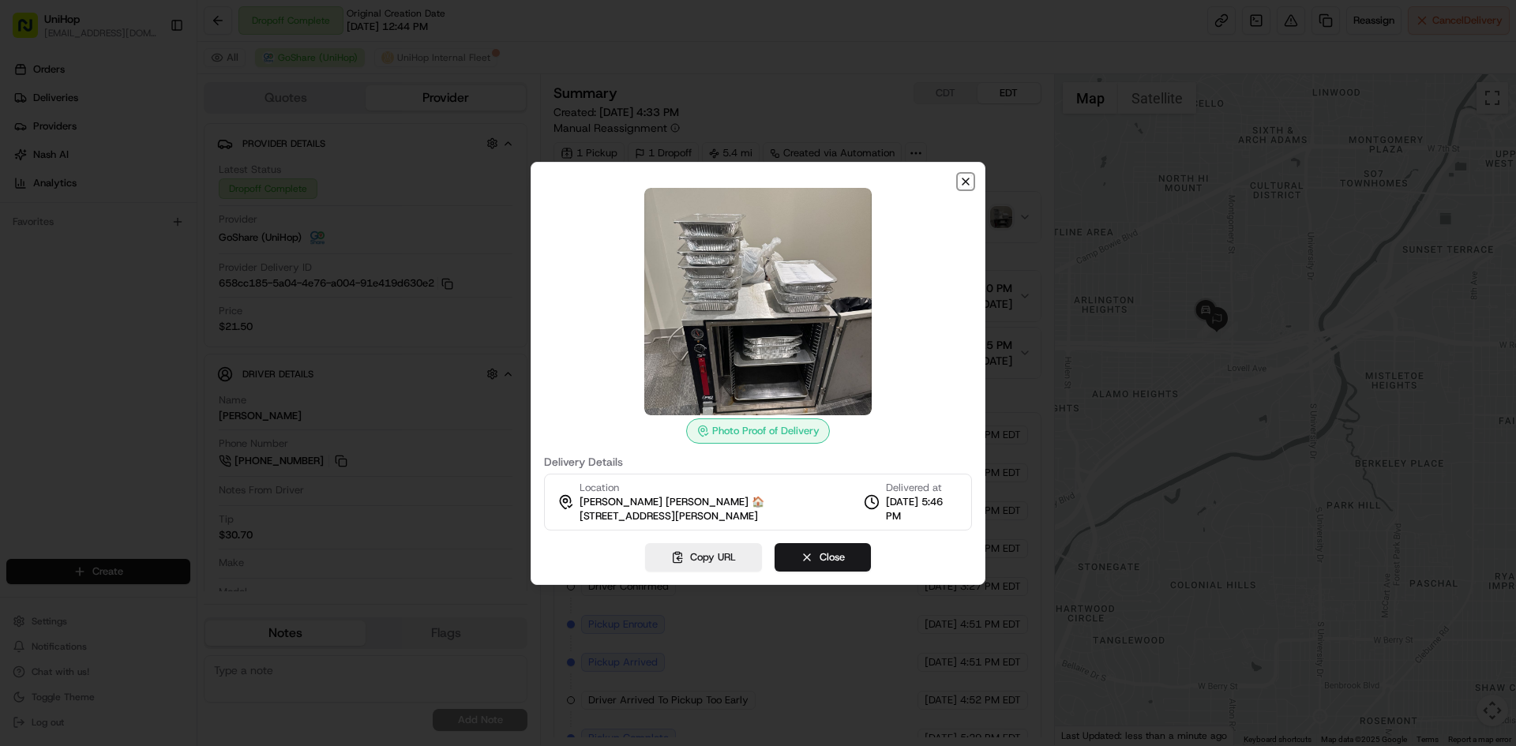
click at [967, 182] on icon "button" at bounding box center [966, 181] width 6 height 6
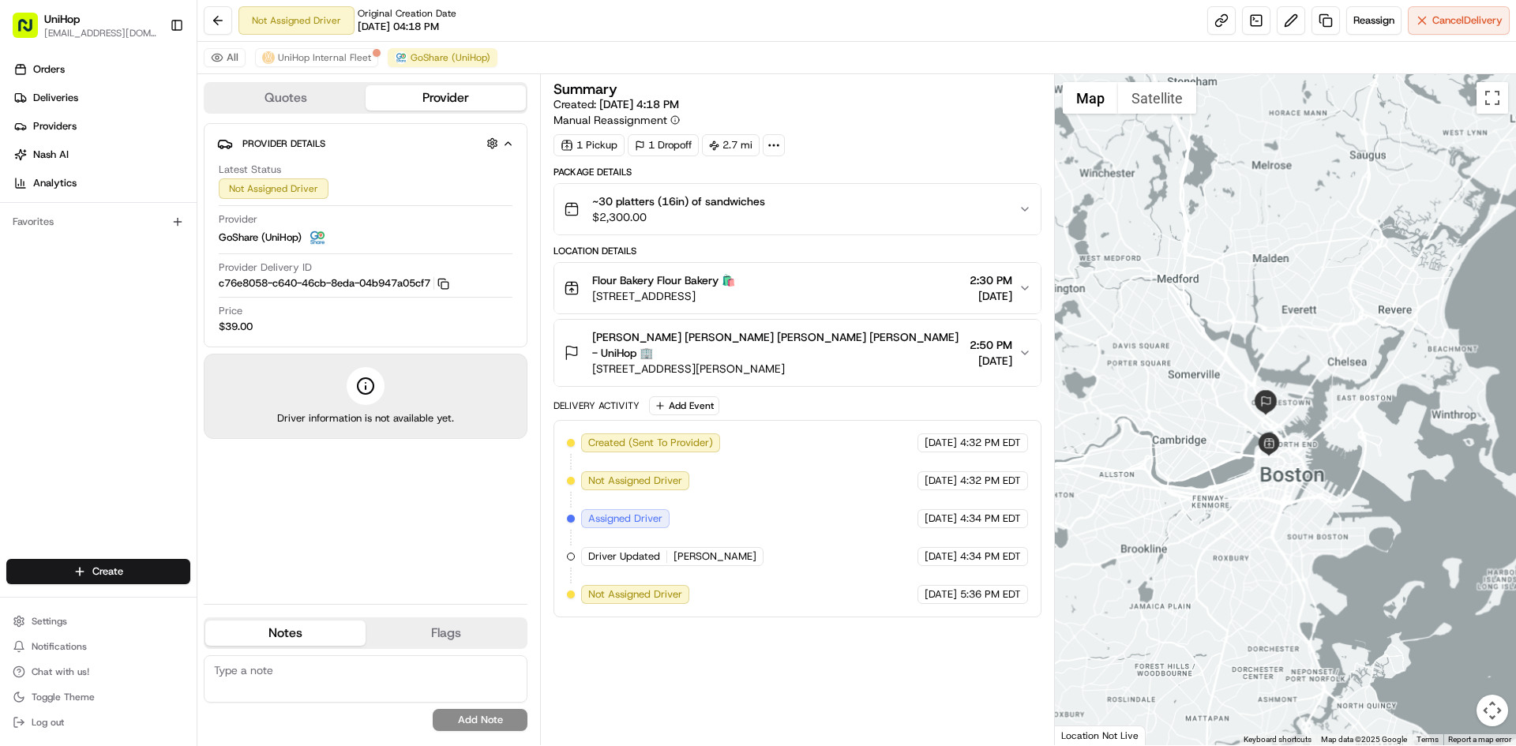
drag, startPoint x: 1309, startPoint y: 359, endPoint x: 1309, endPoint y: 389, distance: 30.0
click at [1311, 385] on div at bounding box center [1286, 409] width 462 height 671
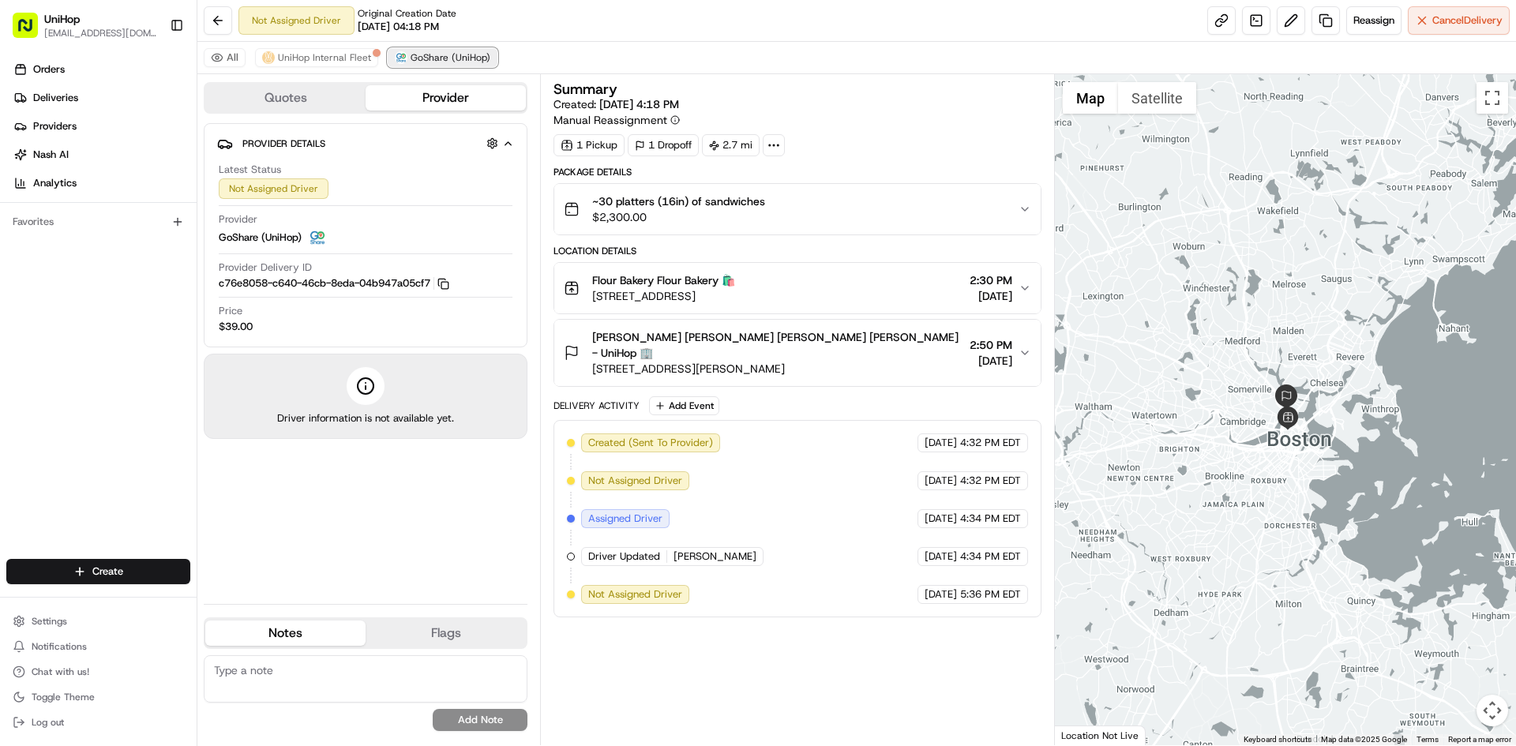
click at [443, 59] on span "GoShare (UniHop)" at bounding box center [451, 57] width 80 height 13
click at [334, 62] on span "UniHop Internal Fleet" at bounding box center [324, 57] width 93 height 13
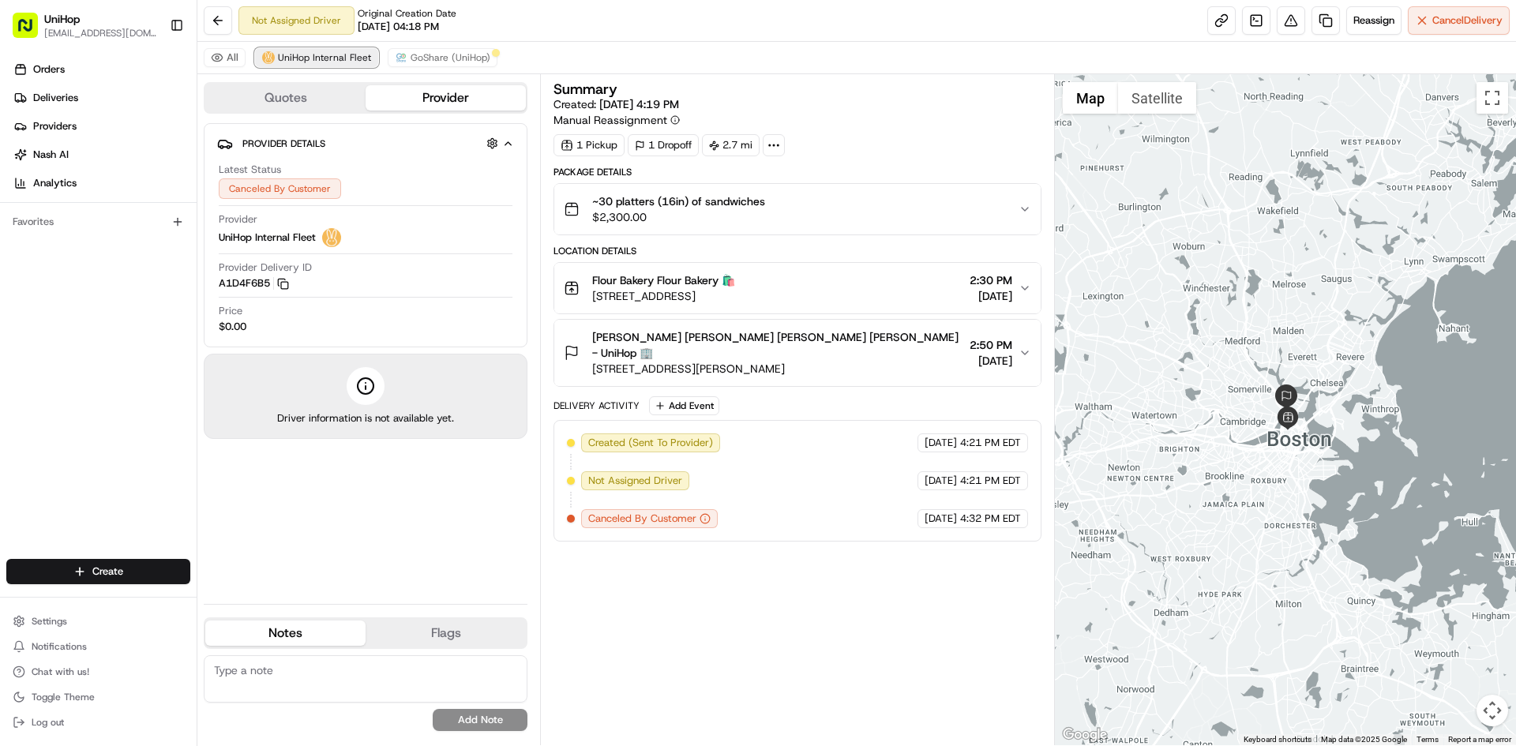
click at [332, 58] on span "UniHop Internal Fleet" at bounding box center [324, 57] width 93 height 13
click at [466, 62] on span "GoShare (UniHop)" at bounding box center [451, 57] width 80 height 13
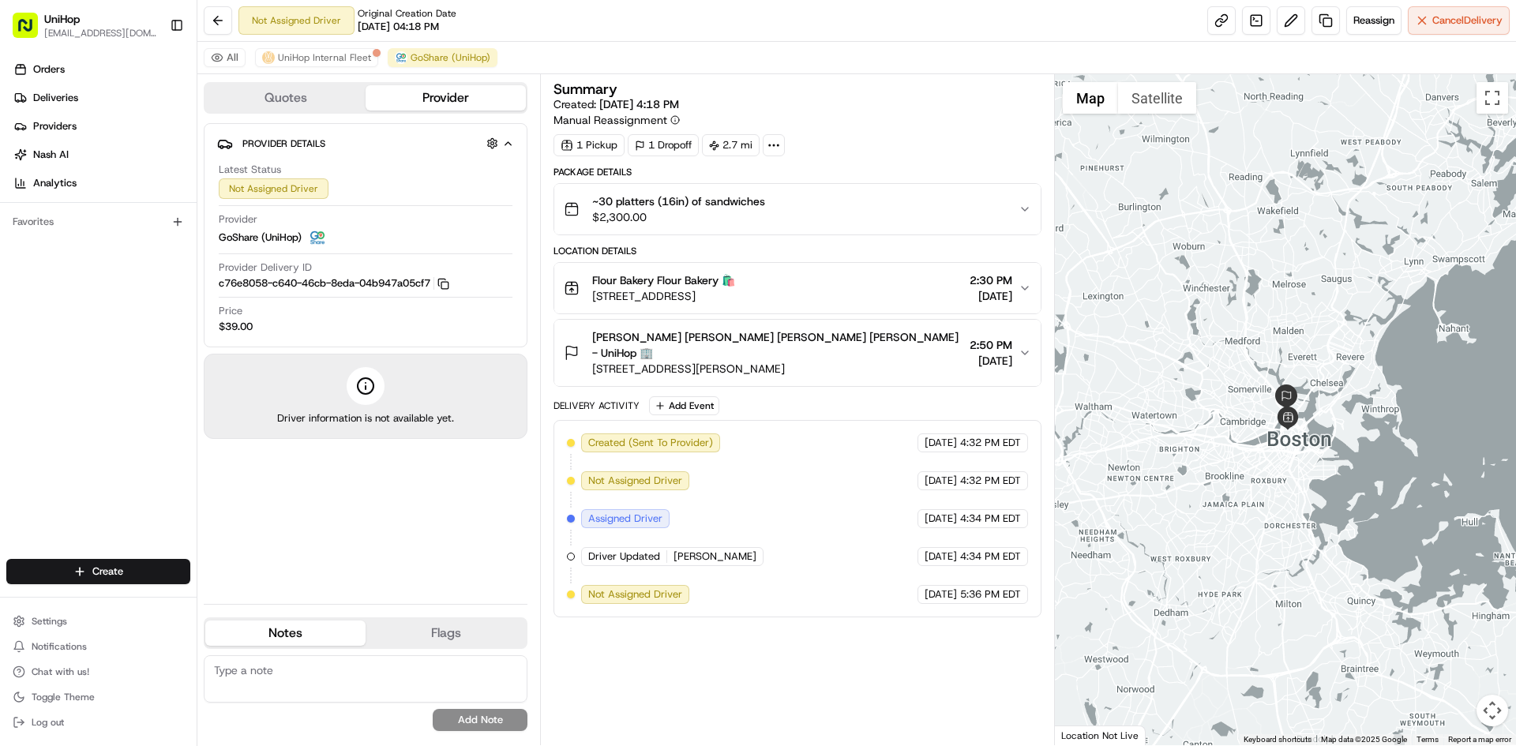
click at [0, 423] on div "Orders Deliveries Providers [PERSON_NAME] Analytics Favorites" at bounding box center [98, 310] width 197 height 518
drag, startPoint x: 1, startPoint y: 355, endPoint x: 104, endPoint y: 126, distance: 250.6
click at [1, 354] on div "Orders Deliveries Providers [PERSON_NAME] Analytics Favorites" at bounding box center [98, 310] width 197 height 518
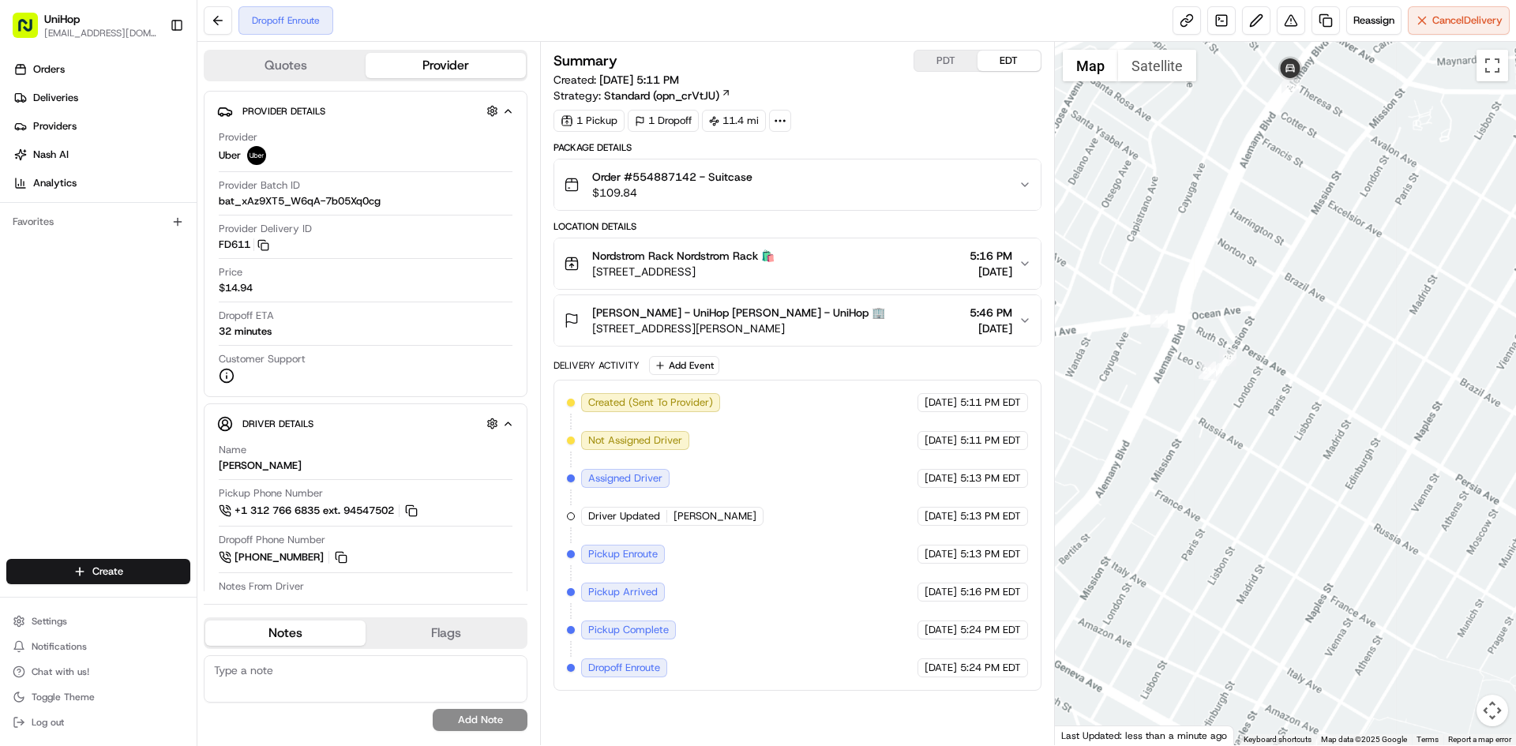
drag, startPoint x: 1347, startPoint y: 165, endPoint x: 1331, endPoint y: 246, distance: 82.2
click at [1332, 243] on div at bounding box center [1286, 394] width 462 height 704
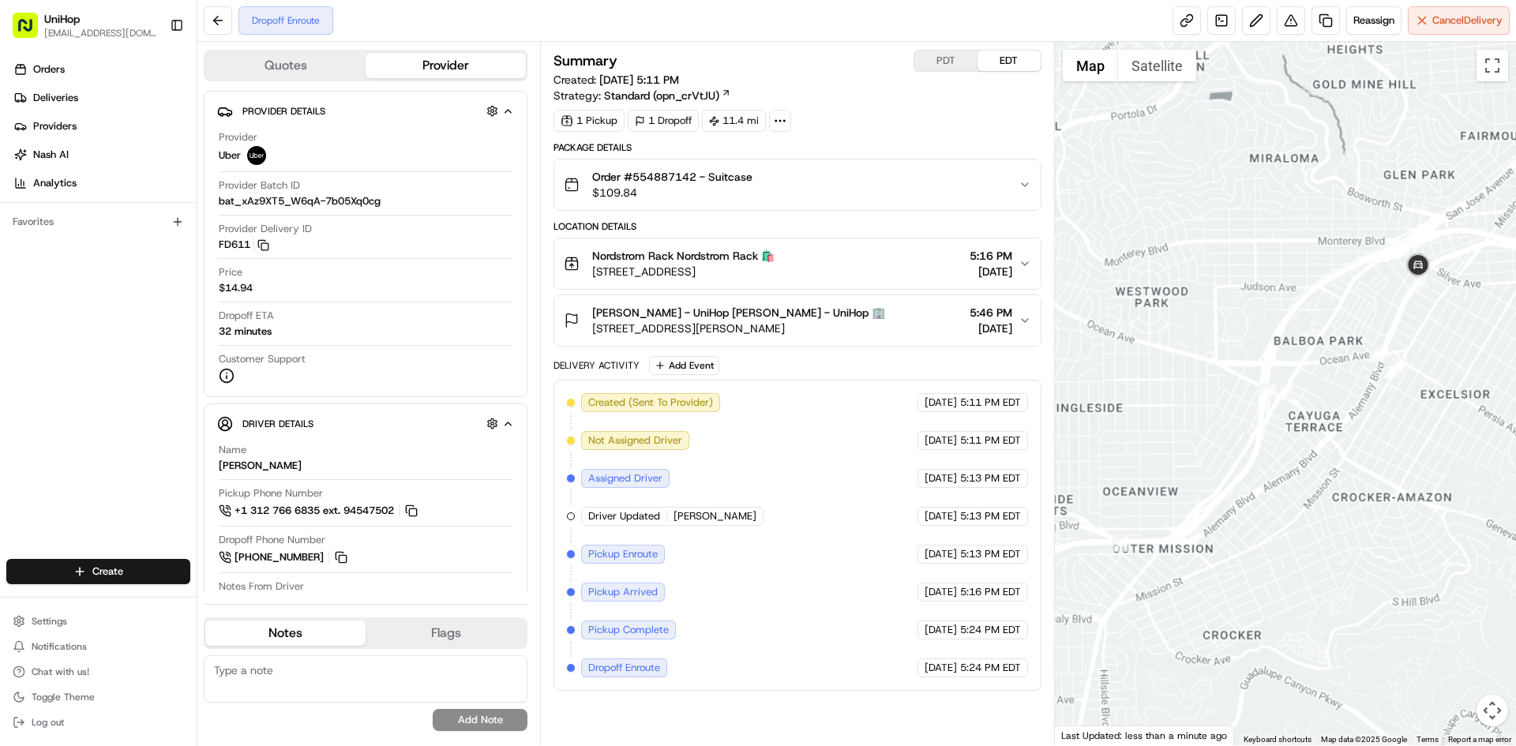
drag, startPoint x: 1406, startPoint y: 222, endPoint x: 1341, endPoint y: 302, distance: 103.4
click at [1343, 302] on div at bounding box center [1286, 394] width 462 height 704
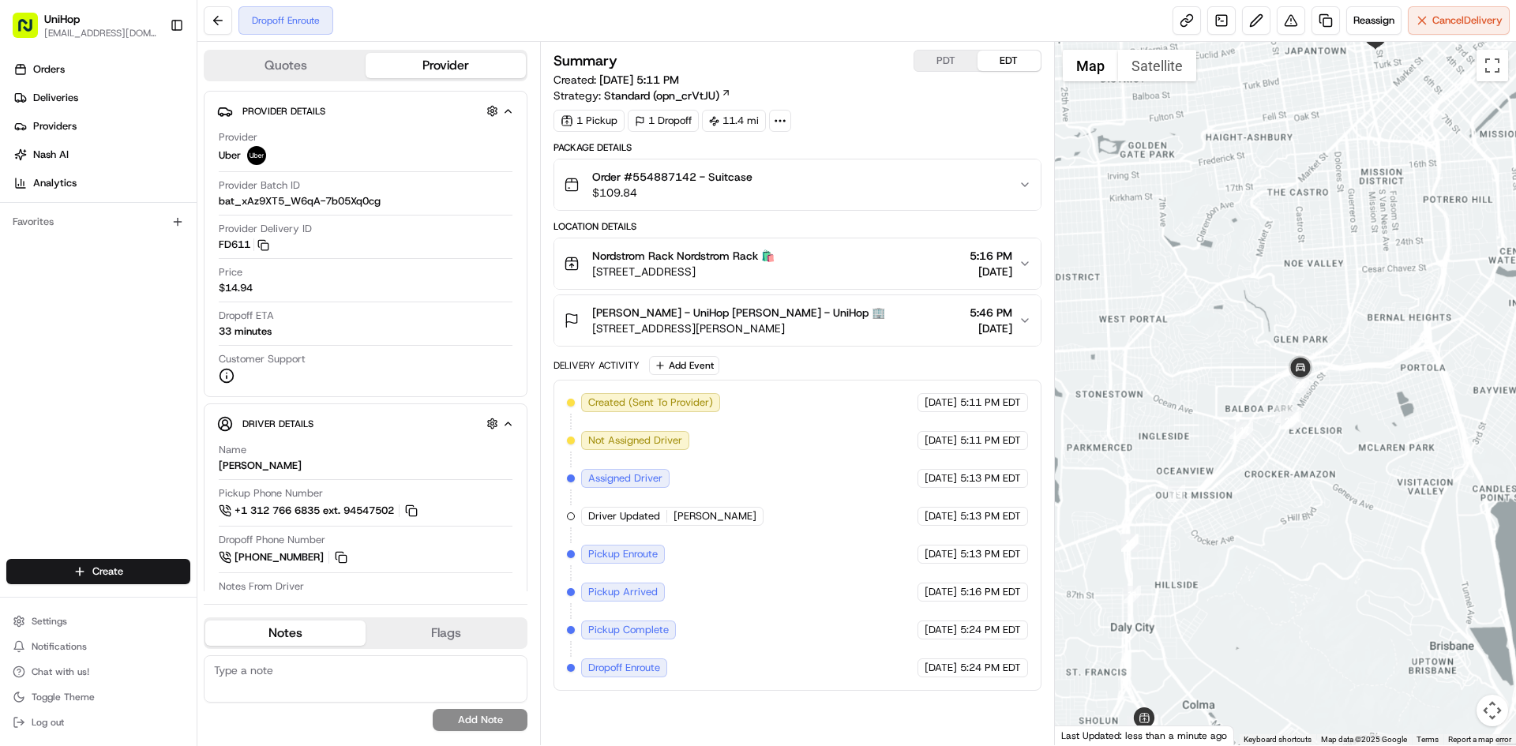
drag, startPoint x: 1358, startPoint y: 245, endPoint x: 1264, endPoint y: 322, distance: 121.7
click at [1275, 317] on div at bounding box center [1286, 394] width 462 height 704
